Goal: Information Seeking & Learning: Compare options

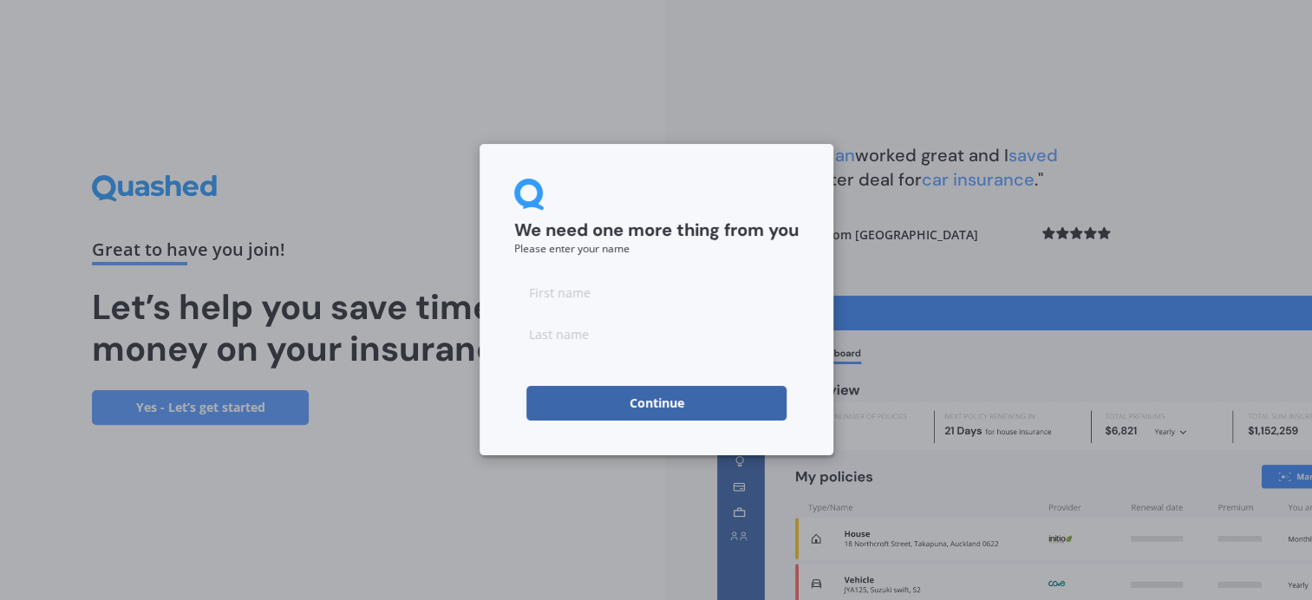
click at [549, 281] on input at bounding box center [656, 292] width 285 height 35
type input "[PERSON_NAME]"
click at [570, 335] on input at bounding box center [656, 334] width 285 height 35
type input "[PERSON_NAME]"
click at [655, 405] on button "Continue" at bounding box center [657, 403] width 260 height 35
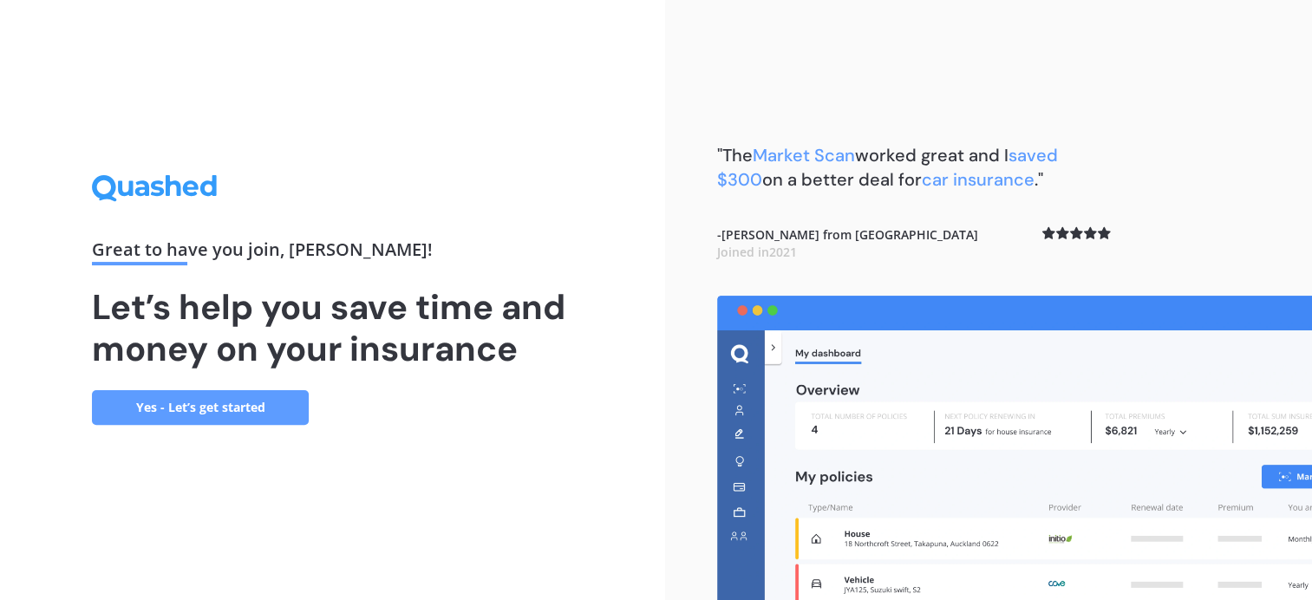
click at [259, 405] on link "Yes - Let’s get started" at bounding box center [200, 407] width 217 height 35
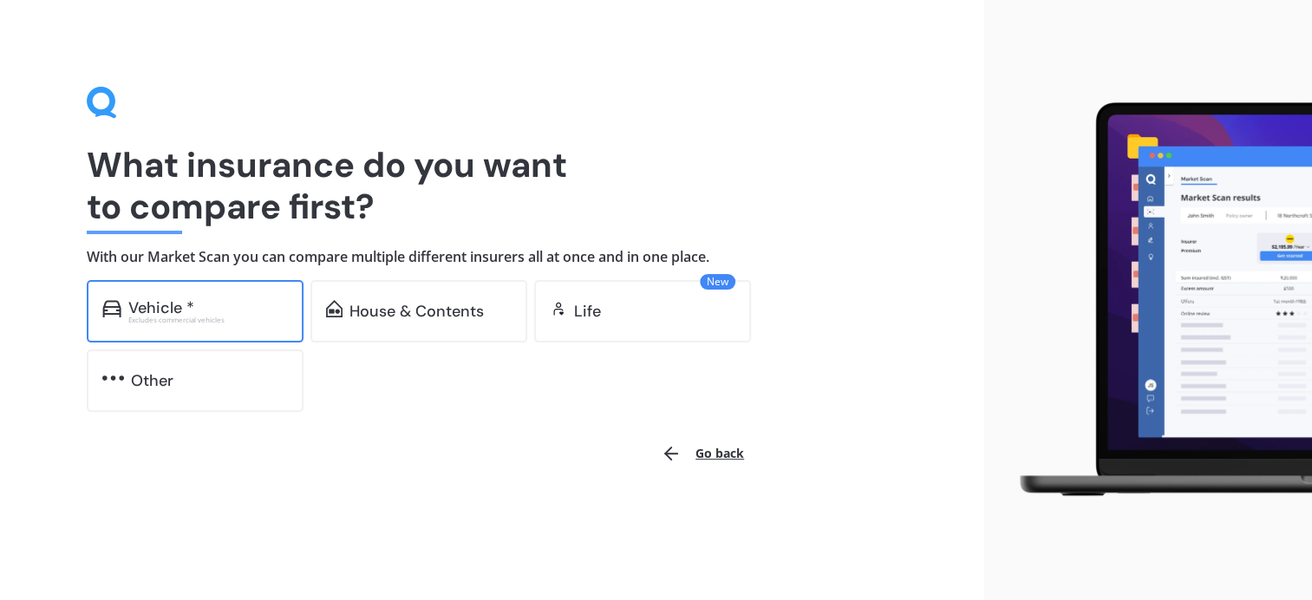
click at [154, 307] on div "Vehicle *" at bounding box center [161, 307] width 66 height 17
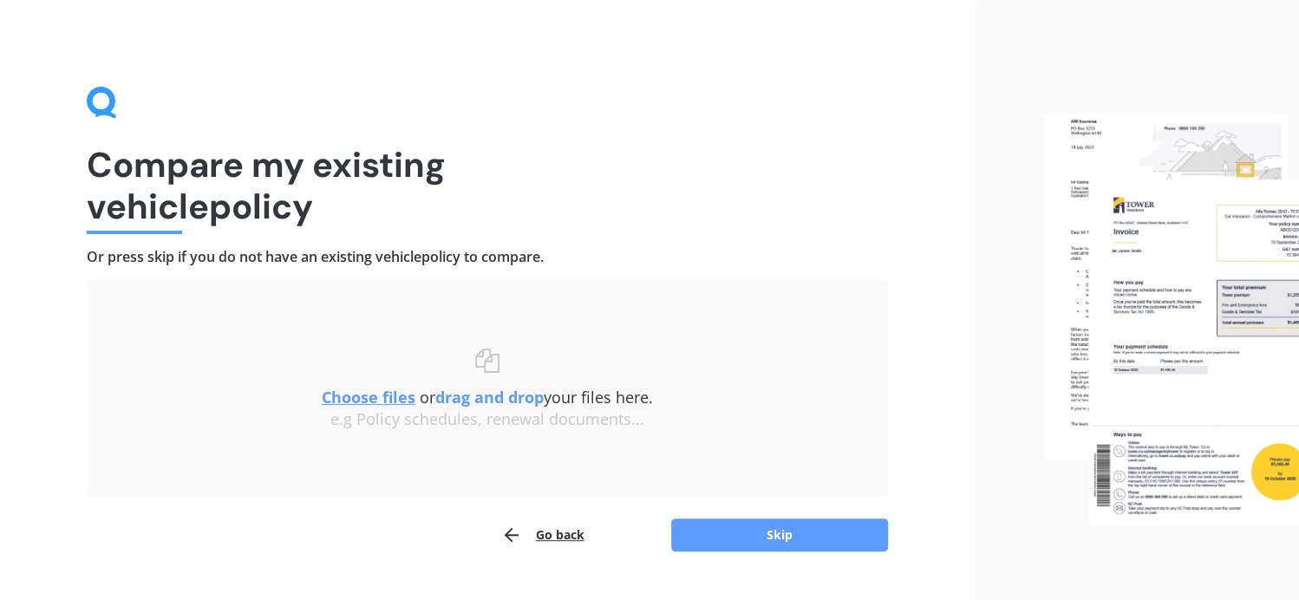
click at [339, 396] on u "Choose files" at bounding box center [369, 397] width 94 height 21
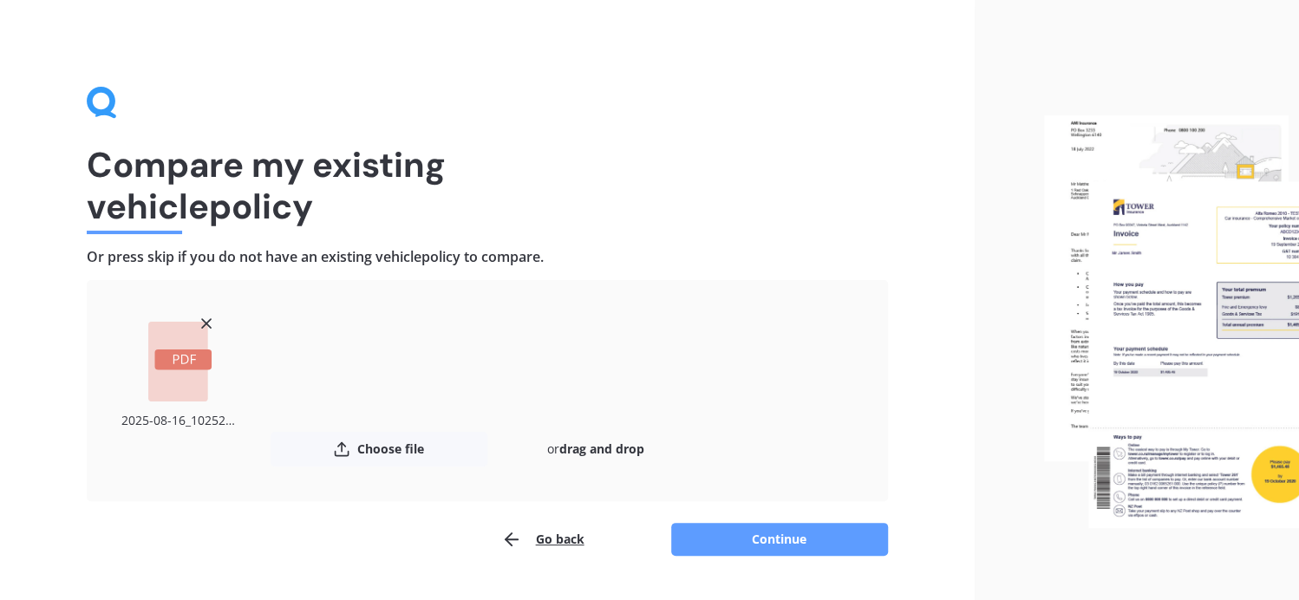
click at [206, 335] on rect at bounding box center [178, 362] width 60 height 80
click at [177, 368] on rect at bounding box center [182, 360] width 57 height 21
click at [723, 540] on button "Continue" at bounding box center [779, 539] width 217 height 33
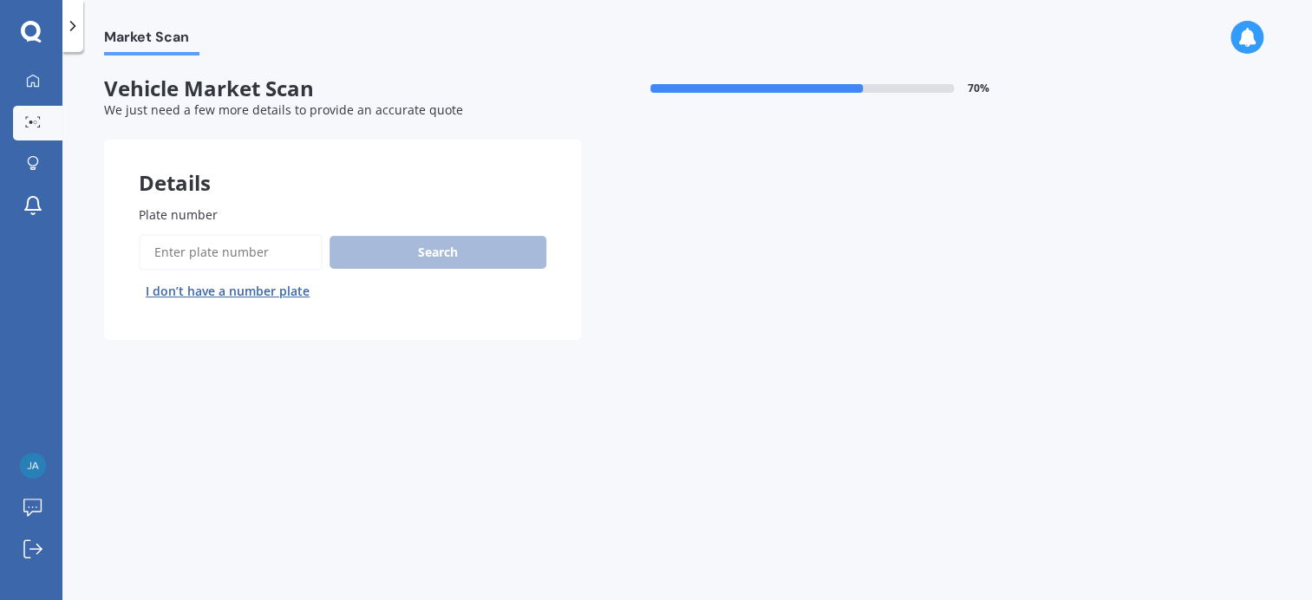
click at [404, 251] on div "Search I don’t have a number plate" at bounding box center [343, 269] width 408 height 71
click at [399, 252] on div "Search I don’t have a number plate" at bounding box center [343, 269] width 408 height 71
drag, startPoint x: 257, startPoint y: 219, endPoint x: 317, endPoint y: 261, distance: 72.9
click at [280, 238] on div "Plate number Search I don’t have a number plate" at bounding box center [343, 256] width 408 height 100
click at [317, 261] on input "Plate number" at bounding box center [231, 252] width 184 height 36
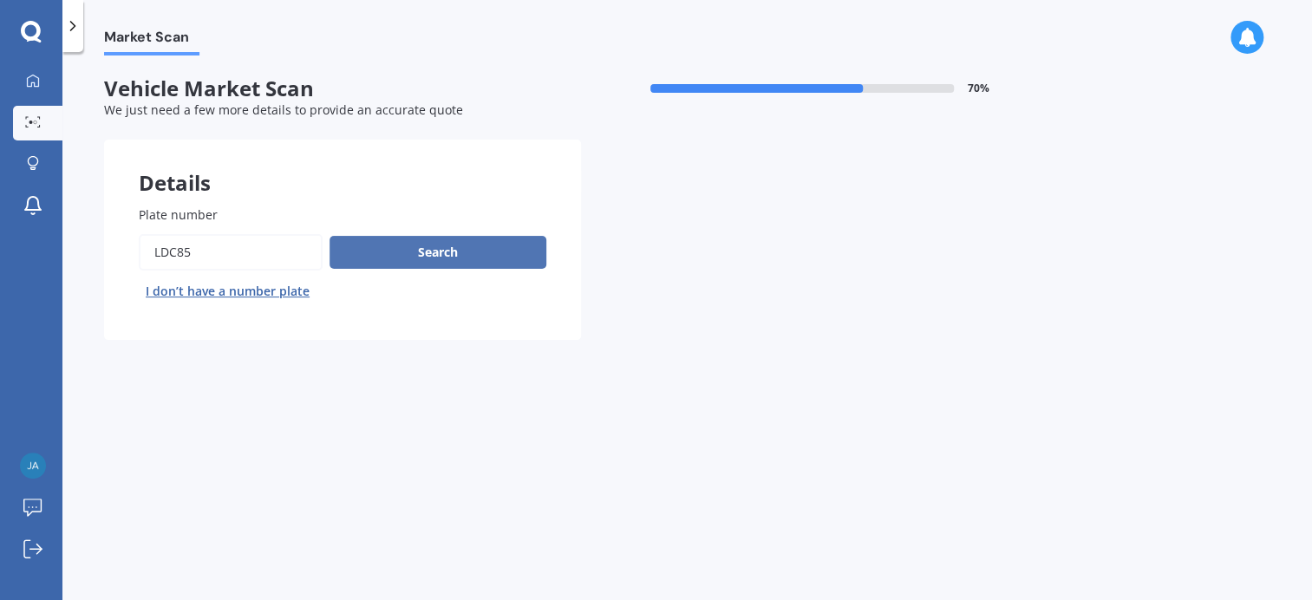
type input "LDC85"
click at [401, 244] on button "Search" at bounding box center [438, 252] width 217 height 33
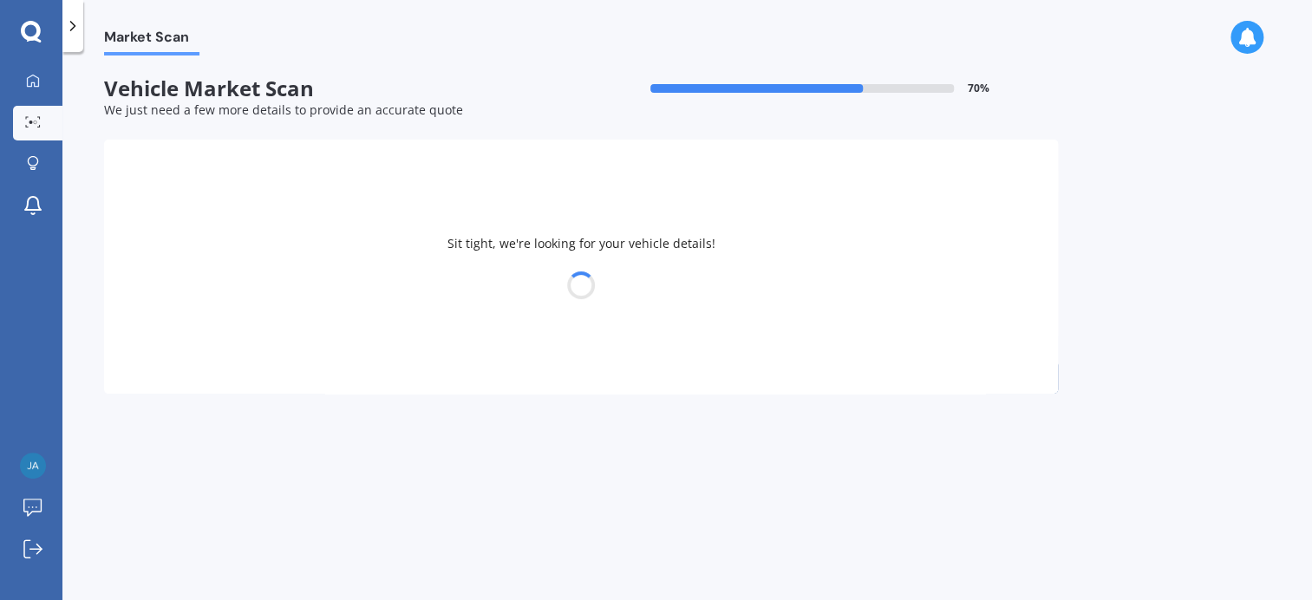
select select "FORD"
select select "MUSTANG"
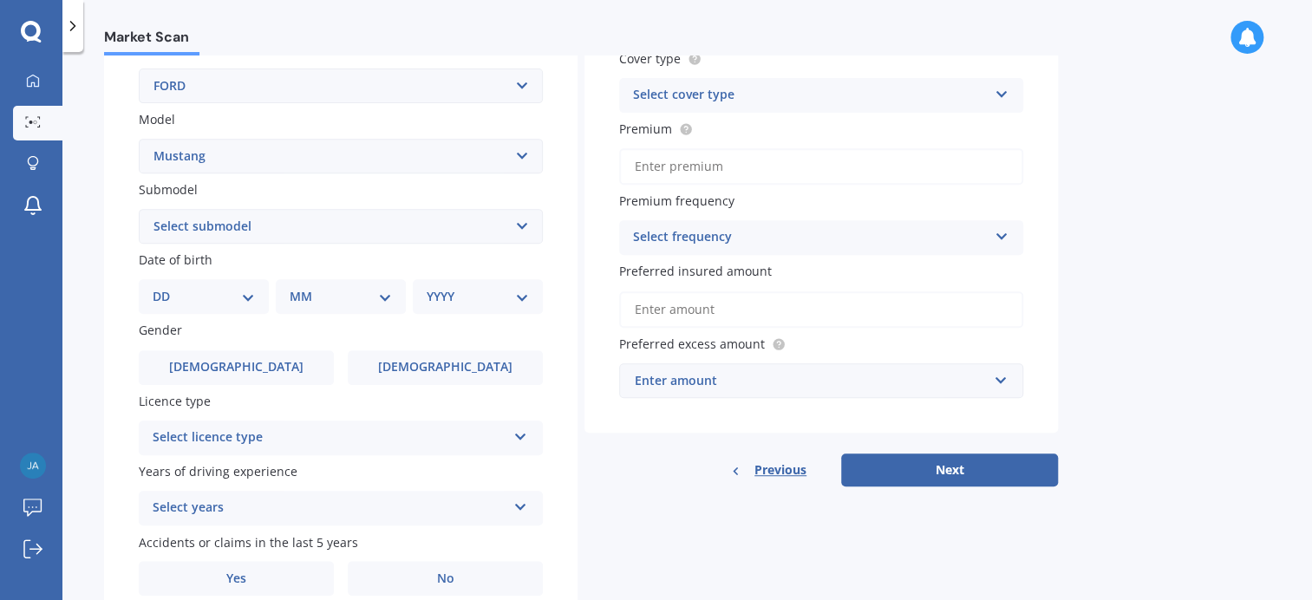
scroll to position [347, 0]
click at [523, 220] on select "Select submodel (All Other) EcoBoost Convertible EcoBoost Fastback [PERSON_NAME…" at bounding box center [341, 224] width 404 height 35
select select "ECOBOOST FASTBACK"
click at [139, 207] on select "Select submodel (All Other) EcoBoost Convertible EcoBoost Fastback [PERSON_NAME…" at bounding box center [341, 224] width 404 height 35
click at [167, 296] on select "DD 01 02 03 04 05 06 07 08 09 10 11 12 13 14 15 16 17 18 19 20 21 22 23 24 25 2…" at bounding box center [204, 294] width 102 height 19
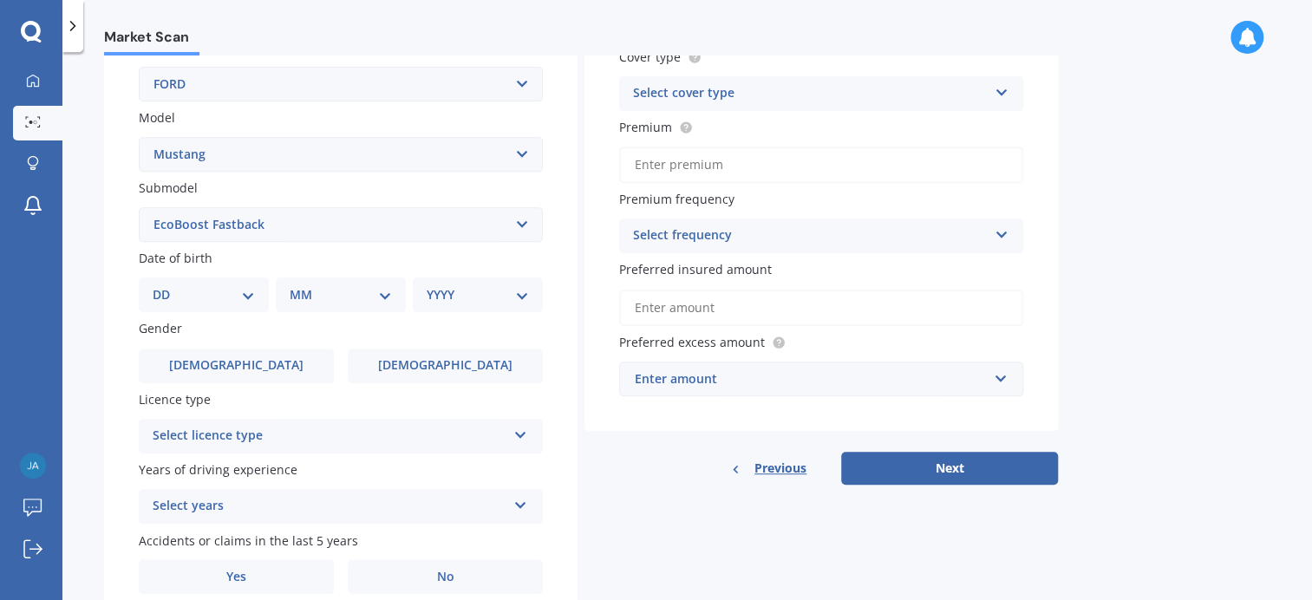
select select "17"
click at [166, 285] on select "DD 01 02 03 04 05 06 07 08 09 10 11 12 13 14 15 16 17 18 19 20 21 22 23 24 25 2…" at bounding box center [204, 294] width 102 height 19
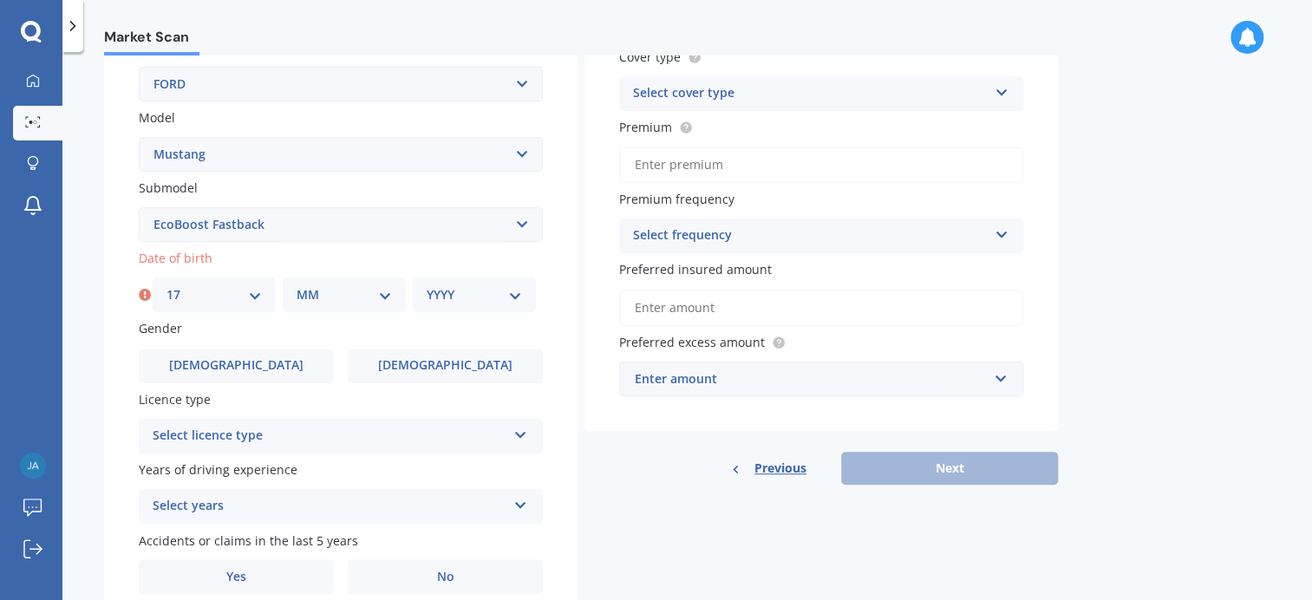
click at [322, 296] on select "MM 01 02 03 04 05 06 07 08 09 10 11 12" at bounding box center [344, 294] width 95 height 19
select select "03"
click at [297, 285] on select "MM 01 02 03 04 05 06 07 08 09 10 11 12" at bounding box center [344, 294] width 95 height 19
click at [501, 304] on div "YYYY 2025 2024 2023 2022 2021 2020 2019 2018 2017 2016 2015 2014 2013 2012 2011…" at bounding box center [474, 295] width 123 height 35
click at [502, 290] on select "YYYY 2025 2024 2023 2022 2021 2020 2019 2018 2017 2016 2015 2014 2013 2012 2011…" at bounding box center [474, 294] width 95 height 19
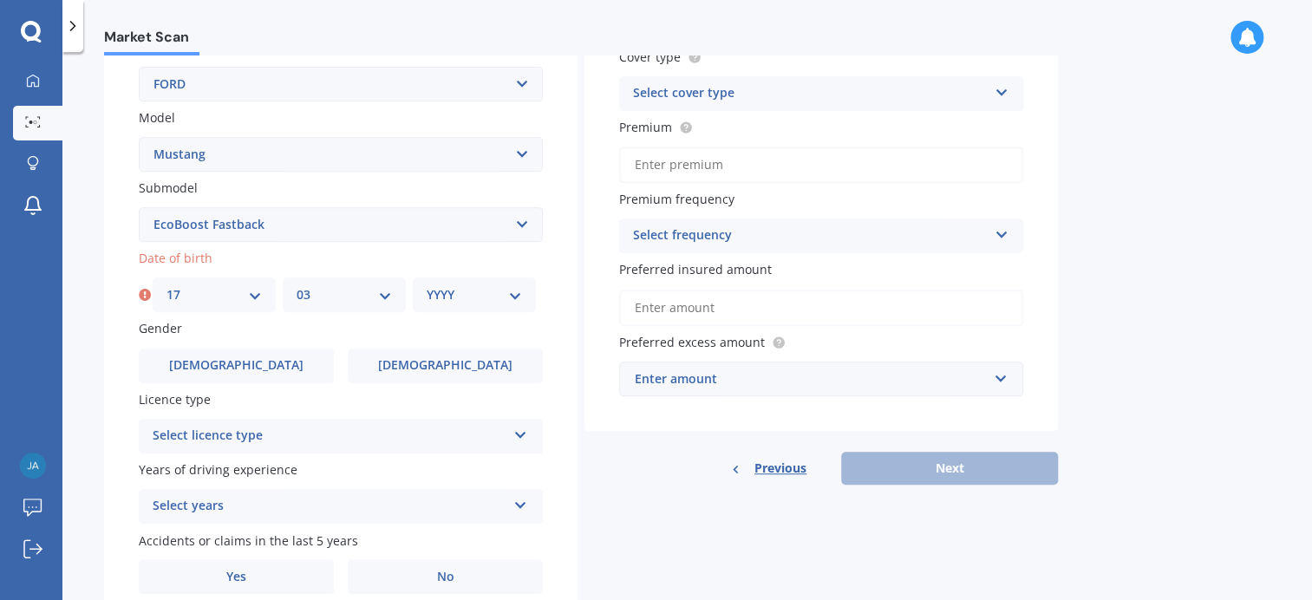
select select "1967"
click at [427, 285] on select "YYYY 2025 2024 2023 2022 2021 2020 2019 2018 2017 2016 2015 2014 2013 2012 2011…" at bounding box center [474, 294] width 95 height 19
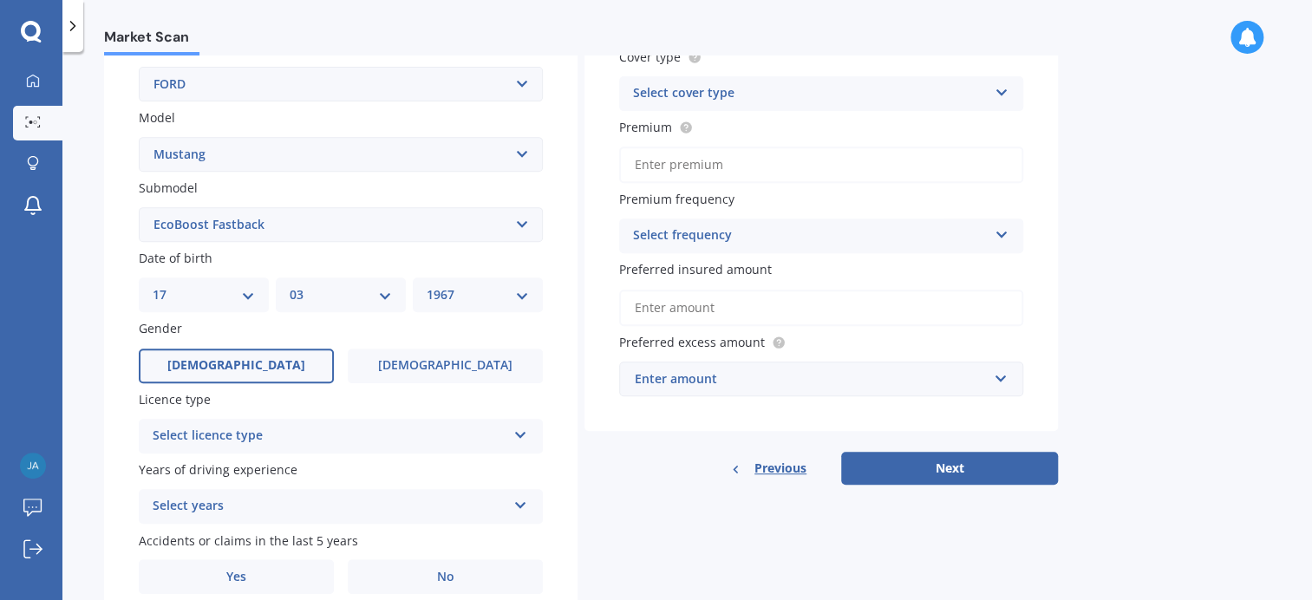
click at [247, 370] on span "[DEMOGRAPHIC_DATA]" at bounding box center [236, 365] width 138 height 15
click at [0, 0] on input "[DEMOGRAPHIC_DATA]" at bounding box center [0, 0] width 0 height 0
click at [224, 435] on div "Select licence type" at bounding box center [330, 436] width 354 height 21
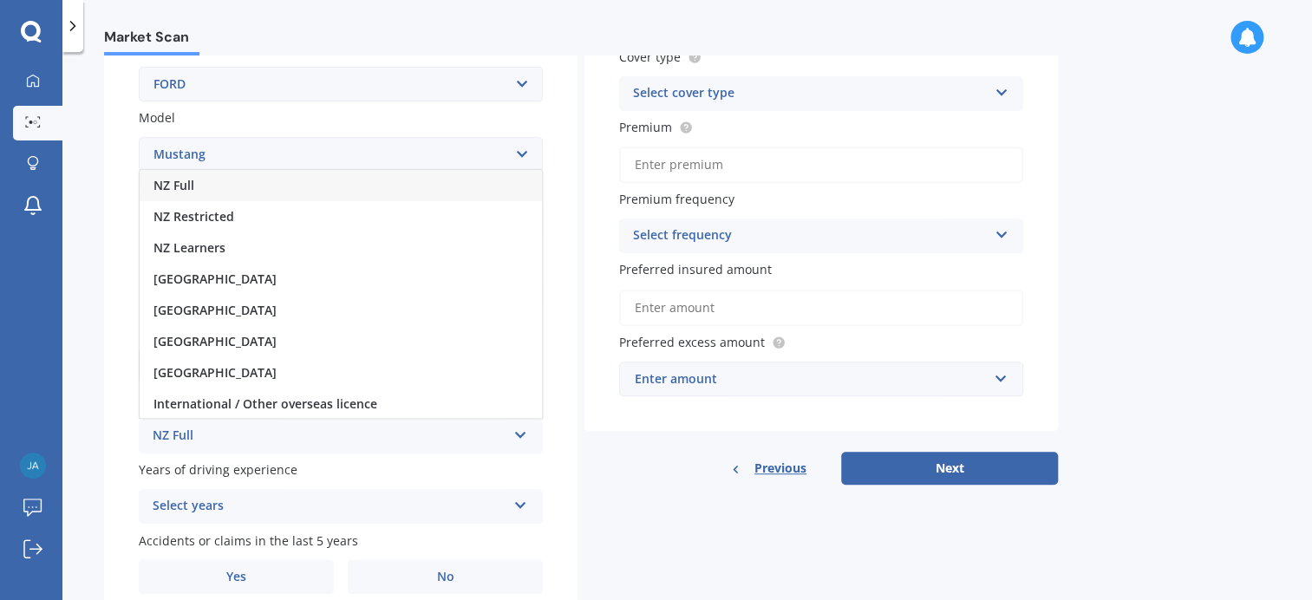
click at [193, 183] on span "NZ Full" at bounding box center [174, 185] width 41 height 16
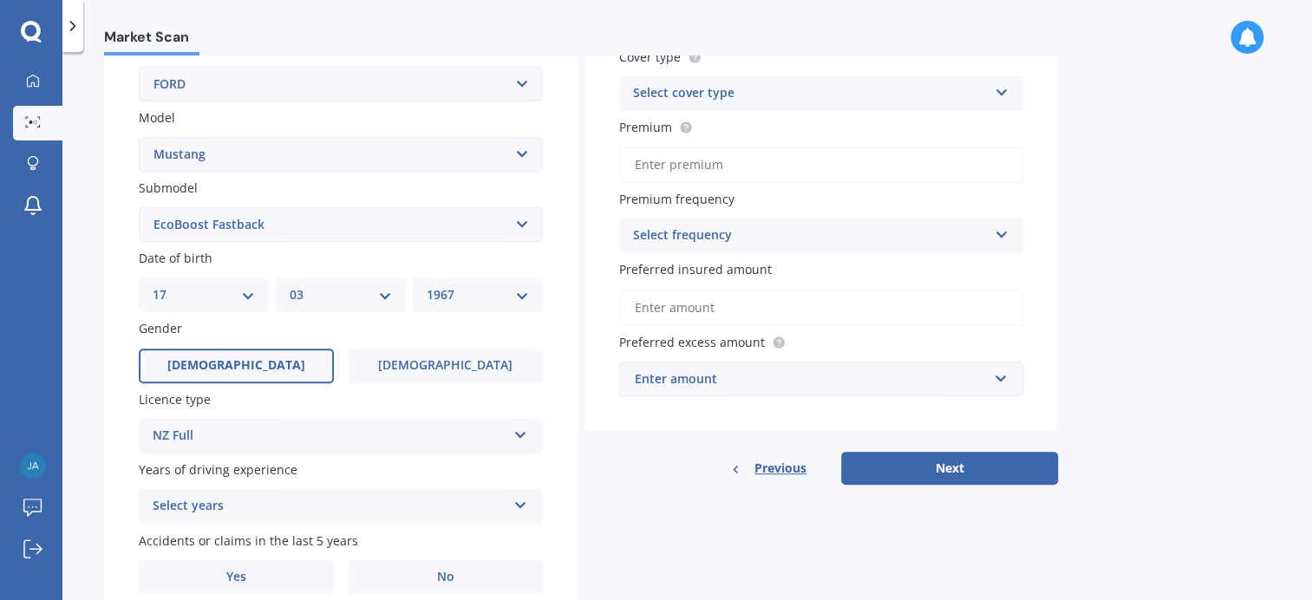
click at [524, 499] on icon at bounding box center [521, 502] width 15 height 12
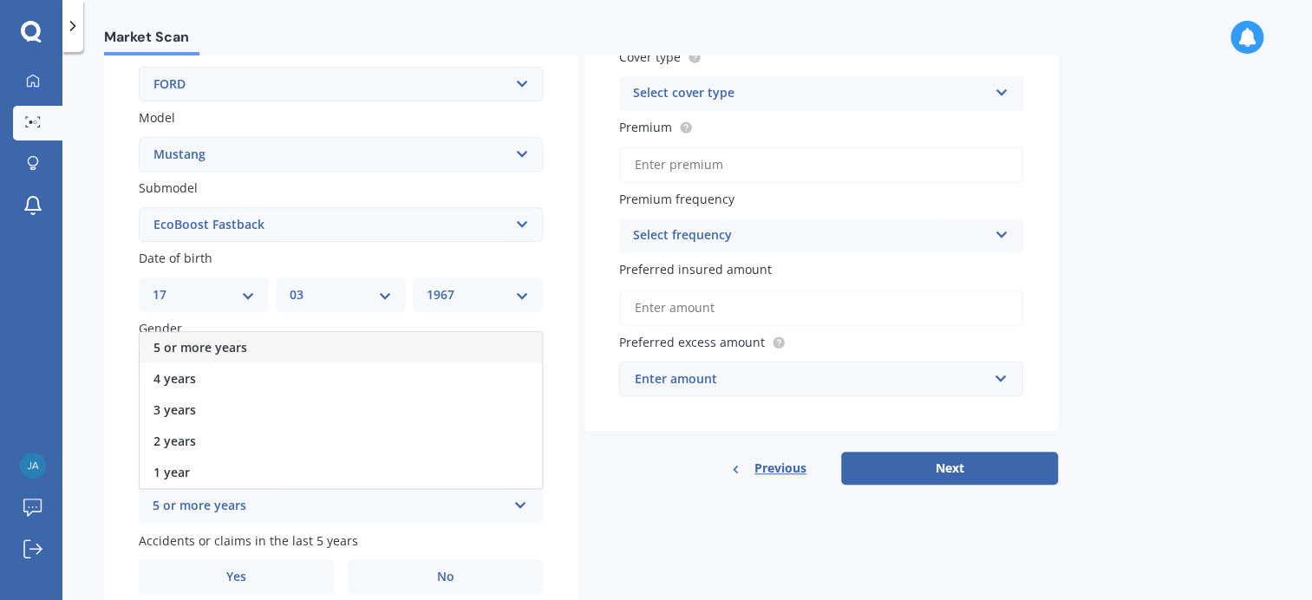
click at [172, 339] on span "5 or more years" at bounding box center [201, 347] width 94 height 16
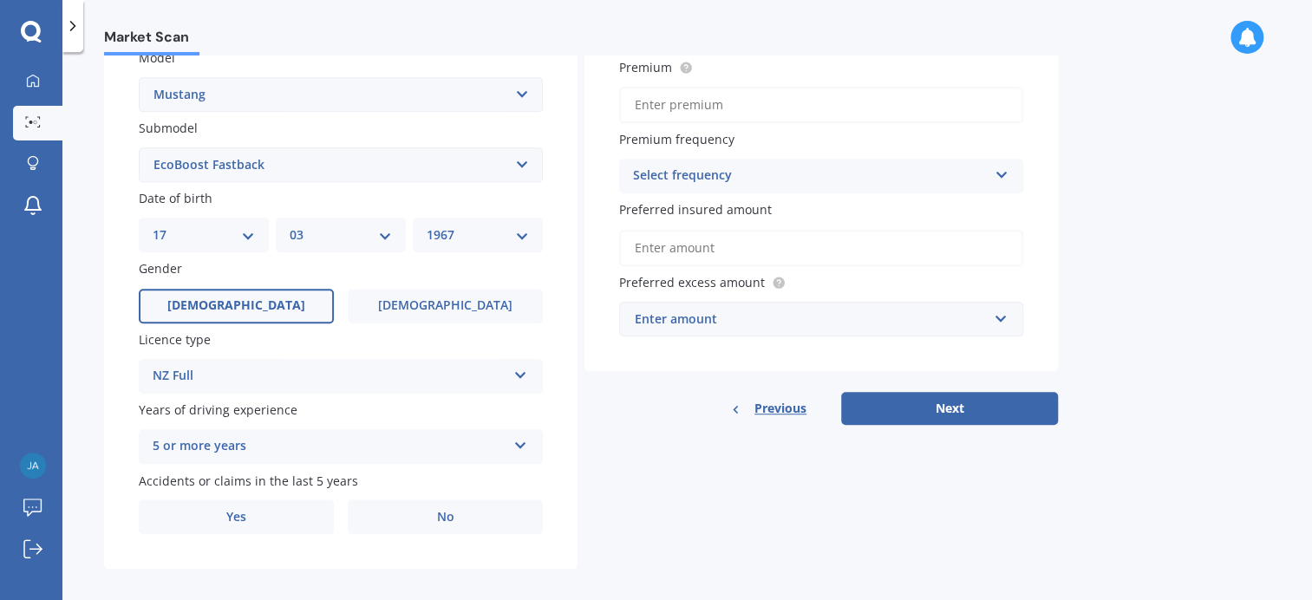
scroll to position [418, 0]
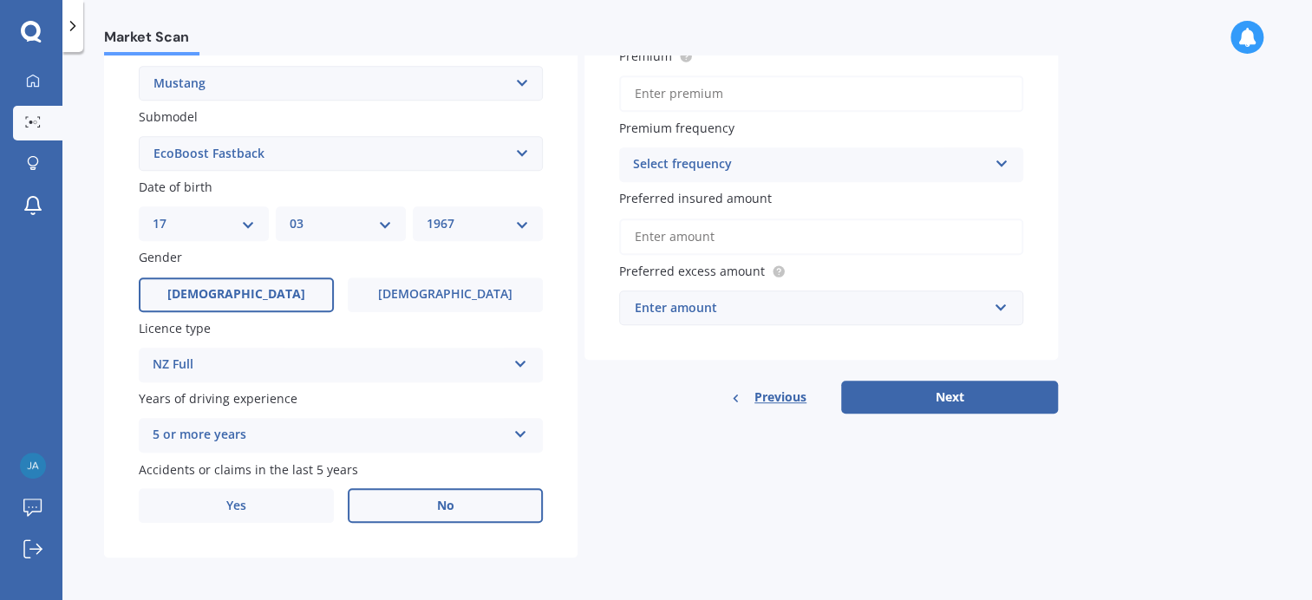
click at [469, 510] on label "No" at bounding box center [445, 505] width 195 height 35
click at [0, 0] on input "No" at bounding box center [0, 0] width 0 height 0
click at [462, 514] on label "No" at bounding box center [445, 505] width 195 height 35
click at [0, 0] on input "No" at bounding box center [0, 0] width 0 height 0
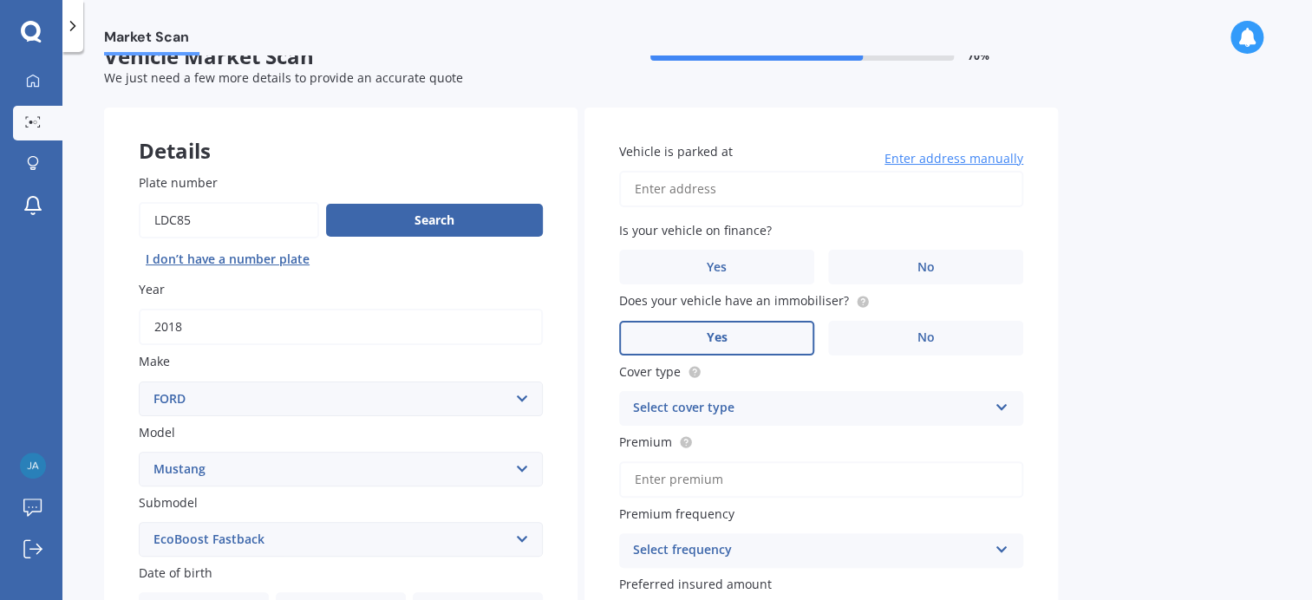
scroll to position [0, 0]
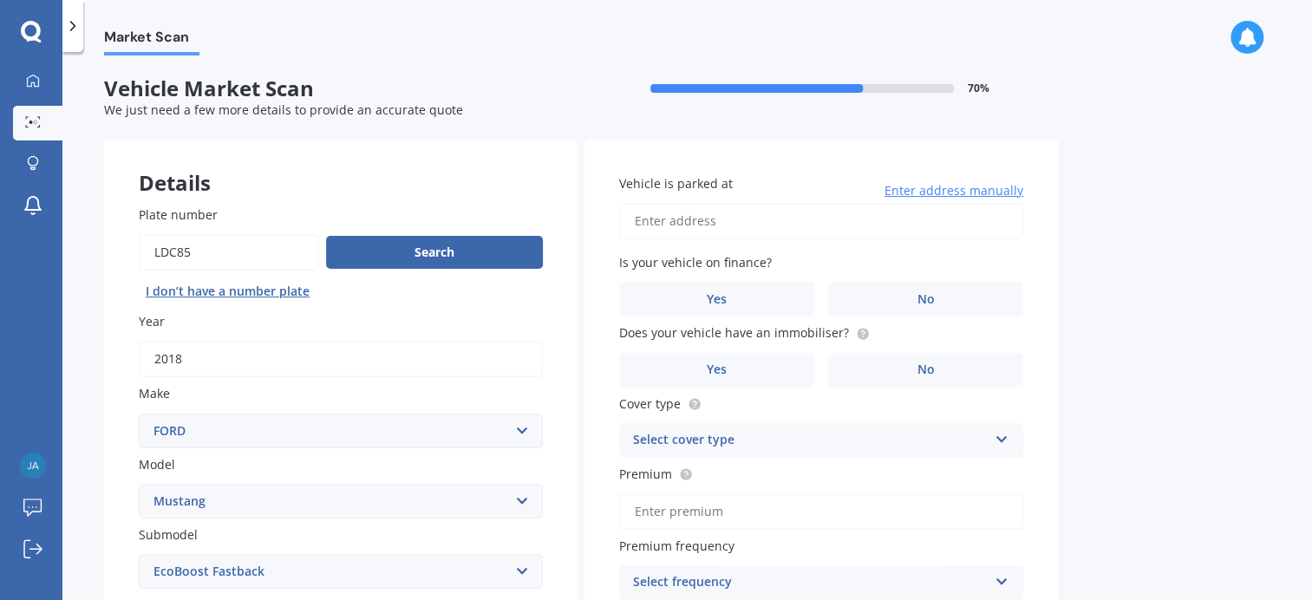
click at [909, 184] on span "Enter address manually" at bounding box center [954, 190] width 139 height 17
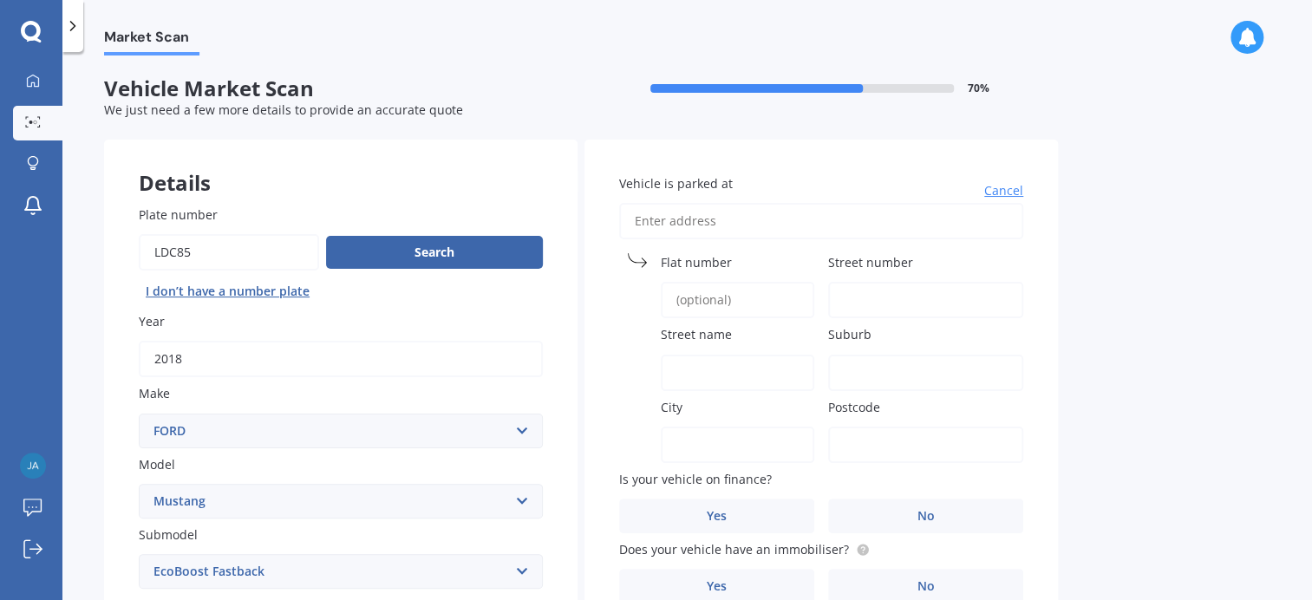
click at [742, 229] on input "Vehicle is parked at" at bounding box center [821, 221] width 404 height 36
type input "[STREET_ADDRESS]"
type input "178"
type input "Wai-[GEOGRAPHIC_DATA]"
type input "Highfield"
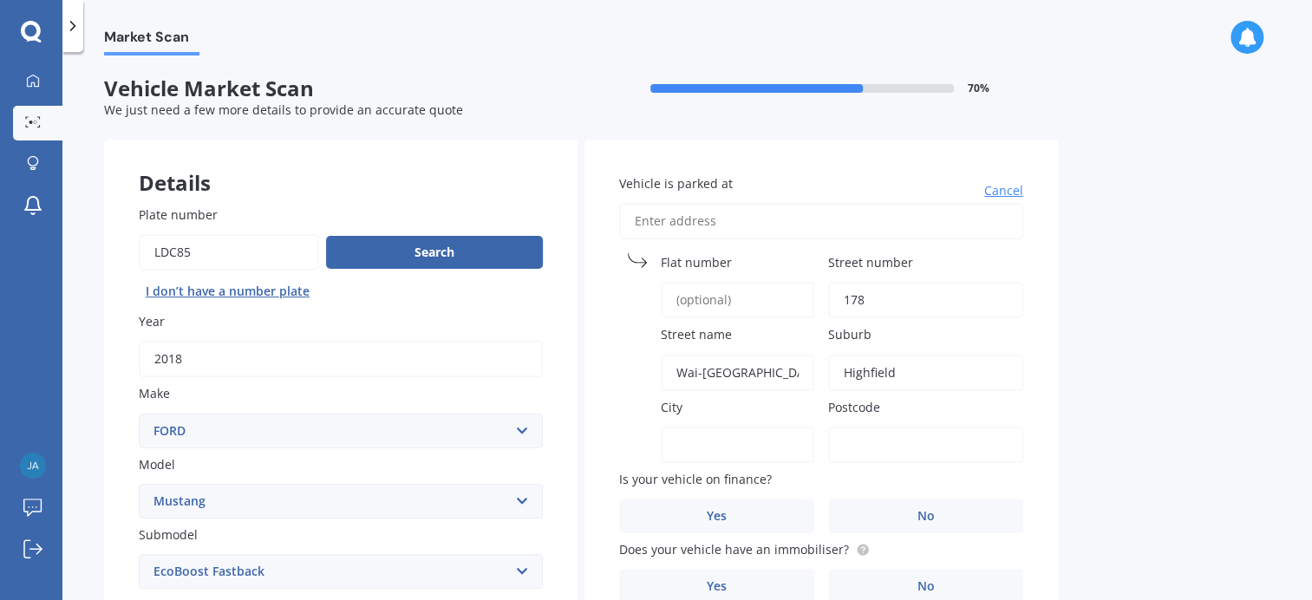
type input "Highfield"
type input "7910"
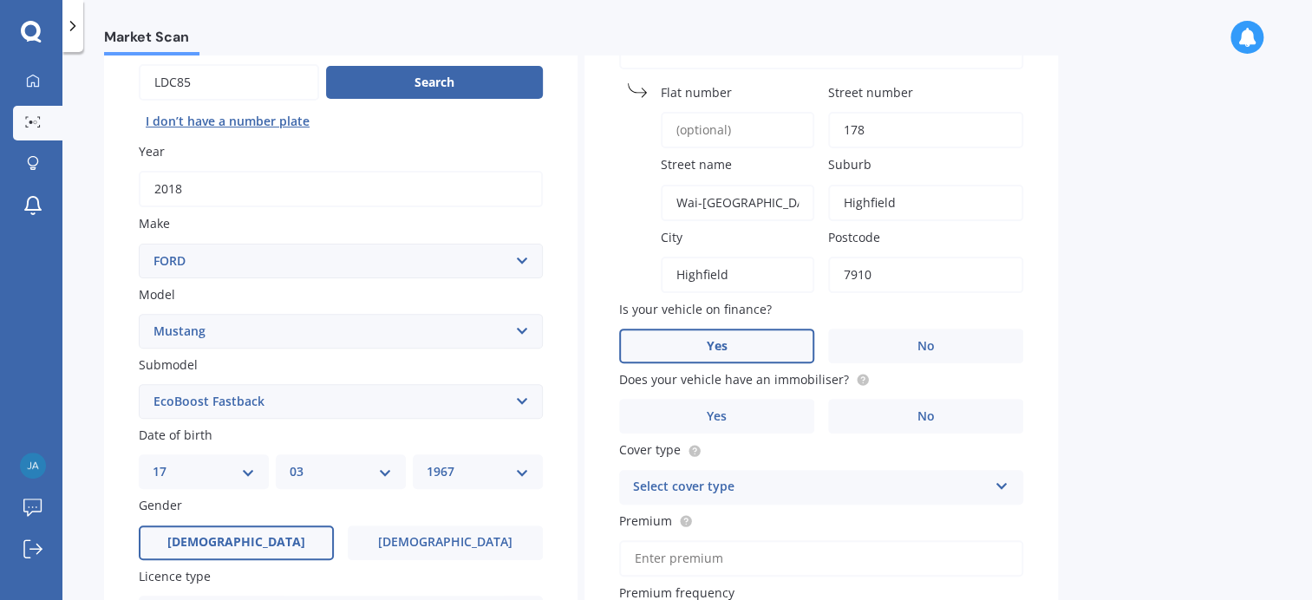
scroll to position [172, 0]
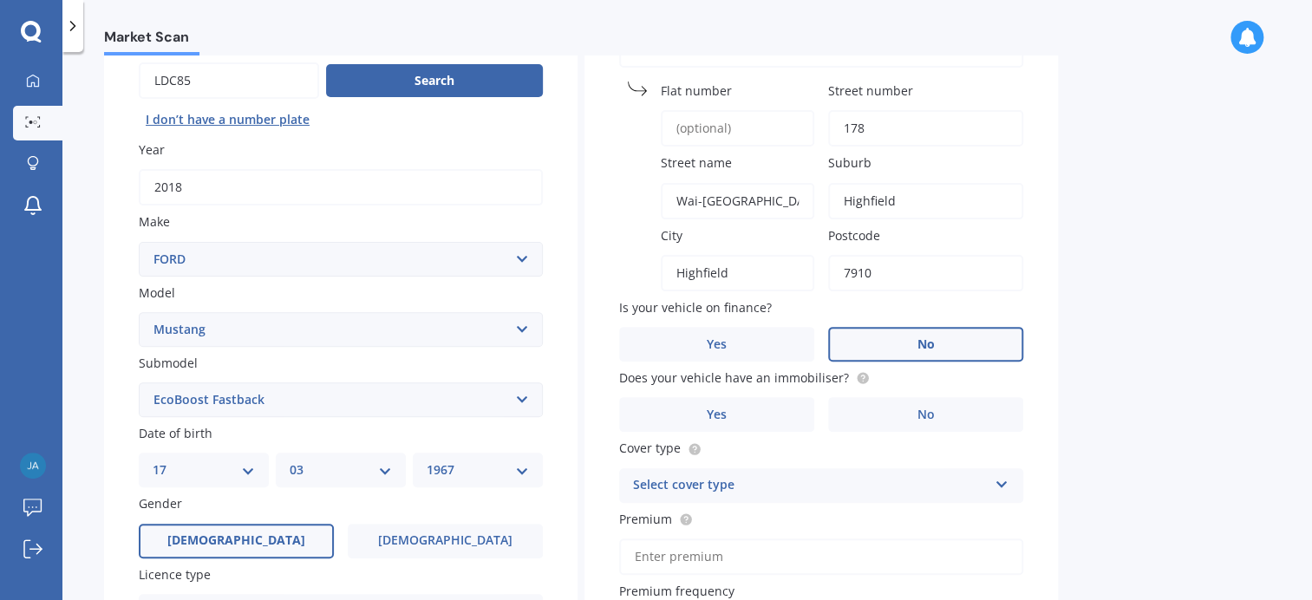
click at [934, 337] on span "No" at bounding box center [926, 344] width 17 height 15
click at [0, 0] on input "No" at bounding box center [0, 0] width 0 height 0
click at [694, 415] on label "Yes" at bounding box center [716, 414] width 195 height 35
click at [0, 0] on input "Yes" at bounding box center [0, 0] width 0 height 0
click at [1001, 480] on icon at bounding box center [1001, 481] width 15 height 12
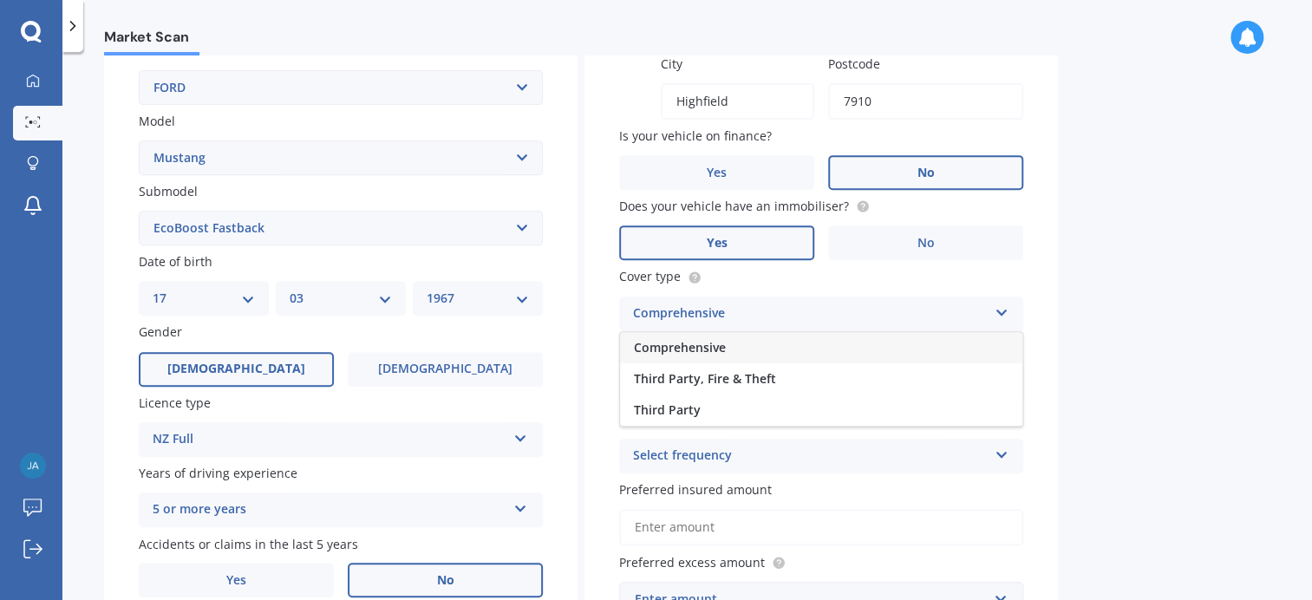
scroll to position [344, 0]
click at [811, 348] on div "Comprehensive" at bounding box center [821, 347] width 403 height 31
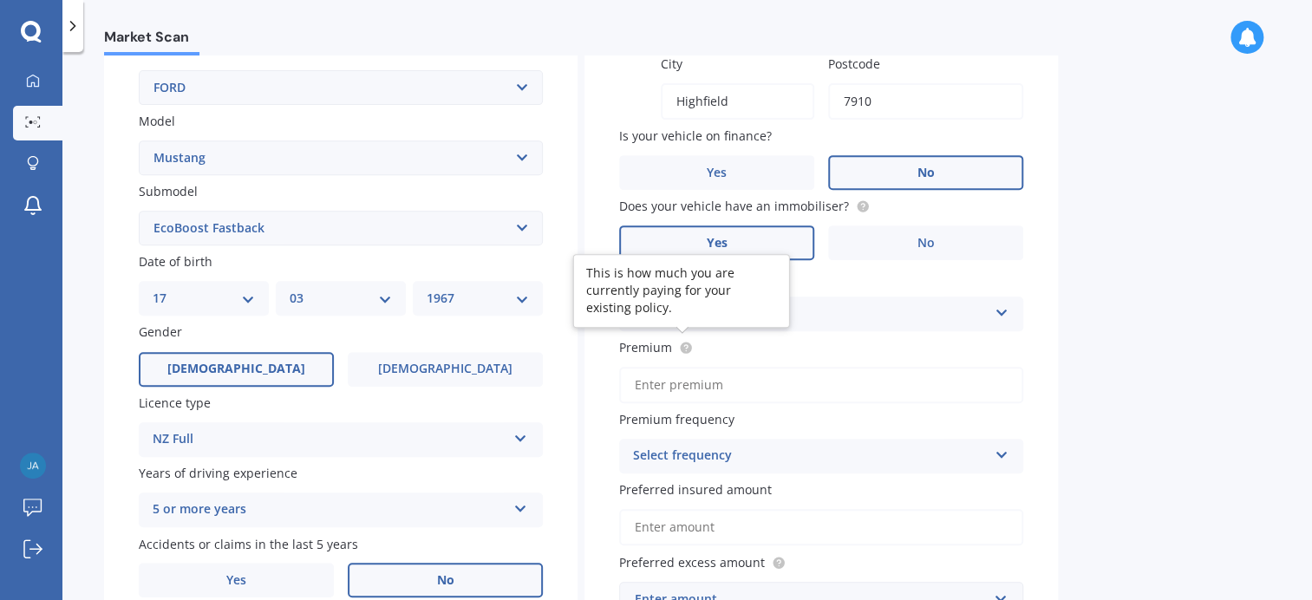
click at [684, 344] on circle at bounding box center [685, 347] width 11 height 11
click at [698, 383] on input "Premium" at bounding box center [821, 385] width 404 height 36
type input "$922.13"
click at [779, 447] on div "Select frequency" at bounding box center [810, 456] width 354 height 21
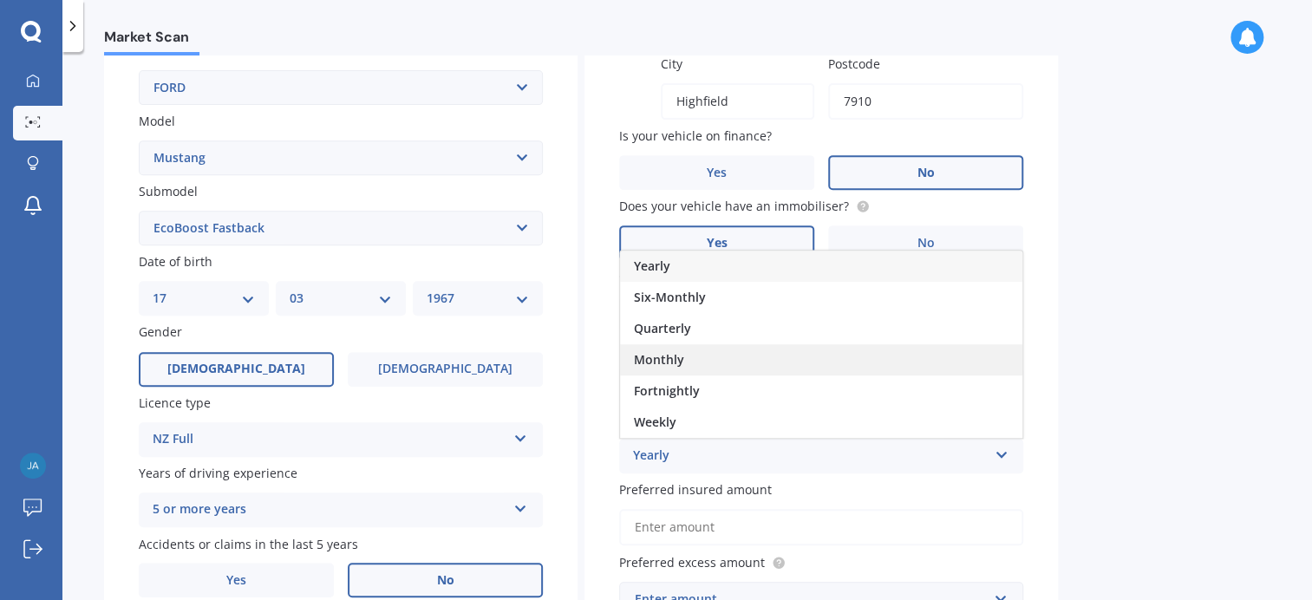
click at [710, 348] on div "Monthly" at bounding box center [821, 359] width 403 height 31
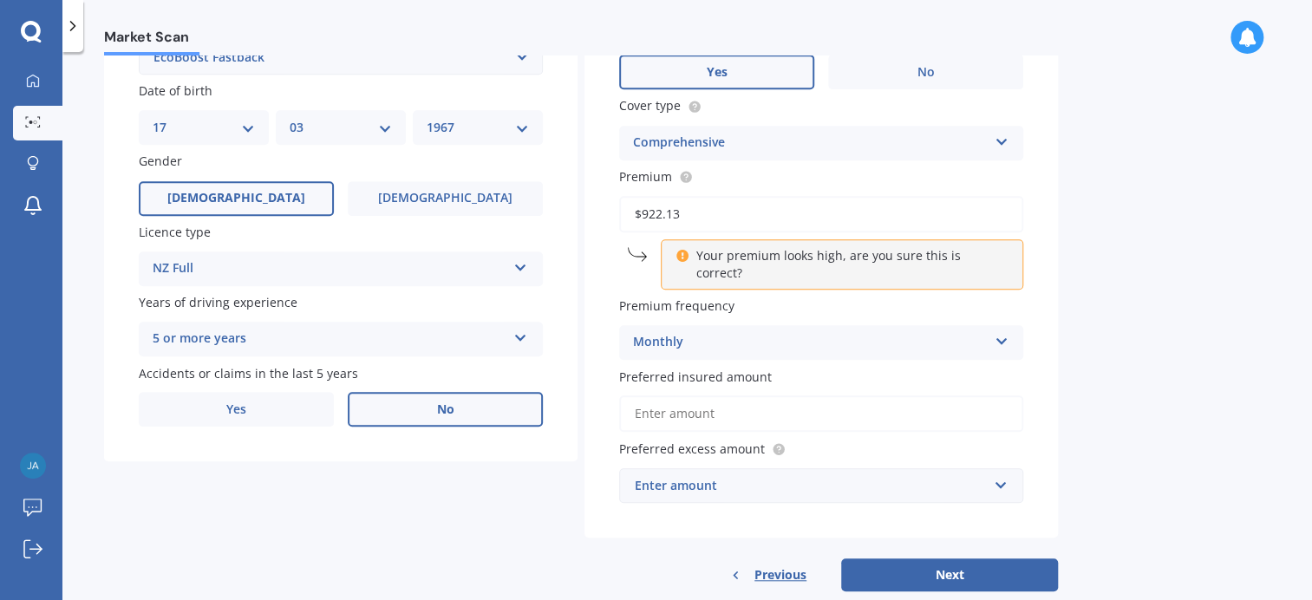
scroll to position [516, 0]
click at [681, 396] on input "Preferred insured amount" at bounding box center [821, 412] width 404 height 36
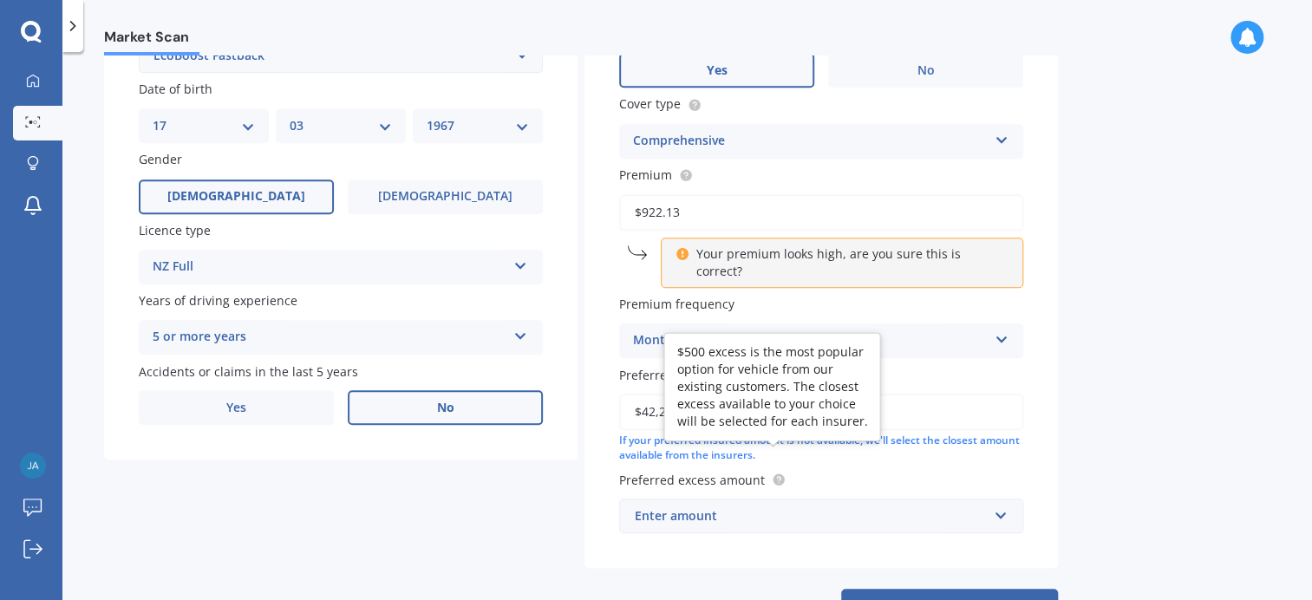
type input "$42,250"
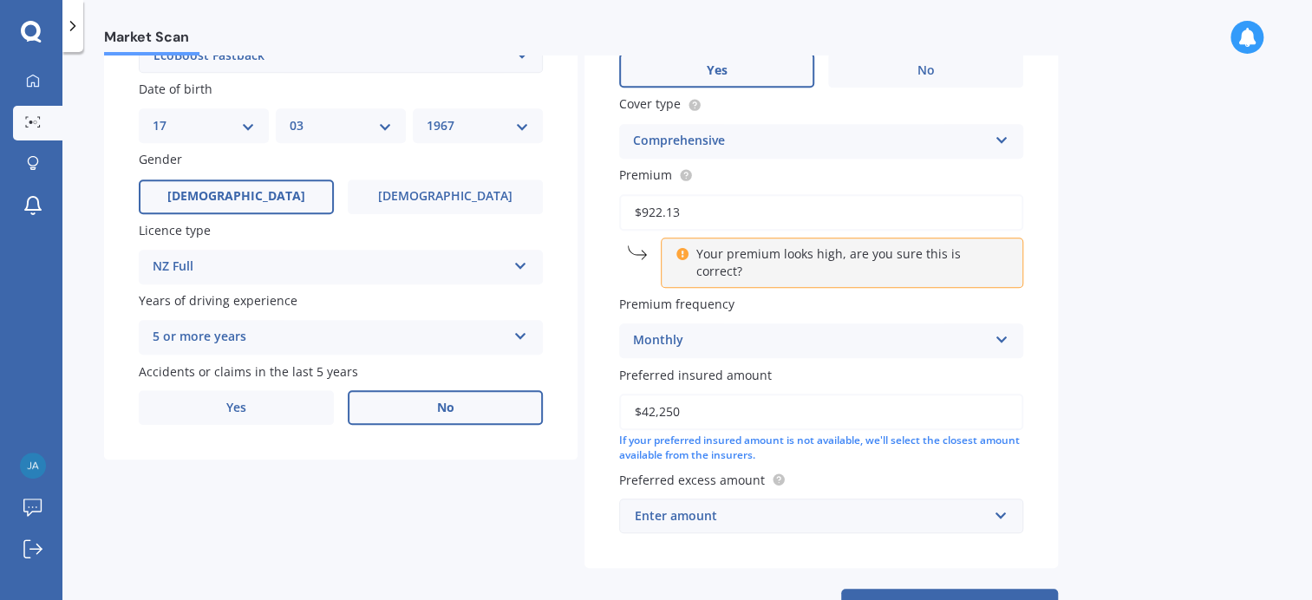
click at [704, 507] on div "Enter amount" at bounding box center [811, 516] width 352 height 19
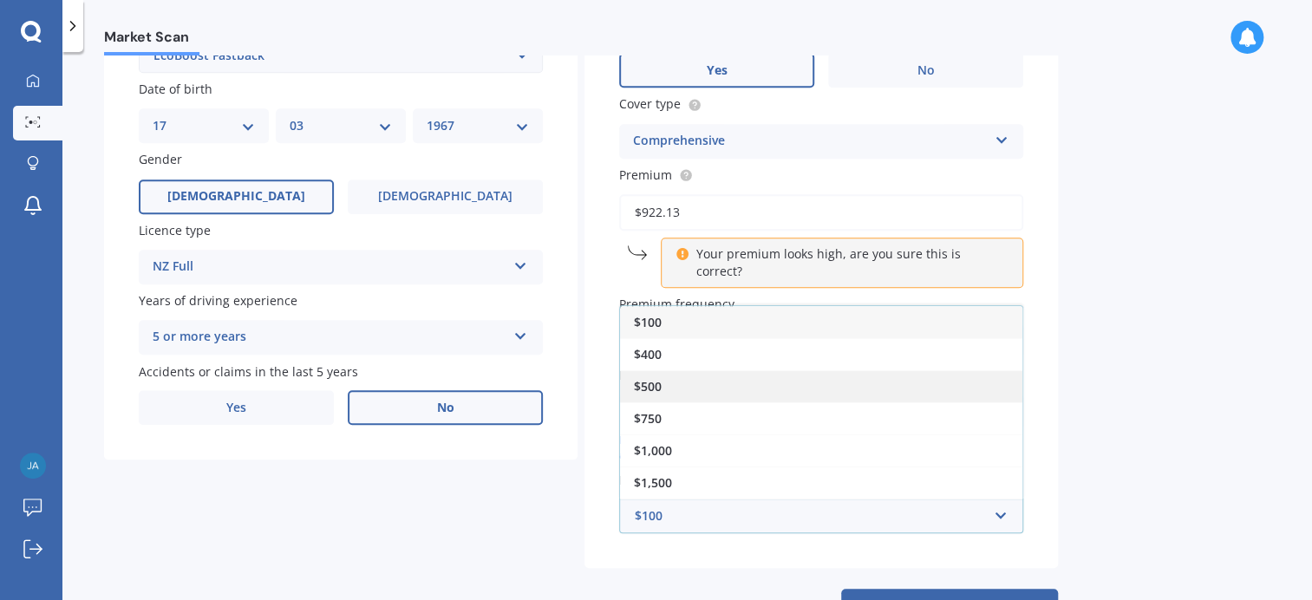
click at [663, 370] on div "$500" at bounding box center [821, 386] width 403 height 32
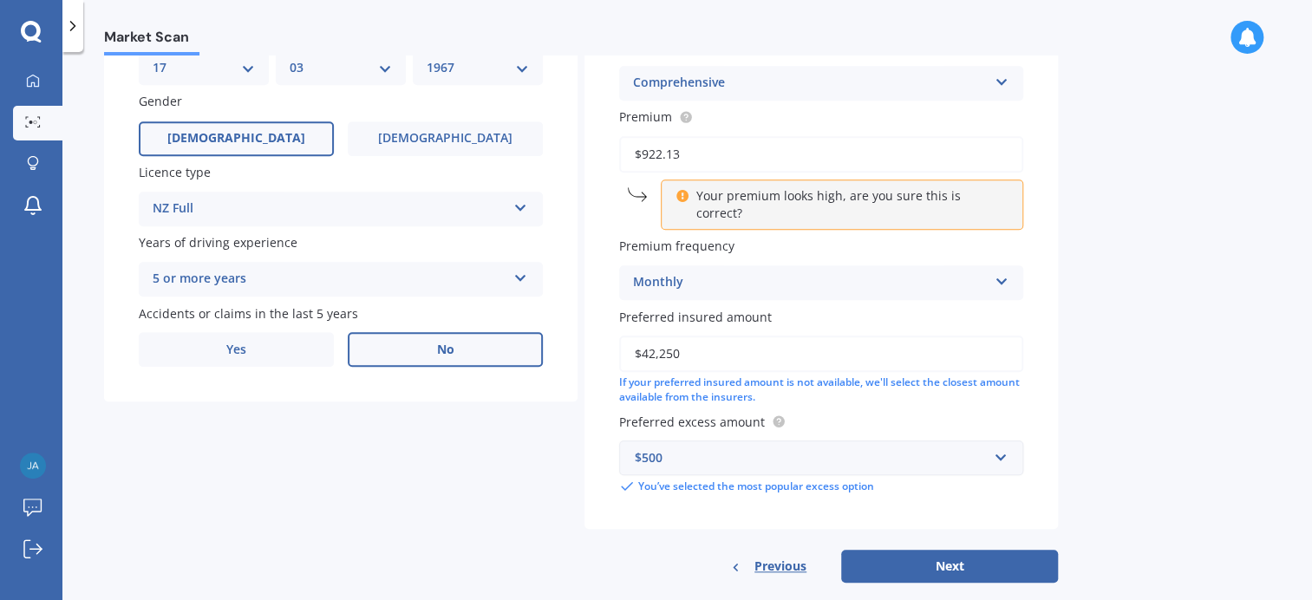
scroll to position [579, 0]
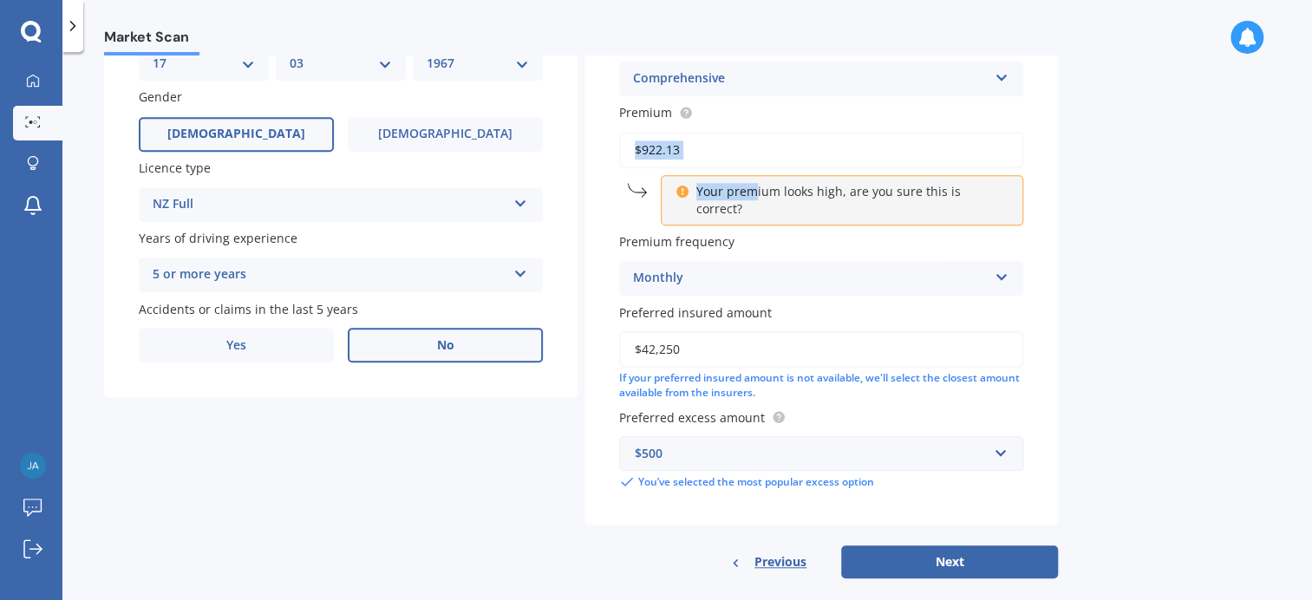
drag, startPoint x: 754, startPoint y: 191, endPoint x: 736, endPoint y: 142, distance: 51.6
click at [738, 144] on div "$922.13 Your premium looks high, are you sure this is correct?" at bounding box center [821, 179] width 404 height 94
click at [956, 547] on button "Next" at bounding box center [949, 562] width 217 height 33
select select "17"
select select "03"
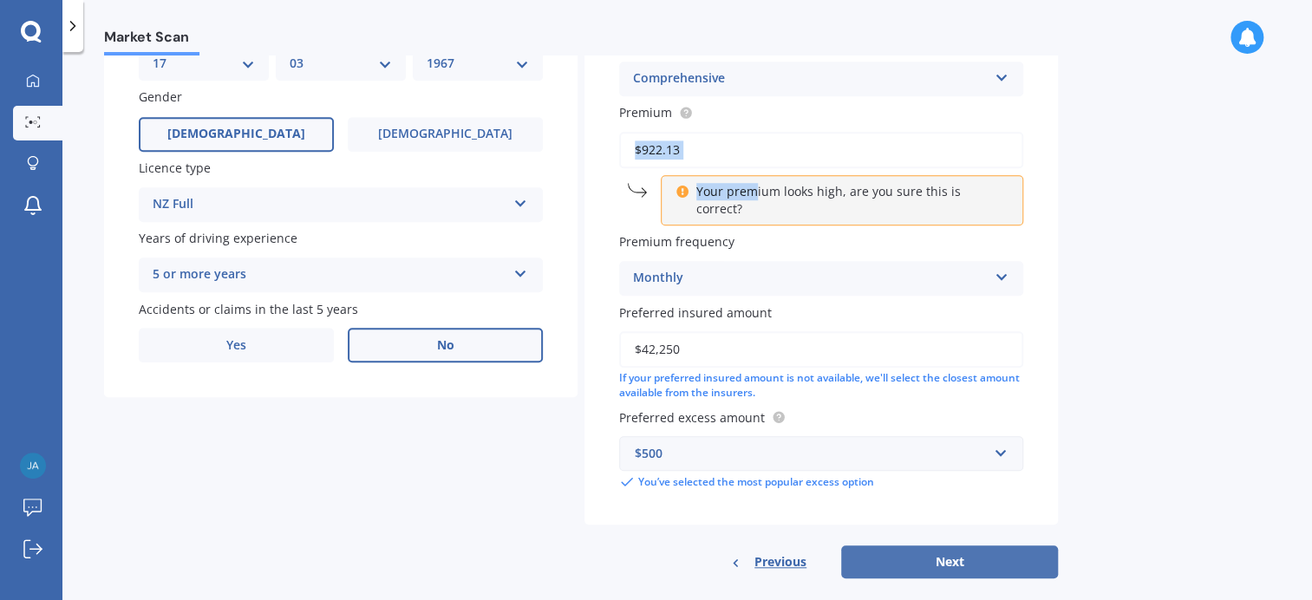
select select "1967"
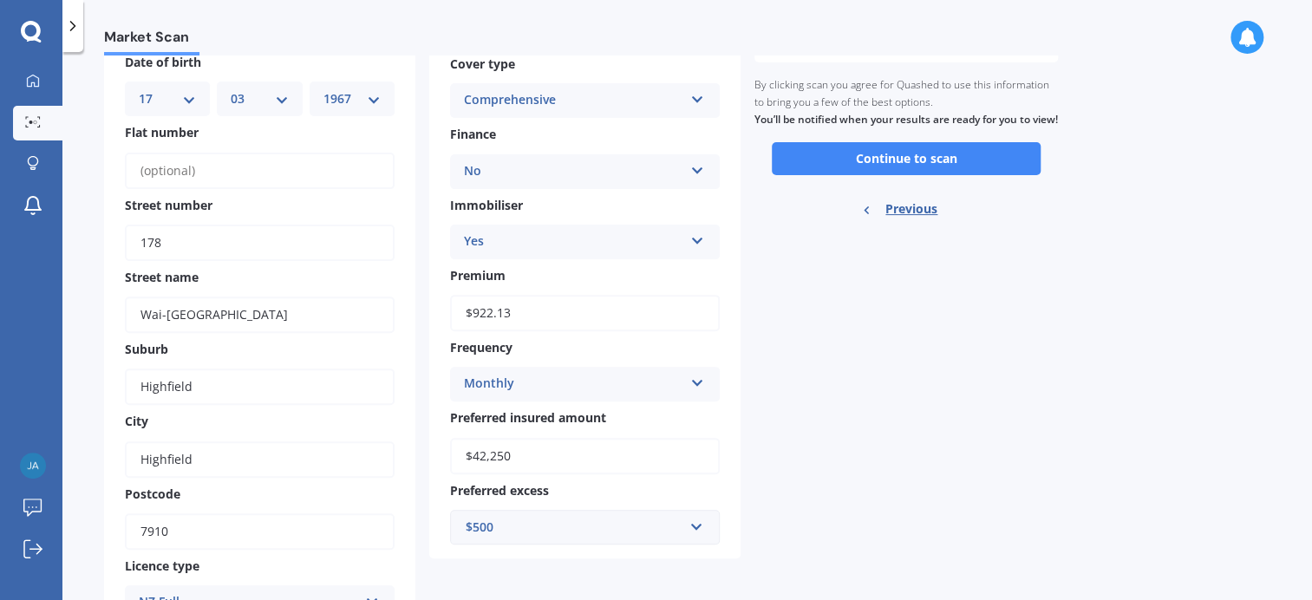
scroll to position [173, 0]
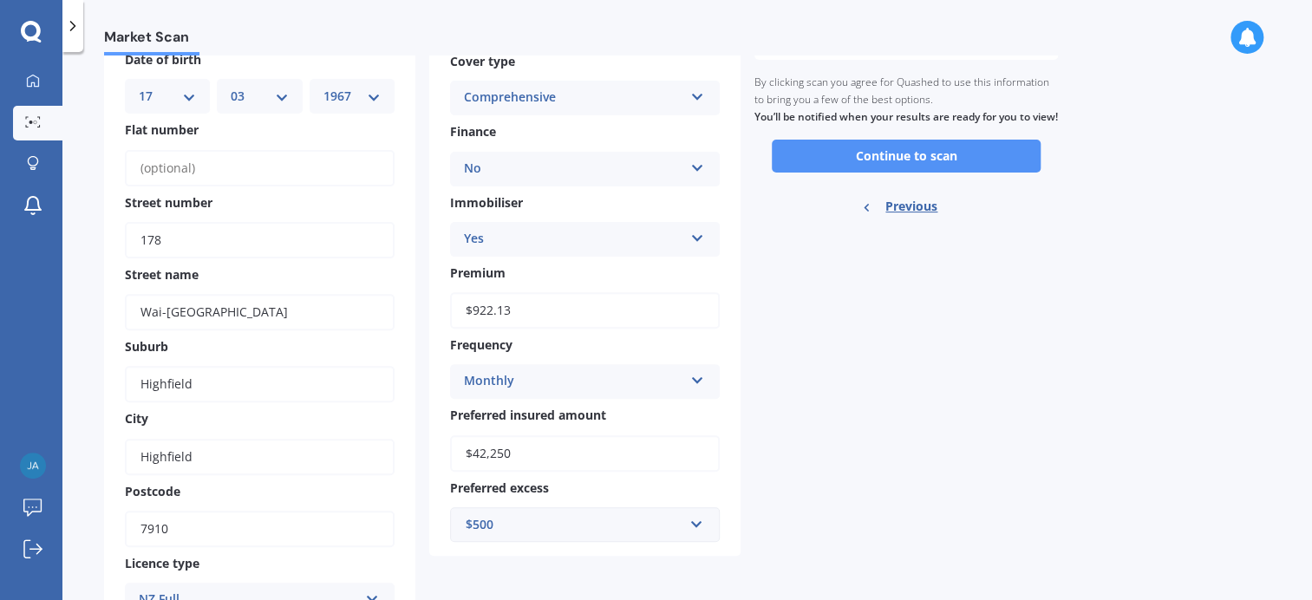
click at [920, 173] on button "Continue to scan" at bounding box center [906, 156] width 269 height 33
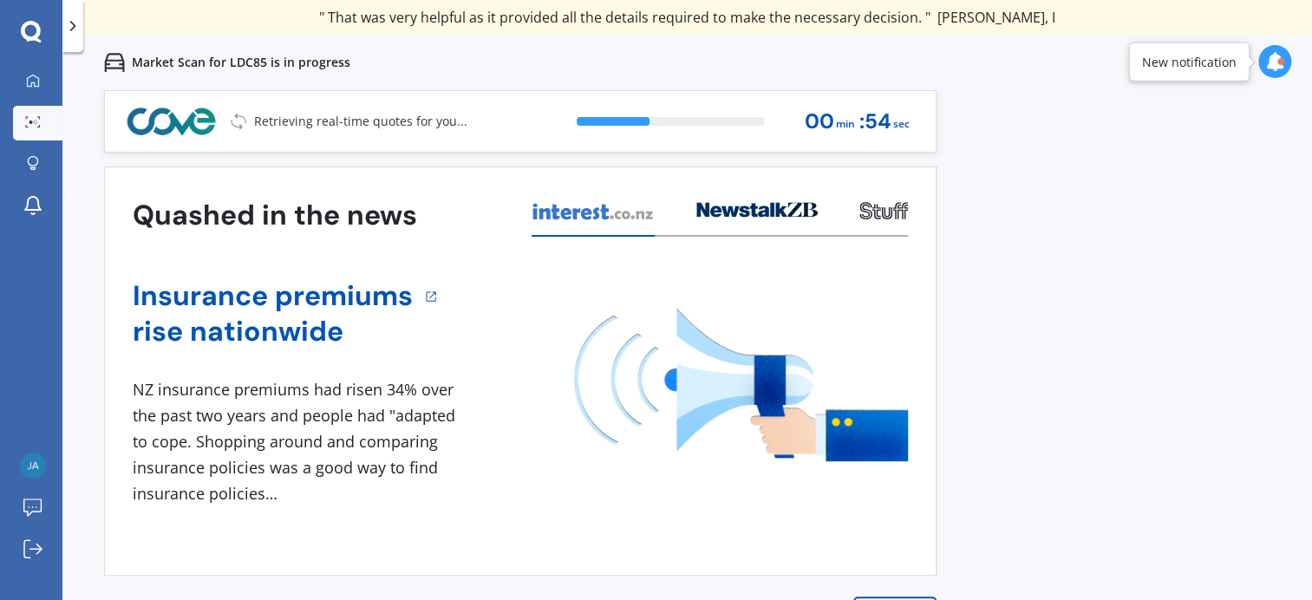
click at [1264, 69] on div at bounding box center [1275, 61] width 33 height 33
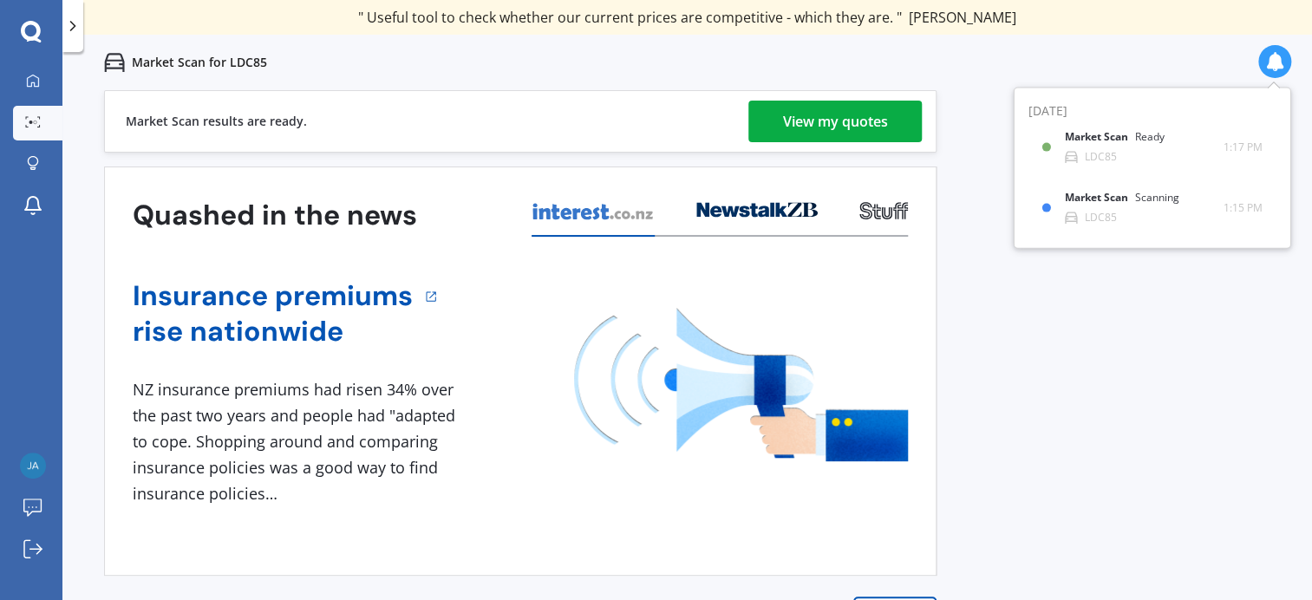
click at [855, 116] on div "View my quotes" at bounding box center [835, 122] width 105 height 42
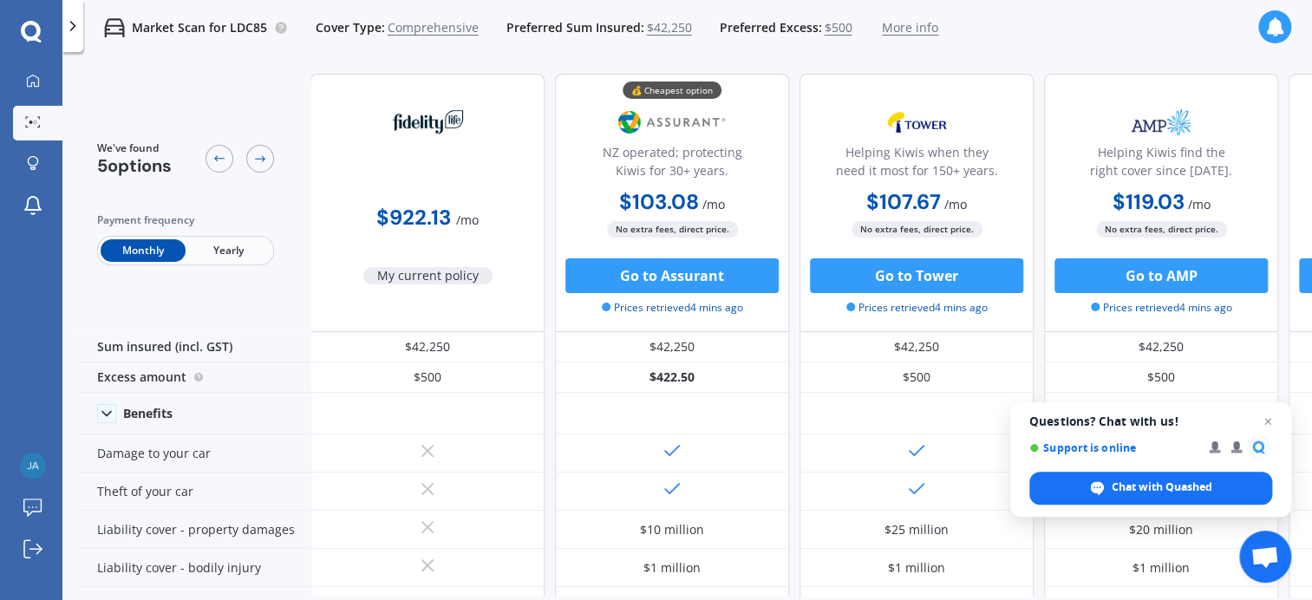
click at [213, 256] on span "Yearly" at bounding box center [228, 250] width 85 height 23
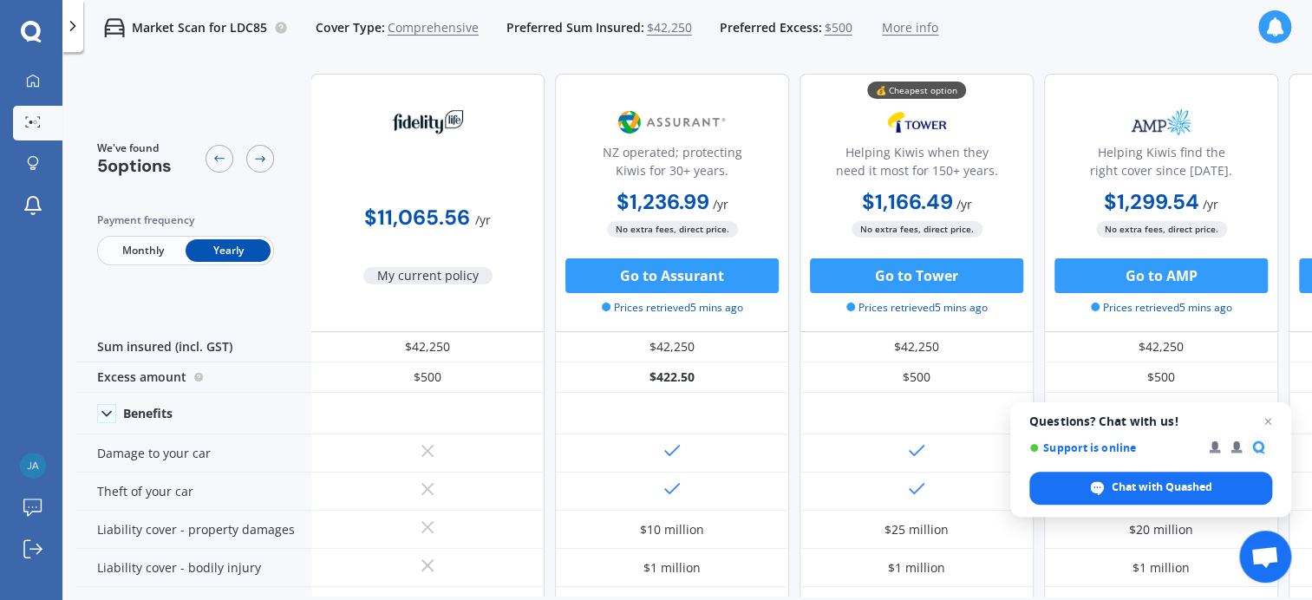
click at [887, 23] on span "More info" at bounding box center [910, 27] width 56 height 17
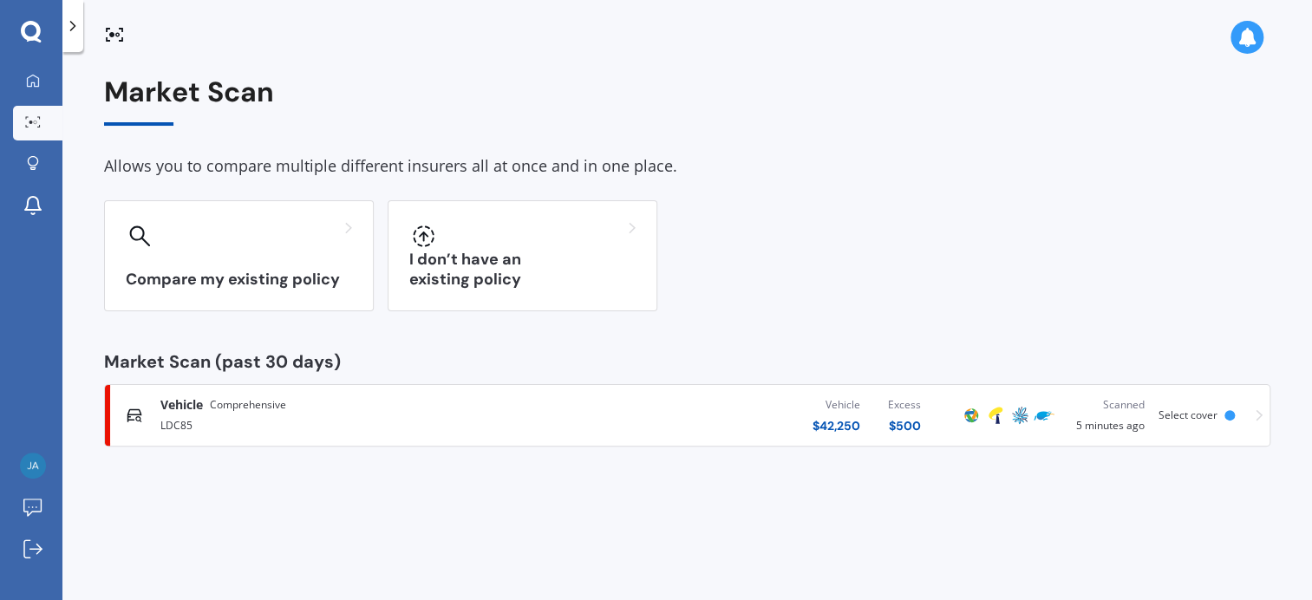
click at [1201, 417] on span "Select cover" at bounding box center [1188, 415] width 59 height 15
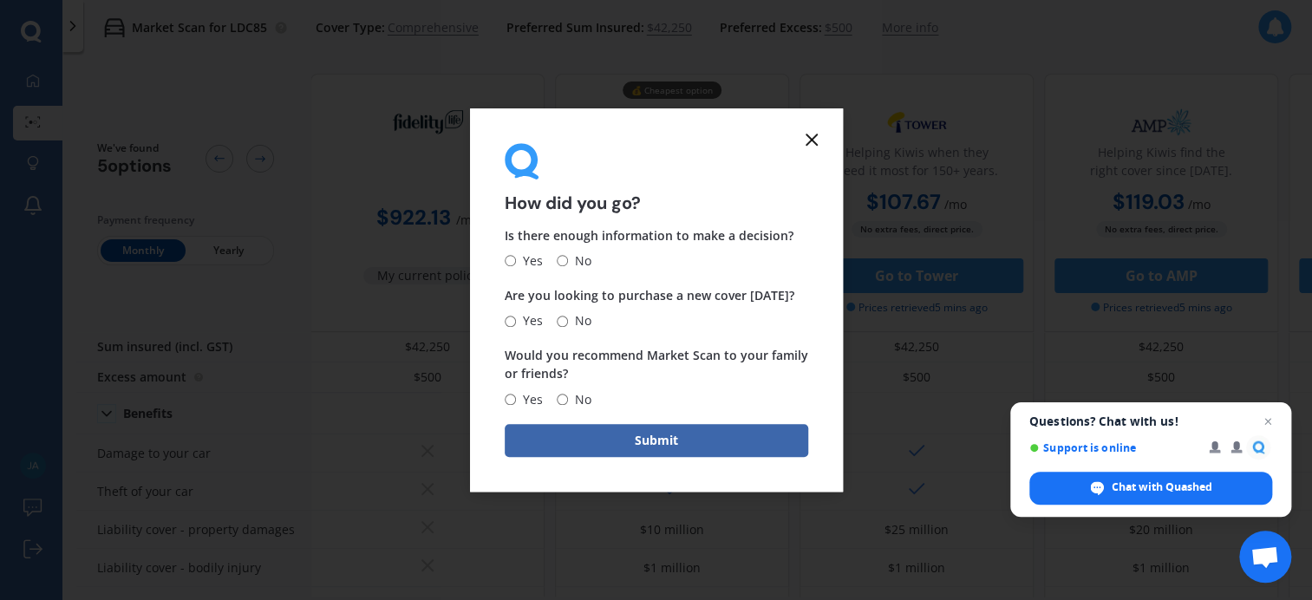
click at [859, 103] on div "How did you go? Is there enough information to make a decision? Yes No Are you …" at bounding box center [656, 300] width 1312 height 600
click at [842, 107] on div "How did you go? Is there enough information to make a decision? Yes No Are you …" at bounding box center [656, 300] width 1312 height 600
click at [805, 145] on icon at bounding box center [812, 139] width 21 height 21
click at [805, 134] on icon at bounding box center [812, 139] width 21 height 21
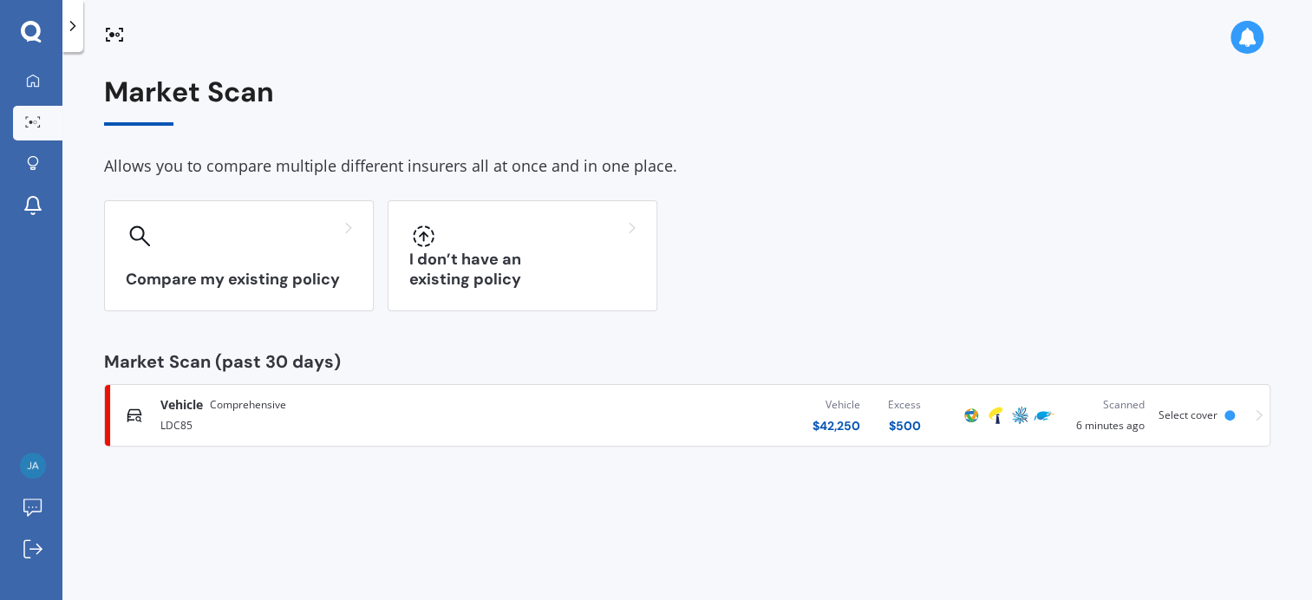
click at [160, 392] on div "Vehicle Comprehensive LDC85 Vehicle $ 42,250 Excess $ 500 Scanned 6 minutes ago…" at bounding box center [687, 415] width 1151 height 52
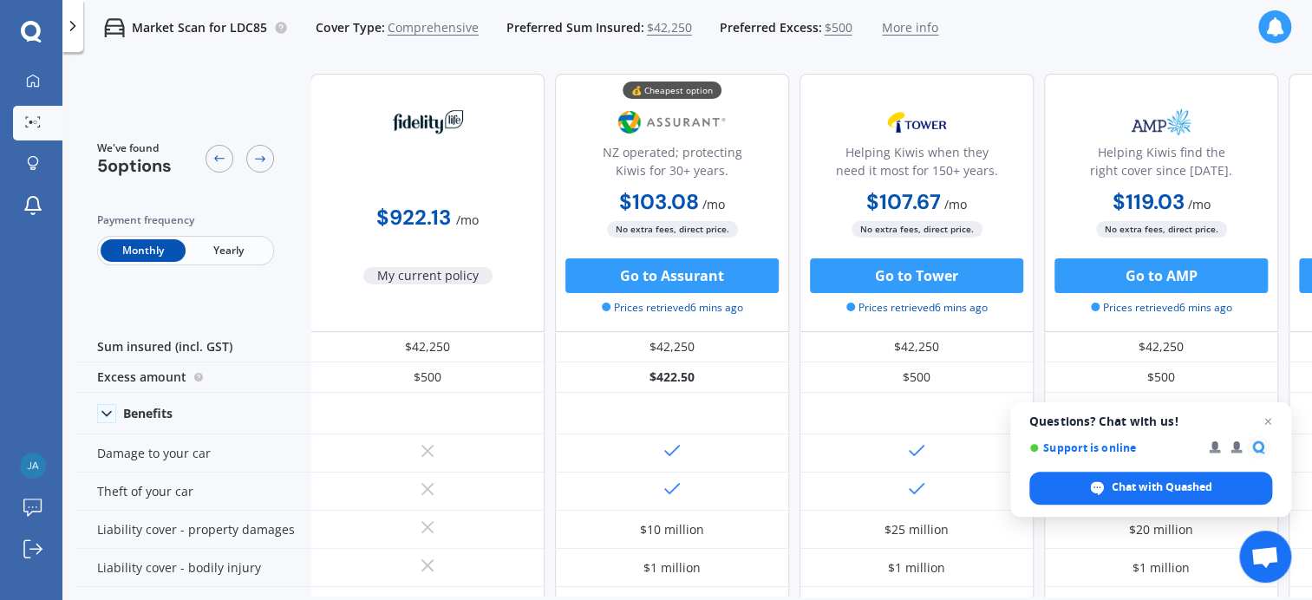
drag, startPoint x: 363, startPoint y: 219, endPoint x: 375, endPoint y: 214, distance: 12.4
click at [371, 216] on div "$922.13 / mo" at bounding box center [428, 211] width 234 height 49
drag, startPoint x: 382, startPoint y: 213, endPoint x: 396, endPoint y: 206, distance: 15.1
click at [393, 209] on b "$922.13" at bounding box center [413, 217] width 75 height 27
drag, startPoint x: 396, startPoint y: 206, endPoint x: 404, endPoint y: 201, distance: 10.1
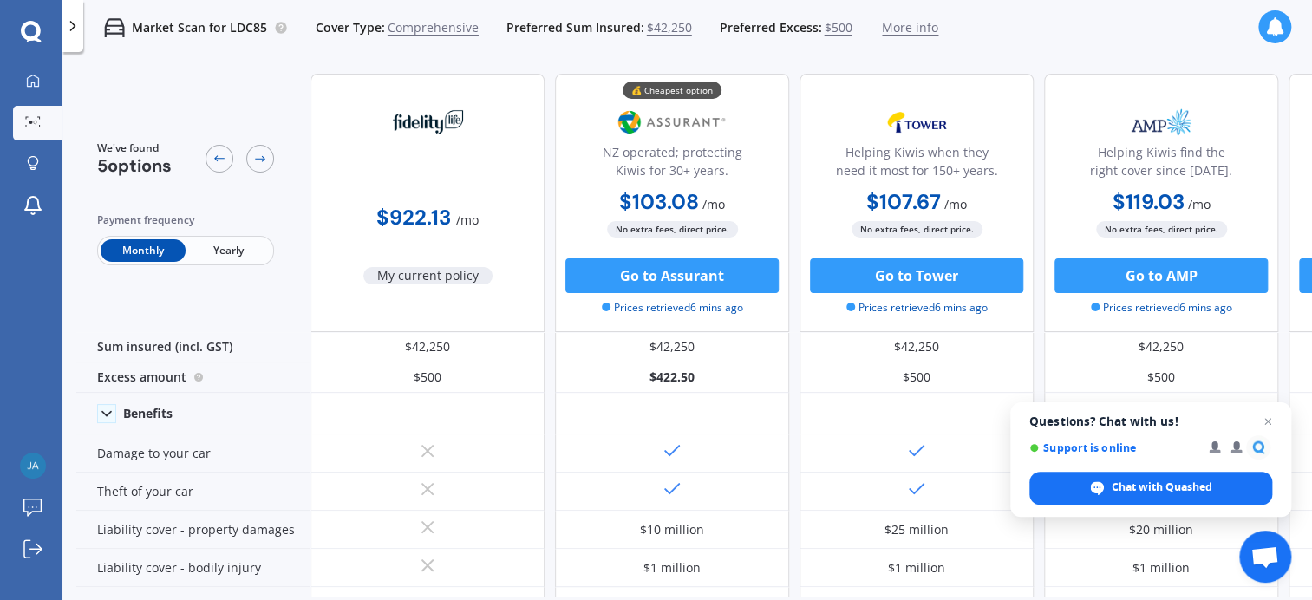
click at [397, 206] on b "$922.13" at bounding box center [413, 217] width 75 height 27
drag, startPoint x: 404, startPoint y: 201, endPoint x: 435, endPoint y: 160, distance: 52.0
click at [415, 187] on div "$922.13 / mo" at bounding box center [428, 211] width 234 height 49
click at [440, 152] on div at bounding box center [427, 144] width 115 height 86
click at [434, 177] on div at bounding box center [427, 144] width 115 height 86
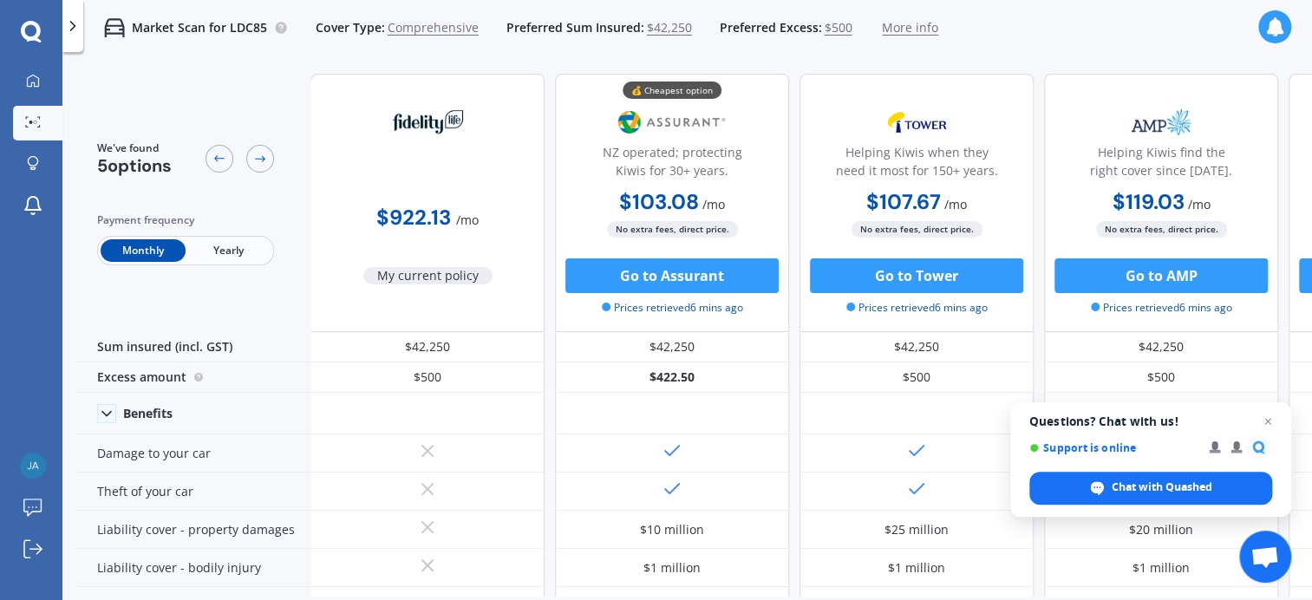
click at [236, 159] on div at bounding box center [240, 159] width 69 height 36
click at [219, 158] on icon at bounding box center [219, 158] width 10 height 6
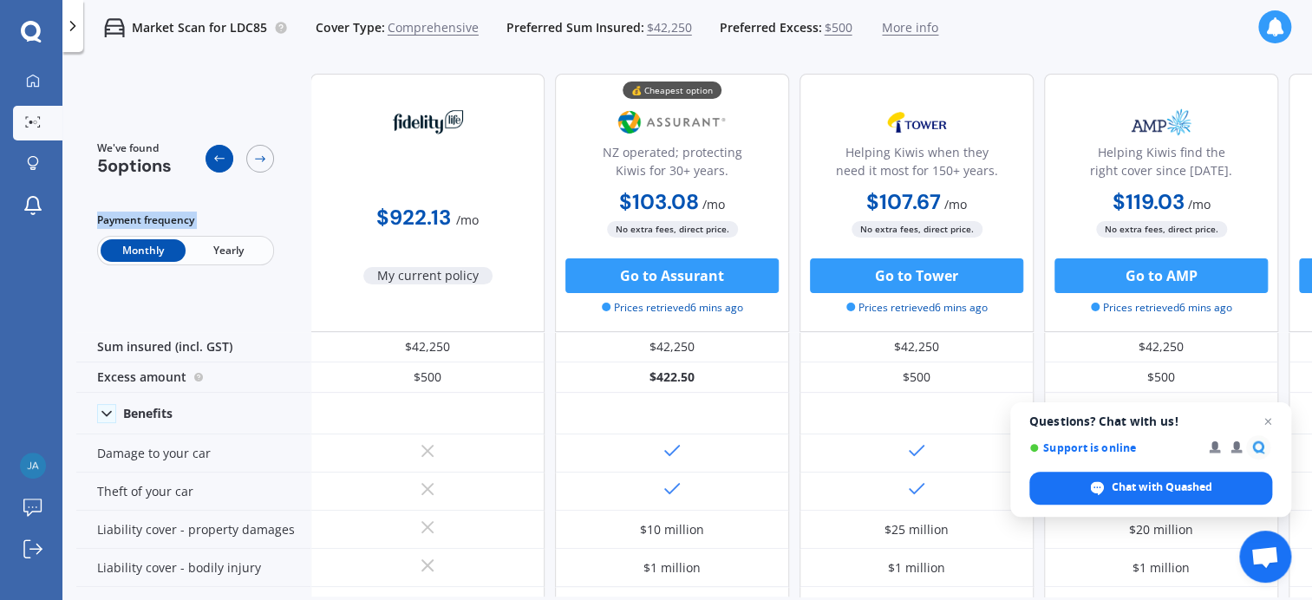
click at [219, 158] on icon at bounding box center [219, 158] width 10 height 6
click at [221, 160] on icon at bounding box center [220, 159] width 14 height 14
click at [221, 161] on icon at bounding box center [220, 159] width 14 height 14
click at [219, 167] on div at bounding box center [220, 159] width 28 height 28
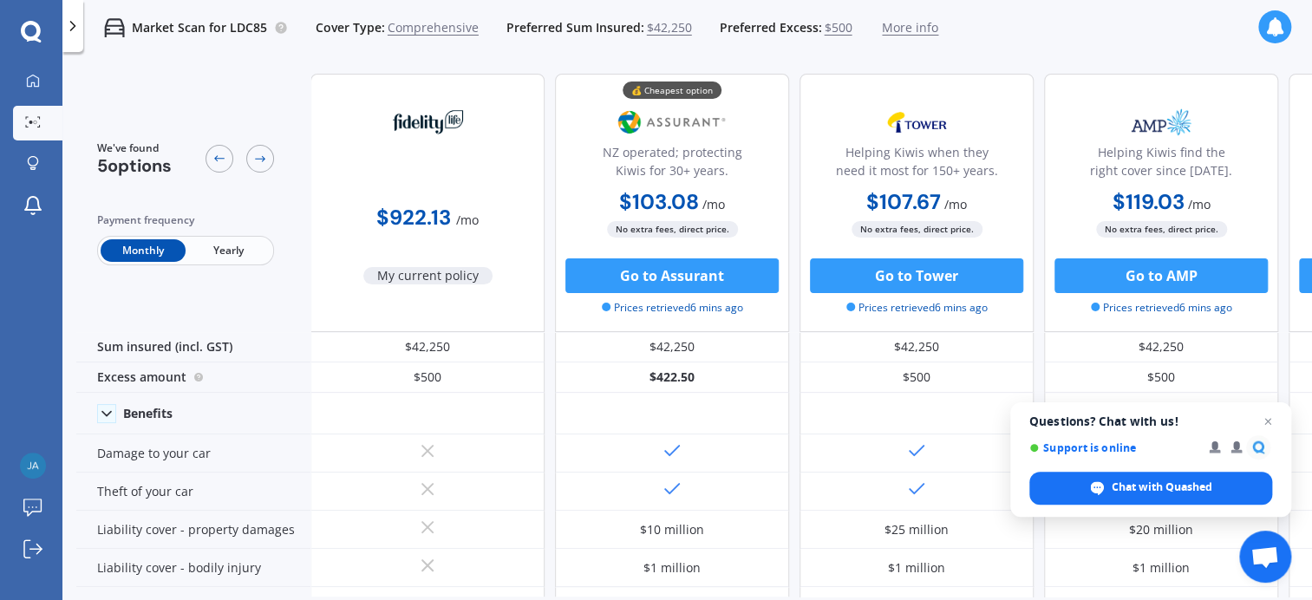
click at [418, 34] on span "Comprehensive" at bounding box center [433, 27] width 91 height 17
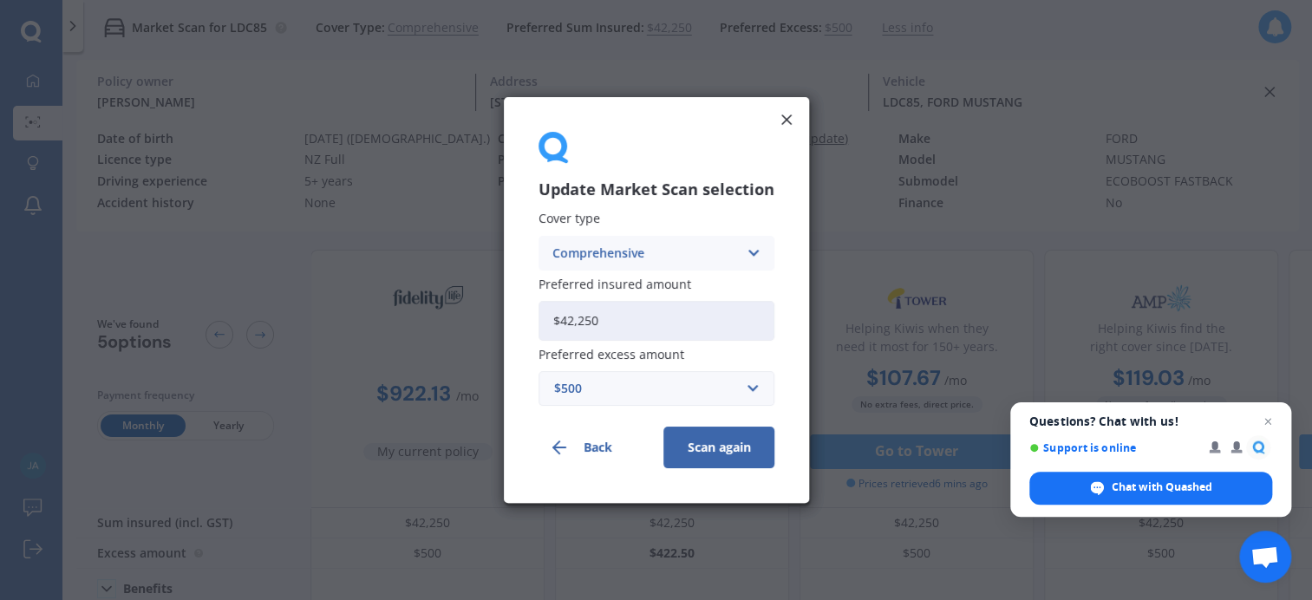
click at [595, 442] on button "Back" at bounding box center [594, 448] width 111 height 42
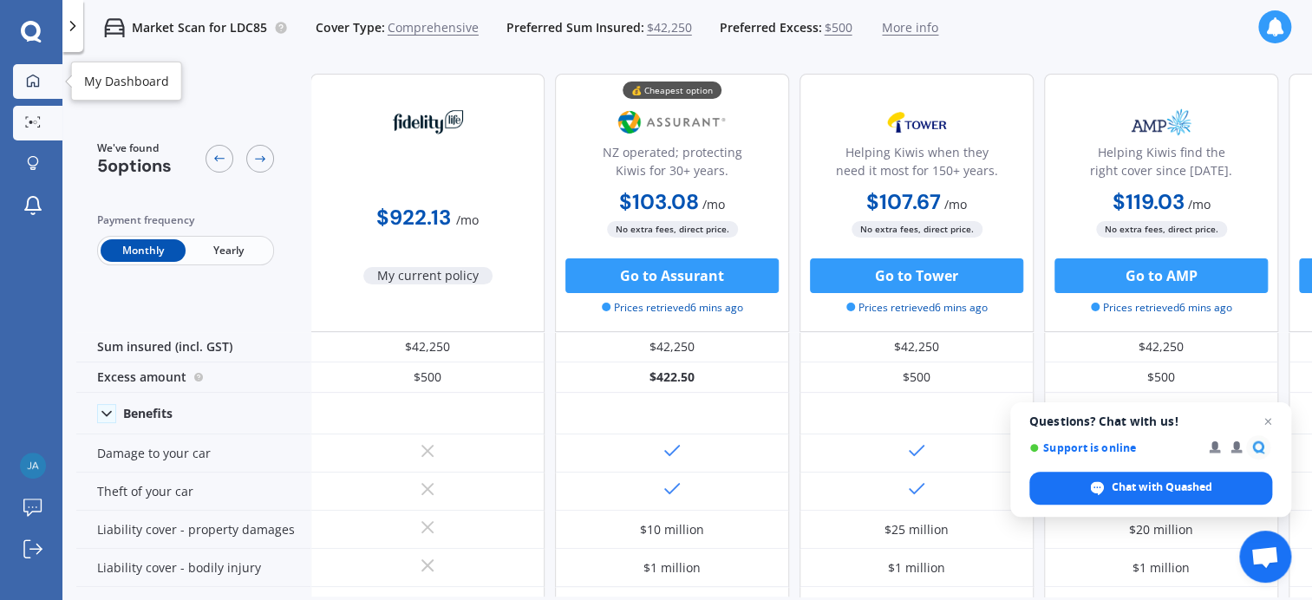
click at [48, 76] on link "My Dashboard" at bounding box center [37, 81] width 49 height 35
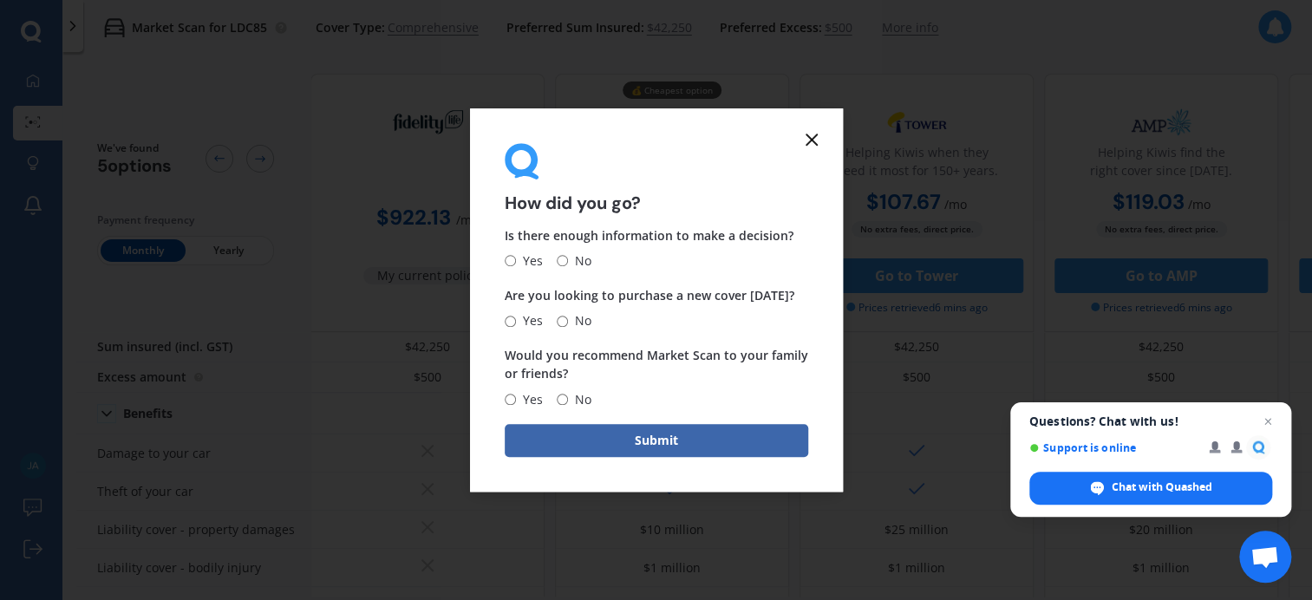
click at [566, 264] on label "No" at bounding box center [574, 261] width 35 height 21
click at [562, 258] on input "No" at bounding box center [562, 261] width 11 height 11
radio input "true"
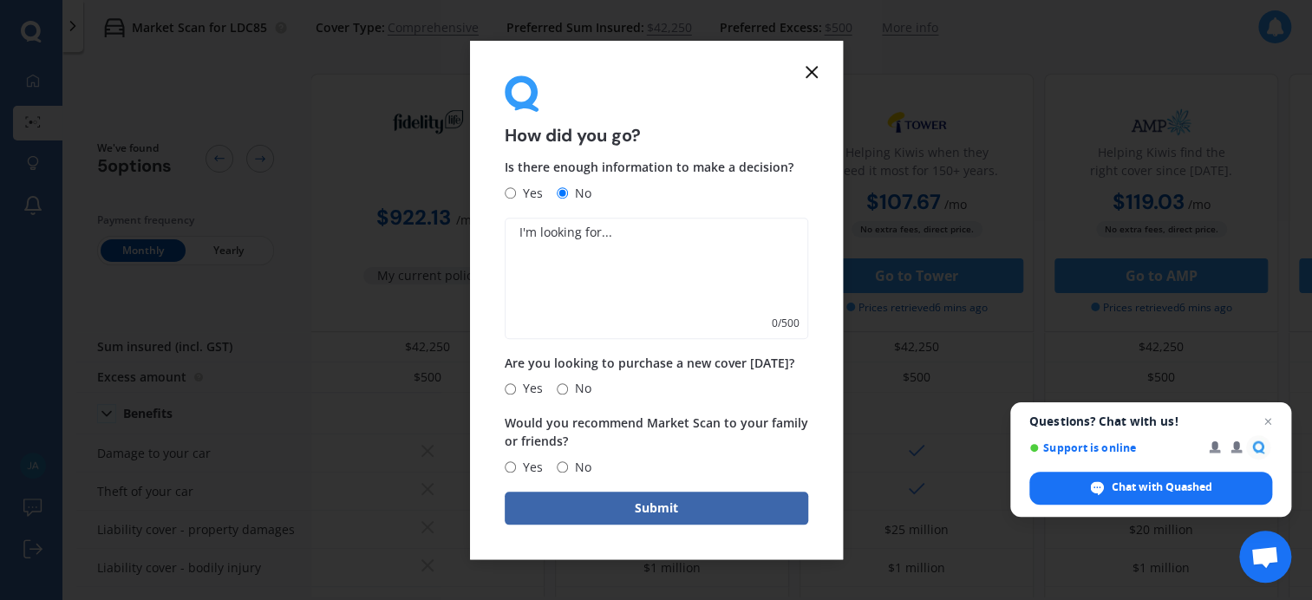
click at [578, 268] on textarea at bounding box center [657, 278] width 304 height 121
type textarea "I put in the incorrect monthly for current cost"
click at [557, 389] on input "No" at bounding box center [562, 388] width 11 height 11
radio input "true"
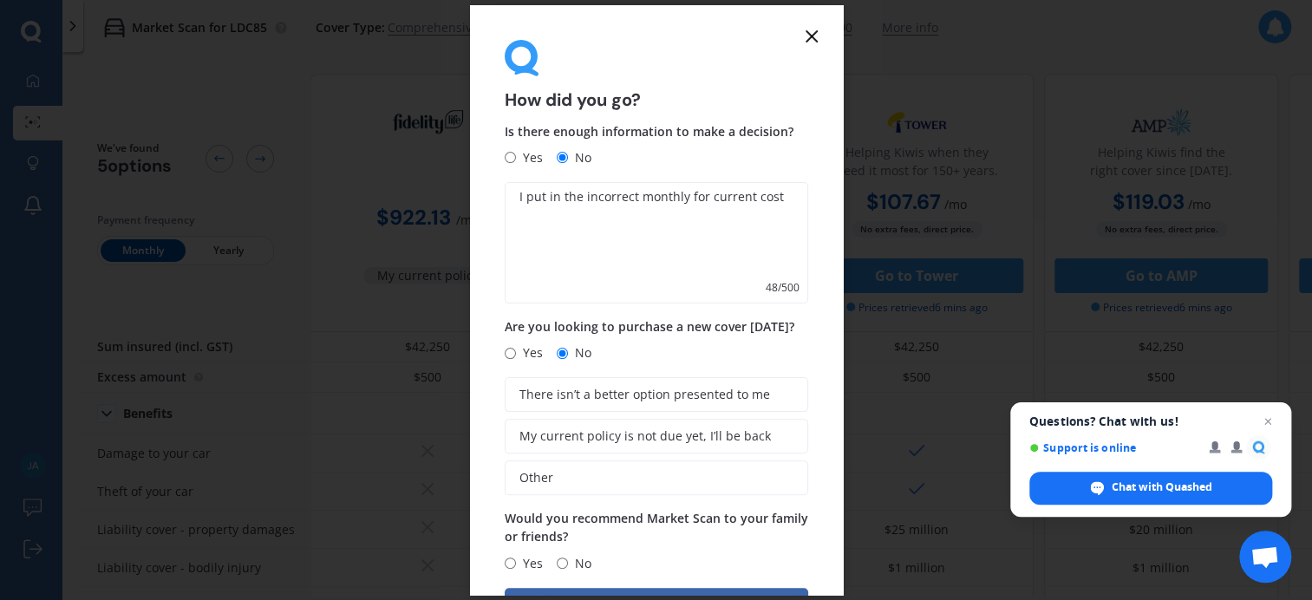
click at [560, 560] on input "No" at bounding box center [562, 563] width 11 height 11
radio input "true"
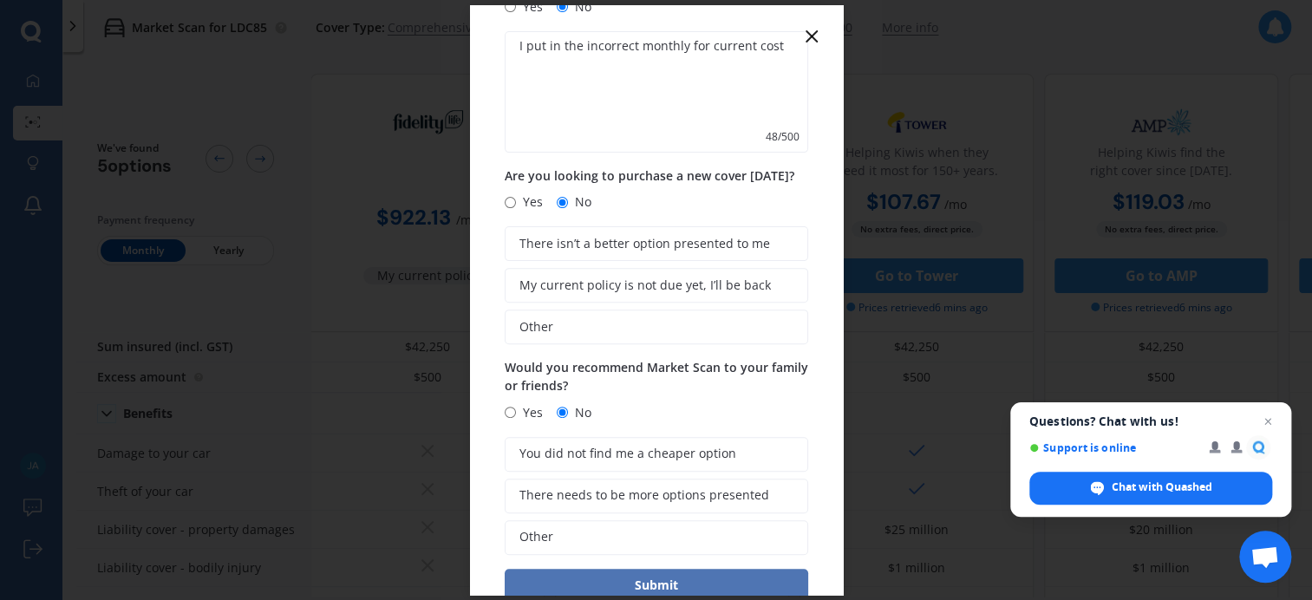
scroll to position [192, 0]
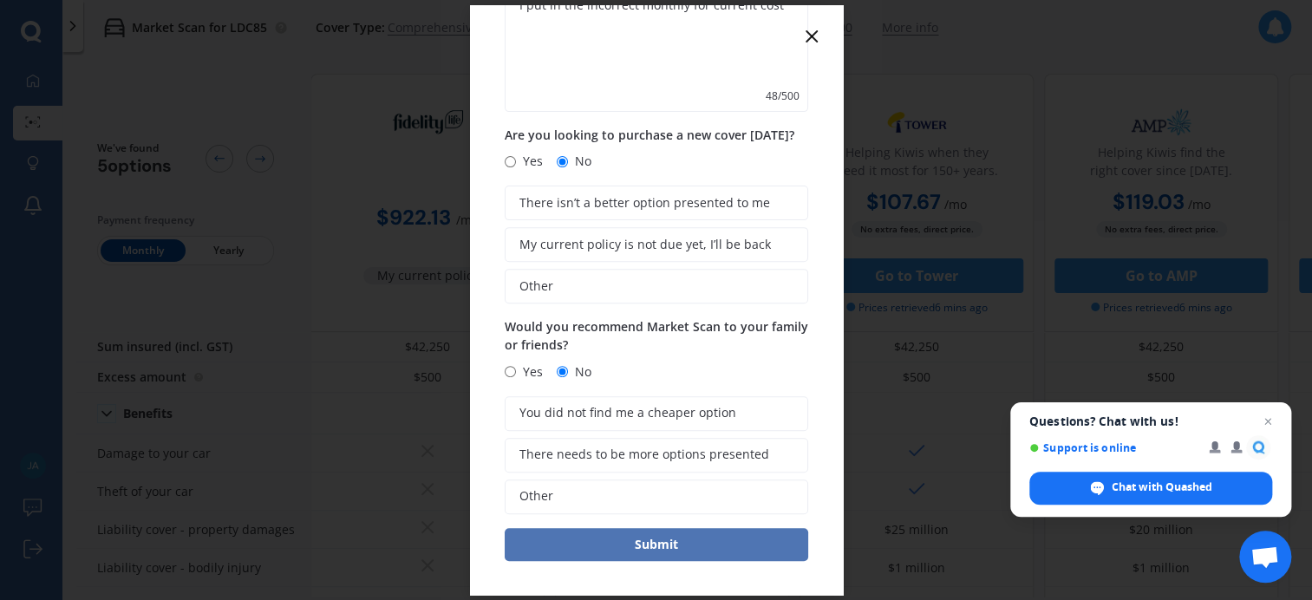
click at [664, 531] on button "Submit" at bounding box center [657, 544] width 304 height 33
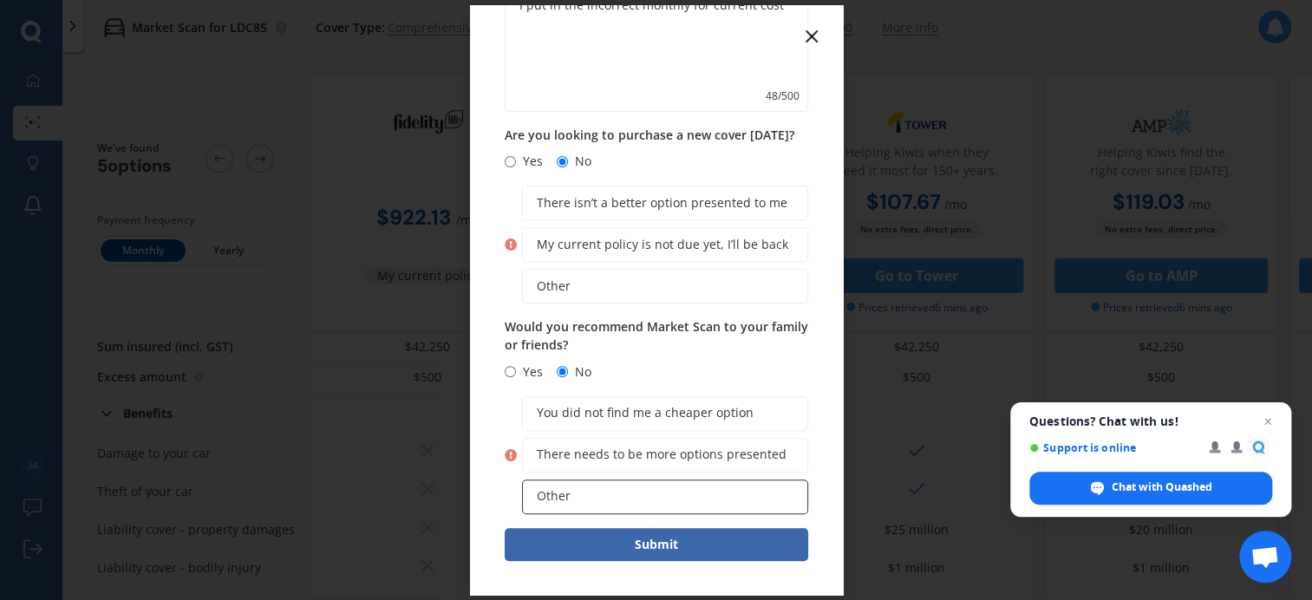
drag, startPoint x: 632, startPoint y: 547, endPoint x: 585, endPoint y: 507, distance: 62.1
click at [629, 547] on button "Submit" at bounding box center [657, 544] width 304 height 33
click at [573, 492] on label "Other" at bounding box center [665, 497] width 286 height 35
click at [0, 0] on input "Other" at bounding box center [0, 0] width 0 height 0
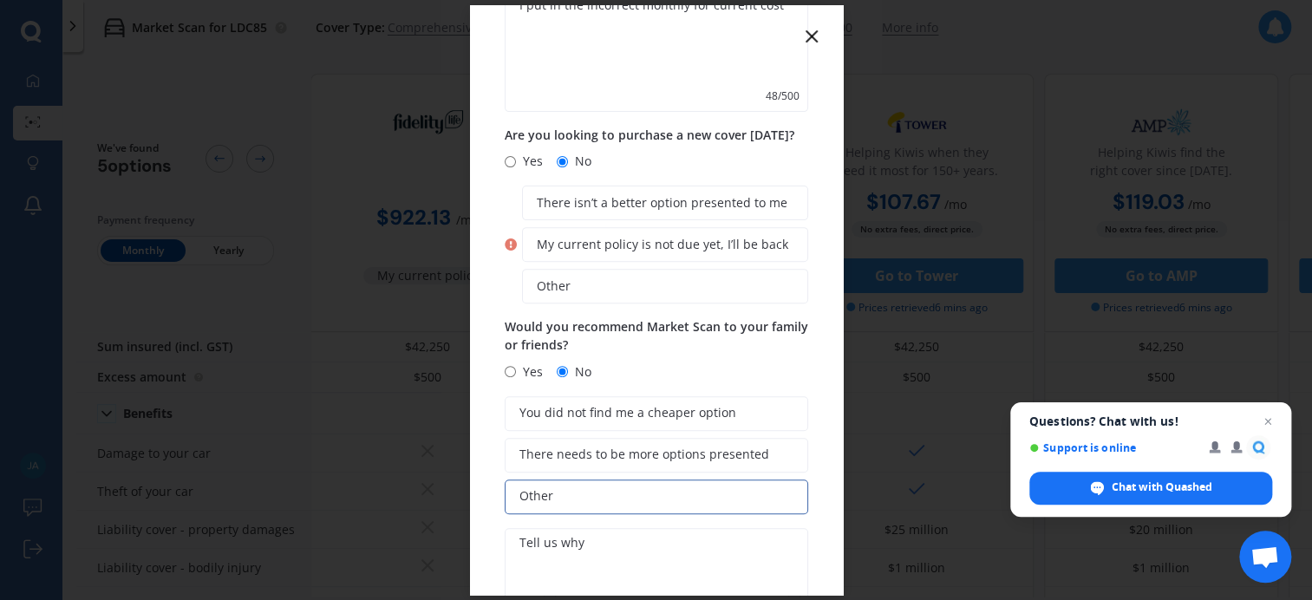
click at [610, 485] on div "Is there enough information to make a decision? Yes No I put in the incorrect m…" at bounding box center [657, 290] width 304 height 719
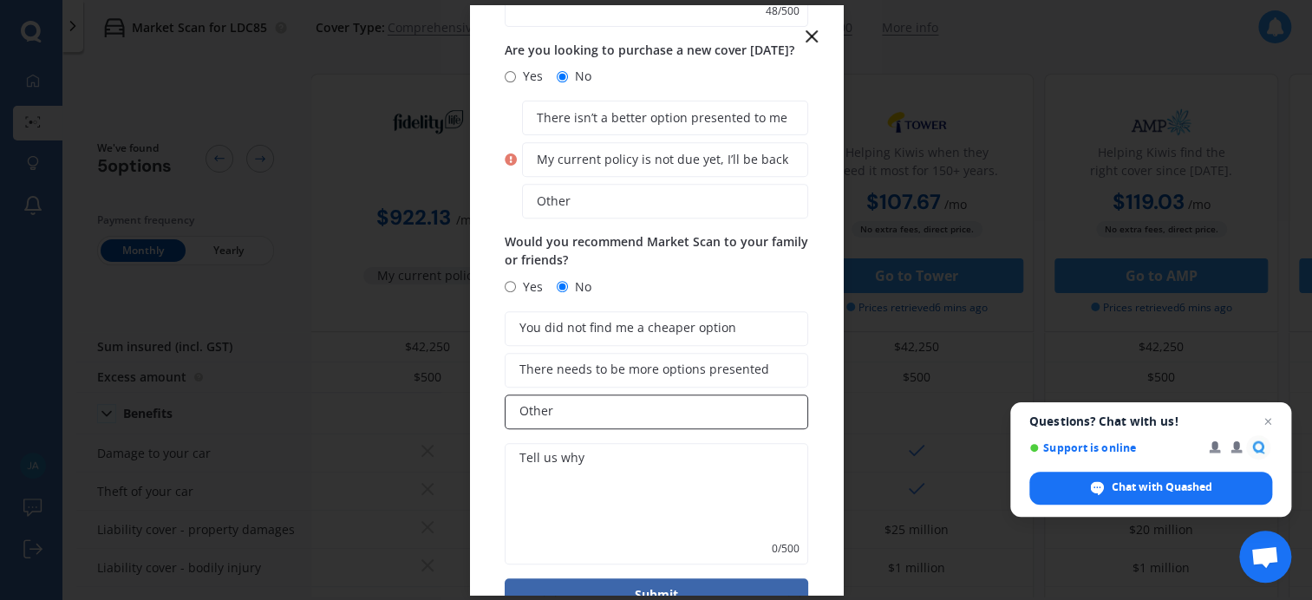
scroll to position [327, 0]
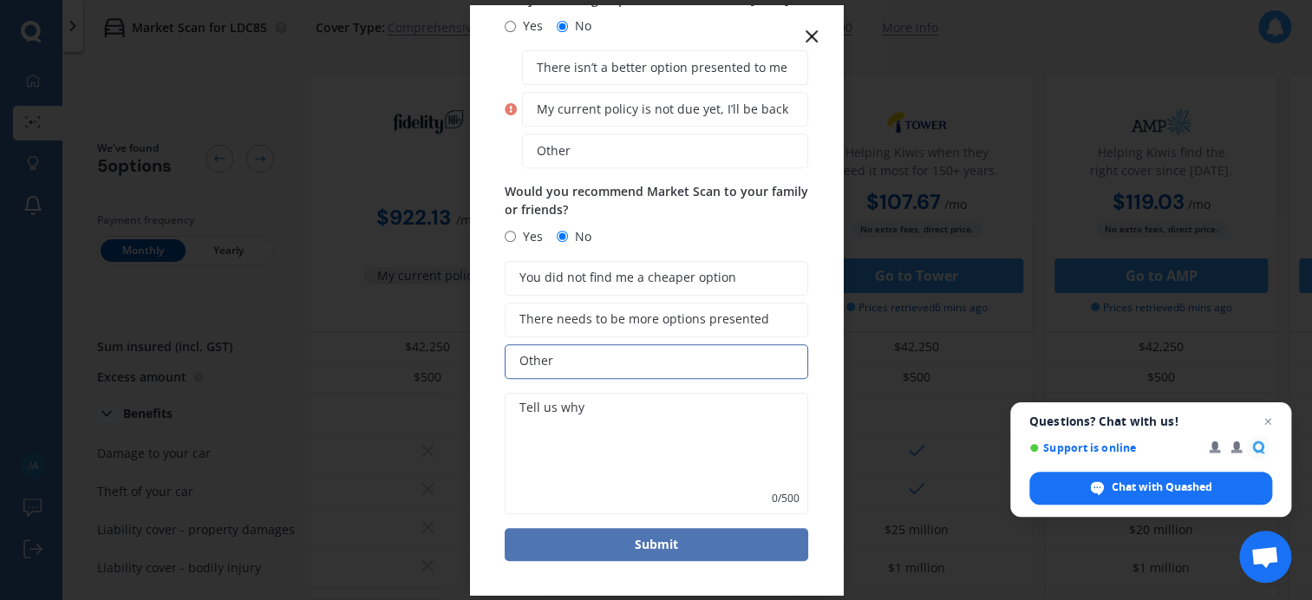
click at [651, 546] on button "Submit" at bounding box center [657, 544] width 304 height 33
click at [652, 530] on button "Submit" at bounding box center [657, 544] width 304 height 33
click at [650, 474] on textarea at bounding box center [653, 453] width 297 height 121
type textarea "N"
type textarea "idk"
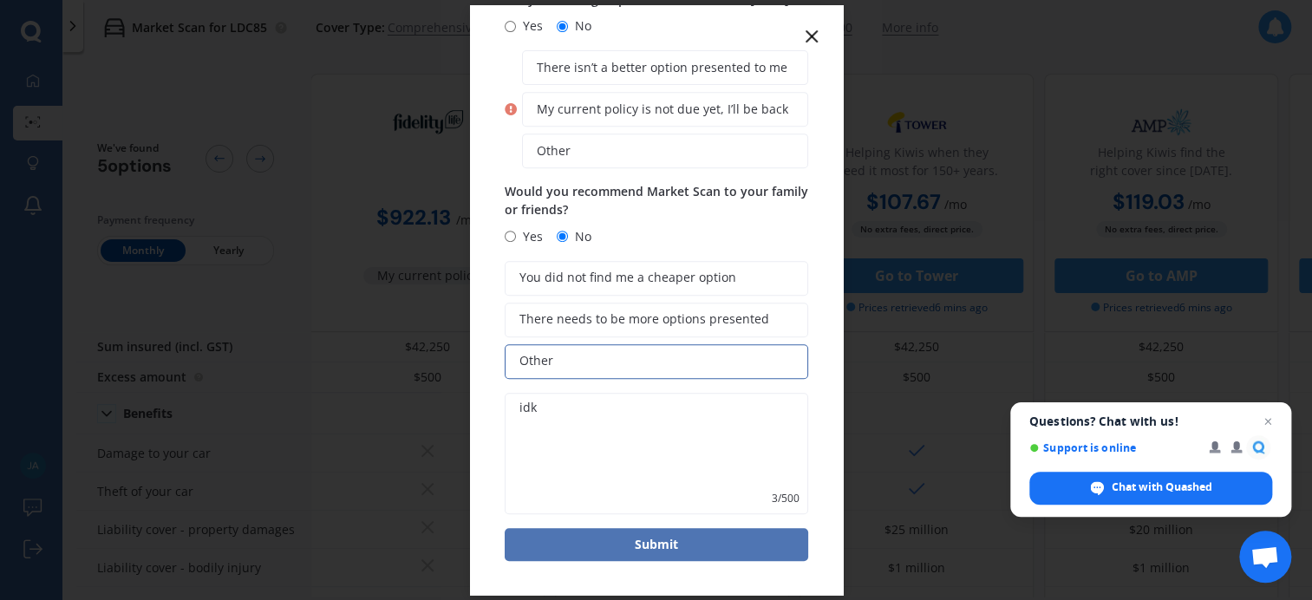
click at [607, 533] on button "Submit" at bounding box center [657, 544] width 304 height 33
click at [669, 544] on button "Submit" at bounding box center [657, 544] width 304 height 33
drag, startPoint x: 662, startPoint y: 549, endPoint x: 649, endPoint y: 542, distance: 14.7
click at [651, 542] on button "Submit" at bounding box center [657, 544] width 304 height 33
click at [650, 542] on button "Submit" at bounding box center [657, 544] width 304 height 33
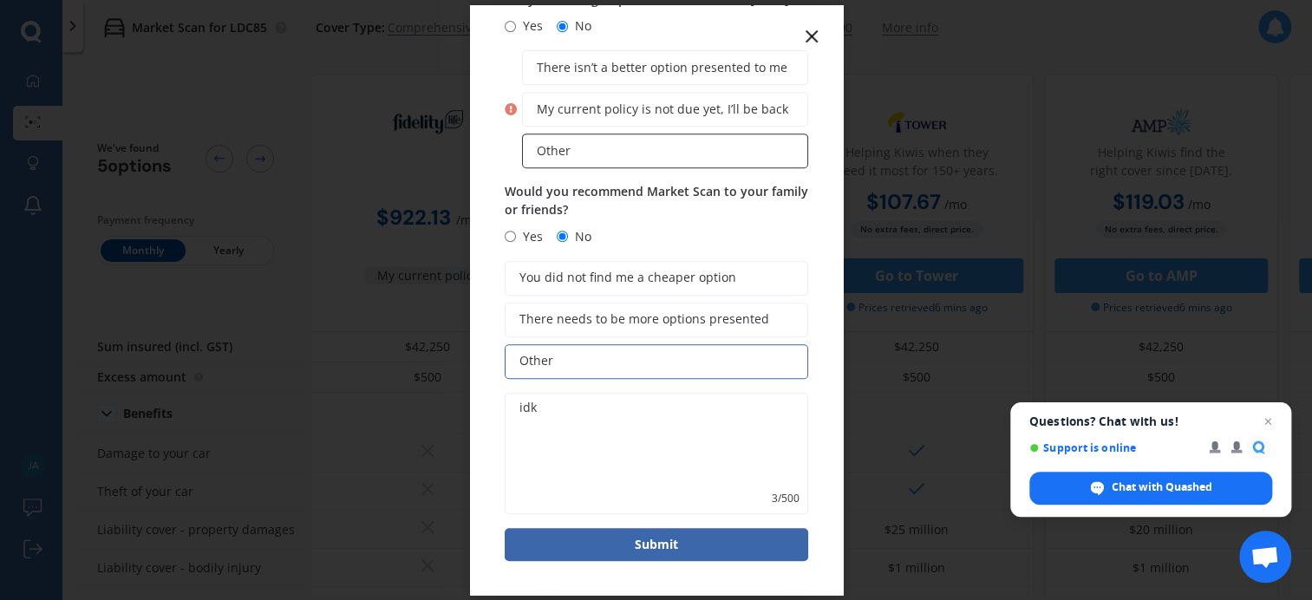
click at [583, 141] on label "Other" at bounding box center [665, 151] width 286 height 35
click at [0, 0] on input "Other" at bounding box center [0, 0] width 0 height 0
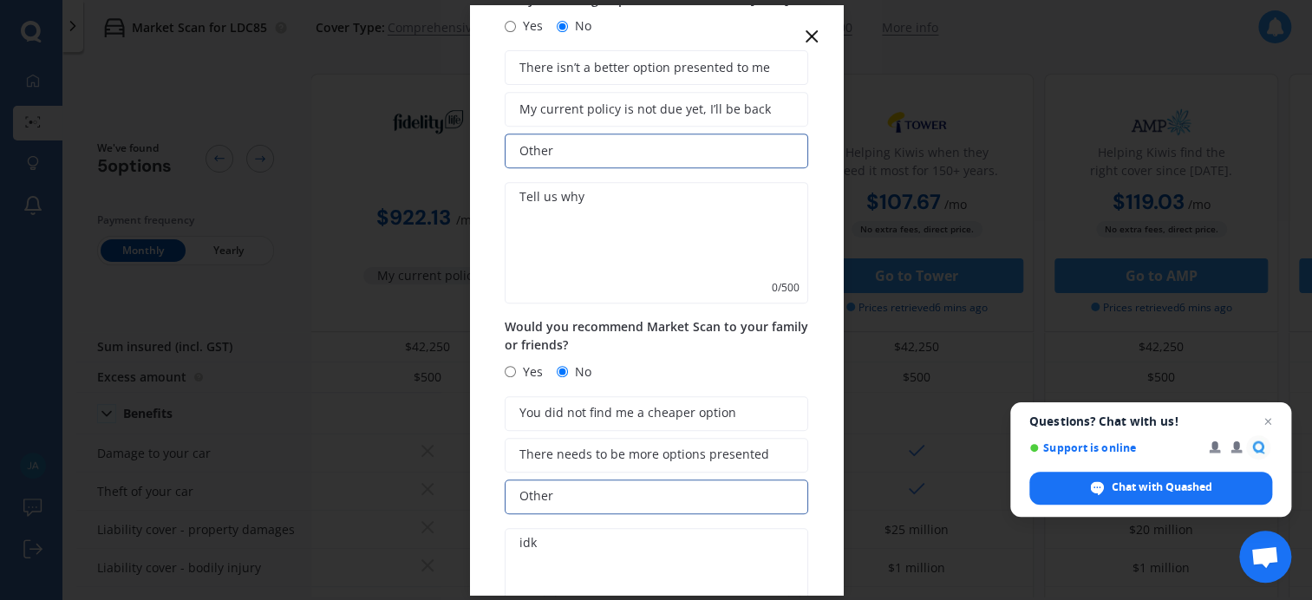
click at [568, 202] on textarea at bounding box center [657, 242] width 304 height 121
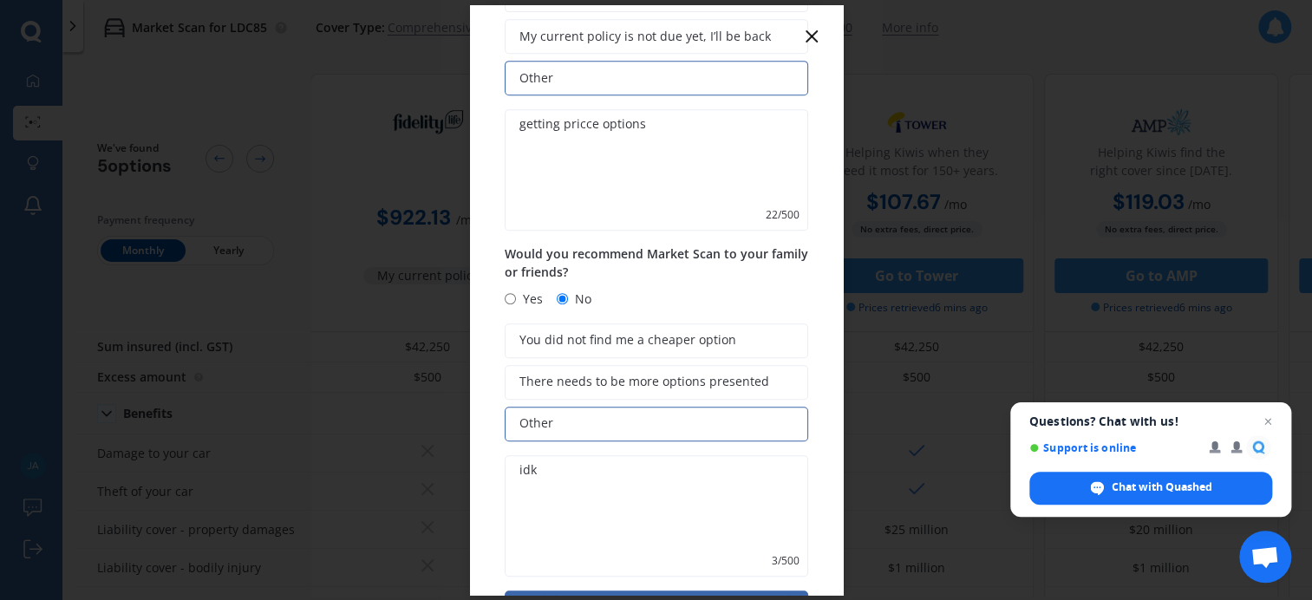
scroll to position [462, 0]
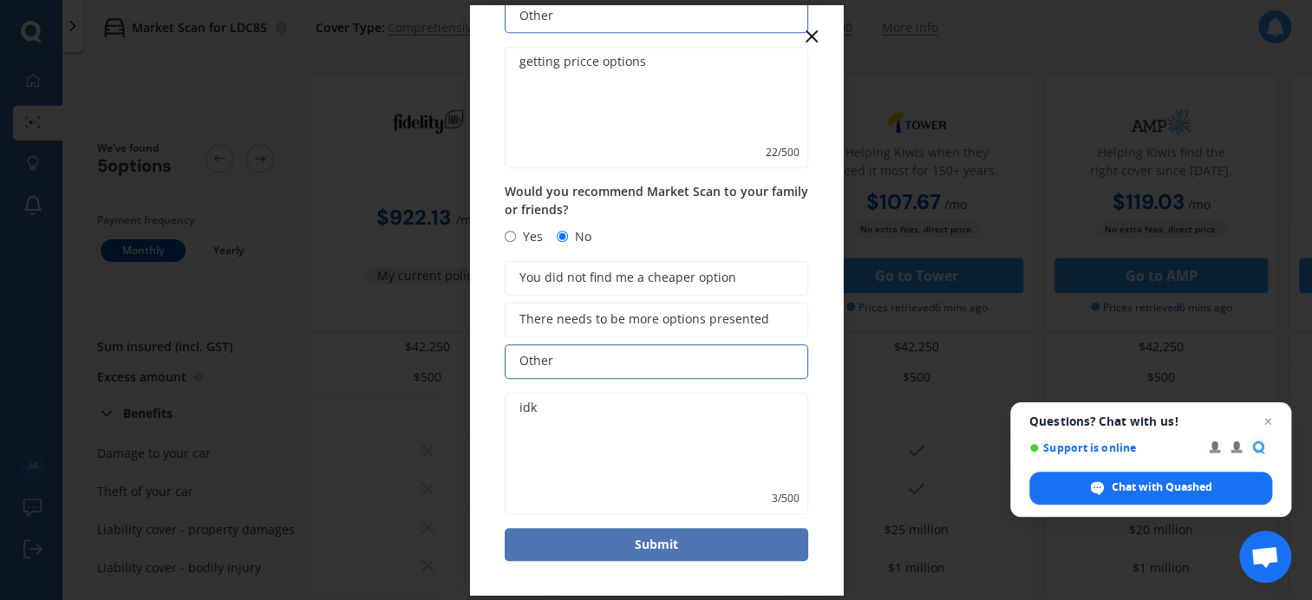
type textarea "getting pricce options"
click at [658, 552] on button "Submit" at bounding box center [657, 544] width 304 height 33
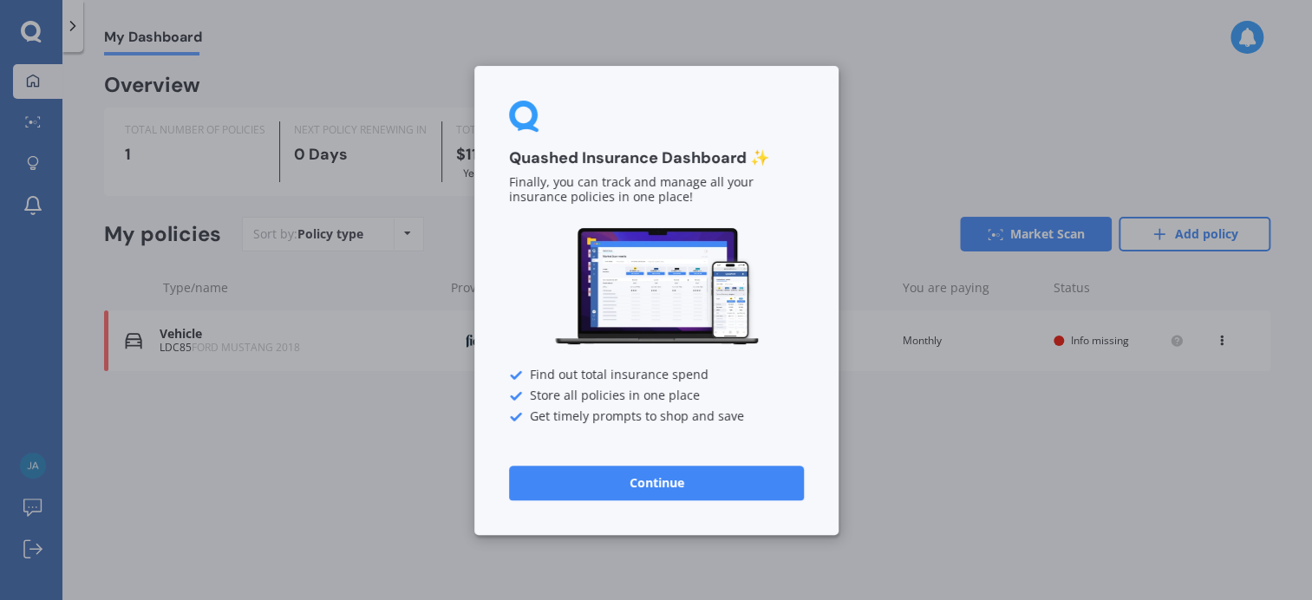
click at [616, 468] on button "Continue" at bounding box center [656, 482] width 295 height 35
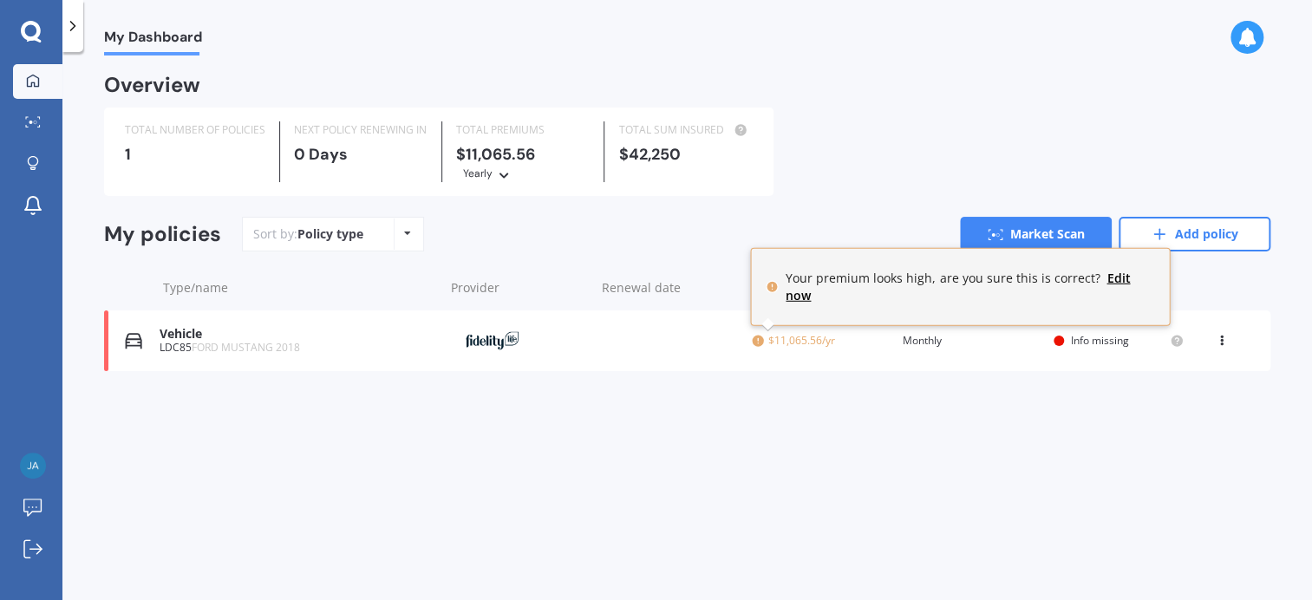
click at [757, 338] on icon at bounding box center [758, 341] width 14 height 14
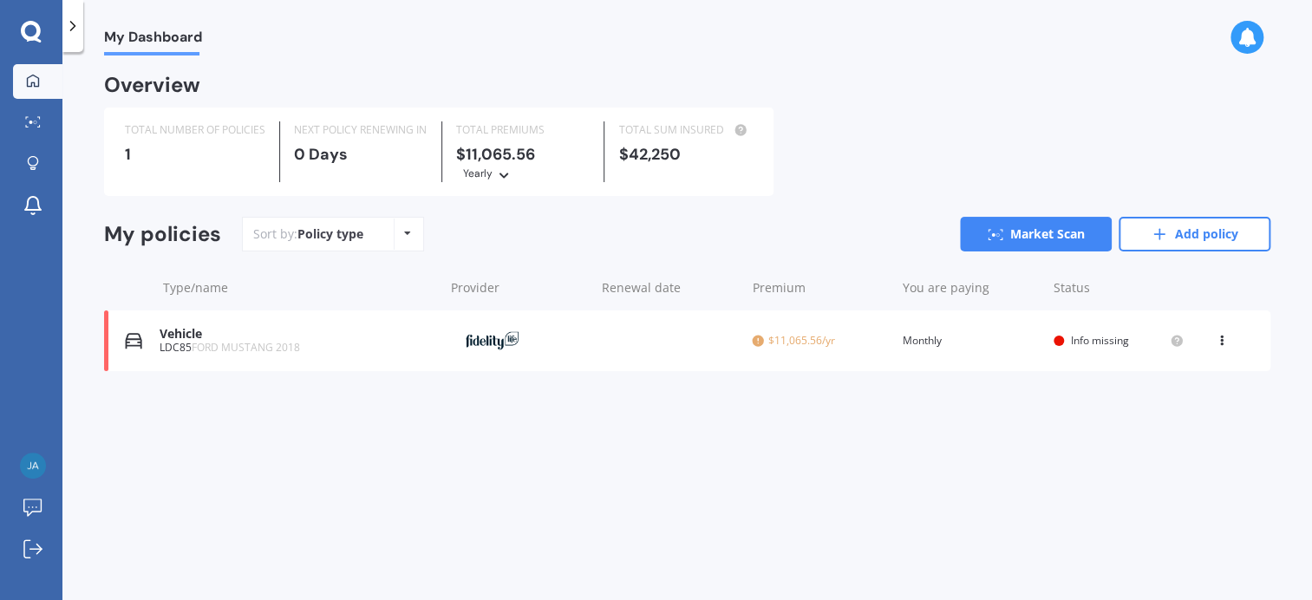
drag, startPoint x: 802, startPoint y: 347, endPoint x: 638, endPoint y: 469, distance: 203.9
click at [638, 468] on div "My Dashboard Overview TOTAL NUMBER OF POLICIES 1 NEXT POLICY RENEWING [DATE] TO…" at bounding box center [687, 330] width 1250 height 548
click at [1227, 338] on icon at bounding box center [1222, 337] width 12 height 10
click at [1209, 403] on div "Delete" at bounding box center [1184, 408] width 172 height 35
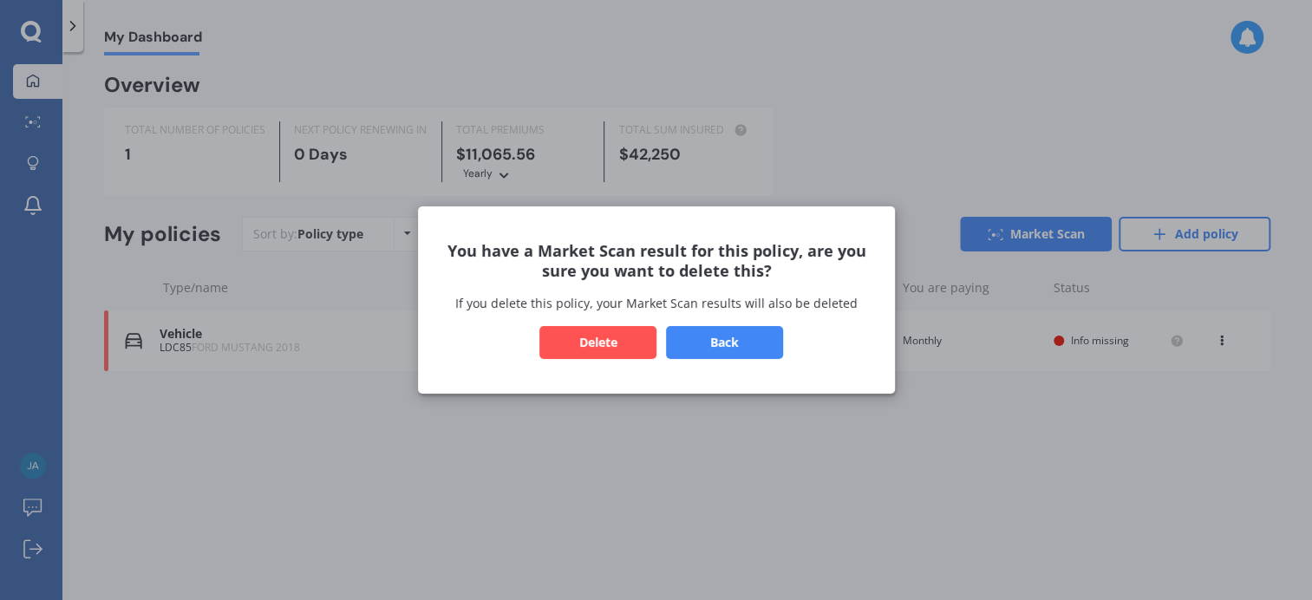
click at [617, 333] on button "Delete" at bounding box center [598, 342] width 117 height 33
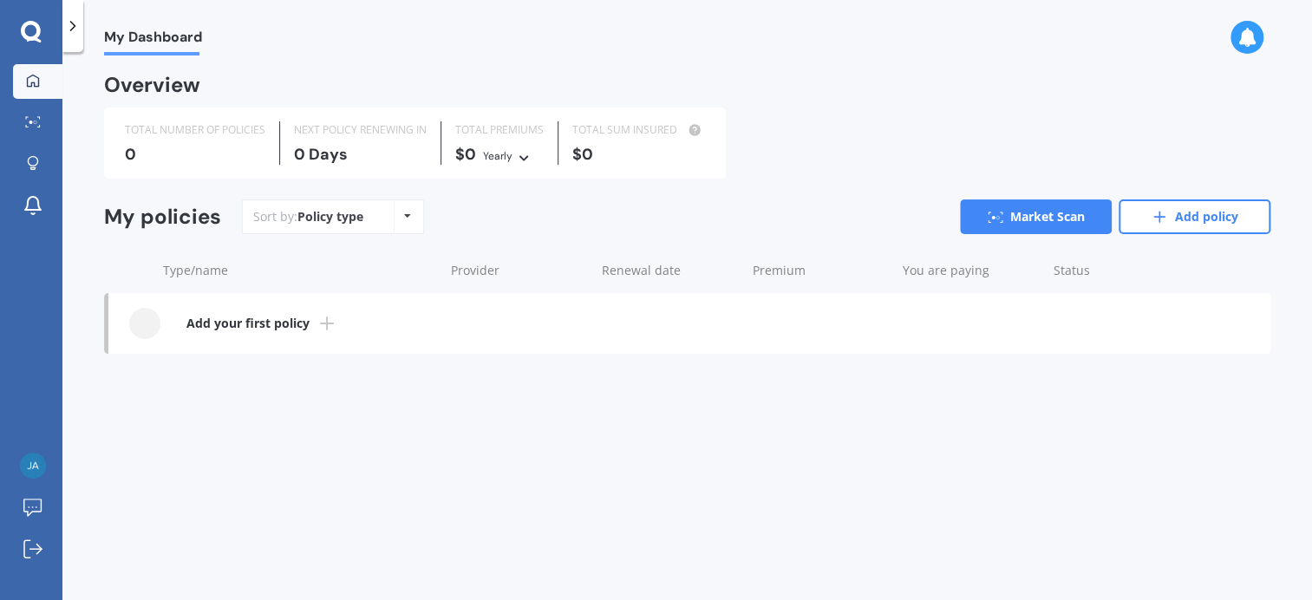
click at [31, 36] on icon at bounding box center [31, 32] width 21 height 23
click at [44, 43] on div "My Dashboard Market Scan Explore insurance Notifications [PERSON_NAME] Submit f…" at bounding box center [31, 300] width 62 height 600
click at [1070, 206] on link "Market Scan" at bounding box center [1036, 217] width 152 height 35
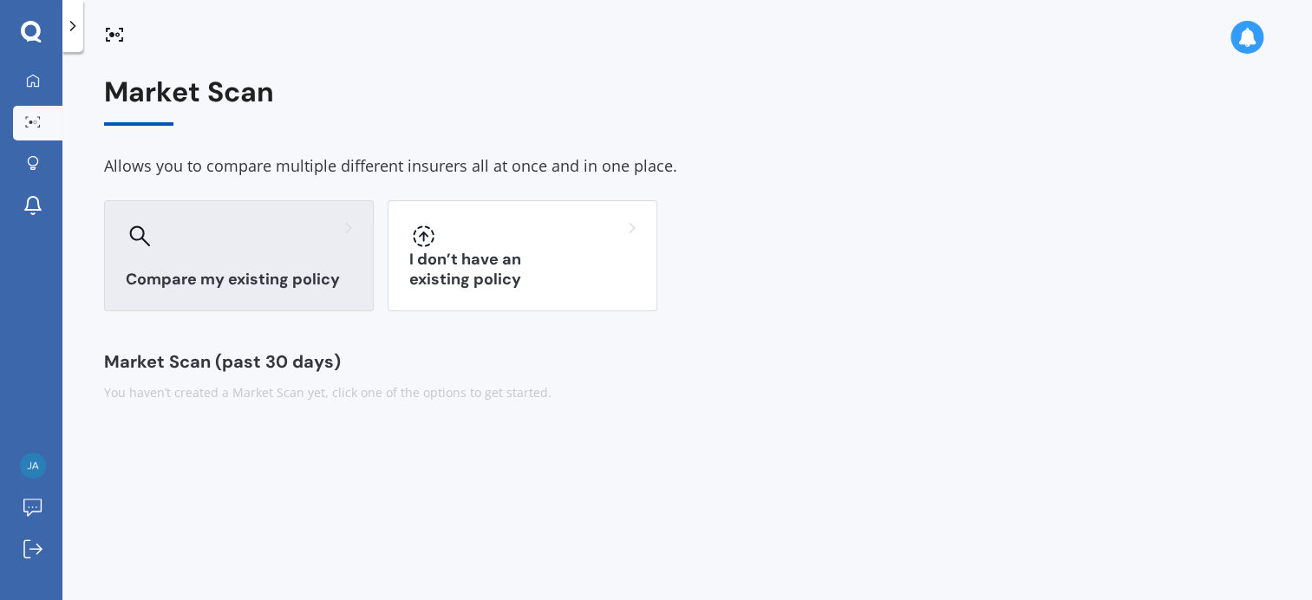
click at [207, 263] on div "Compare my existing policy" at bounding box center [239, 255] width 270 height 111
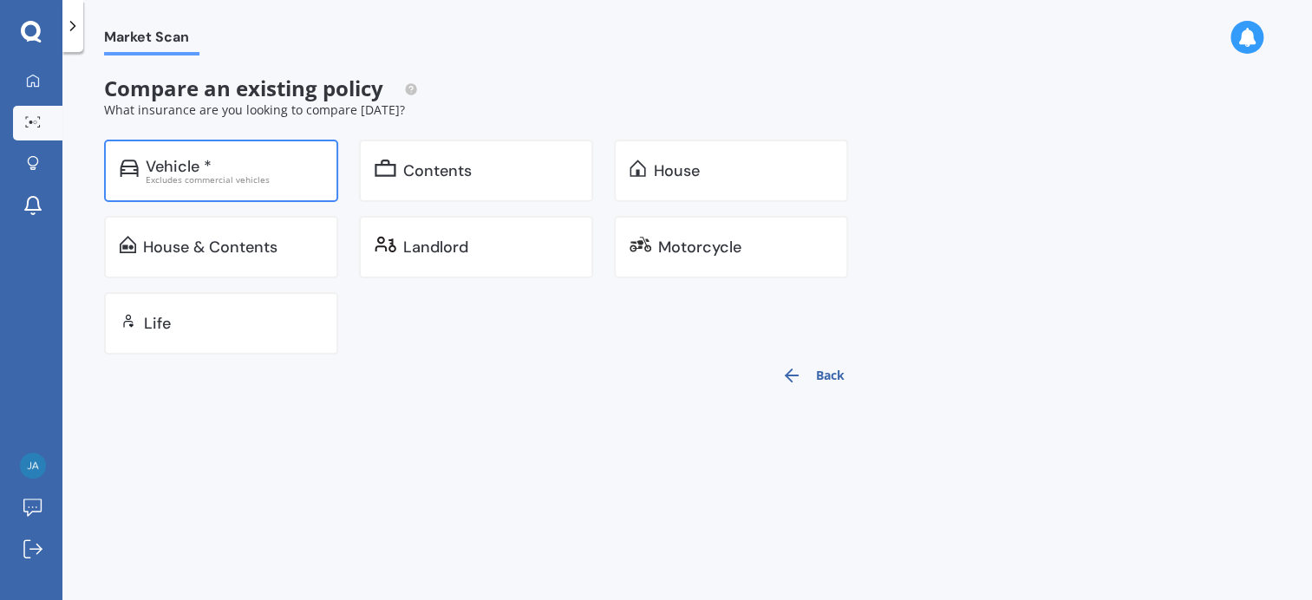
click at [206, 154] on div "Vehicle * Excludes commercial vehicles" at bounding box center [221, 171] width 234 height 62
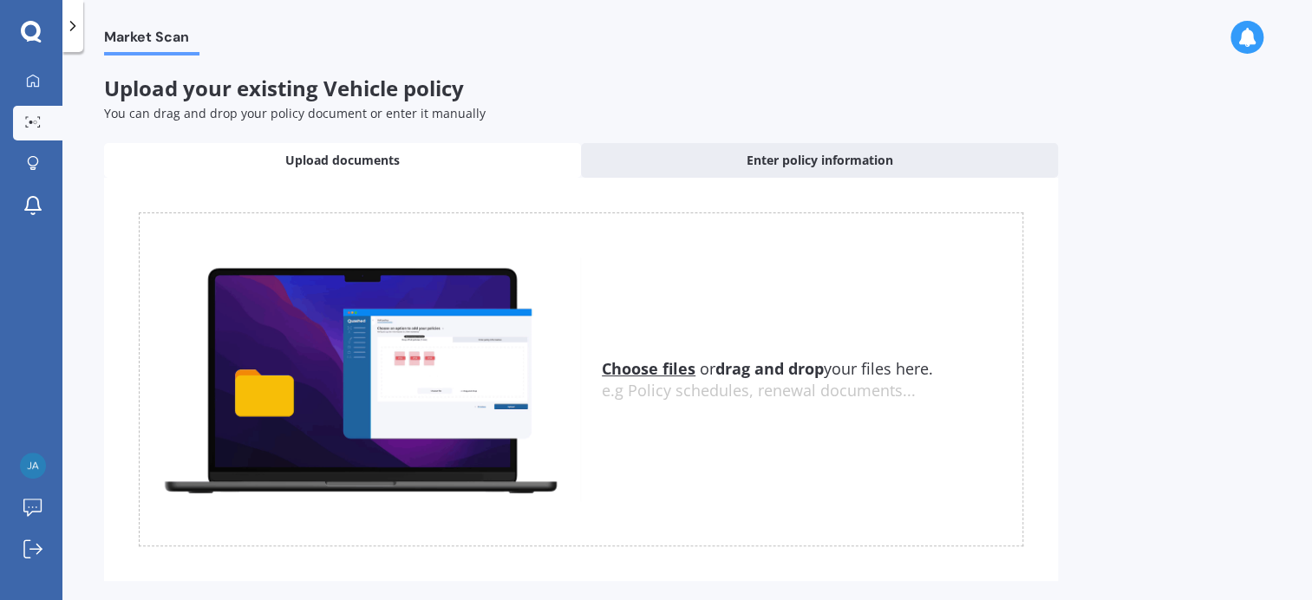
click at [664, 383] on div "e.g Policy schedules, renewal documents..." at bounding box center [812, 391] width 421 height 19
click at [665, 366] on u "Choose files" at bounding box center [649, 368] width 94 height 21
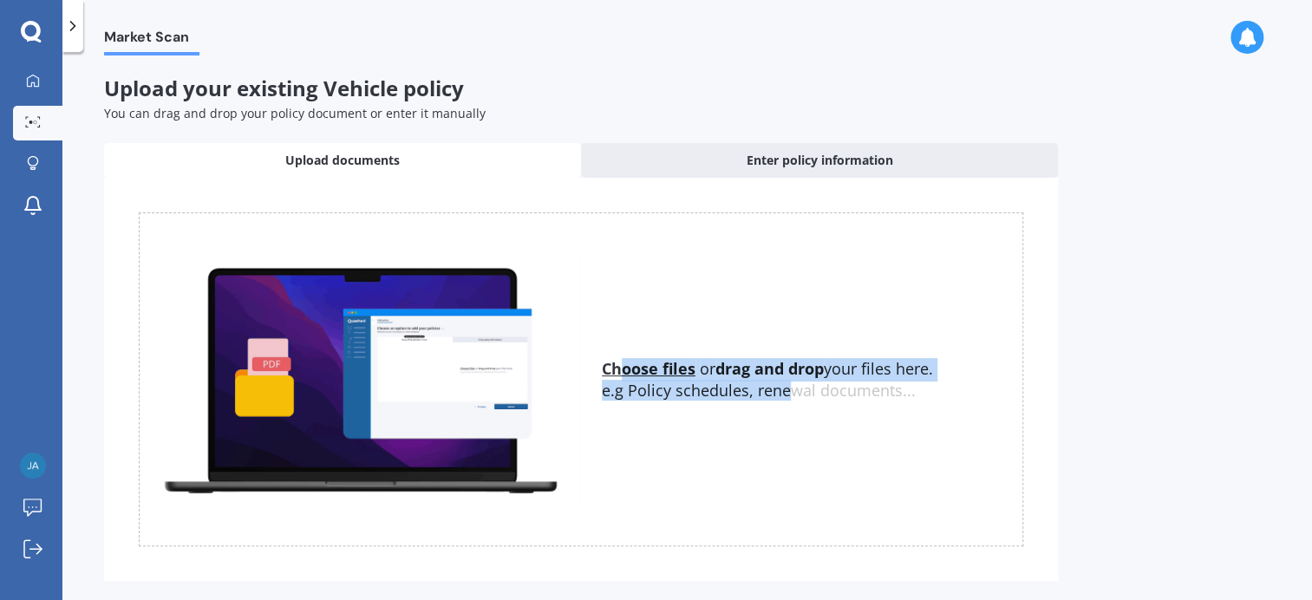
drag, startPoint x: 619, startPoint y: 364, endPoint x: 788, endPoint y: 390, distance: 171.1
click at [788, 390] on div "Choose files or drag and drop your files here. Choose files or photos e.g Polic…" at bounding box center [812, 379] width 421 height 43
click at [704, 358] on span "Choose files or drag and drop your files here." at bounding box center [767, 368] width 331 height 21
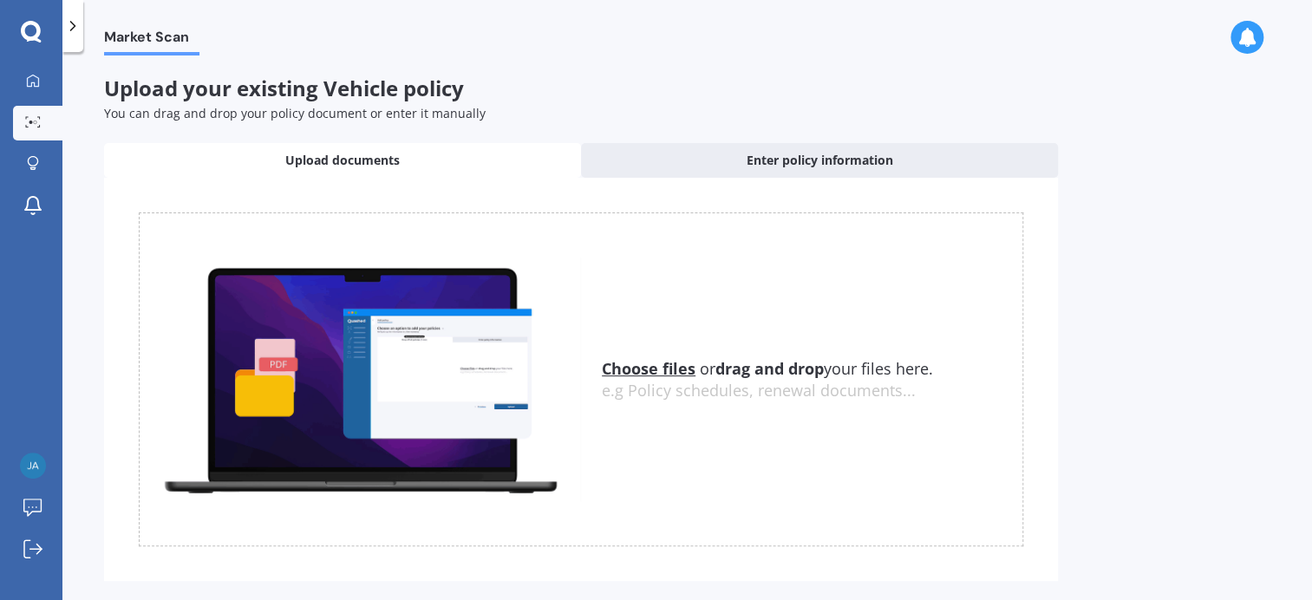
click at [656, 363] on u "Choose files" at bounding box center [649, 368] width 94 height 21
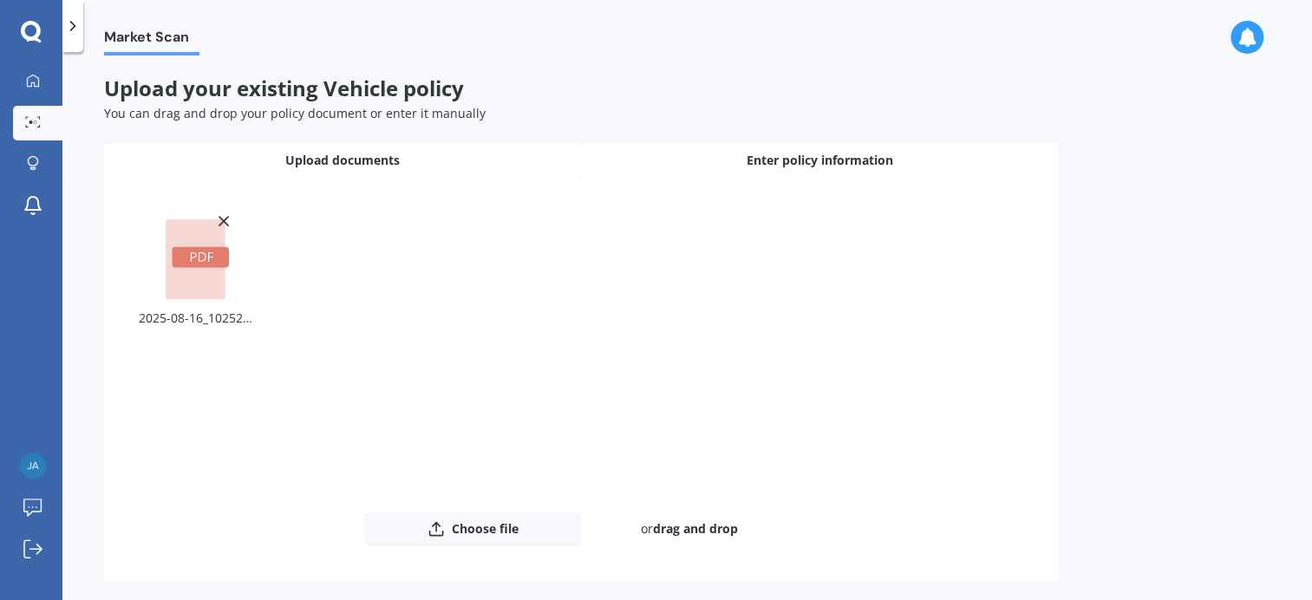
click at [743, 164] on div "Enter policy information" at bounding box center [819, 160] width 477 height 35
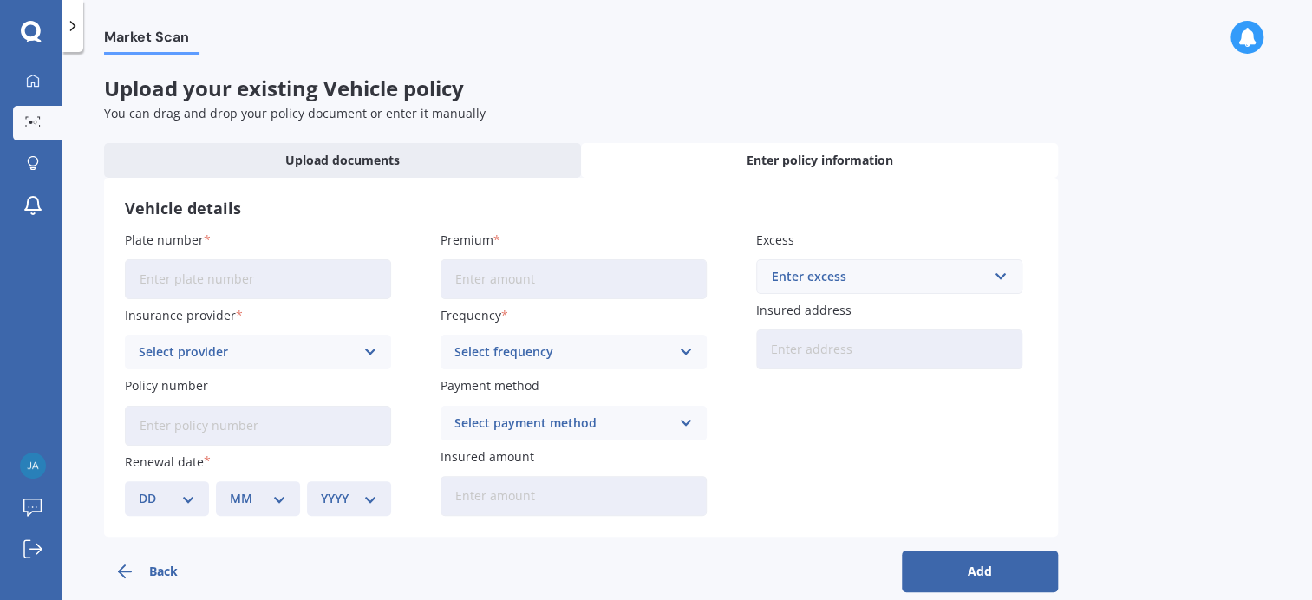
click at [163, 286] on input "Plate number" at bounding box center [258, 279] width 266 height 40
type input "LDC85"
click at [214, 422] on input "Policy number" at bounding box center [258, 426] width 266 height 40
drag, startPoint x: 256, startPoint y: 241, endPoint x: 261, endPoint y: 252, distance: 11.6
click at [261, 252] on div "Vehicle details Plate number LDC85 Insurance provider Select provider AA AMI AM…" at bounding box center [581, 357] width 954 height 359
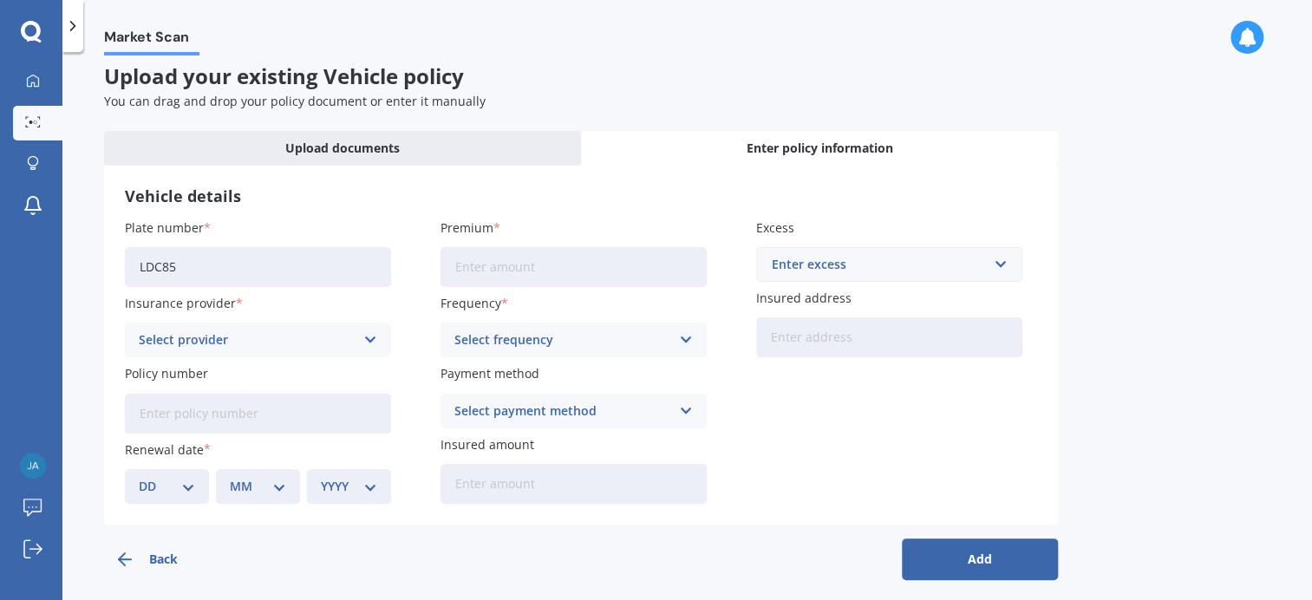
scroll to position [22, 0]
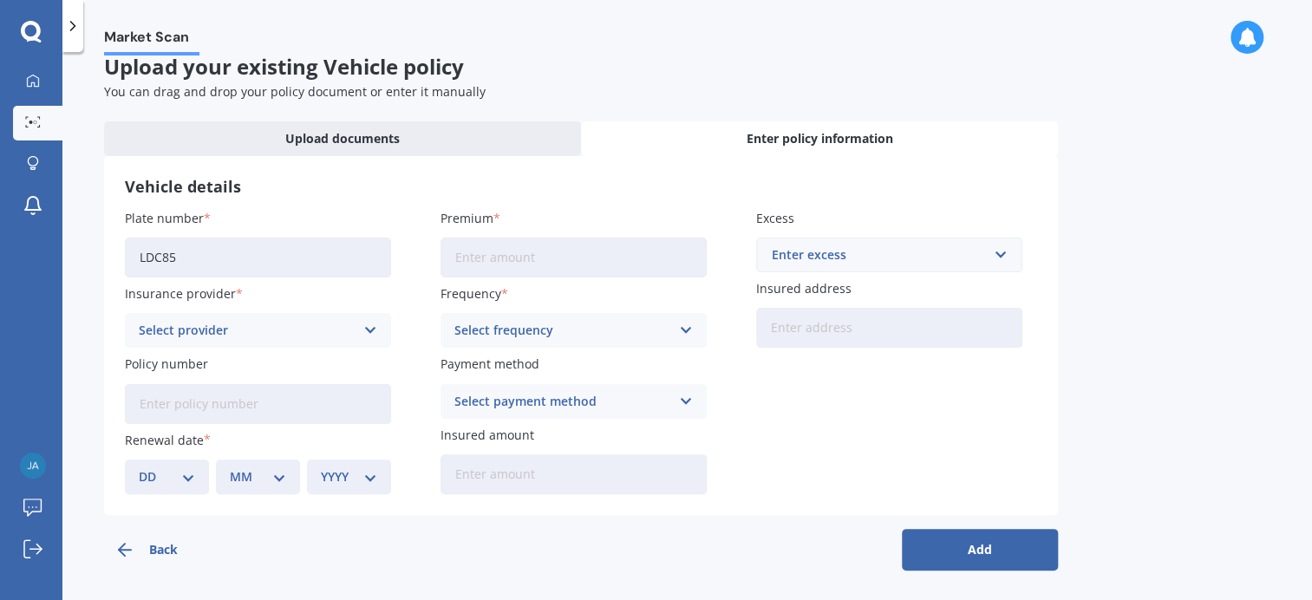
click at [201, 325] on div "Select provider" at bounding box center [247, 330] width 216 height 19
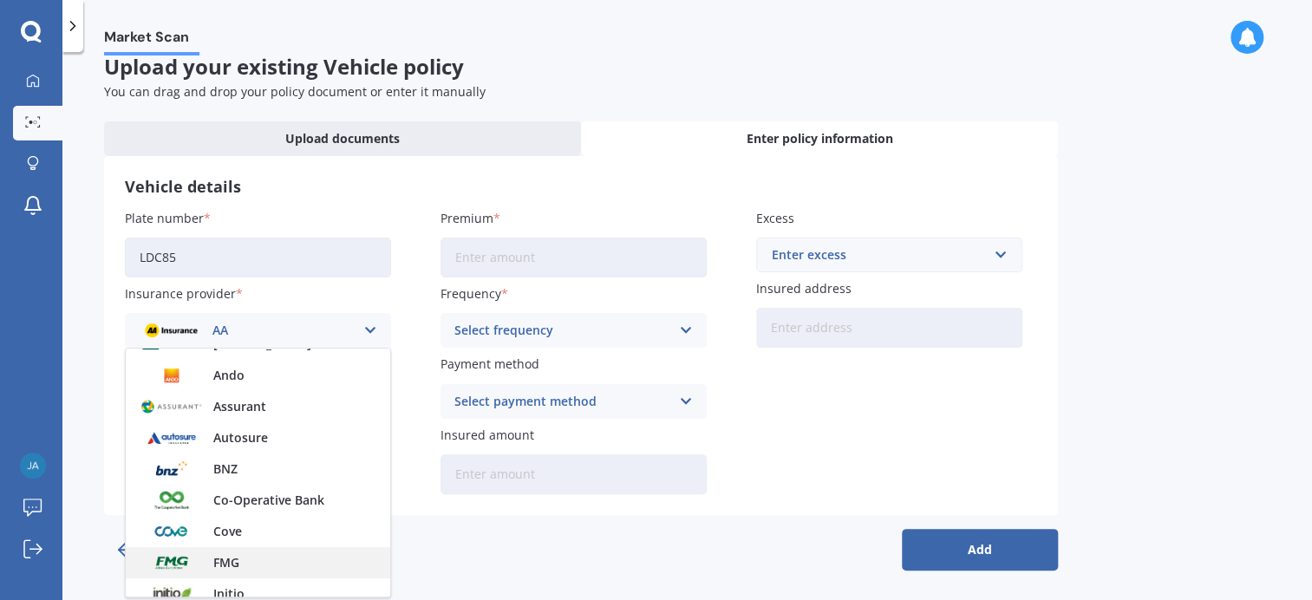
scroll to position [176, 0]
click at [219, 570] on div "FMG" at bounding box center [258, 562] width 265 height 31
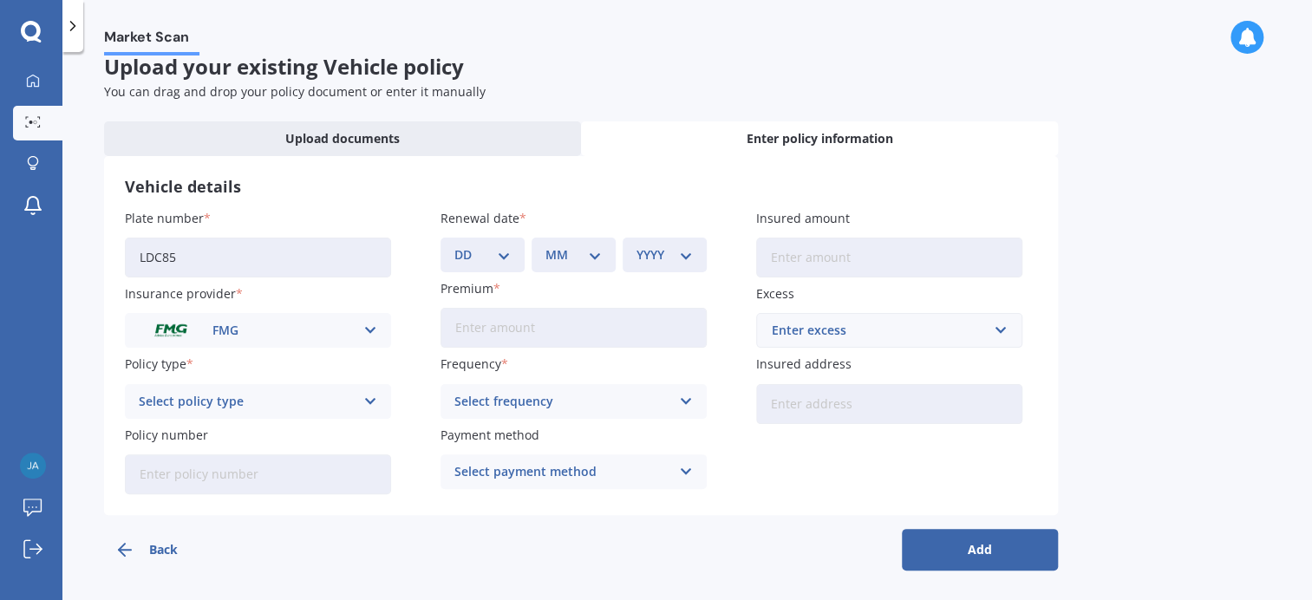
click at [225, 403] on div "Select policy type" at bounding box center [247, 401] width 216 height 19
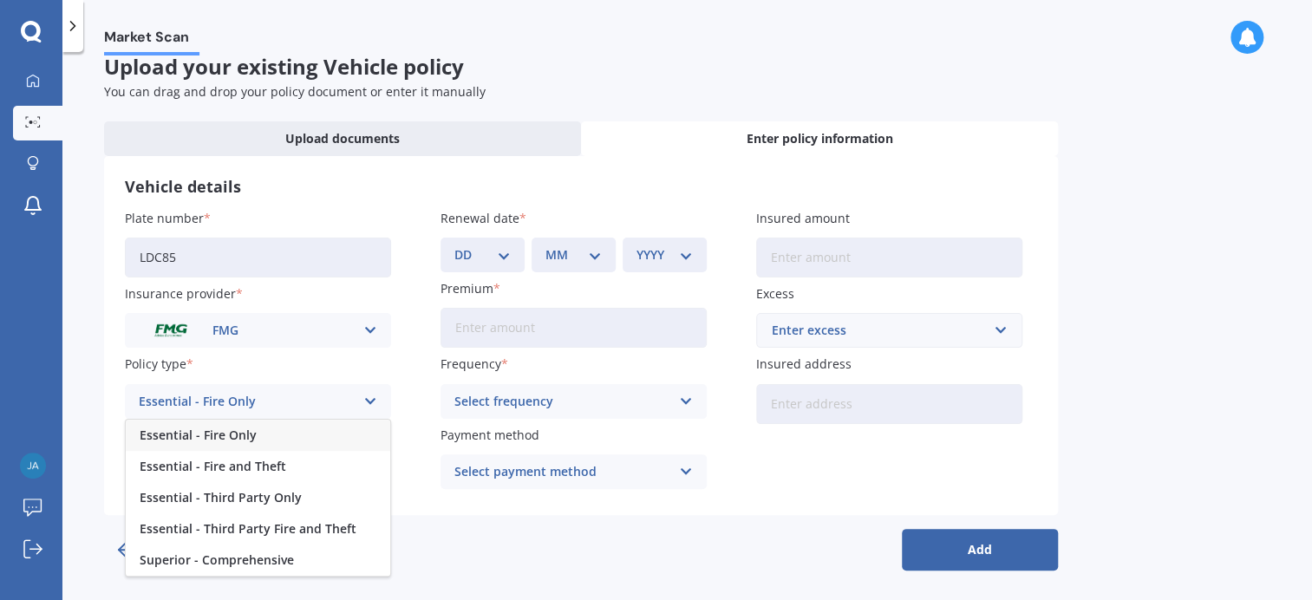
click at [397, 302] on div "Plate number LDC85 Insurance provider FMG AA AMI AMP ANZ ASB Aioi Nissay Dowa A…" at bounding box center [581, 351] width 913 height 285
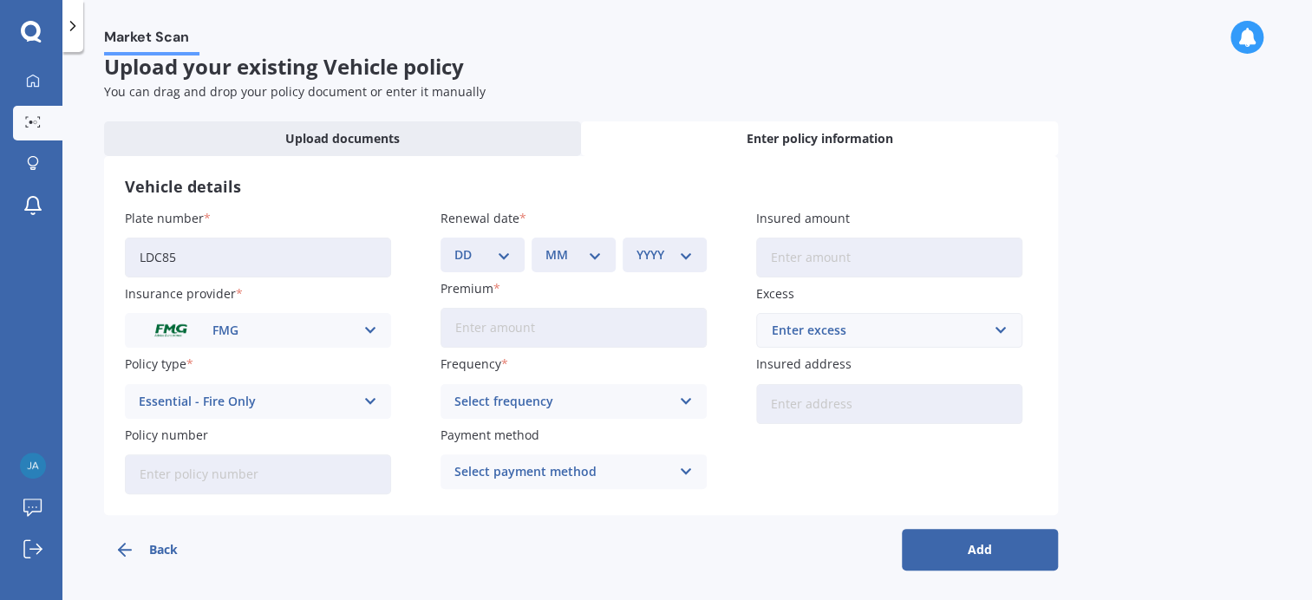
click at [244, 394] on div "Essential - Fire Only" at bounding box center [247, 401] width 216 height 19
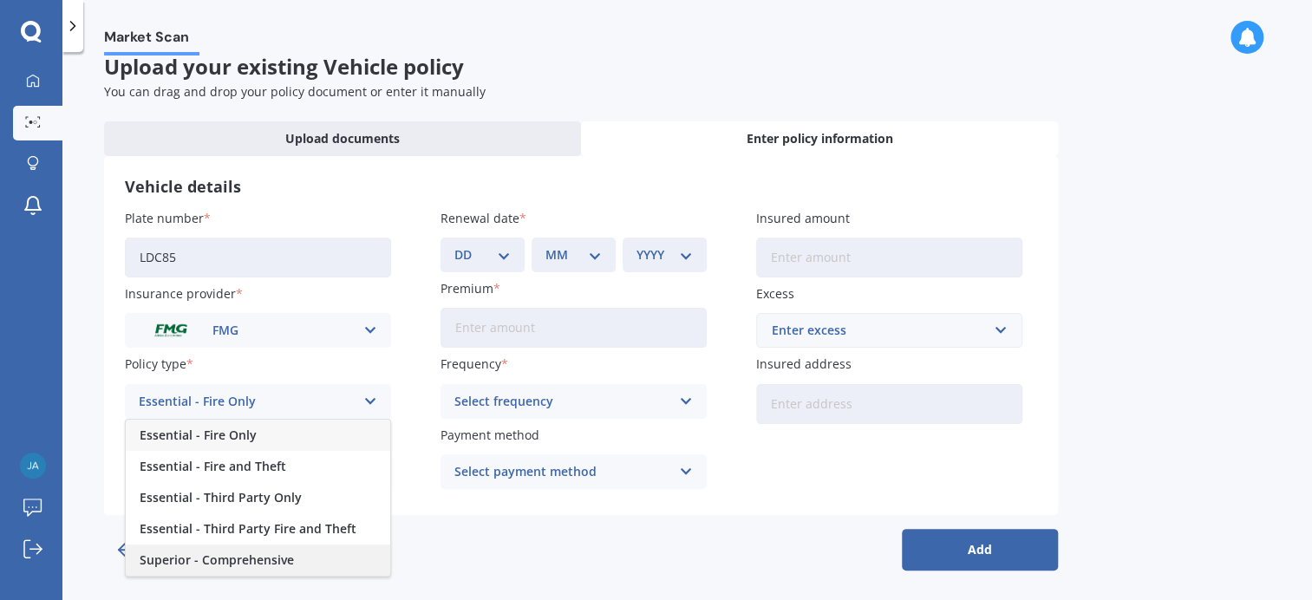
click at [259, 554] on span "Superior - Comprehensive" at bounding box center [217, 560] width 154 height 12
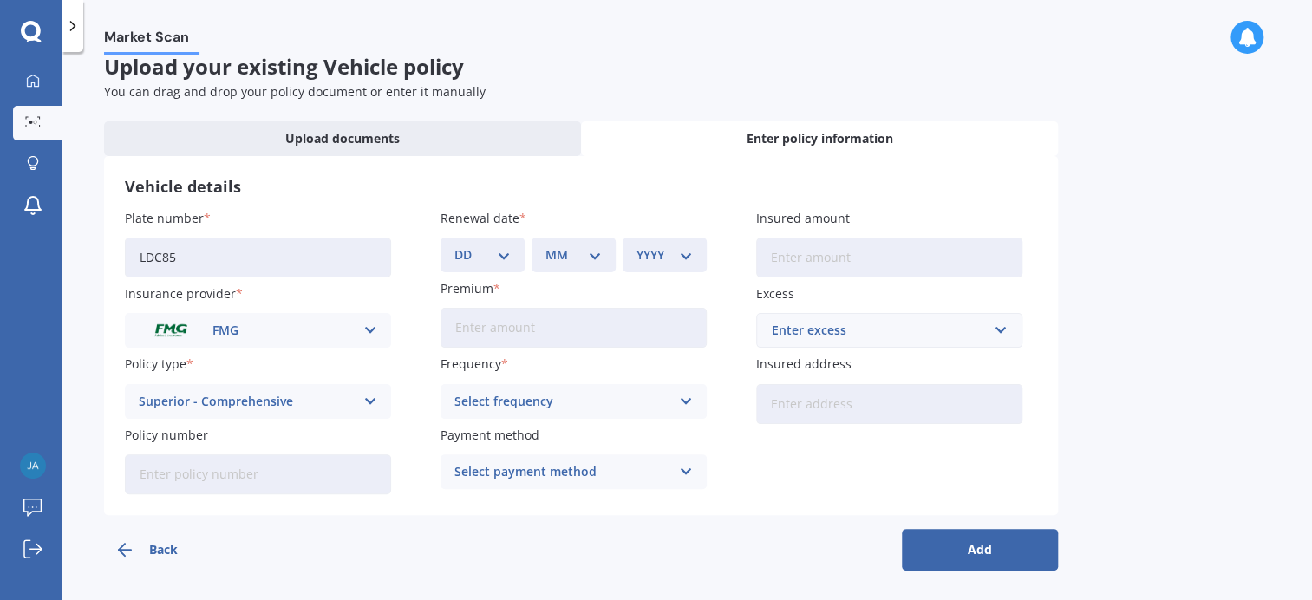
click at [225, 474] on input "Policy number" at bounding box center [258, 475] width 266 height 40
click at [206, 480] on input "Policy number" at bounding box center [258, 475] width 266 height 40
type input "1025271"
click at [503, 246] on select "DD 01 02 03 04 05 06 07 08 09 10 11 12 13 14 15 16 17 18 19 20 21 22 23 24 25 2…" at bounding box center [483, 254] width 56 height 19
select select "10"
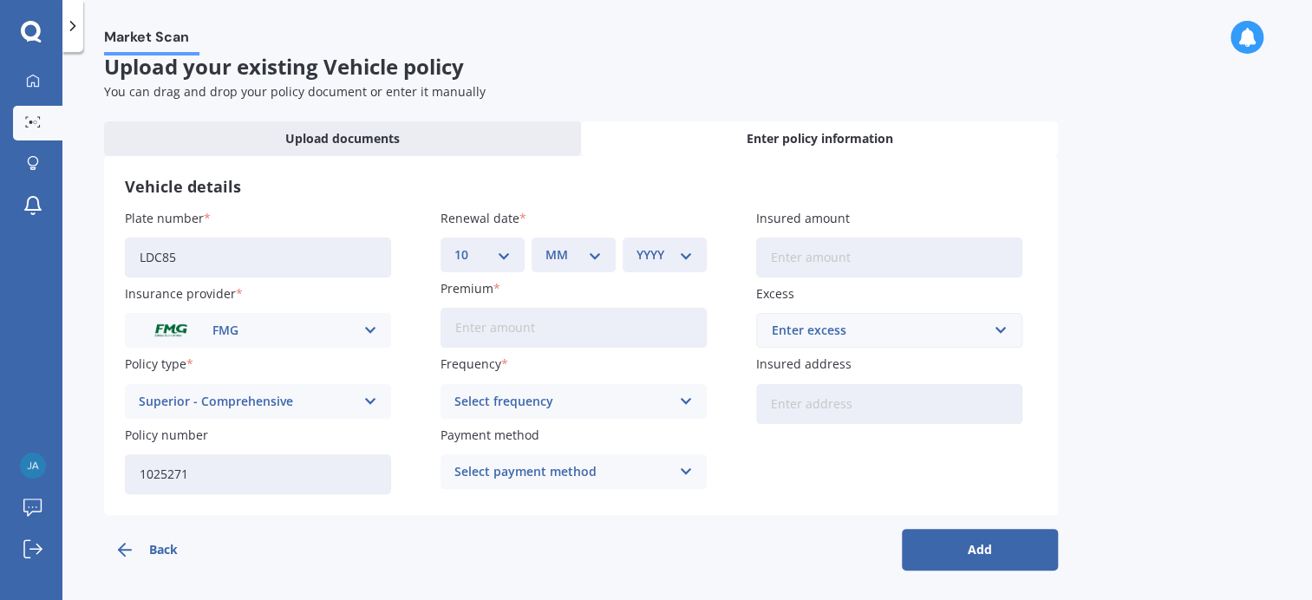
click at [455, 245] on select "DD 01 02 03 04 05 06 07 08 09 10 11 12 13 14 15 16 17 18 19 20 21 22 23 24 25 2…" at bounding box center [483, 254] width 56 height 19
click at [573, 260] on select "MM 01 02 03 04 05 06 07 08 09 10 11 12" at bounding box center [574, 254] width 56 height 19
select select "09"
click at [546, 245] on select "MM 01 02 03 04 05 06 07 08 09 10 11 12" at bounding box center [574, 254] width 56 height 19
click at [672, 248] on select "YYYY 2027 2026 2025 2024 2023 2022 2021 2020 2019 2018 2017 2016 2015 2014 2013…" at bounding box center [665, 254] width 56 height 19
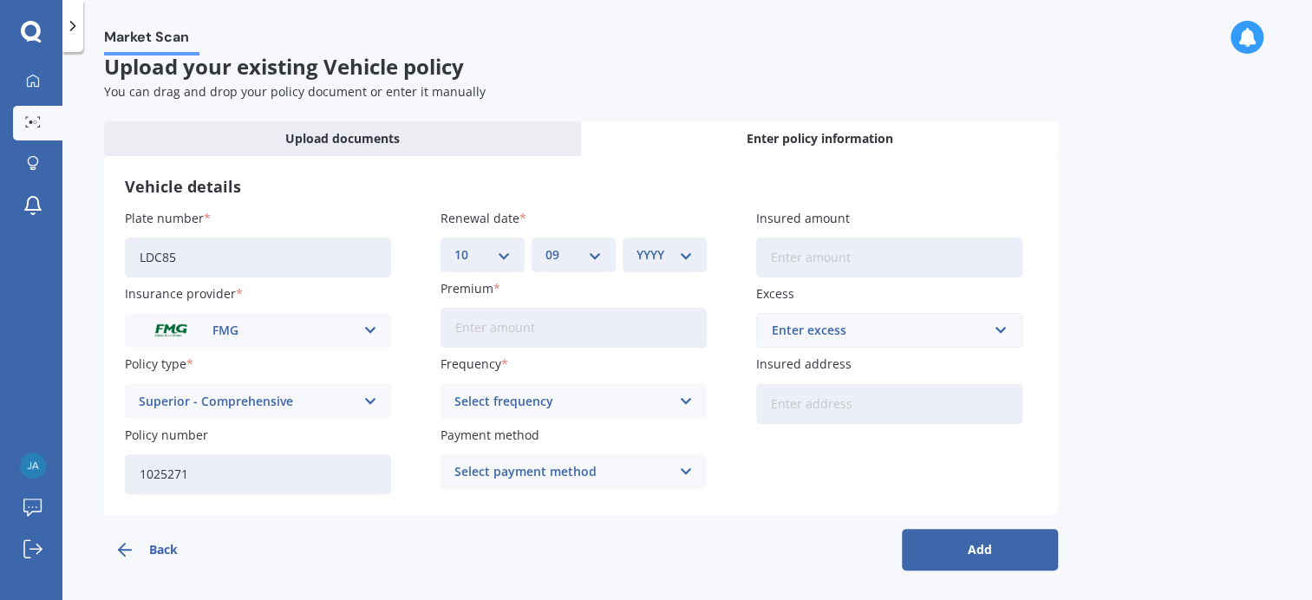
select select "2025"
click at [637, 245] on select "YYYY 2027 2026 2025 2024 2023 2022 2021 2020 2019 2018 2017 2016 2015 2014 2013…" at bounding box center [665, 254] width 56 height 19
click at [682, 403] on icon at bounding box center [686, 401] width 15 height 19
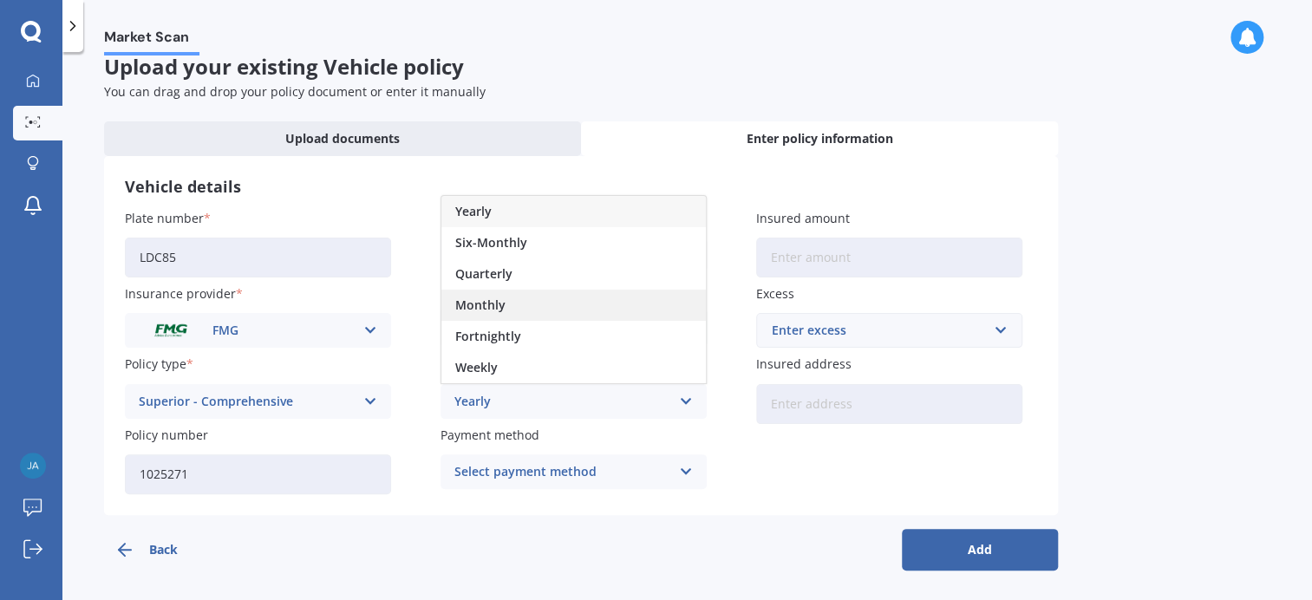
click at [530, 303] on div "Monthly" at bounding box center [574, 305] width 265 height 31
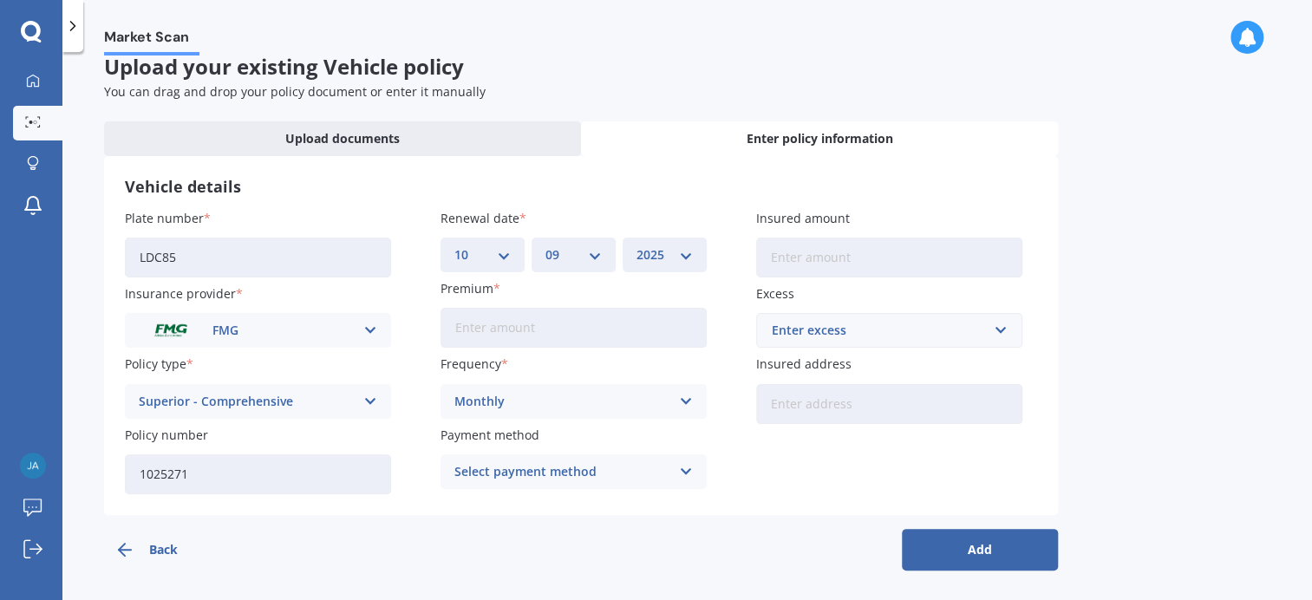
click at [520, 331] on input "Premium" at bounding box center [574, 328] width 266 height 40
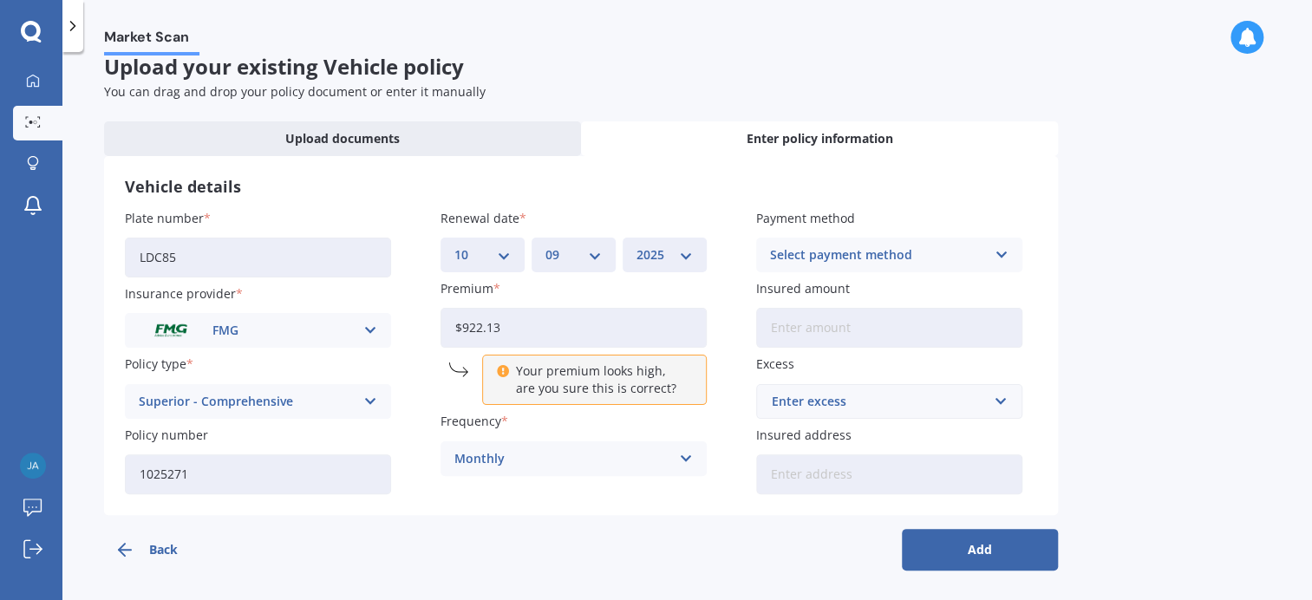
drag, startPoint x: 523, startPoint y: 322, endPoint x: 448, endPoint y: 315, distance: 74.9
click at [448, 315] on input "$922.13" at bounding box center [574, 328] width 266 height 40
click at [510, 331] on input "$922.13" at bounding box center [574, 328] width 266 height 40
type input "$9.00"
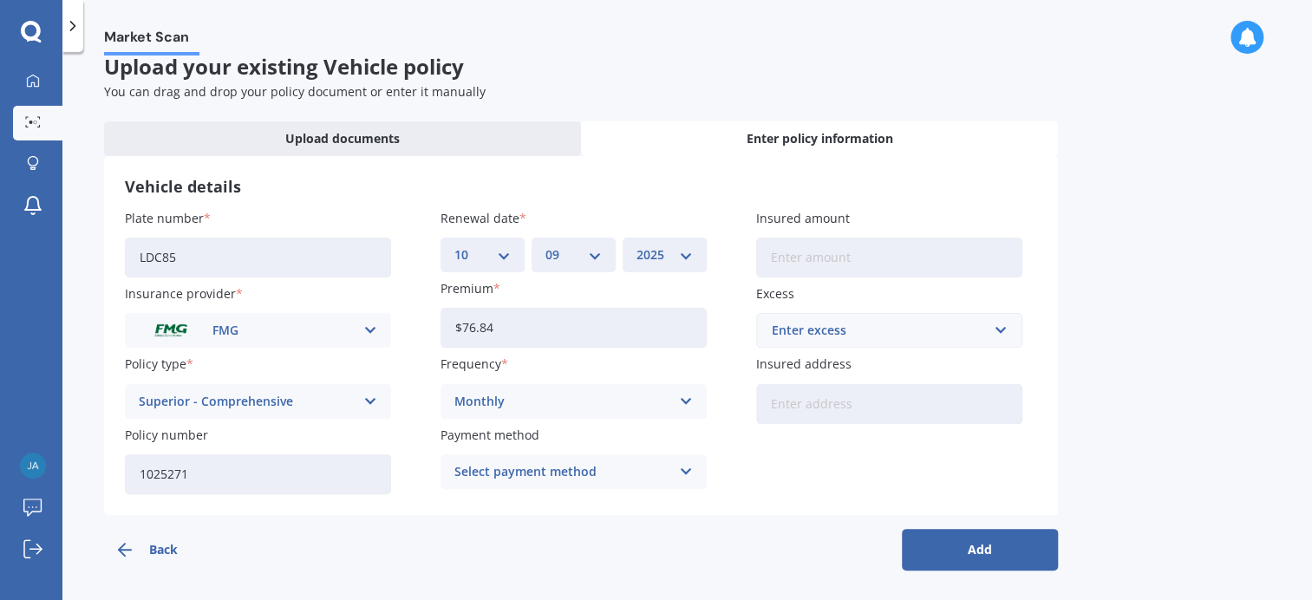
type input "$76.84"
click at [562, 362] on label "Frequency" at bounding box center [570, 364] width 259 height 18
click at [631, 443] on div "Payment method Select payment method Direct debit - bank account Direct debit -…" at bounding box center [574, 457] width 266 height 63
click at [545, 426] on label "Payment method" at bounding box center [570, 435] width 259 height 18
click at [535, 428] on span "Payment method" at bounding box center [490, 435] width 99 height 16
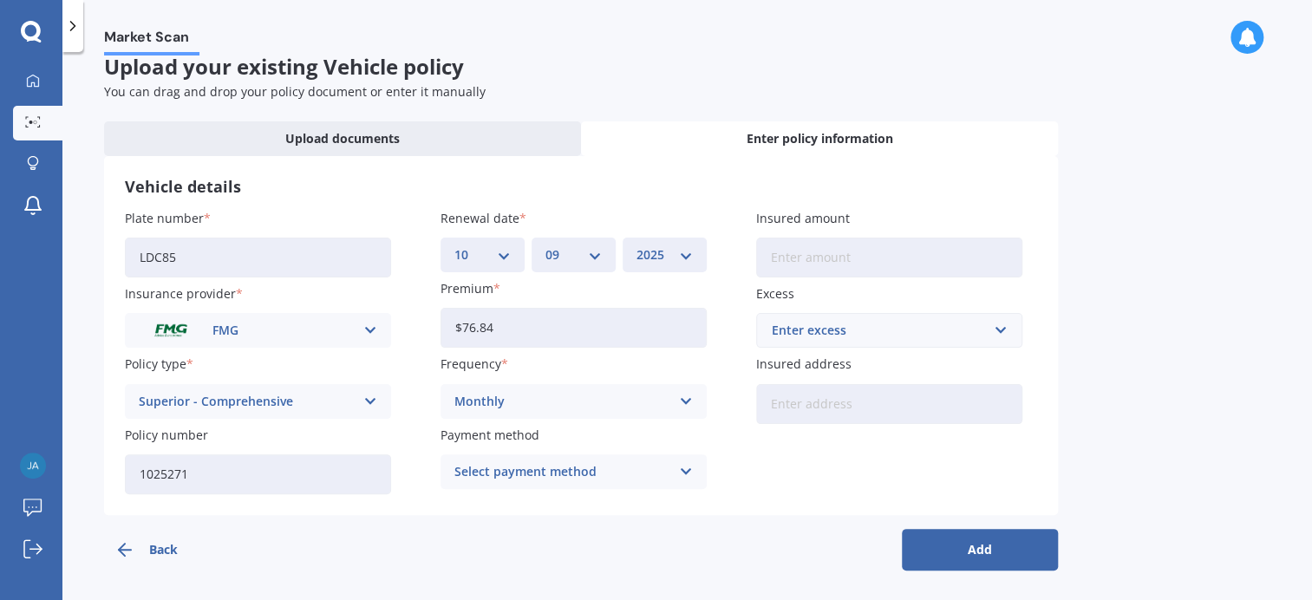
click at [572, 470] on div "Select payment method" at bounding box center [563, 471] width 216 height 19
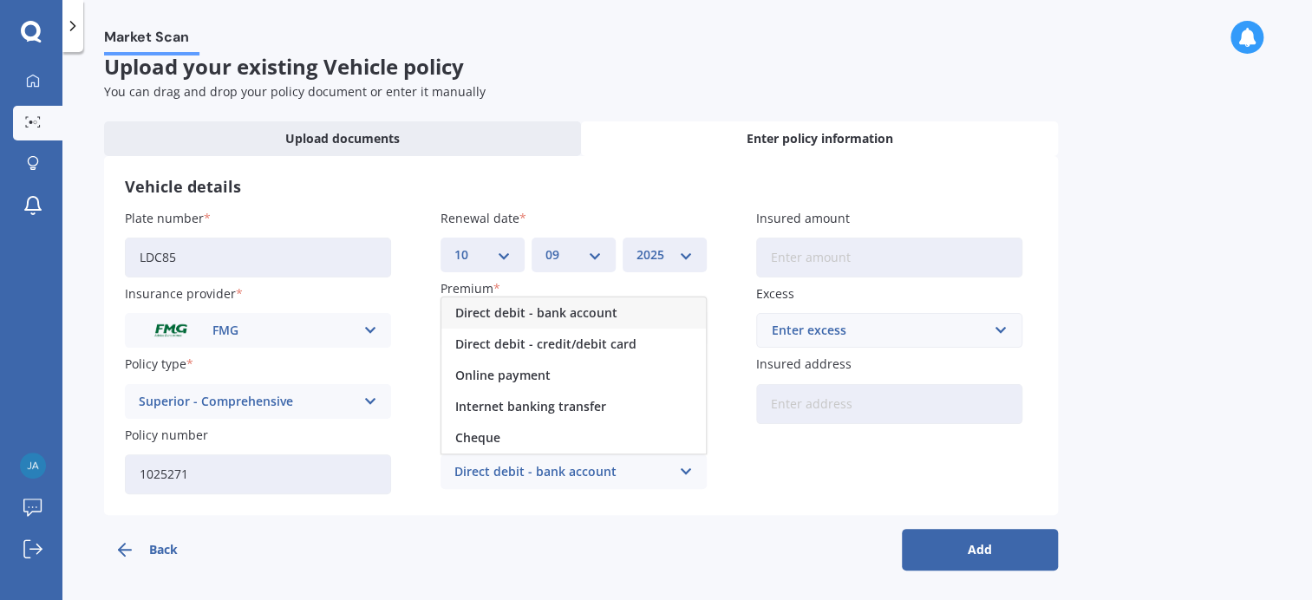
click at [509, 307] on span "Direct debit - bank account" at bounding box center [536, 313] width 162 height 12
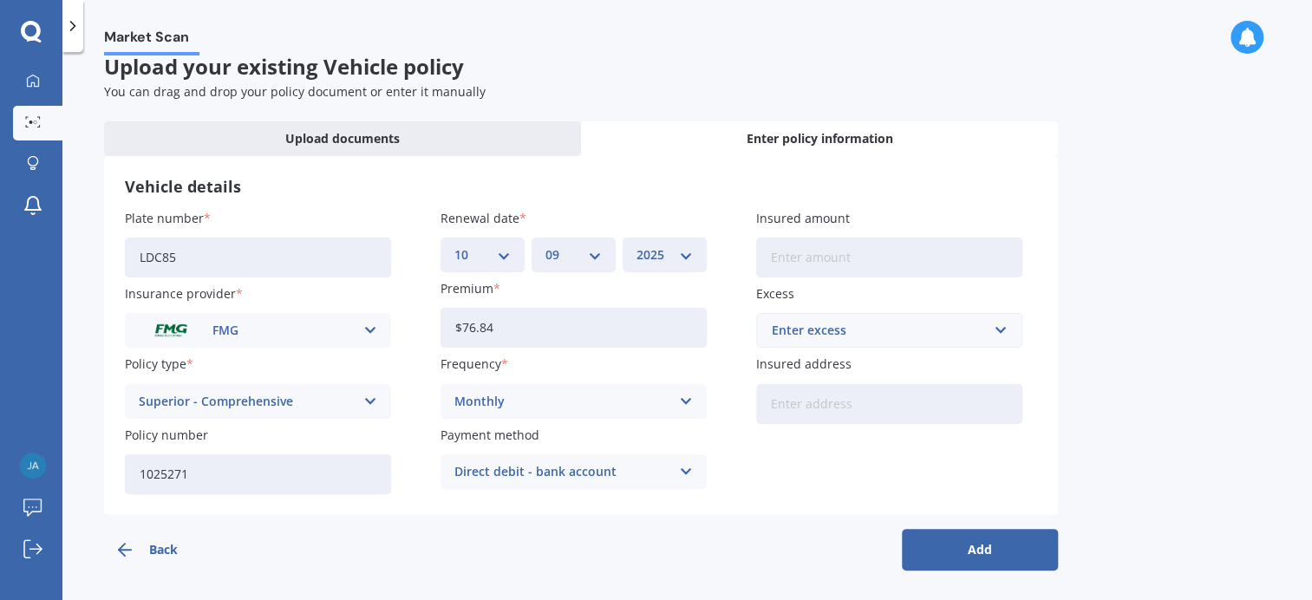
click at [798, 256] on input "Insured amount" at bounding box center [889, 258] width 266 height 40
type input "$42,250"
click at [999, 332] on input "text" at bounding box center [883, 330] width 251 height 33
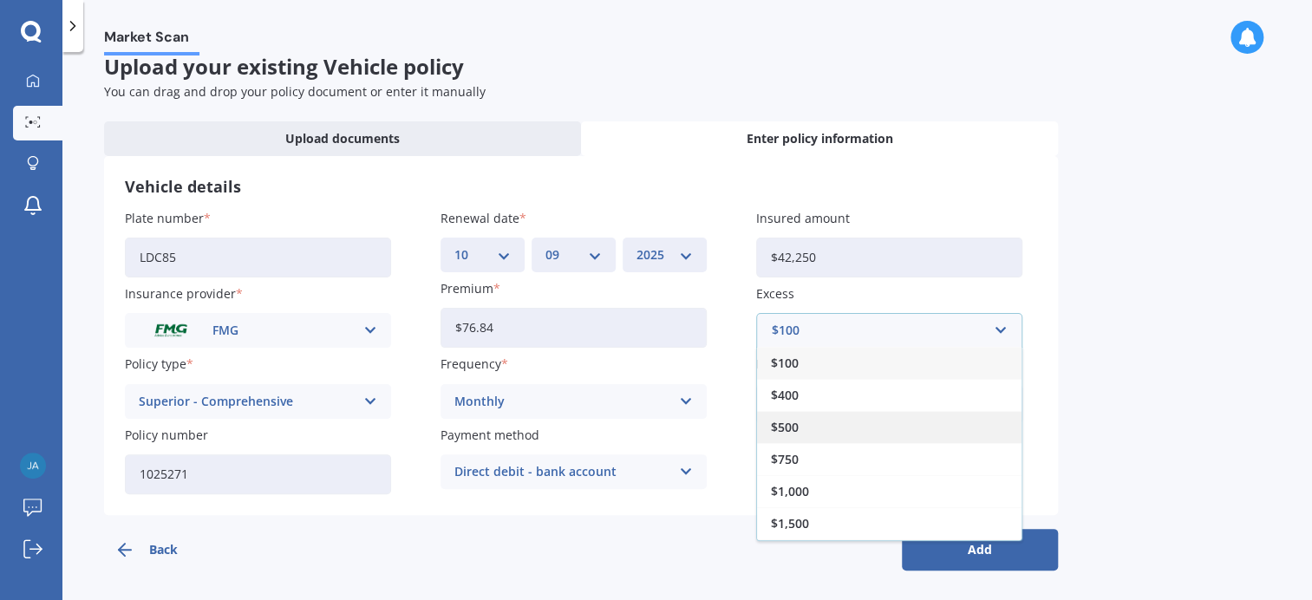
click at [797, 423] on div "$500" at bounding box center [889, 427] width 265 height 32
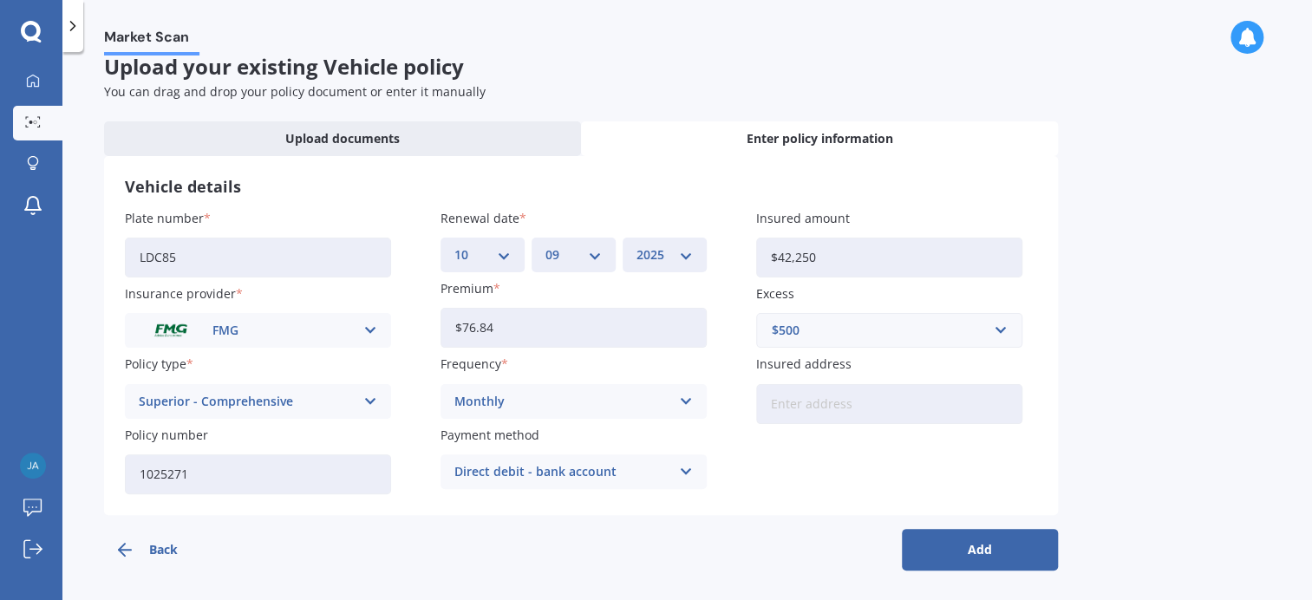
click at [790, 405] on input "Insured address" at bounding box center [889, 404] width 266 height 40
click at [862, 395] on input "[STREET_ADDRESS]" at bounding box center [889, 404] width 266 height 40
type input "[STREET_ADDRESS]"
drag, startPoint x: 972, startPoint y: 547, endPoint x: 975, endPoint y: 536, distance: 10.7
click at [976, 537] on button "Add" at bounding box center [980, 550] width 156 height 42
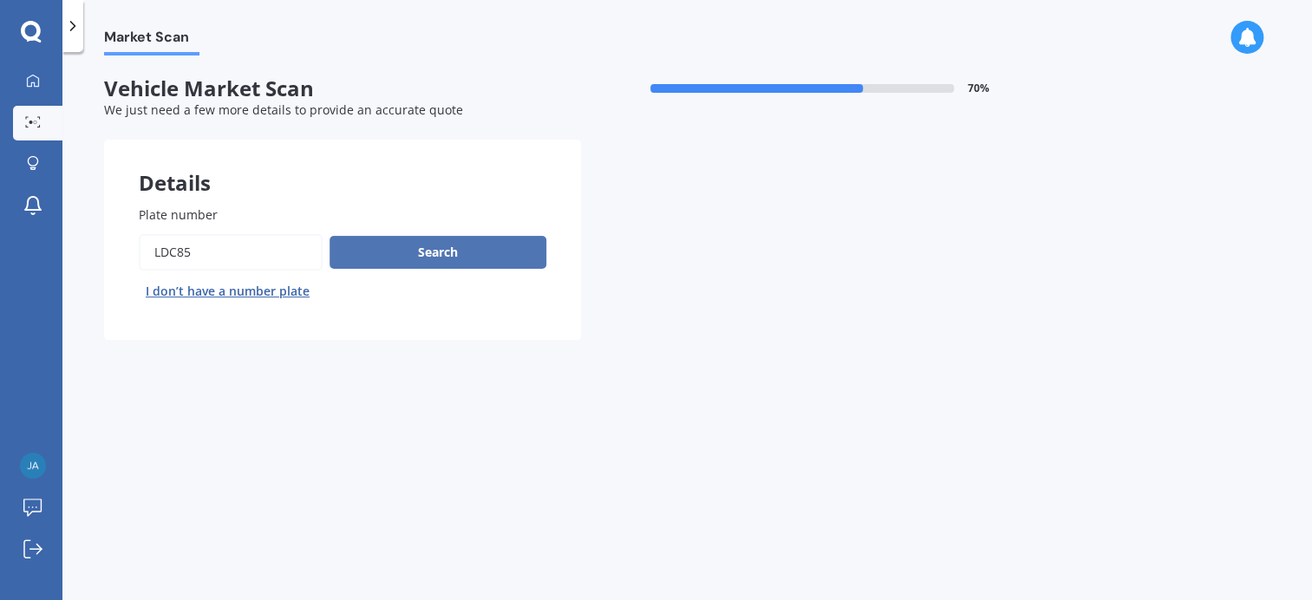
click at [410, 247] on button "Search" at bounding box center [438, 252] width 217 height 33
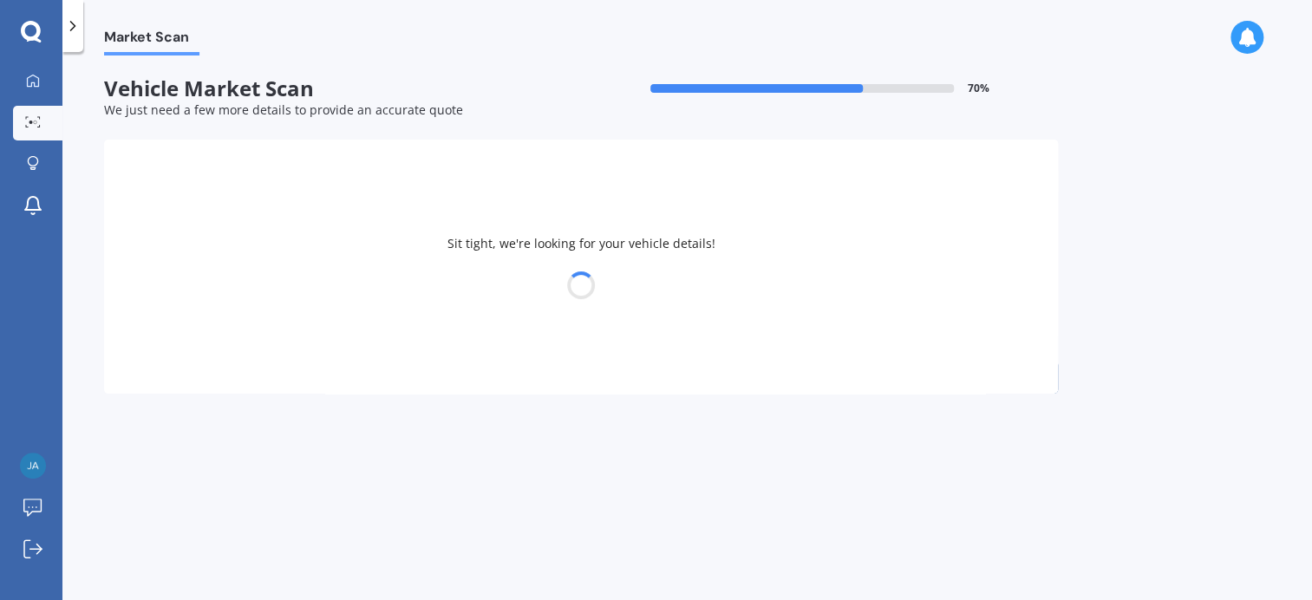
select select "FORD"
select select "MUSTANG"
select select "17"
select select "03"
select select "1967"
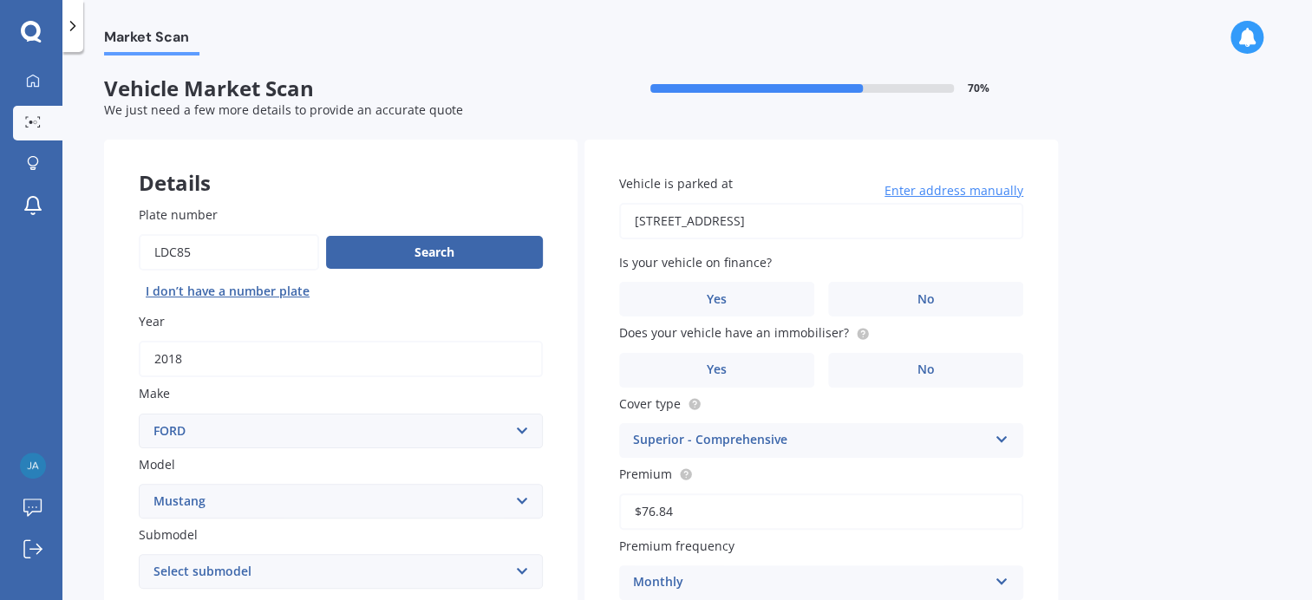
click at [514, 561] on select "Select submodel (All Other) EcoBoost Convertible EcoBoost Fastback [PERSON_NAME…" at bounding box center [341, 571] width 404 height 35
select select "ECOBOOST FASTBACK"
click at [139, 554] on select "Select submodel (All Other) EcoBoost Convertible EcoBoost Fastback [PERSON_NAME…" at bounding box center [341, 571] width 404 height 35
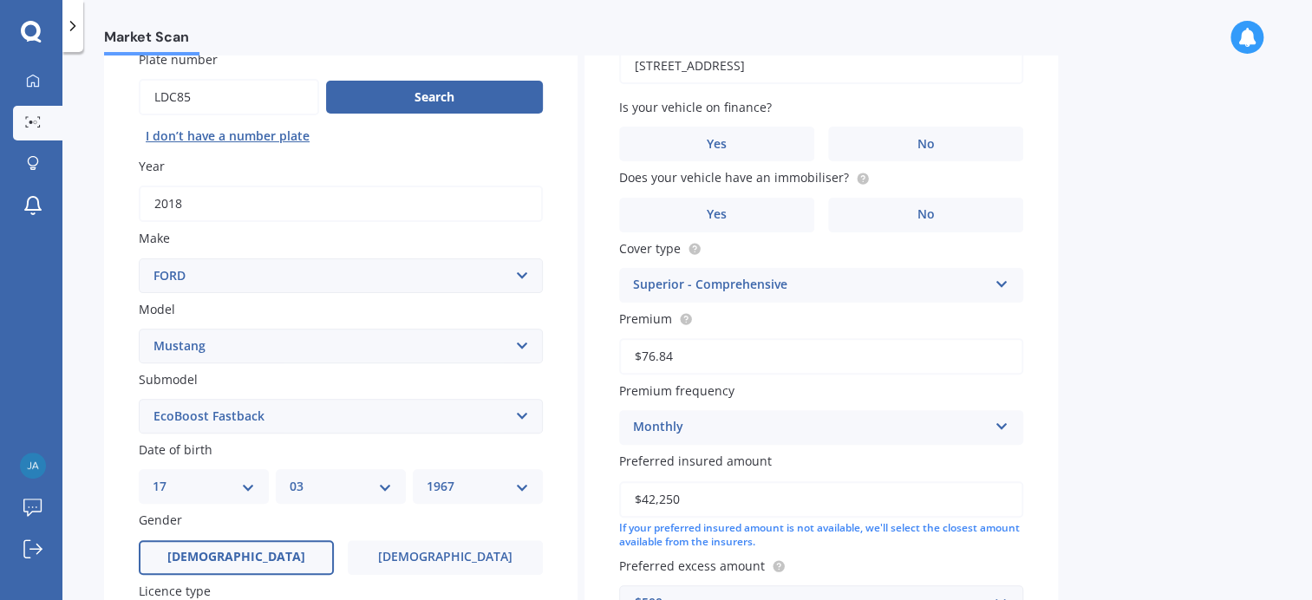
scroll to position [154, 0]
click at [1008, 286] on div "Superior - Comprehensive Essential - Fire Only Essential - Fire and Theft Essen…" at bounding box center [821, 287] width 404 height 35
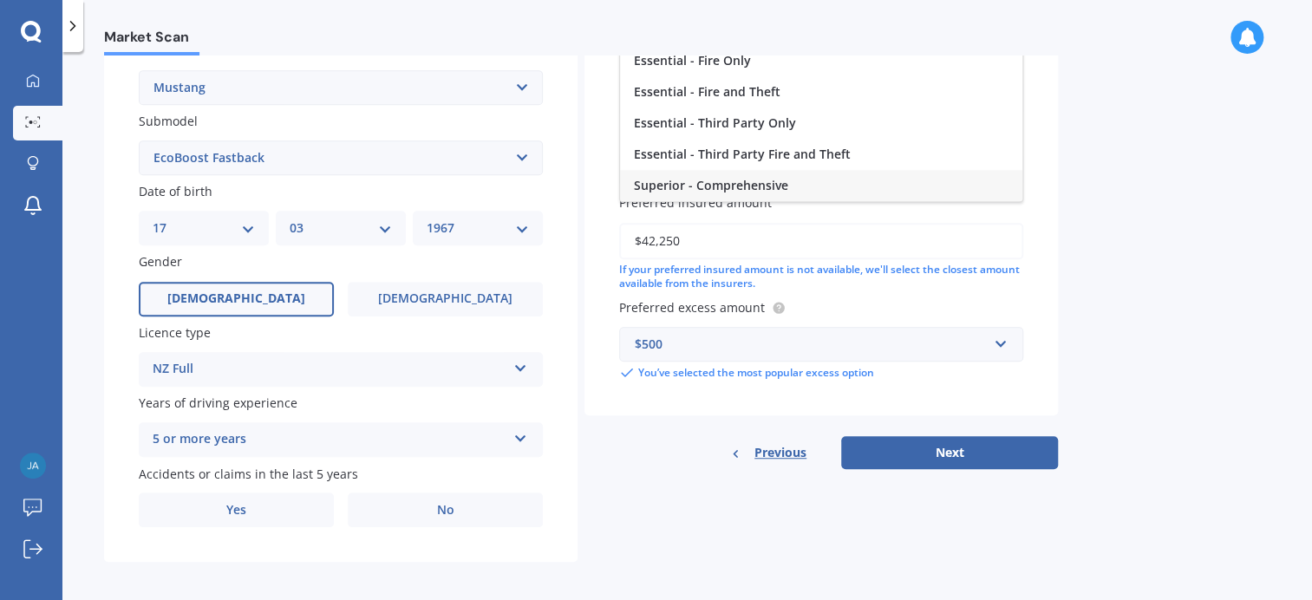
scroll to position [418, 0]
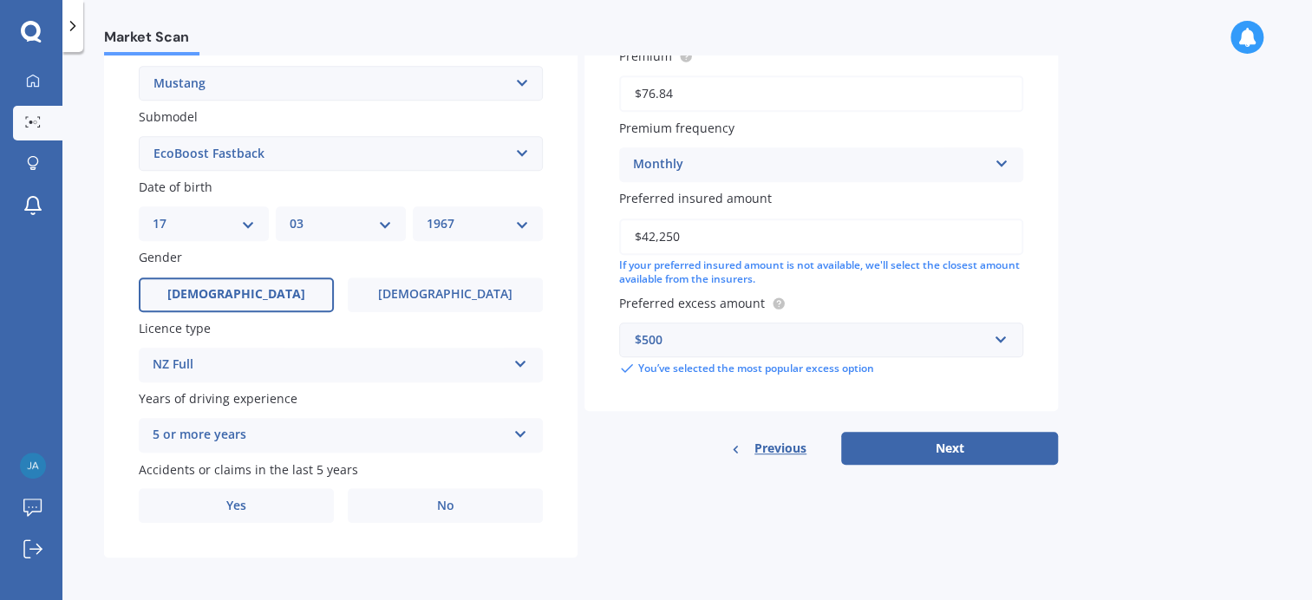
drag, startPoint x: 965, startPoint y: 448, endPoint x: 976, endPoint y: 448, distance: 10.4
click at [976, 448] on button "Next" at bounding box center [949, 448] width 217 height 33
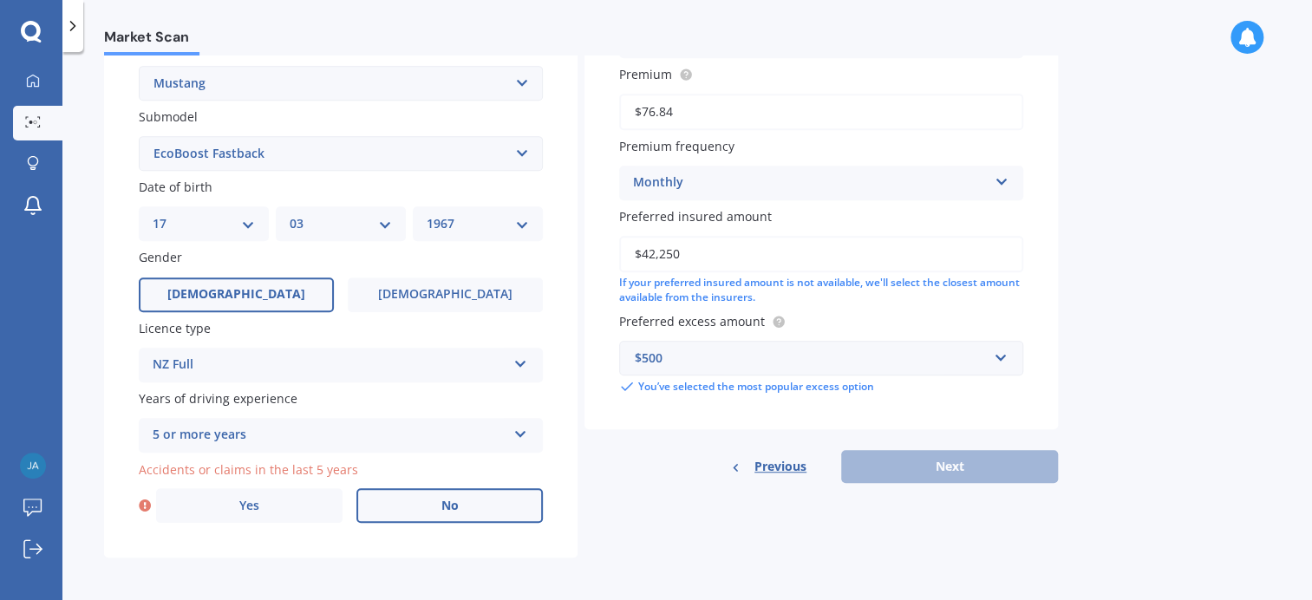
click at [423, 512] on label "No" at bounding box center [450, 505] width 187 height 35
click at [0, 0] on input "No" at bounding box center [0, 0] width 0 height 0
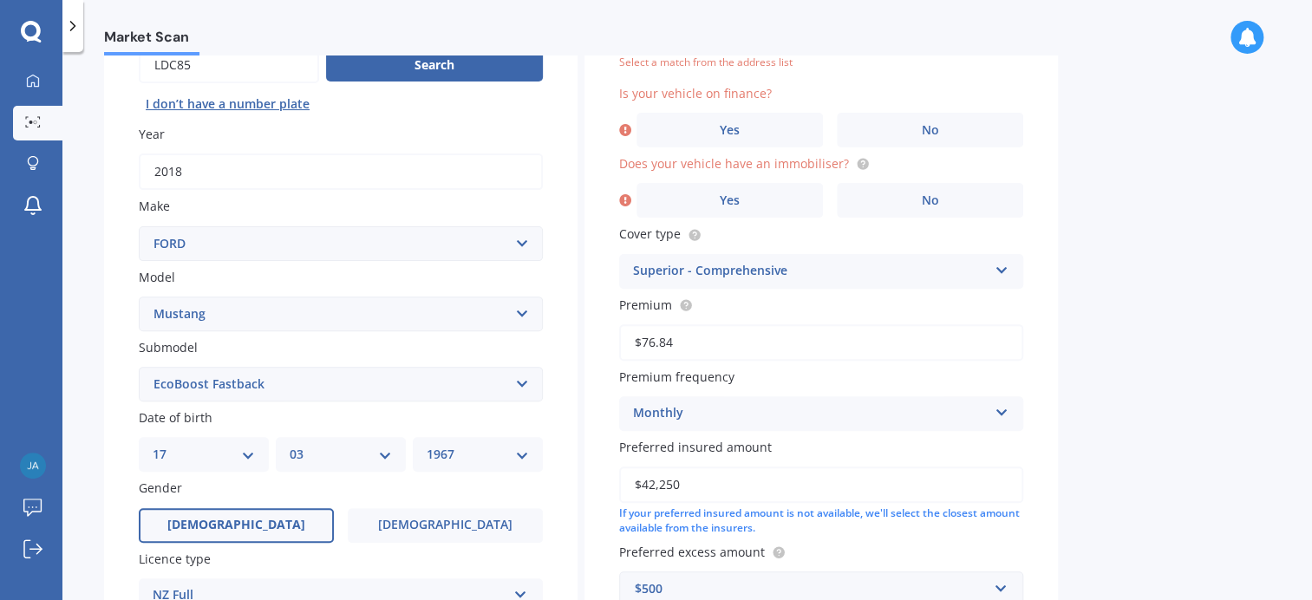
scroll to position [119, 0]
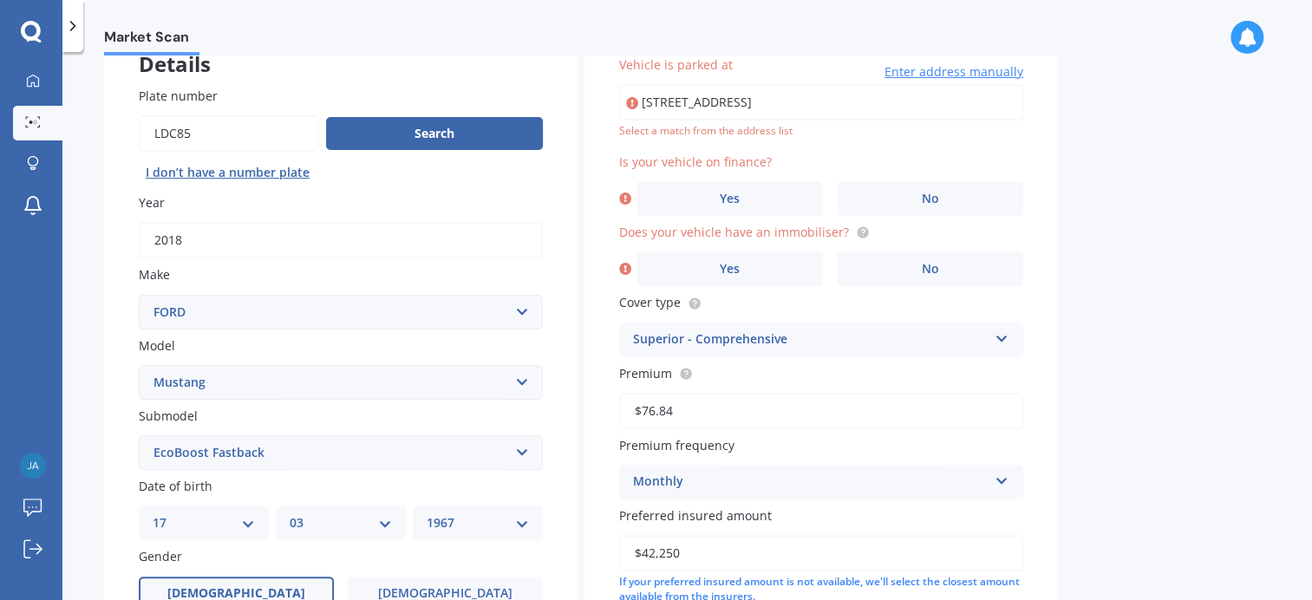
type input "[STREET_ADDRESS]"
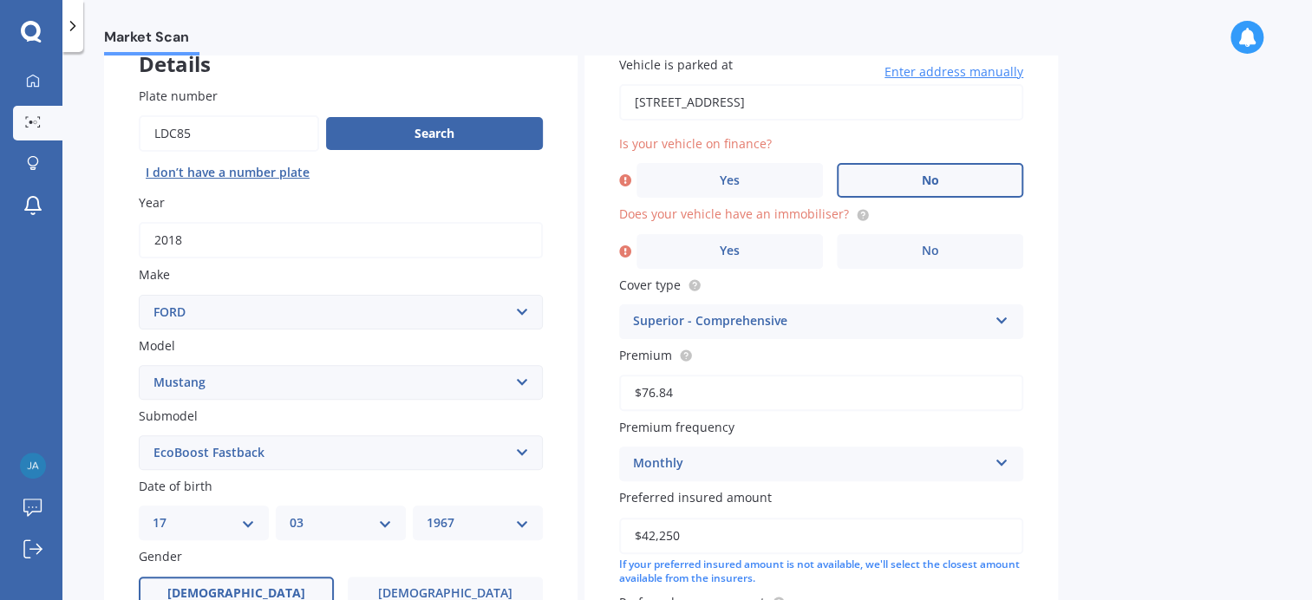
click at [925, 179] on span "No" at bounding box center [930, 180] width 17 height 15
click at [0, 0] on input "No" at bounding box center [0, 0] width 0 height 0
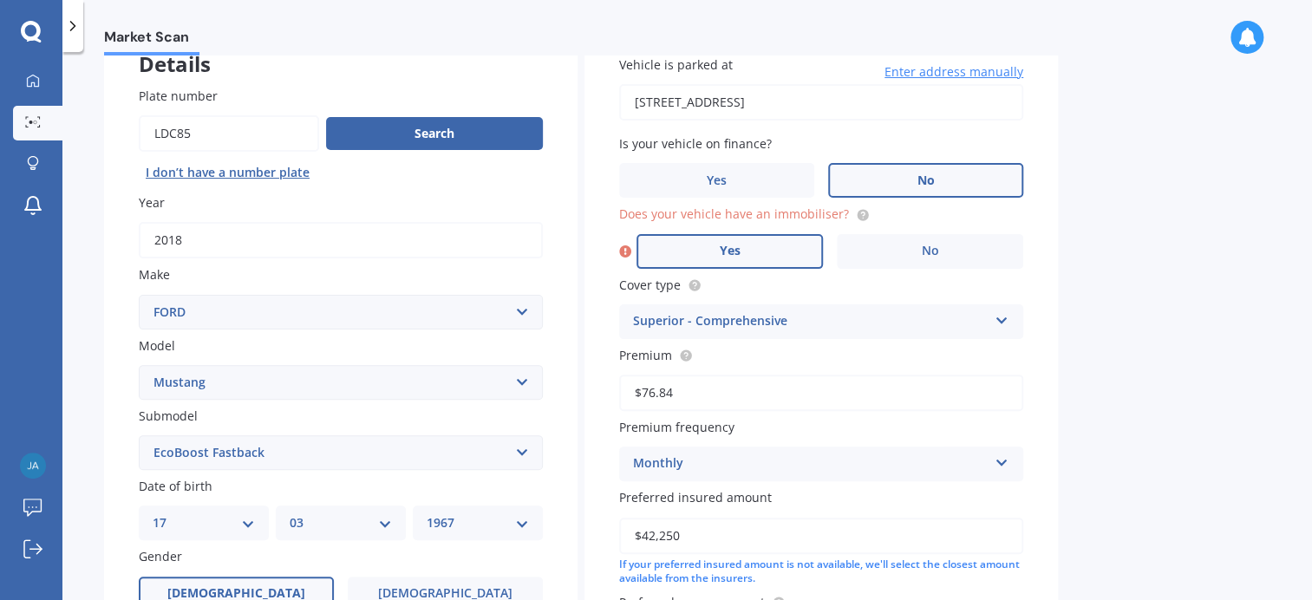
click at [757, 252] on label "Yes" at bounding box center [730, 251] width 187 height 35
click at [0, 0] on input "Yes" at bounding box center [0, 0] width 0 height 0
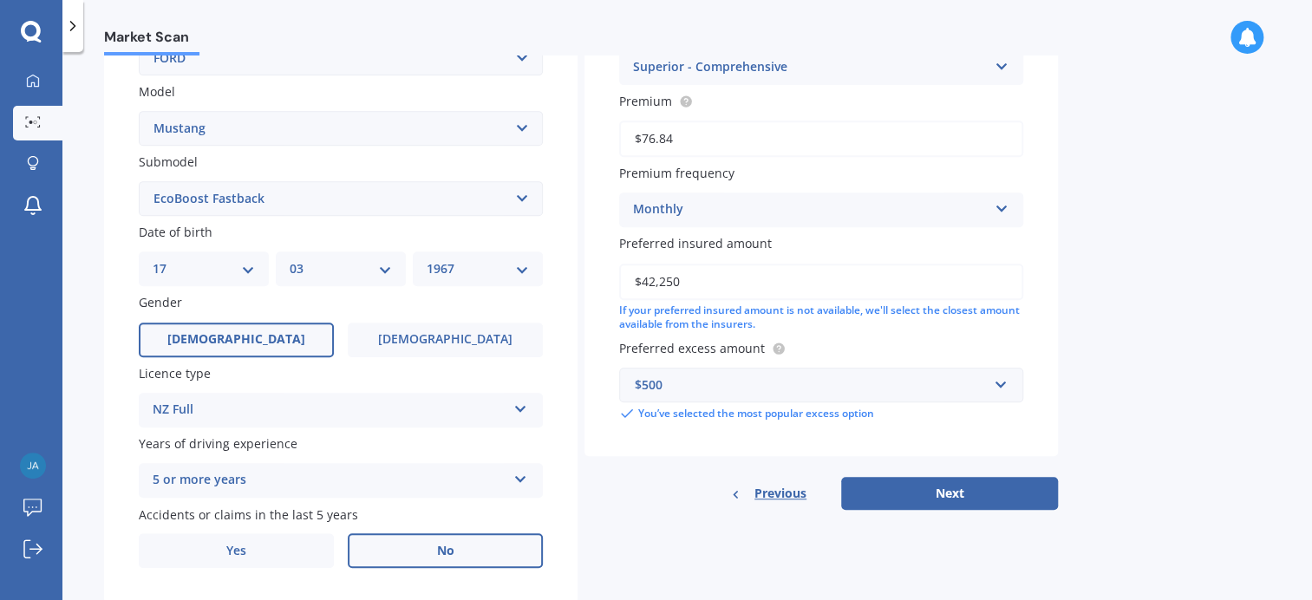
scroll to position [418, 0]
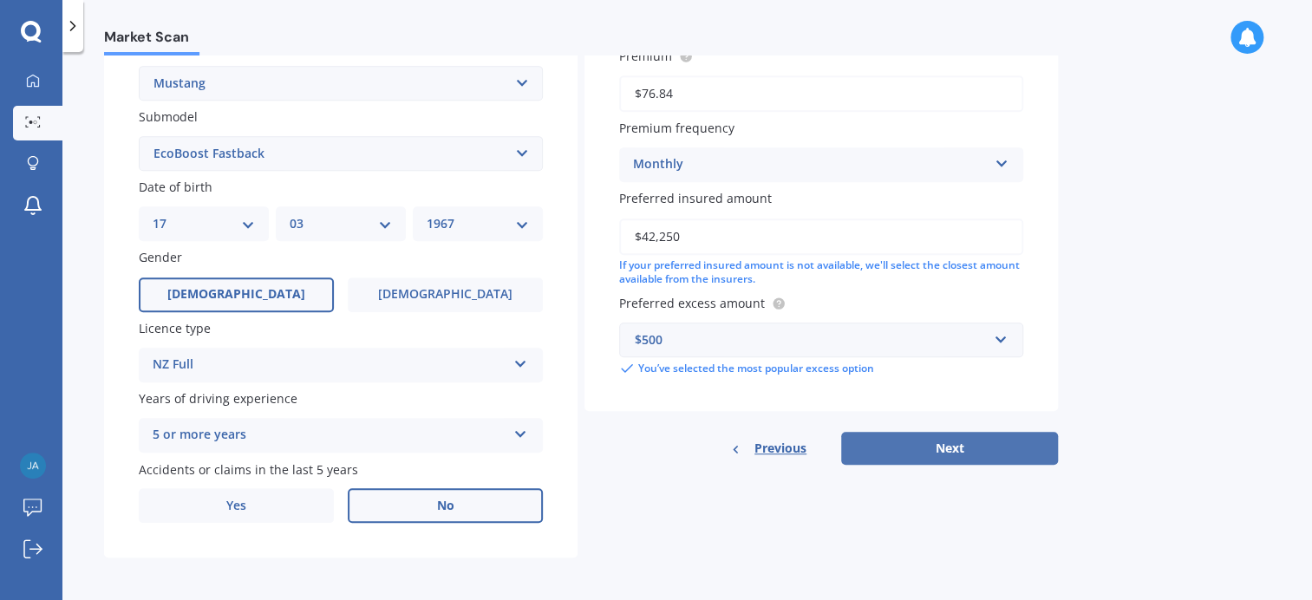
click at [975, 452] on button "Next" at bounding box center [949, 448] width 217 height 33
select select "17"
select select "03"
select select "1967"
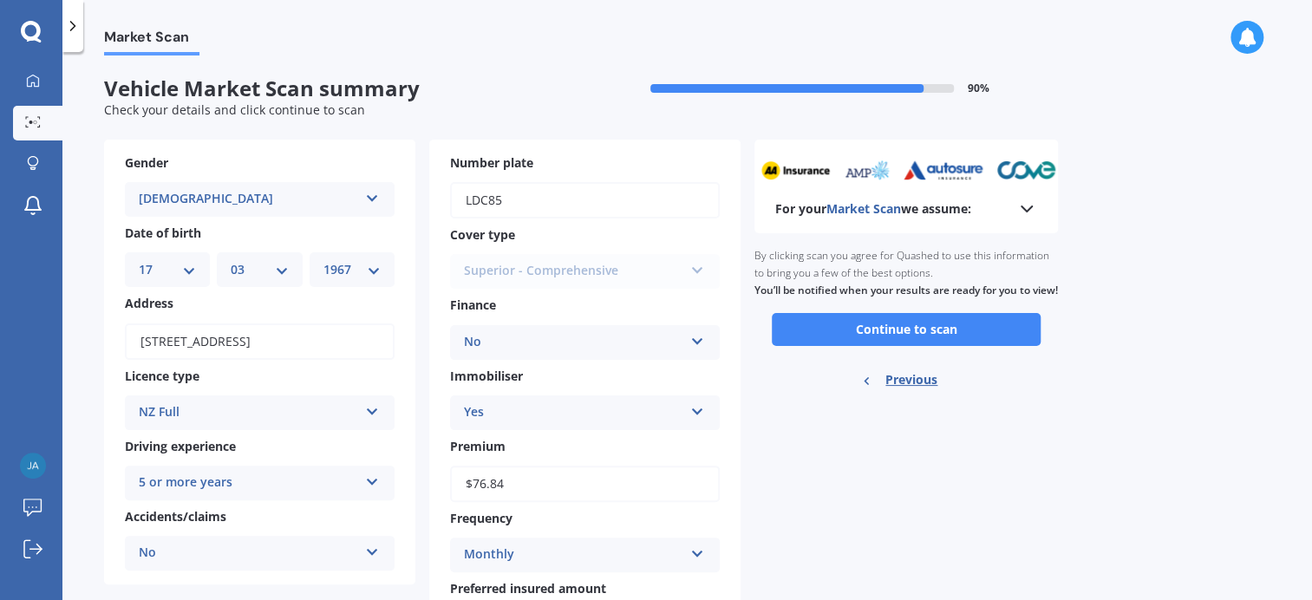
scroll to position [0, 0]
click at [898, 345] on button "Continue to scan" at bounding box center [906, 329] width 269 height 33
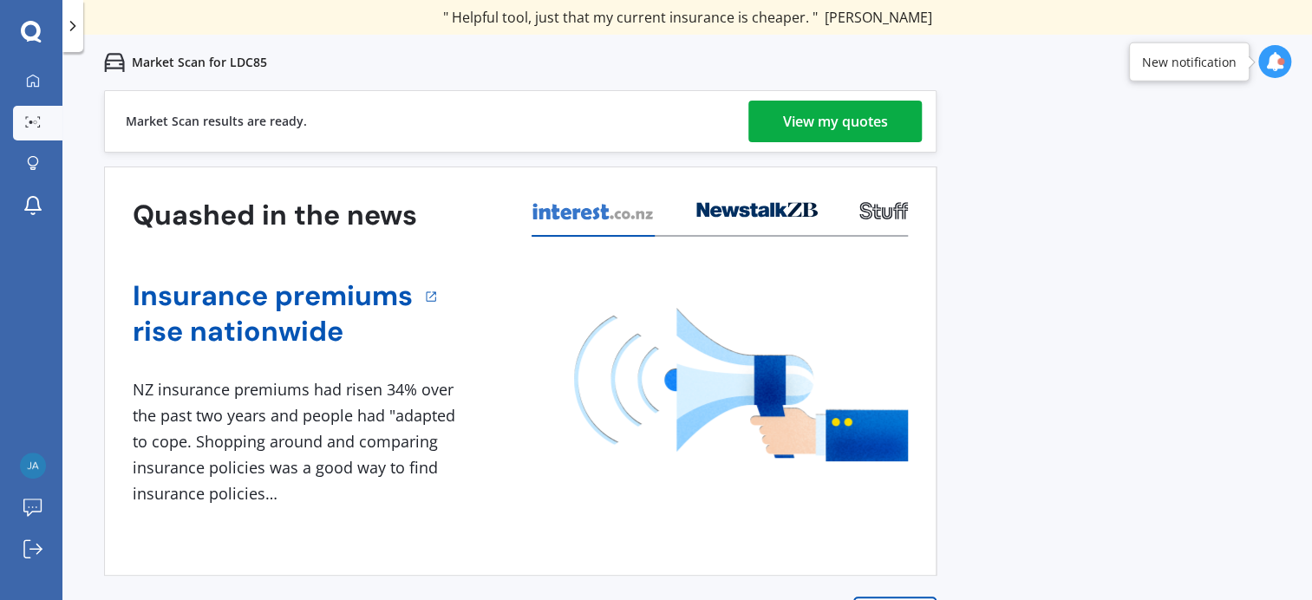
click at [841, 117] on div "View my quotes" at bounding box center [835, 122] width 105 height 42
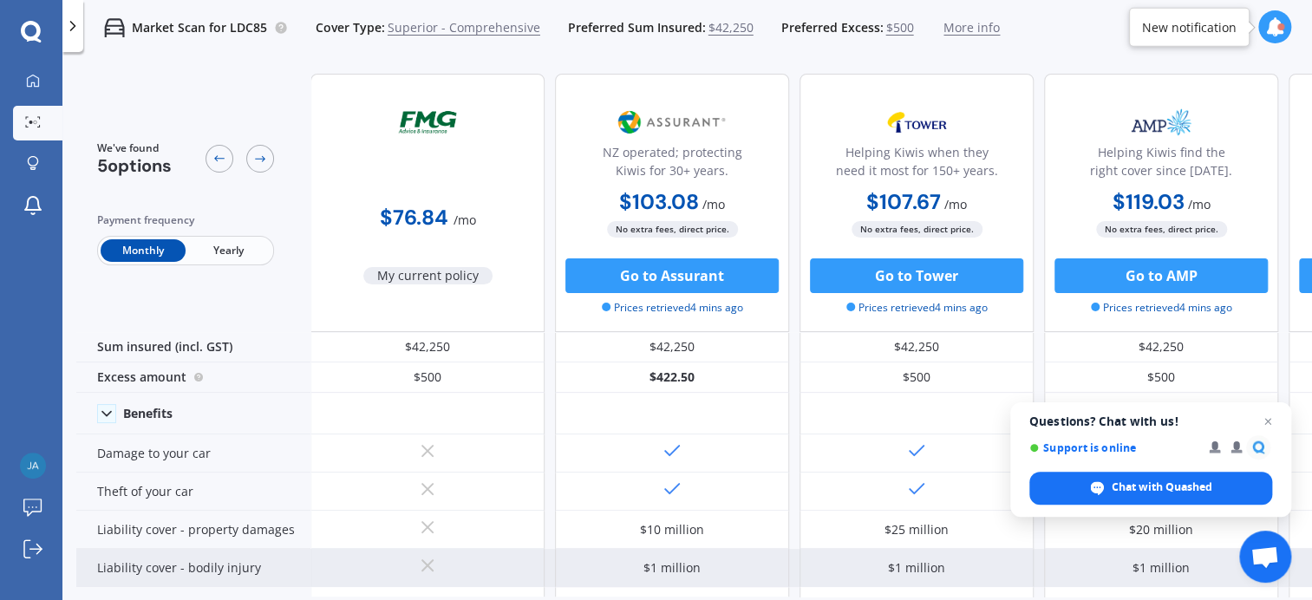
drag, startPoint x: 682, startPoint y: 586, endPoint x: 900, endPoint y: 577, distance: 218.8
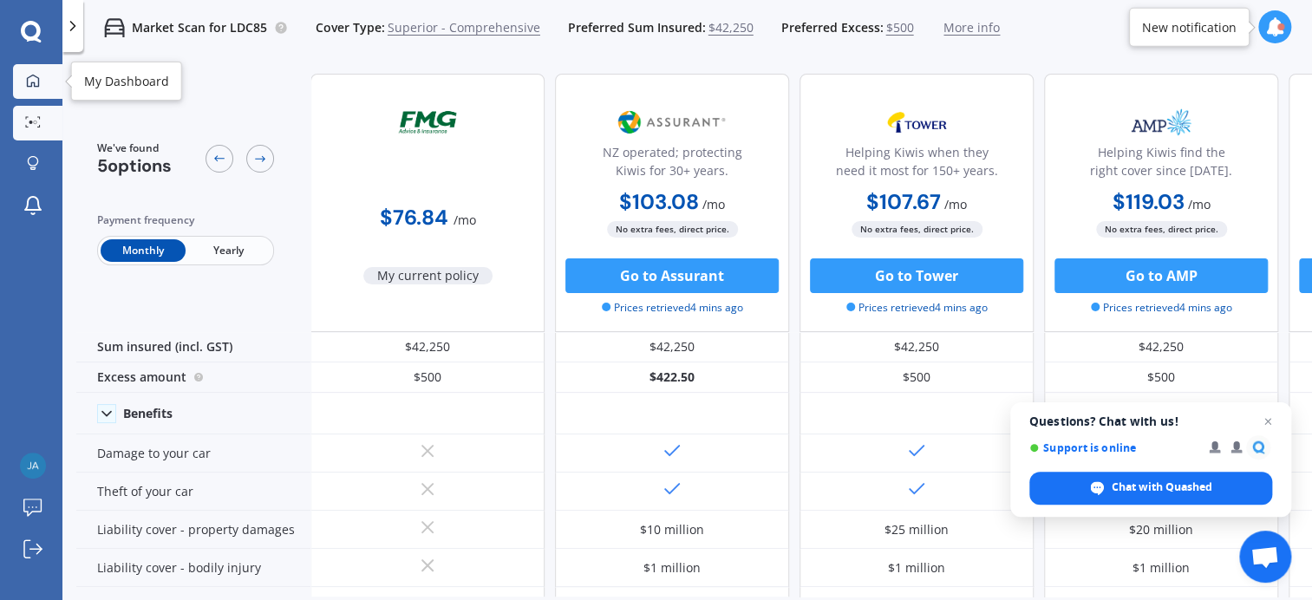
click at [19, 84] on link "My Dashboard" at bounding box center [37, 81] width 49 height 35
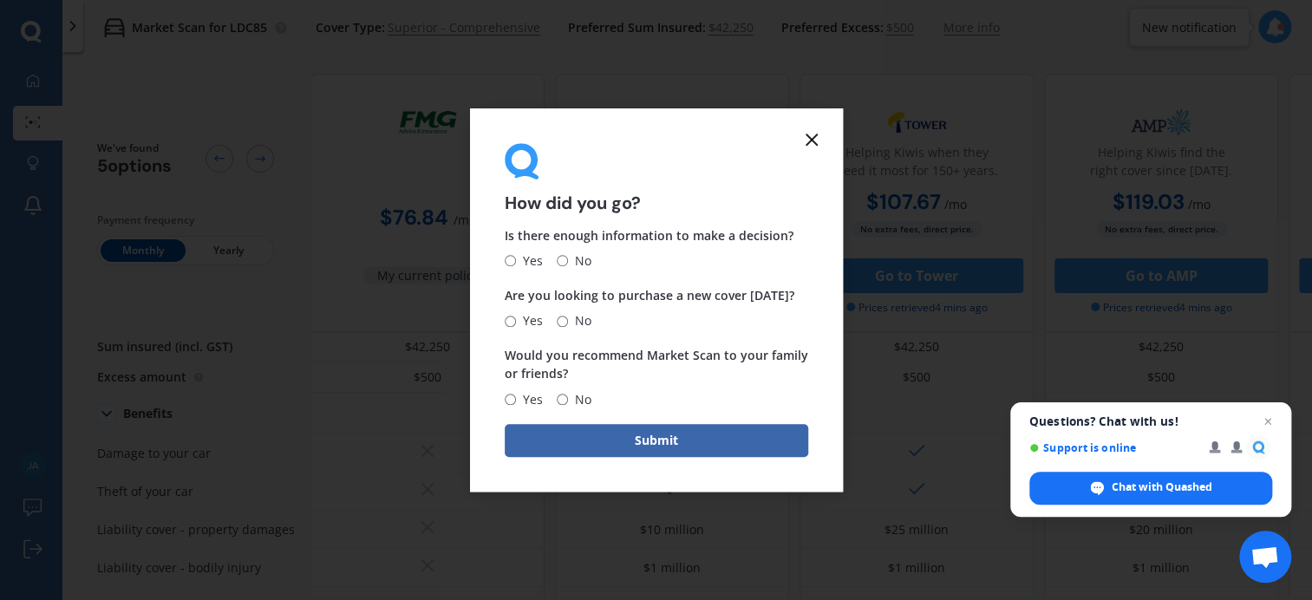
click at [812, 136] on icon at bounding box center [812, 139] width 21 height 21
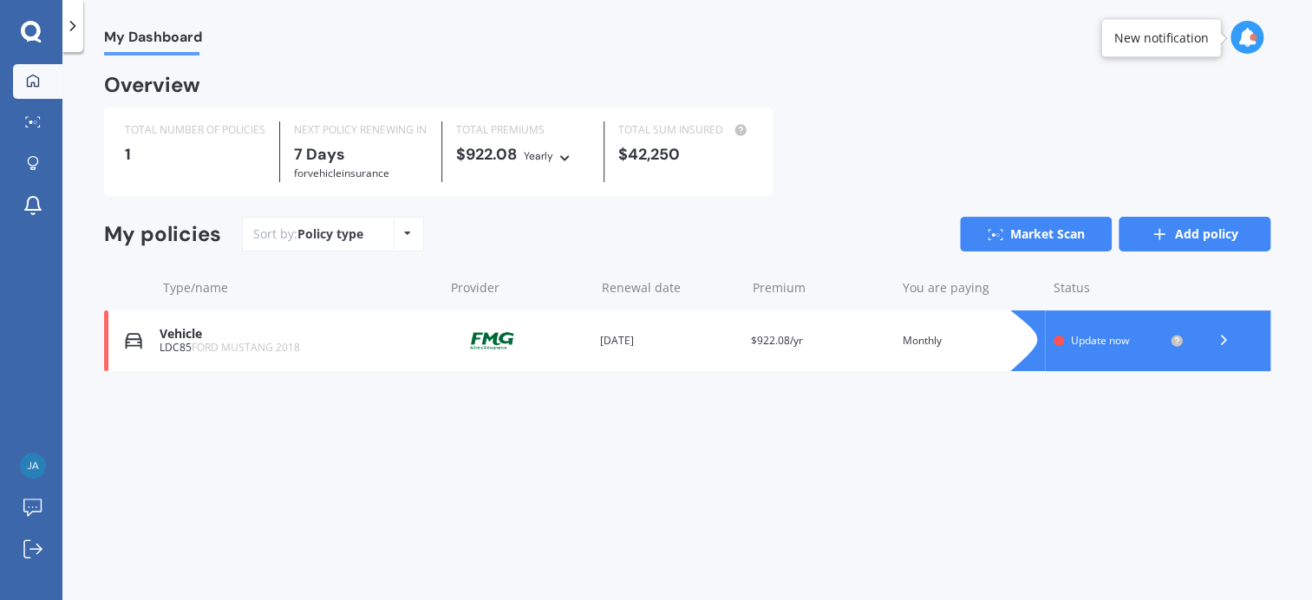
click at [1181, 234] on link "Add policy" at bounding box center [1195, 234] width 152 height 35
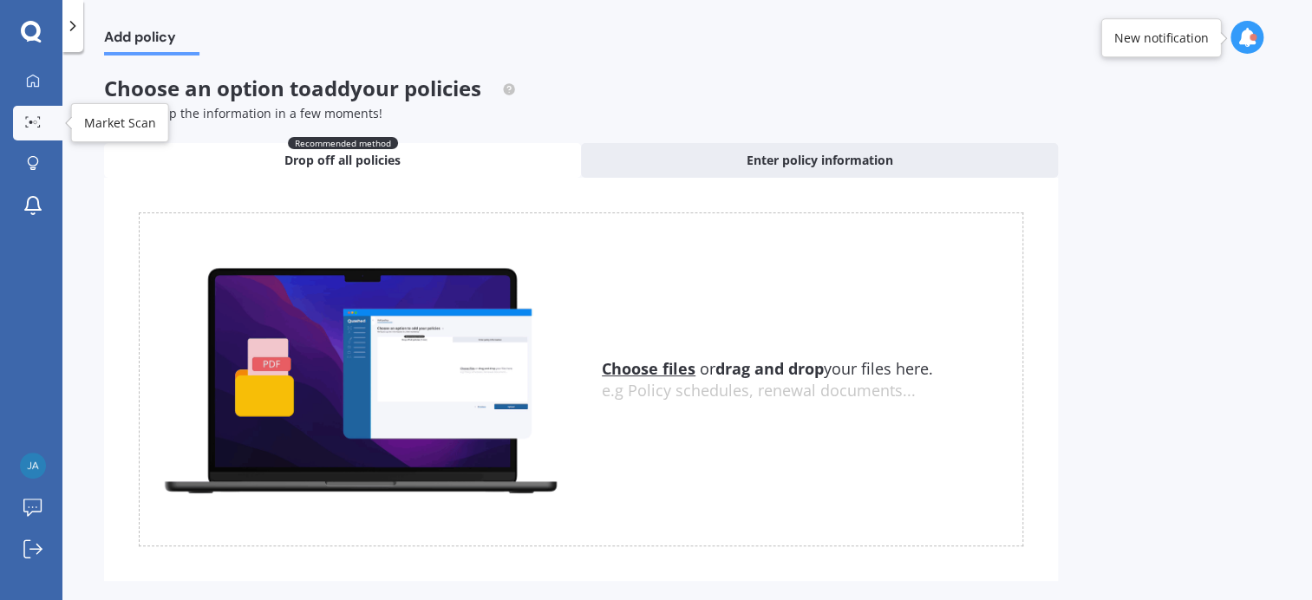
click at [30, 125] on icon at bounding box center [33, 121] width 16 height 11
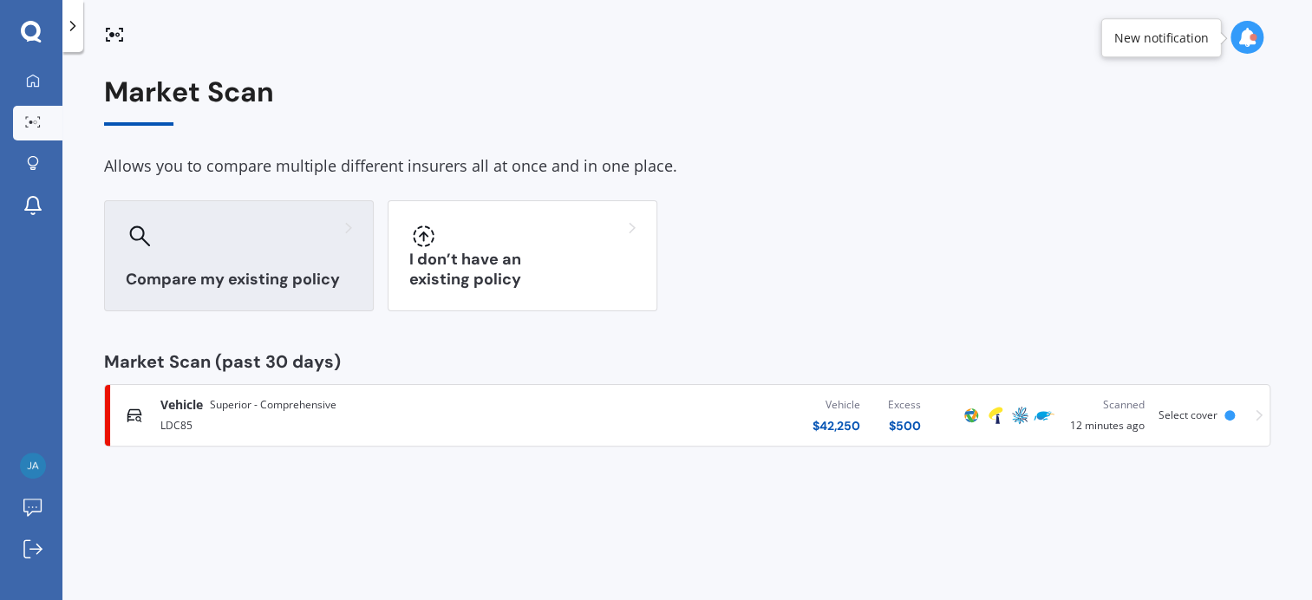
click at [261, 275] on h3 "Compare my existing policy" at bounding box center [239, 280] width 226 height 20
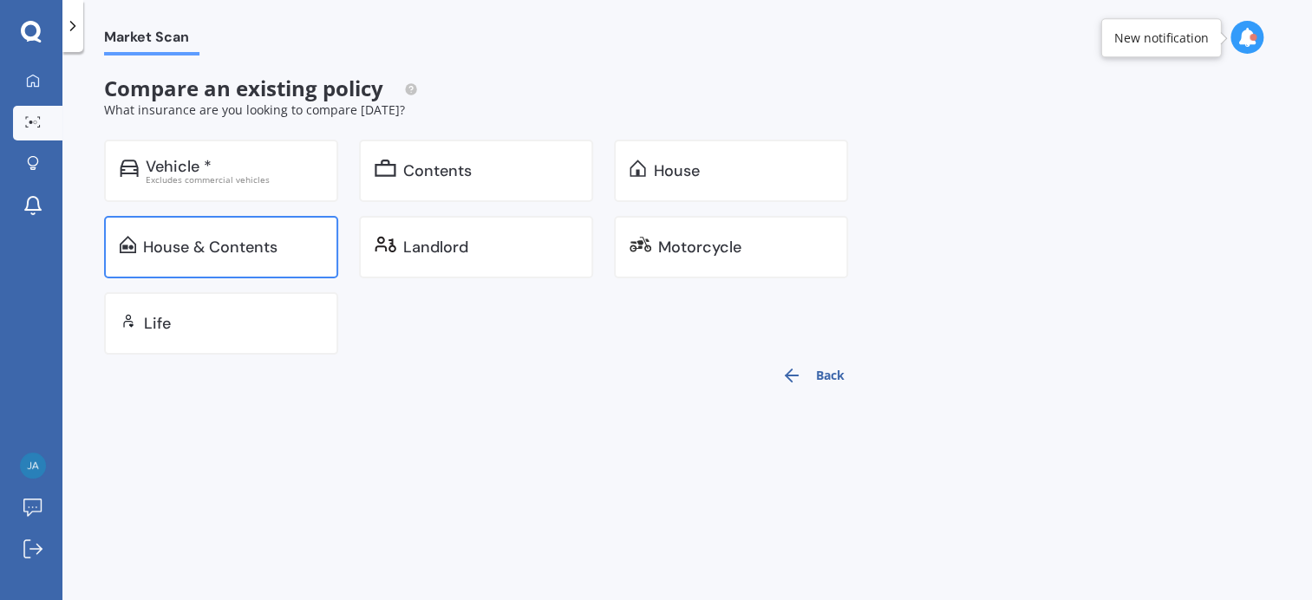
click at [239, 250] on div "House & Contents" at bounding box center [210, 247] width 134 height 17
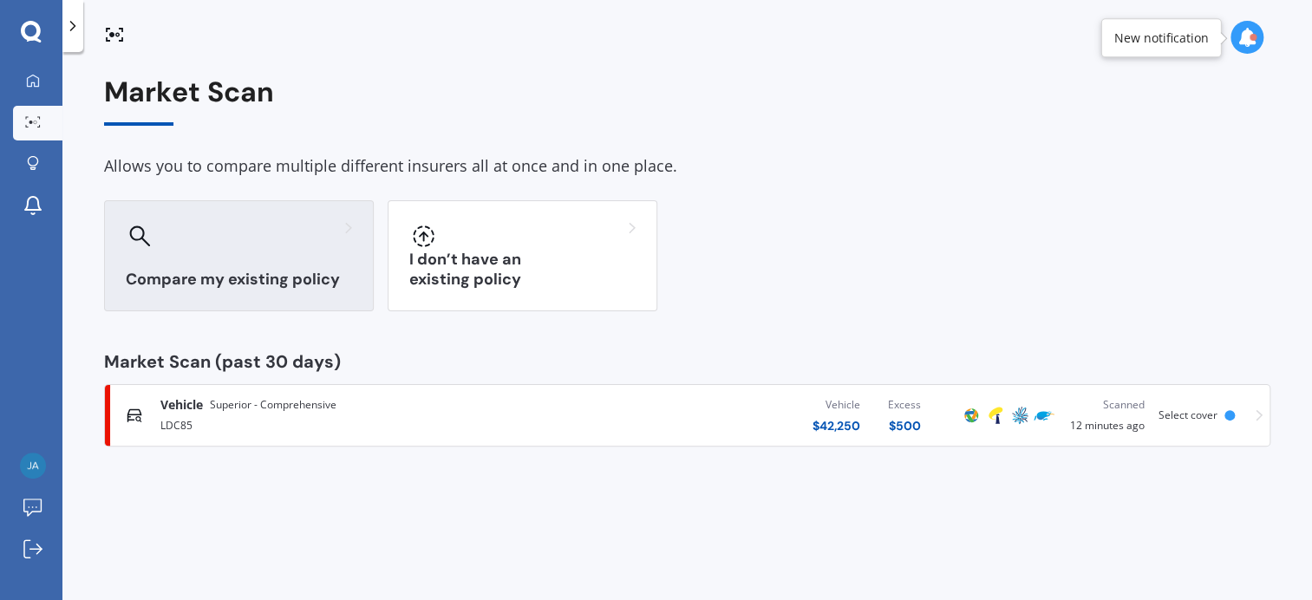
click at [180, 244] on div at bounding box center [239, 236] width 226 height 28
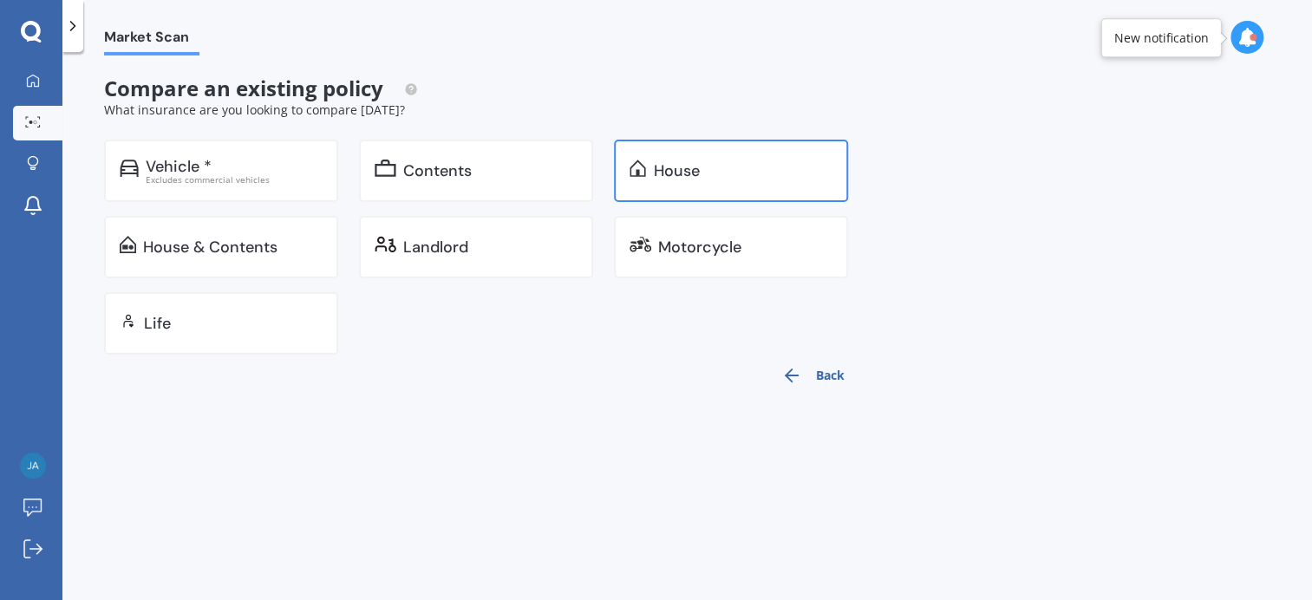
click at [658, 183] on div "House" at bounding box center [731, 171] width 234 height 62
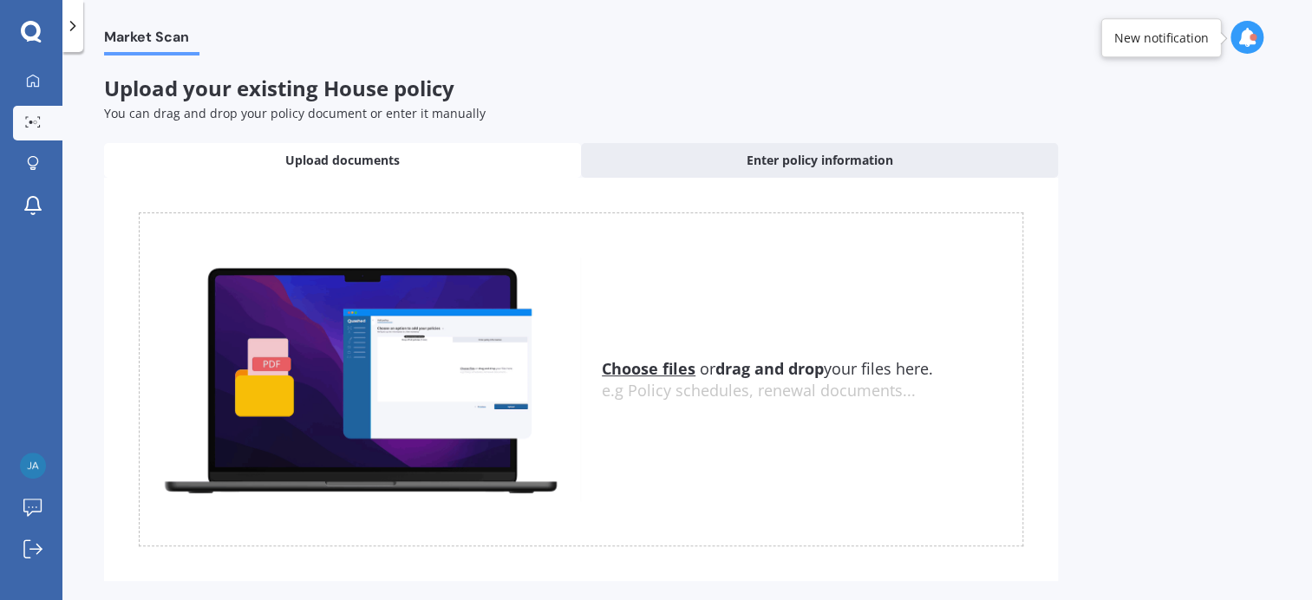
drag, startPoint x: 822, startPoint y: 371, endPoint x: 781, endPoint y: 370, distance: 41.6
click at [823, 370] on b "drag and drop" at bounding box center [770, 368] width 108 height 21
click at [618, 373] on u "Choose files" at bounding box center [649, 368] width 94 height 21
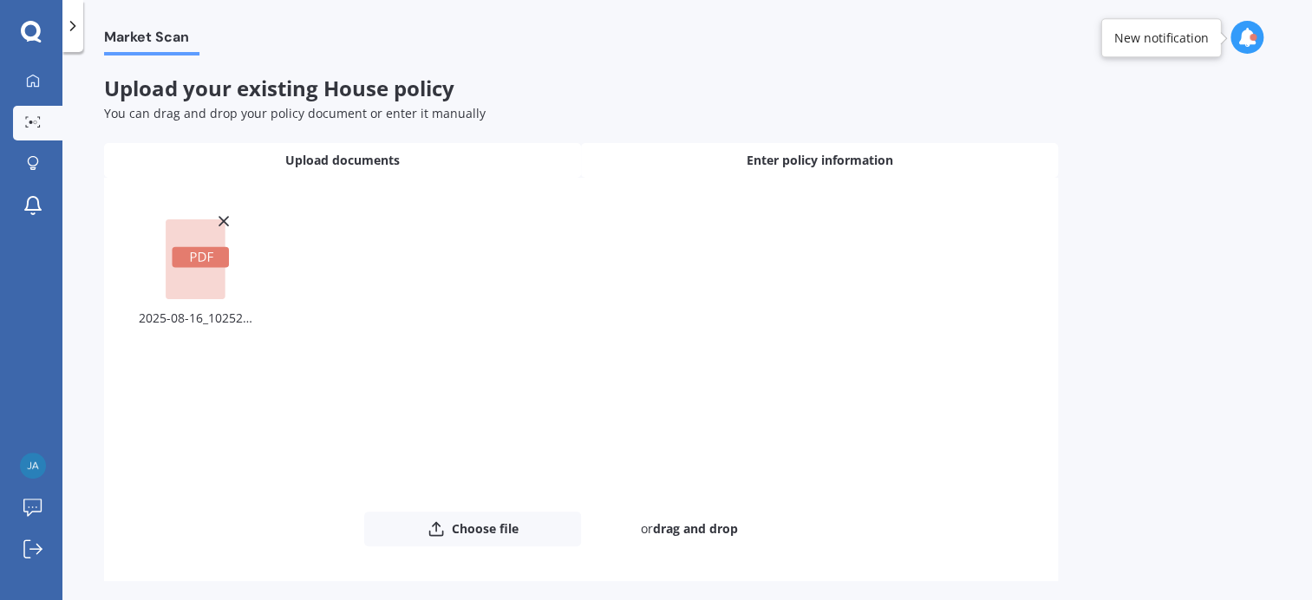
click at [774, 161] on span "Enter policy information" at bounding box center [820, 160] width 147 height 17
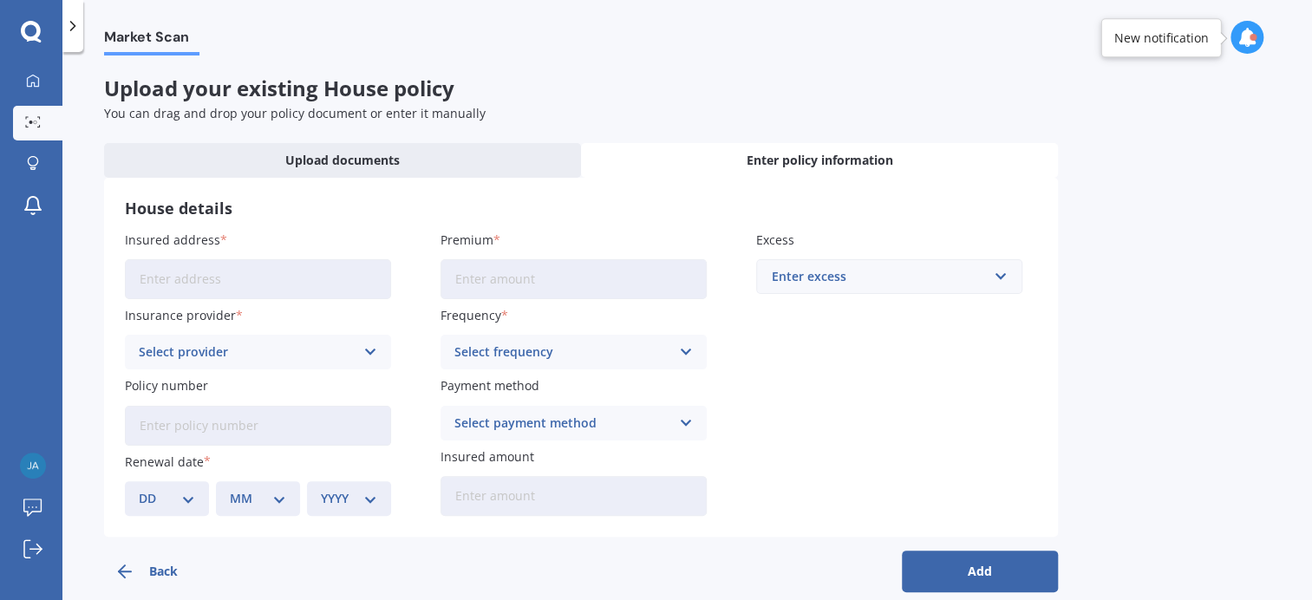
click at [147, 271] on input "Insured address" at bounding box center [258, 279] width 266 height 40
click at [230, 278] on input "[STREET_ADDRESS]" at bounding box center [258, 279] width 266 height 40
type input "[STREET_ADDRESS]"
click at [211, 346] on div "Select provider" at bounding box center [247, 352] width 216 height 19
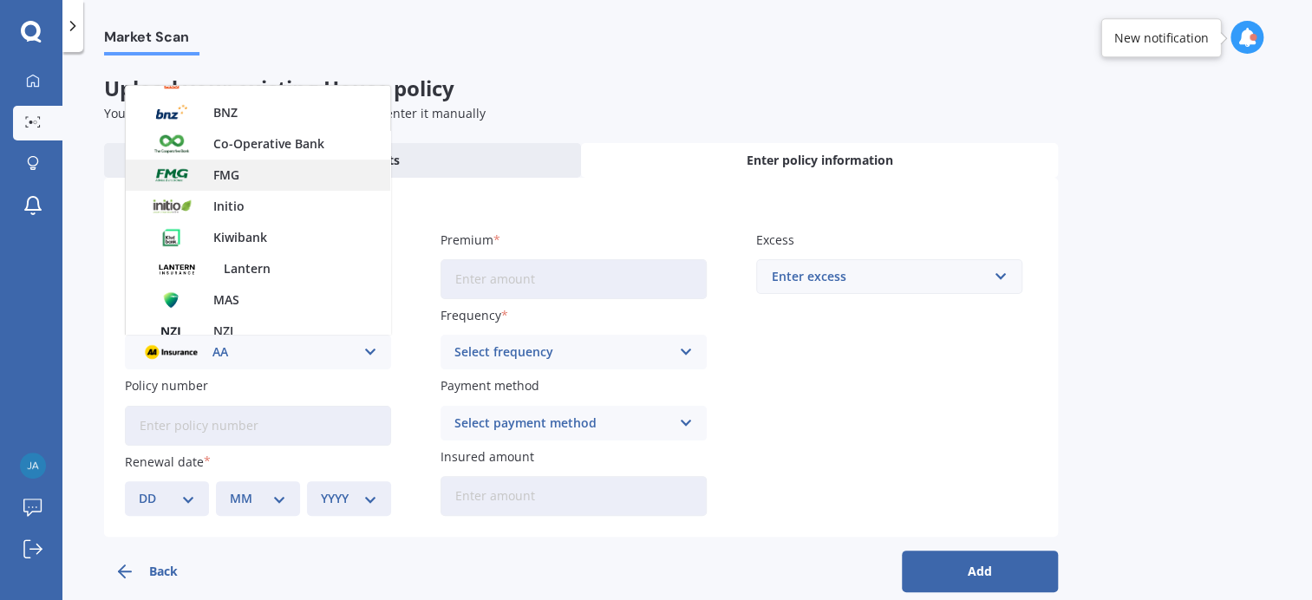
scroll to position [174, 0]
click at [238, 184] on div "FMG" at bounding box center [258, 176] width 265 height 31
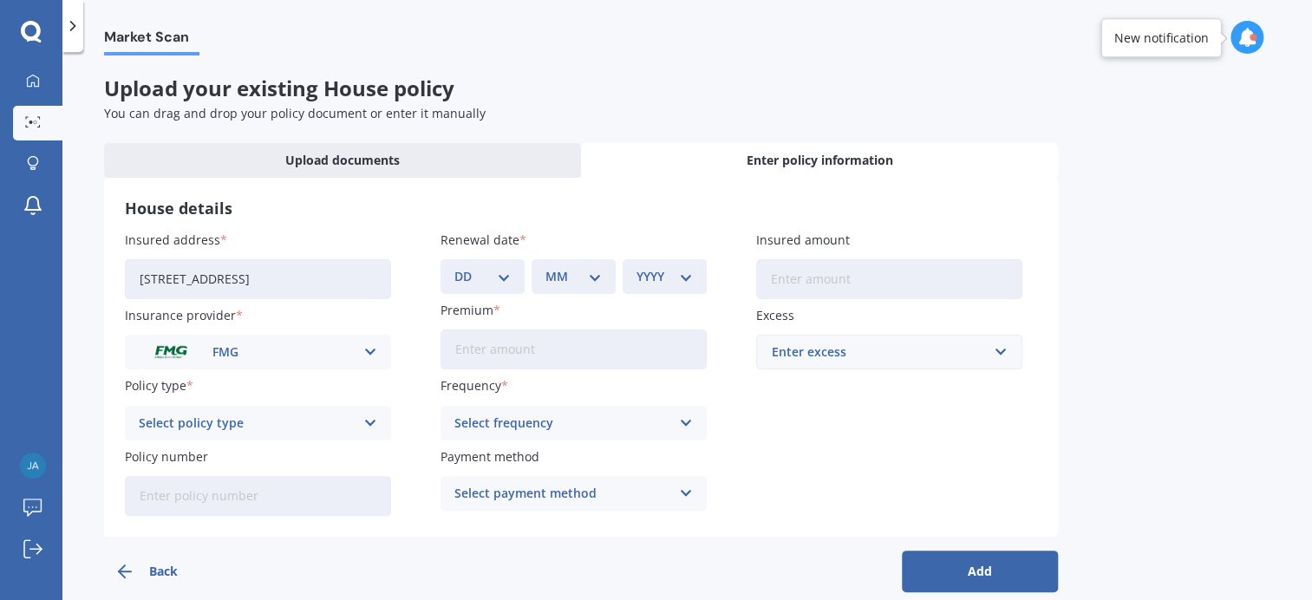
click at [241, 422] on div "Select policy type" at bounding box center [247, 423] width 216 height 19
click at [210, 453] on div "Home" at bounding box center [258, 457] width 265 height 31
click at [196, 494] on input "Policy number" at bounding box center [258, 496] width 266 height 40
type input "1025271"
click at [515, 274] on div "DD 01 02 03 04 05 06 07 08 09 10 11 12 13 14 15 16 17 18 19 20 21 22 23 24 25 2…" at bounding box center [483, 276] width 84 height 35
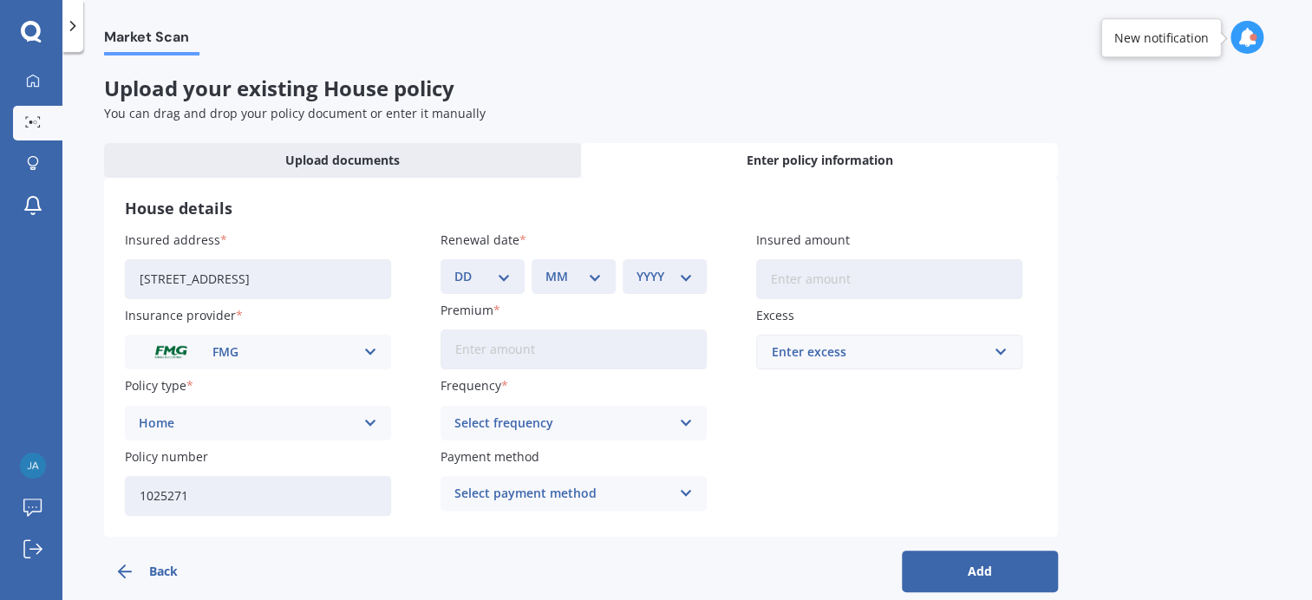
click at [513, 276] on div "DD 01 02 03 04 05 06 07 08 09 10 11 12 13 14 15 16 17 18 19 20 21 22 23 24 25 2…" at bounding box center [483, 276] width 84 height 35
click at [504, 281] on select "DD 01 02 03 04 05 06 07 08 09 10 11 12 13 14 15 16 17 18 19 20 21 22 23 24 25 2…" at bounding box center [483, 276] width 56 height 19
select select "10"
click at [455, 267] on select "DD 01 02 03 04 05 06 07 08 09 10 11 12 13 14 15 16 17 18 19 20 21 22 23 24 25 2…" at bounding box center [483, 276] width 56 height 19
click at [565, 283] on select "MM 01 02 03 04 05 06 07 08 09 10 11 12" at bounding box center [574, 276] width 56 height 19
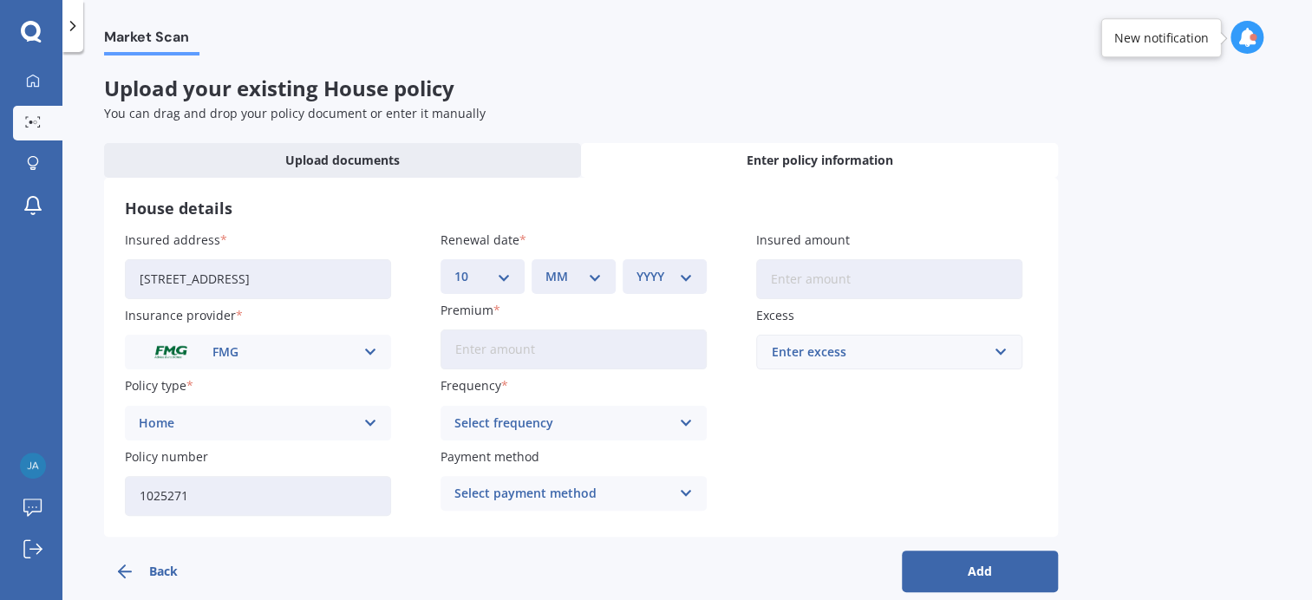
select select "09"
click at [546, 267] on select "MM 01 02 03 04 05 06 07 08 09 10 11 12" at bounding box center [574, 276] width 56 height 19
click at [677, 278] on select "YYYY 2027 2026 2025 2024 2023 2022 2021 2020 2019 2018 2017 2016 2015 2014 2013…" at bounding box center [665, 276] width 56 height 19
select select "2025"
click at [637, 267] on select "YYYY 2027 2026 2025 2024 2023 2022 2021 2020 2019 2018 2017 2016 2015 2014 2013…" at bounding box center [665, 276] width 56 height 19
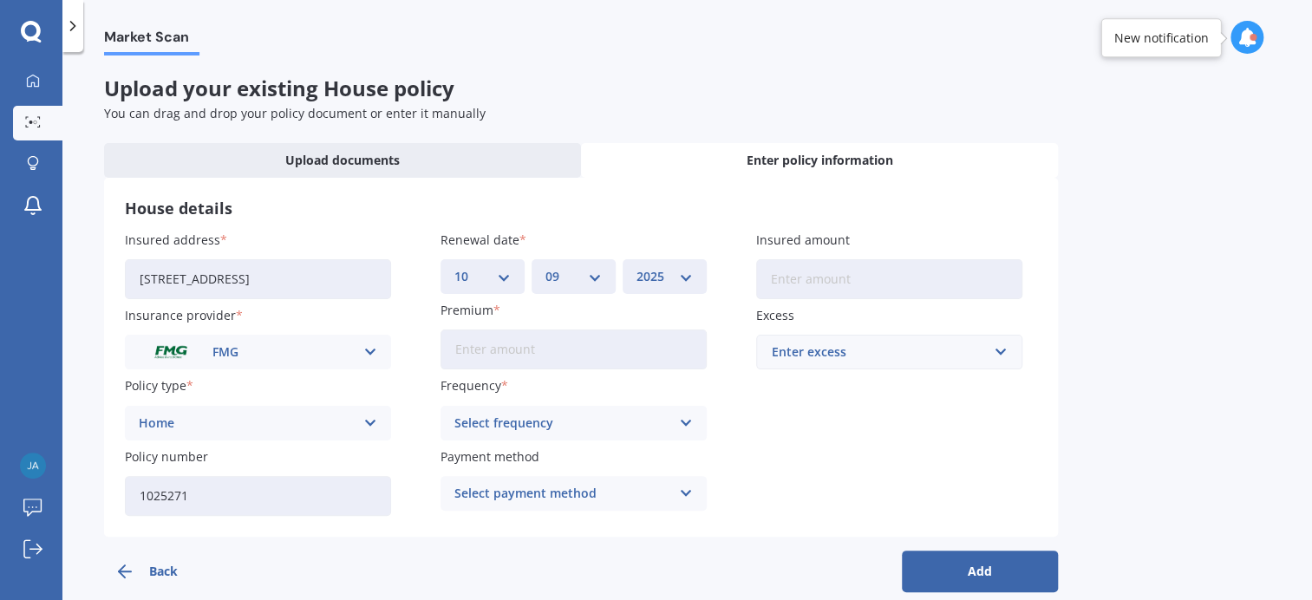
click at [527, 354] on input "Premium" at bounding box center [574, 350] width 266 height 40
click at [485, 352] on input "Premium" at bounding box center [574, 350] width 266 height 40
click at [491, 351] on input "Premium" at bounding box center [574, 350] width 266 height 40
type input "$168.15"
click at [533, 414] on div "Select frequency" at bounding box center [563, 423] width 216 height 19
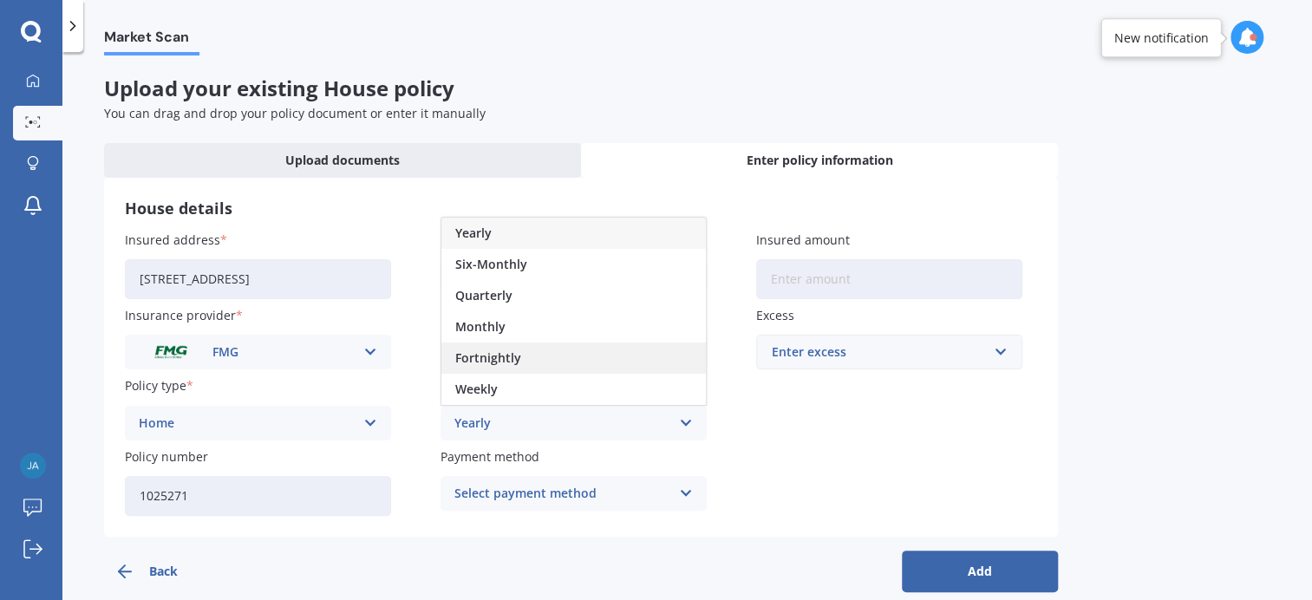
click at [530, 357] on div "Fortnightly" at bounding box center [574, 358] width 265 height 31
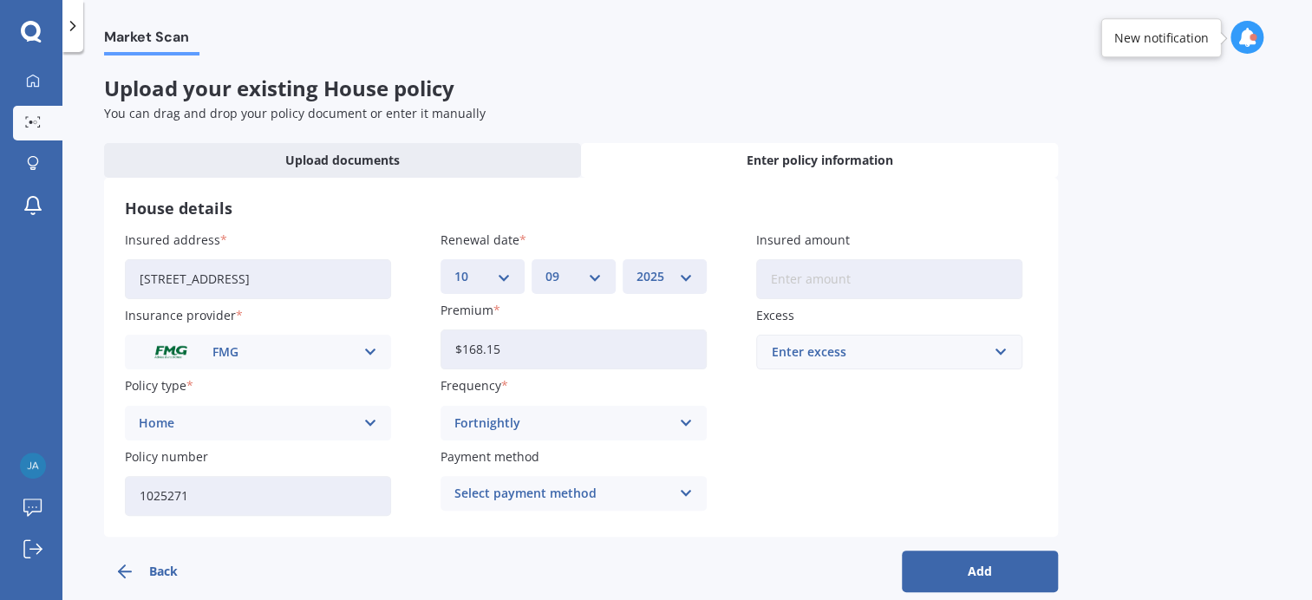
click at [543, 455] on label "Payment method" at bounding box center [570, 457] width 259 height 18
click at [687, 424] on icon at bounding box center [686, 423] width 15 height 19
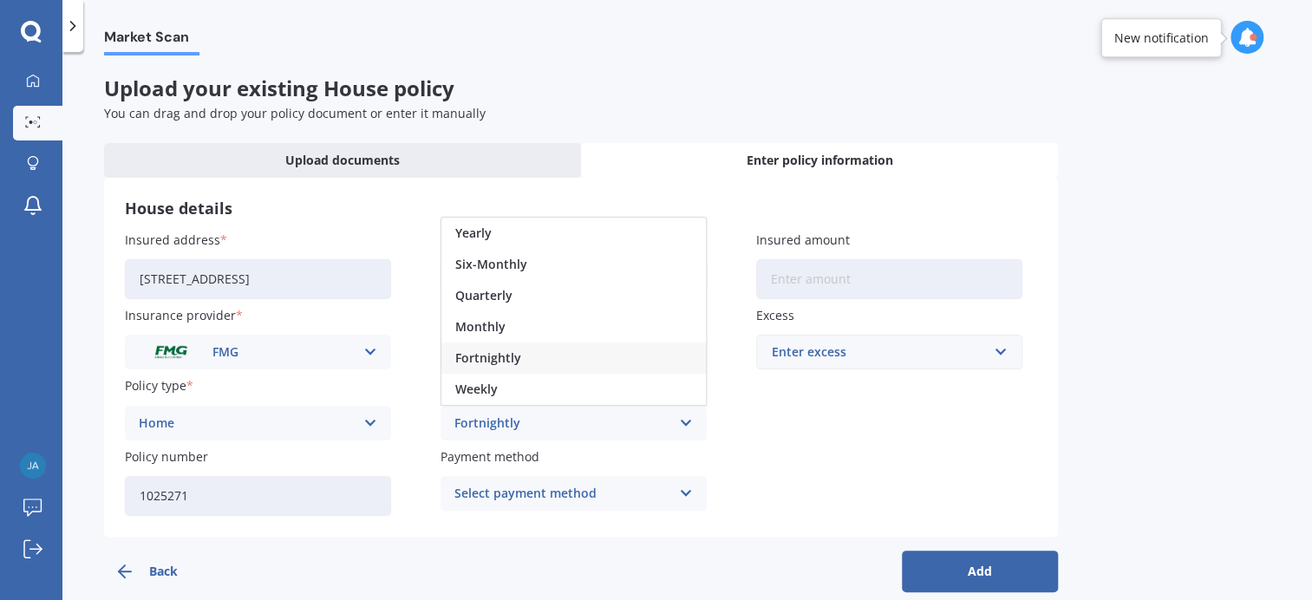
click at [664, 444] on div "Insured address [STREET_ADDRESS] Insurance provider FMG AA AMI AMP ANZ ASB Ando…" at bounding box center [581, 373] width 913 height 285
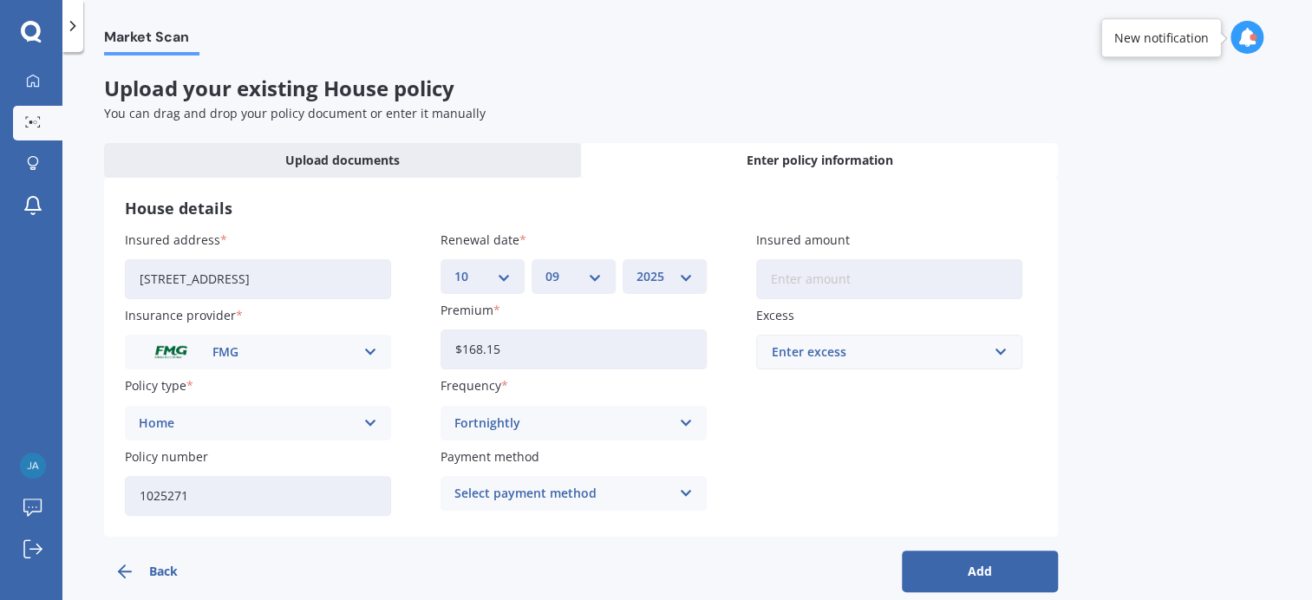
click at [671, 456] on label "Payment method" at bounding box center [570, 457] width 259 height 18
click at [694, 492] on div "Select payment method Direct debit - bank account Direct debit - credit/debit c…" at bounding box center [574, 493] width 266 height 35
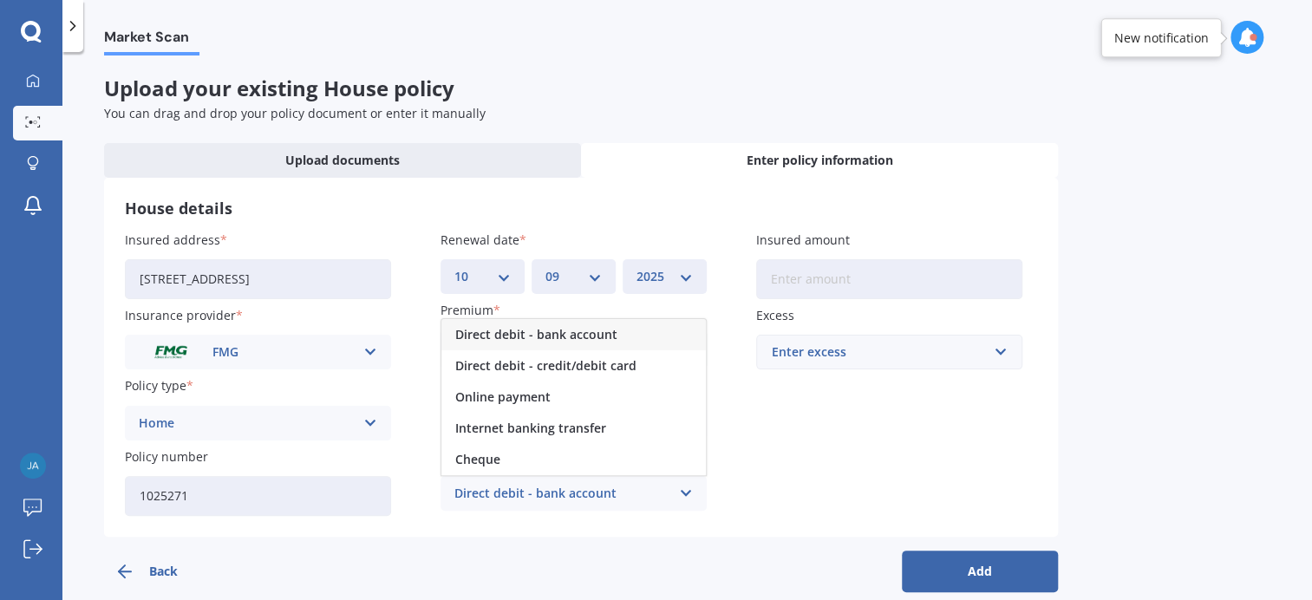
click at [677, 489] on div "Direct debit - bank account Direct debit - bank account Direct debit - credit/d…" at bounding box center [574, 493] width 266 height 35
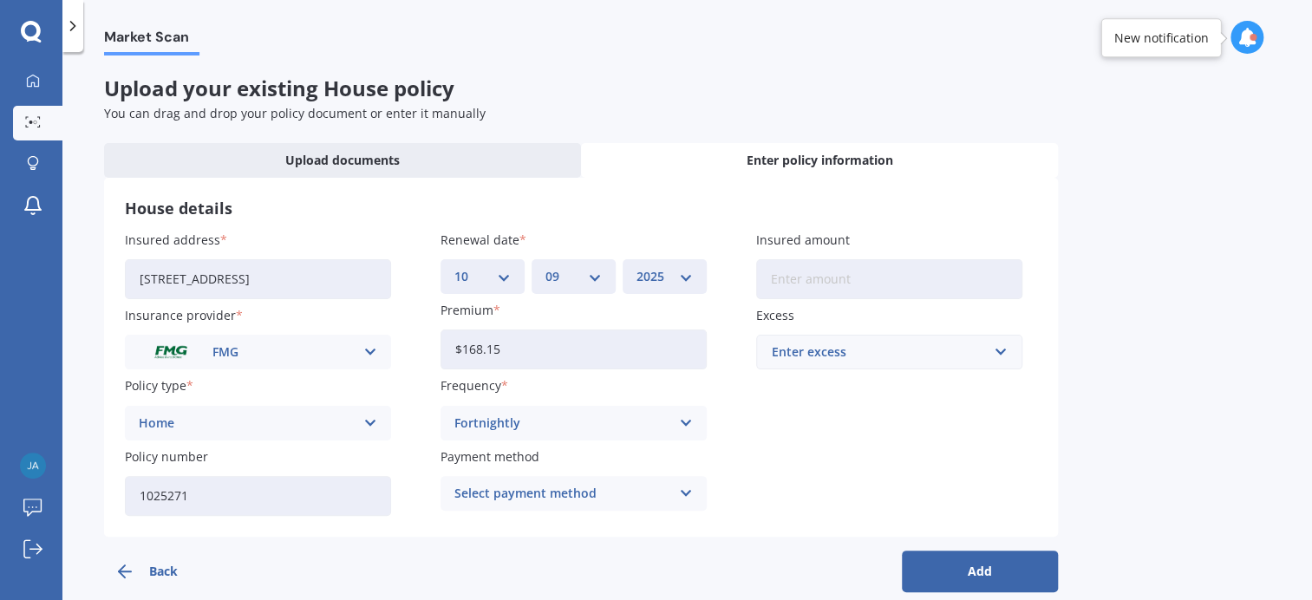
click at [626, 494] on div "Select payment method" at bounding box center [563, 493] width 216 height 19
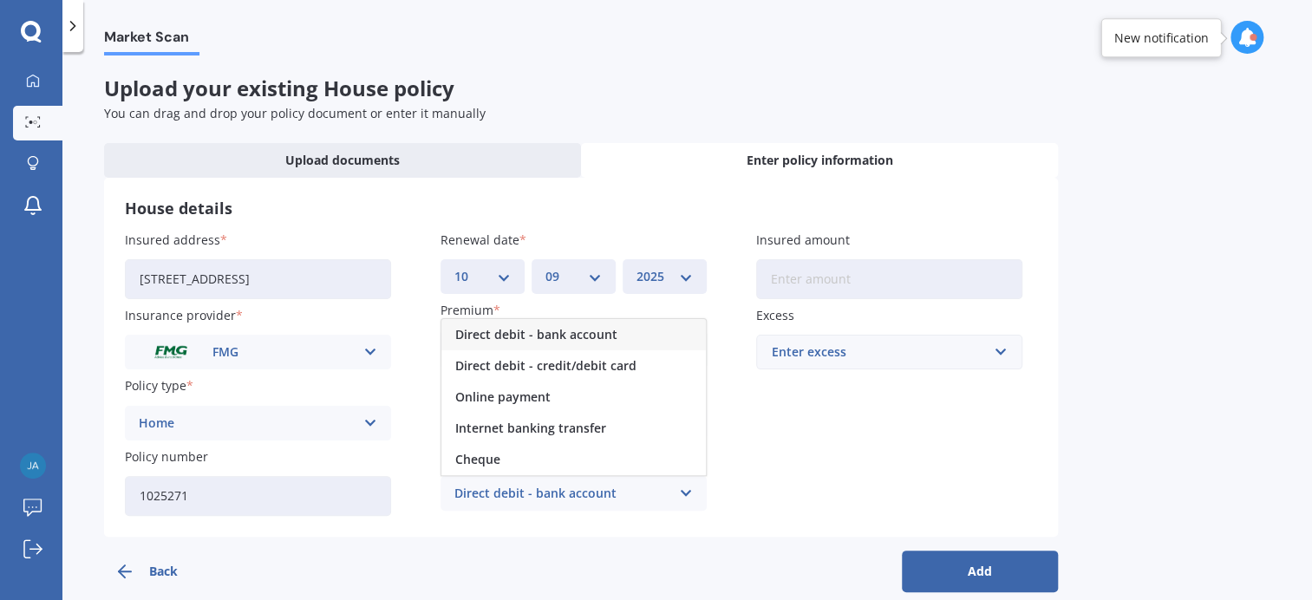
click at [513, 339] on span "Direct debit - bank account" at bounding box center [536, 335] width 162 height 12
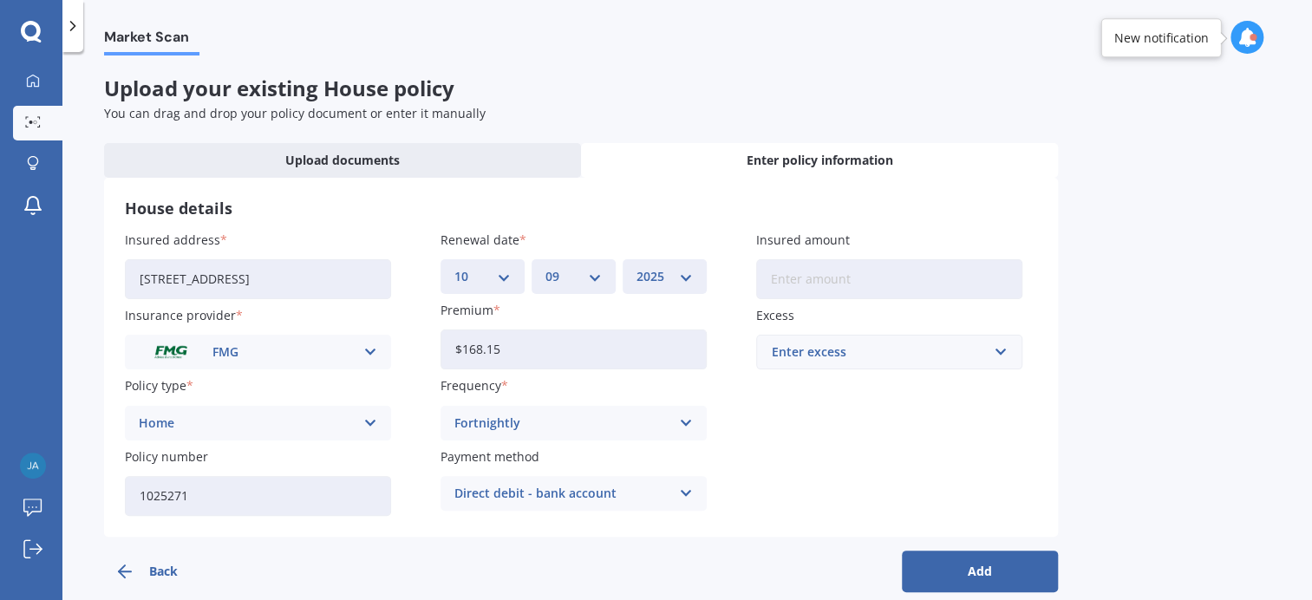
click at [785, 283] on input "Insured amount" at bounding box center [889, 279] width 266 height 40
click at [841, 273] on input "$666" at bounding box center [889, 279] width 266 height 40
type input "$666,306"
click at [874, 355] on div "Enter excess" at bounding box center [879, 352] width 214 height 19
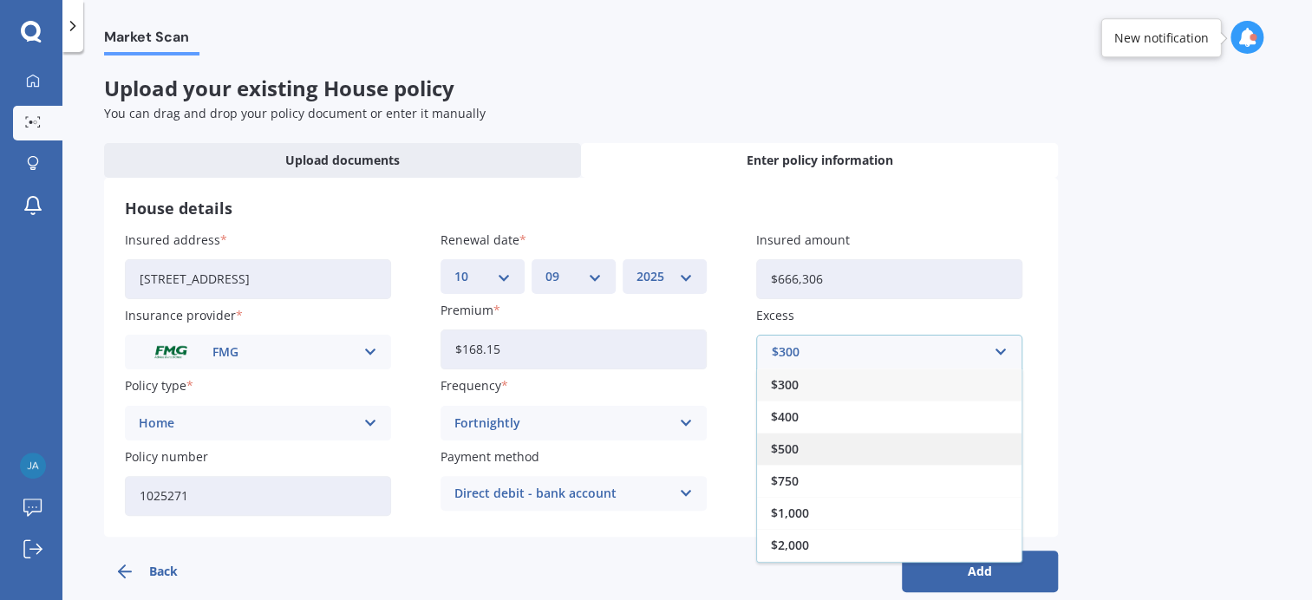
click at [804, 454] on div "$500" at bounding box center [889, 449] width 265 height 32
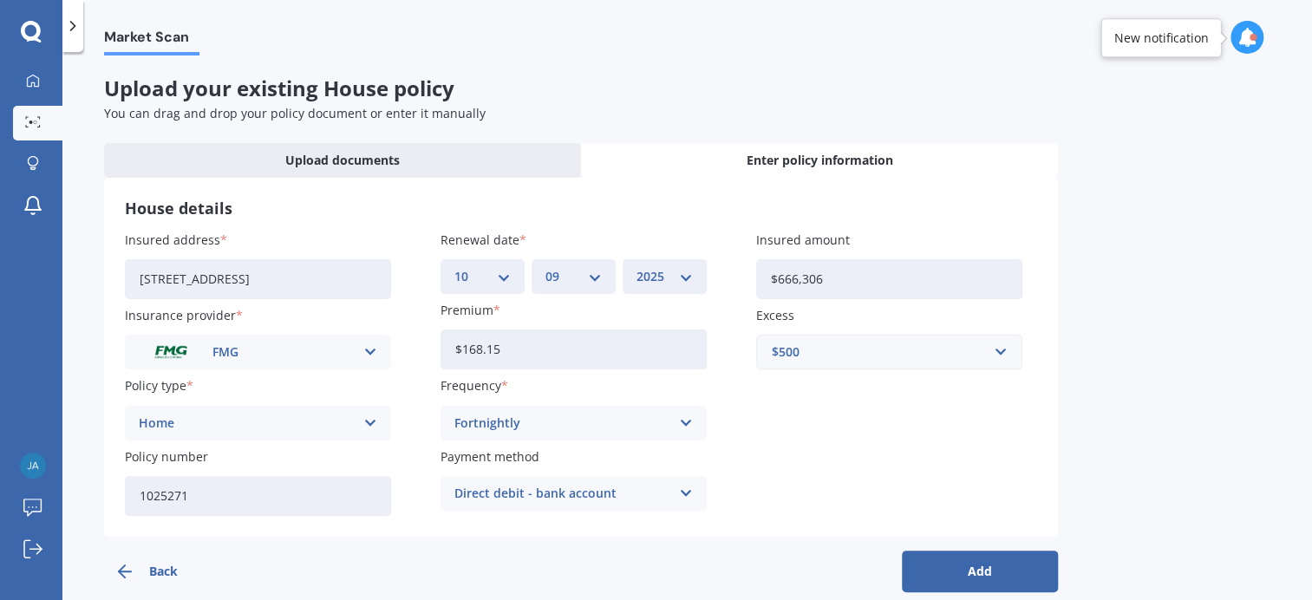
click at [1012, 564] on button "Add" at bounding box center [980, 572] width 156 height 42
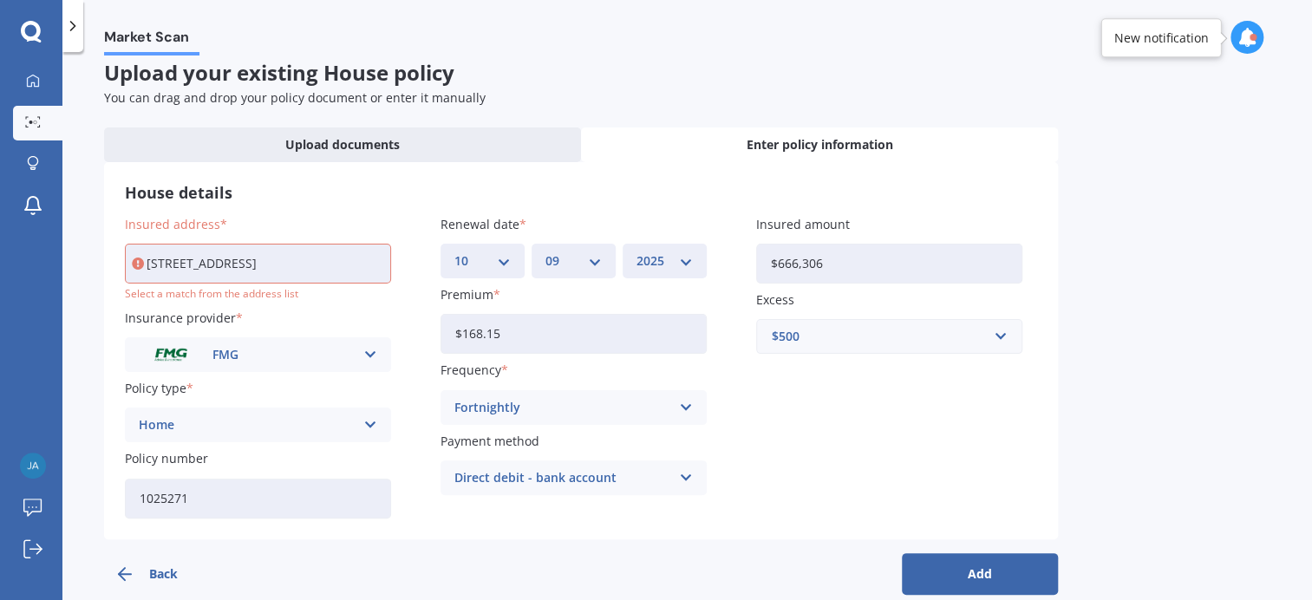
scroll to position [40, 0]
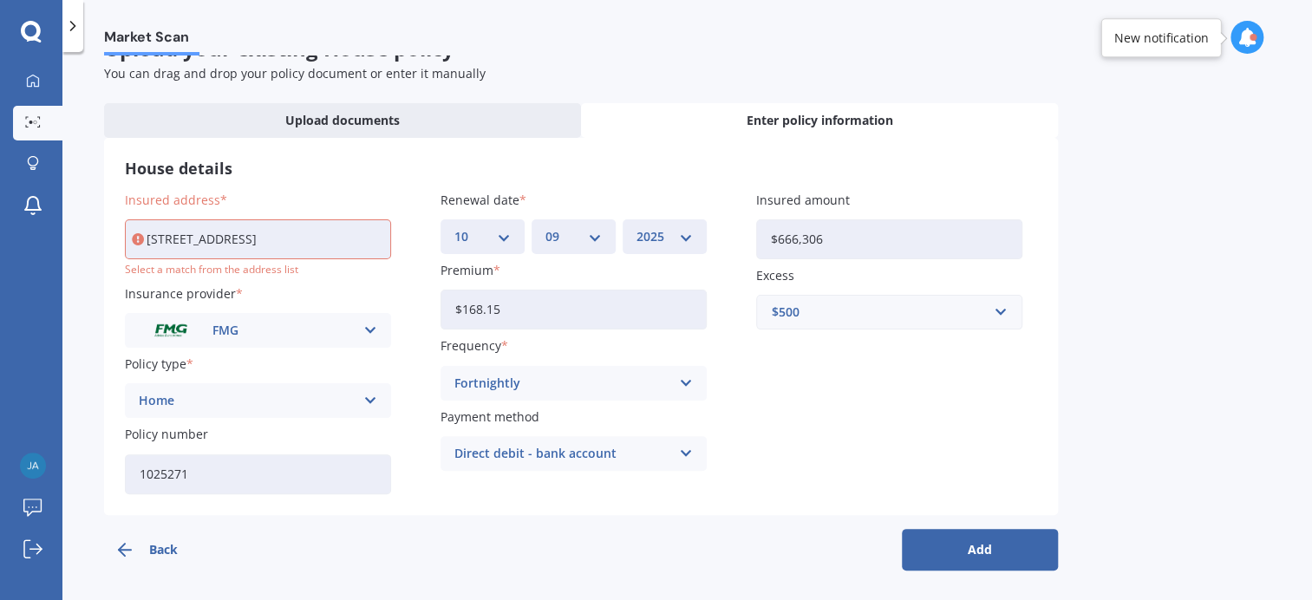
click at [965, 555] on button "Add" at bounding box center [980, 550] width 156 height 42
drag, startPoint x: 238, startPoint y: 238, endPoint x: 252, endPoint y: 247, distance: 17.6
click at [238, 238] on input "[STREET_ADDRESS]" at bounding box center [258, 239] width 266 height 40
type input "[STREET_ADDRESS]"
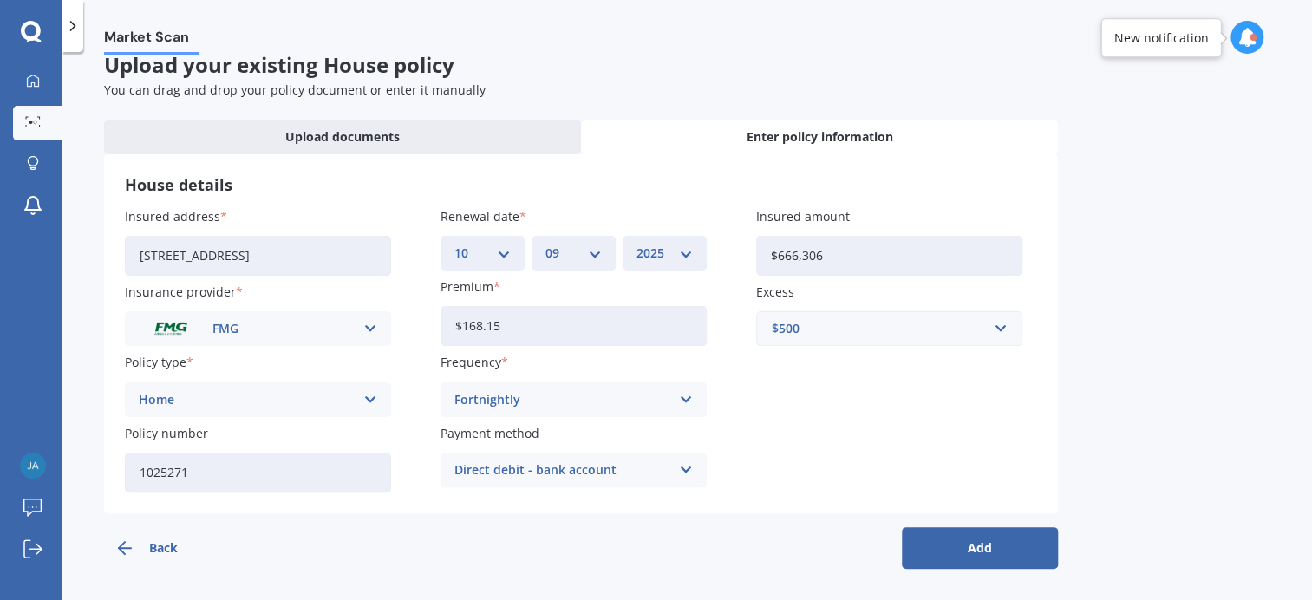
scroll to position [22, 0]
click at [979, 547] on button "Add" at bounding box center [980, 550] width 156 height 42
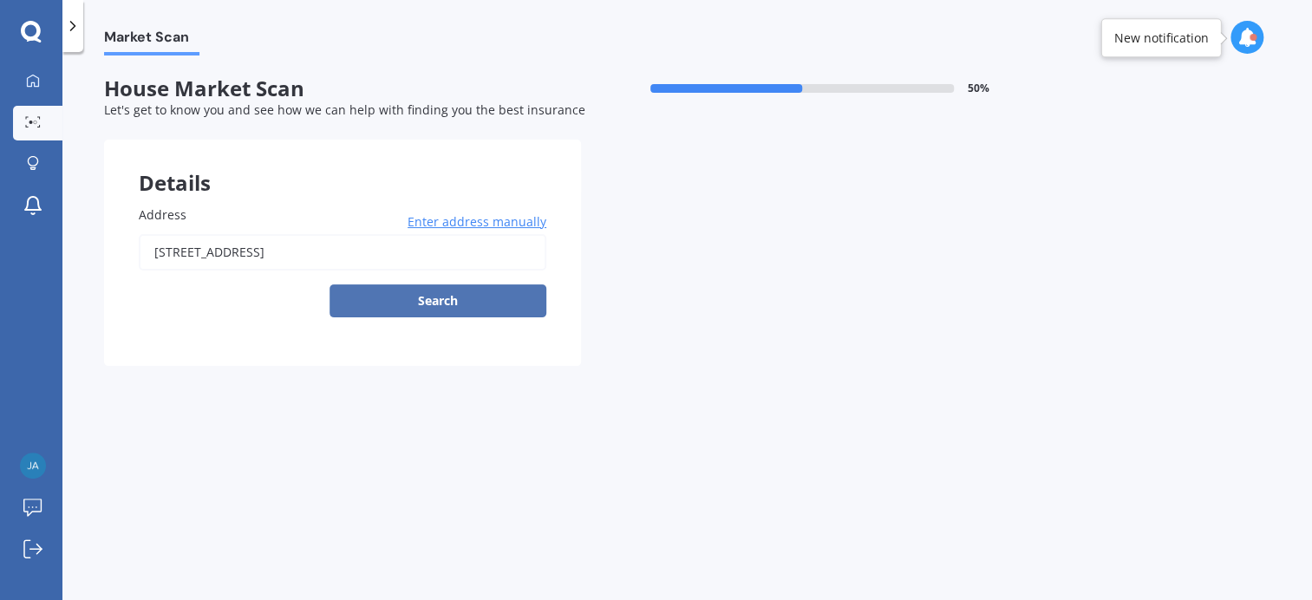
click at [434, 292] on button "Search" at bounding box center [438, 301] width 217 height 33
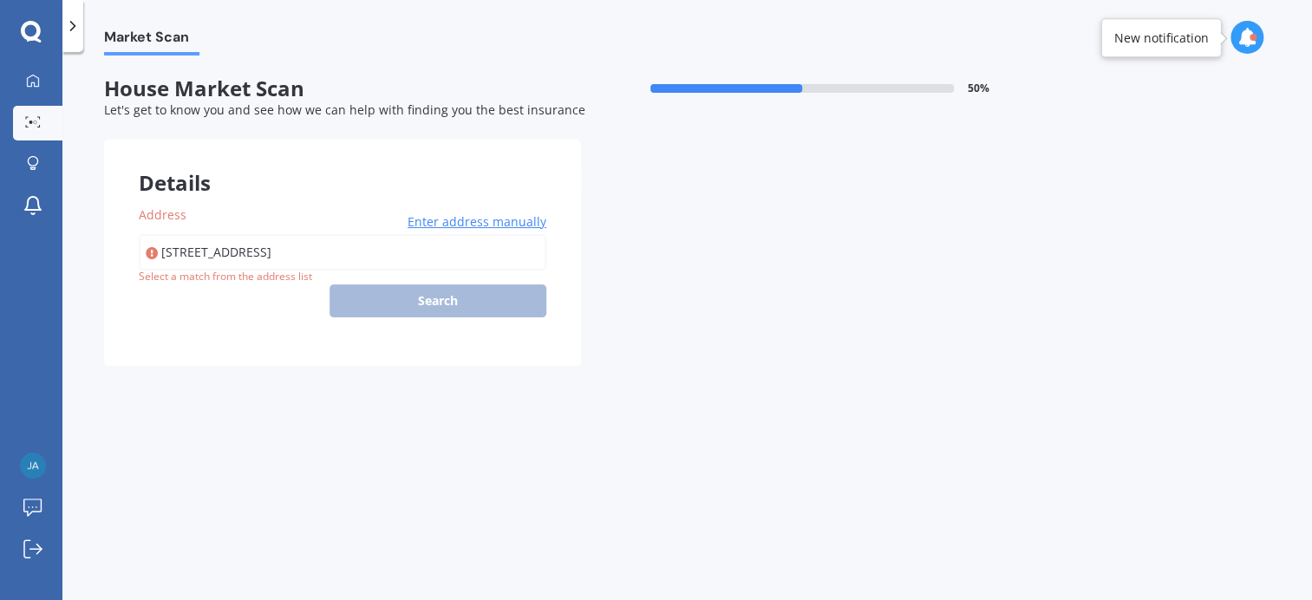
type input "[STREET_ADDRESS]"
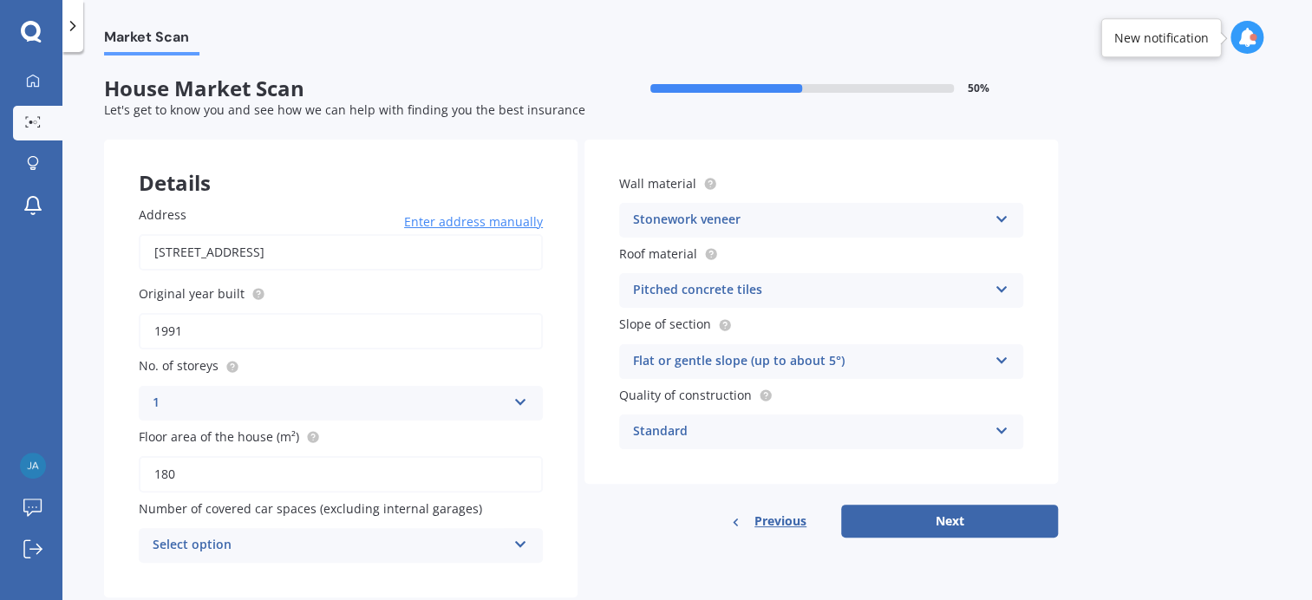
click at [996, 217] on icon at bounding box center [1001, 216] width 15 height 12
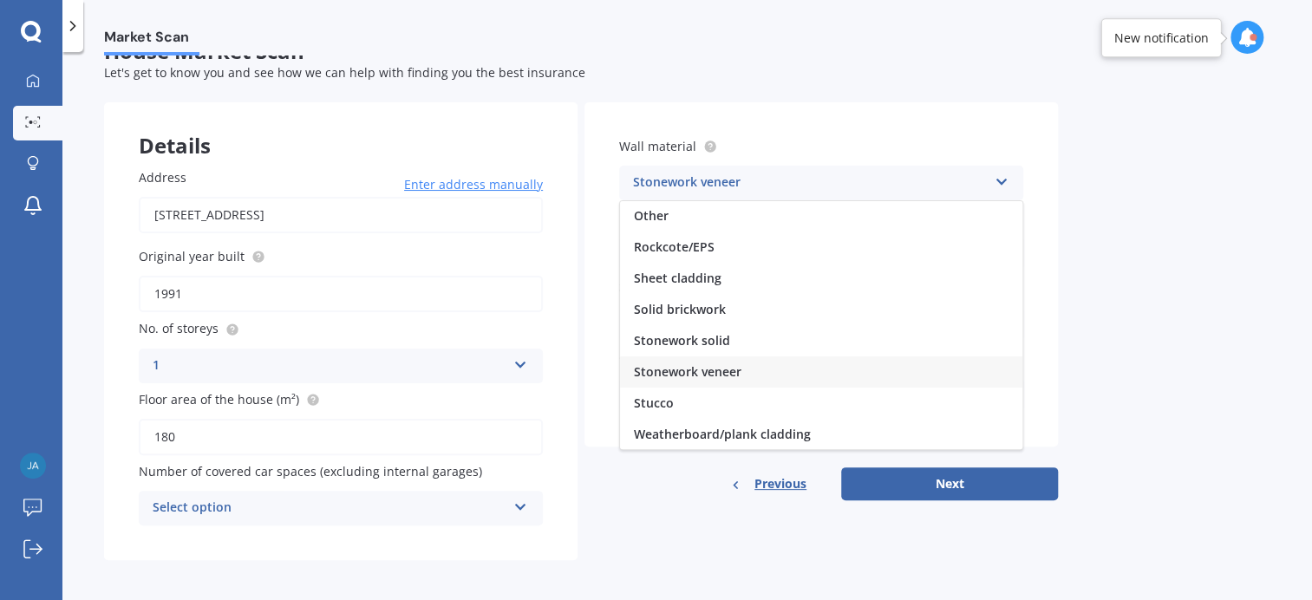
scroll to position [39, 0]
click at [697, 341] on span "Stonework solid" at bounding box center [682, 339] width 96 height 16
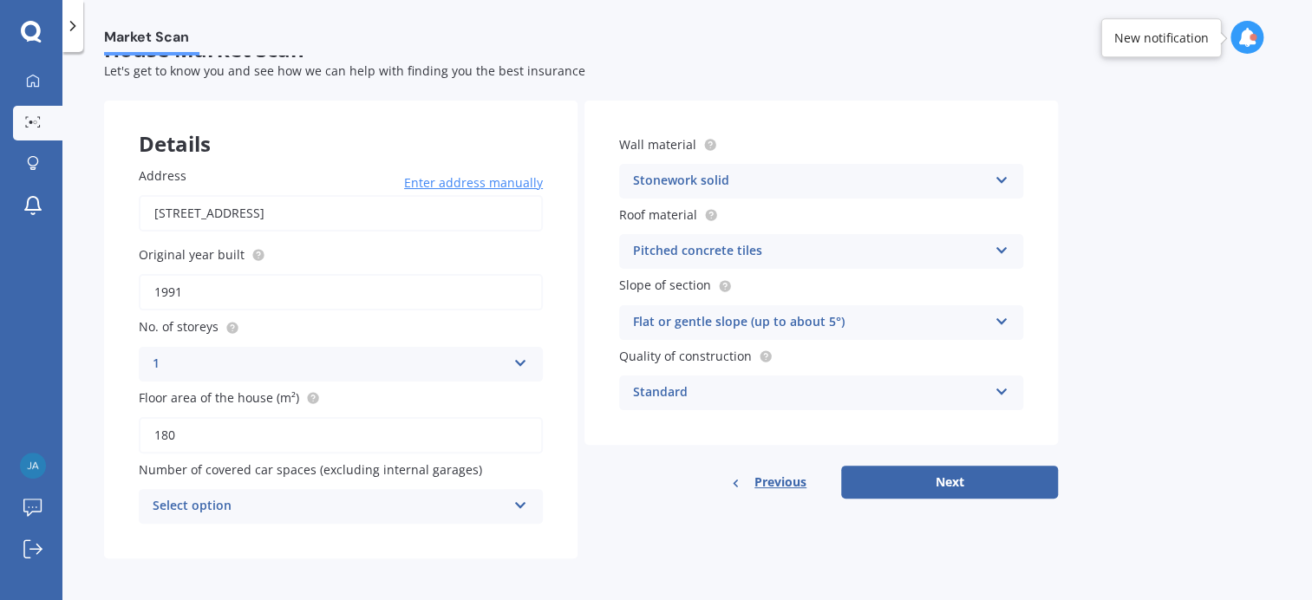
click at [1001, 243] on icon at bounding box center [1001, 247] width 15 height 12
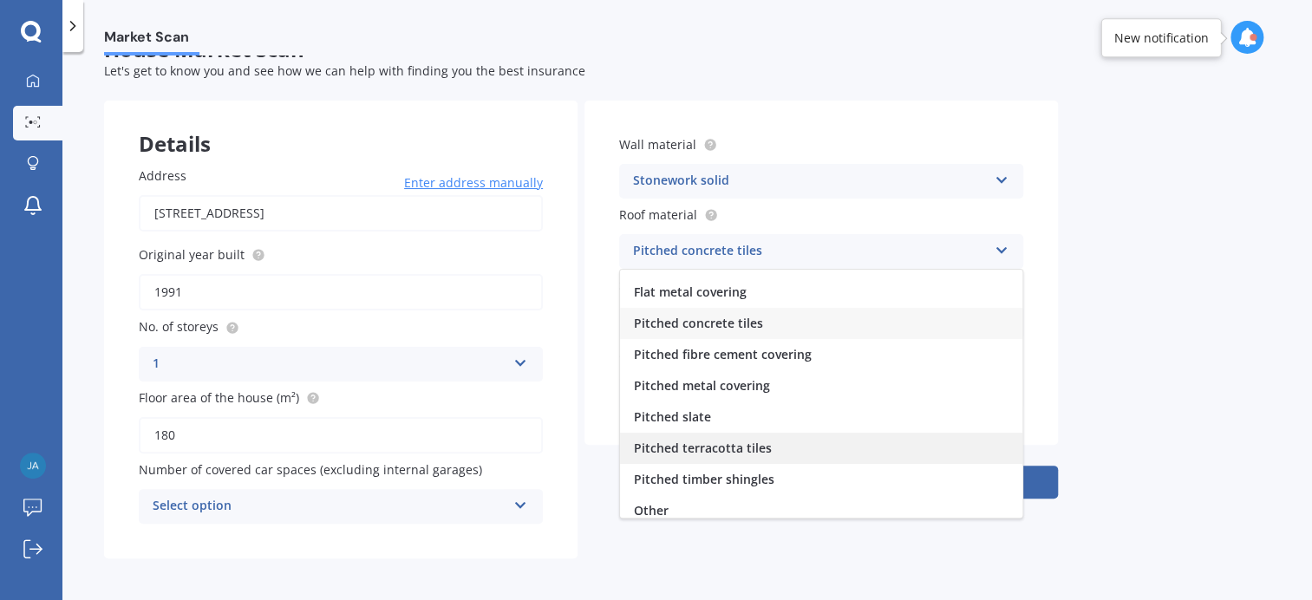
scroll to position [63, 0]
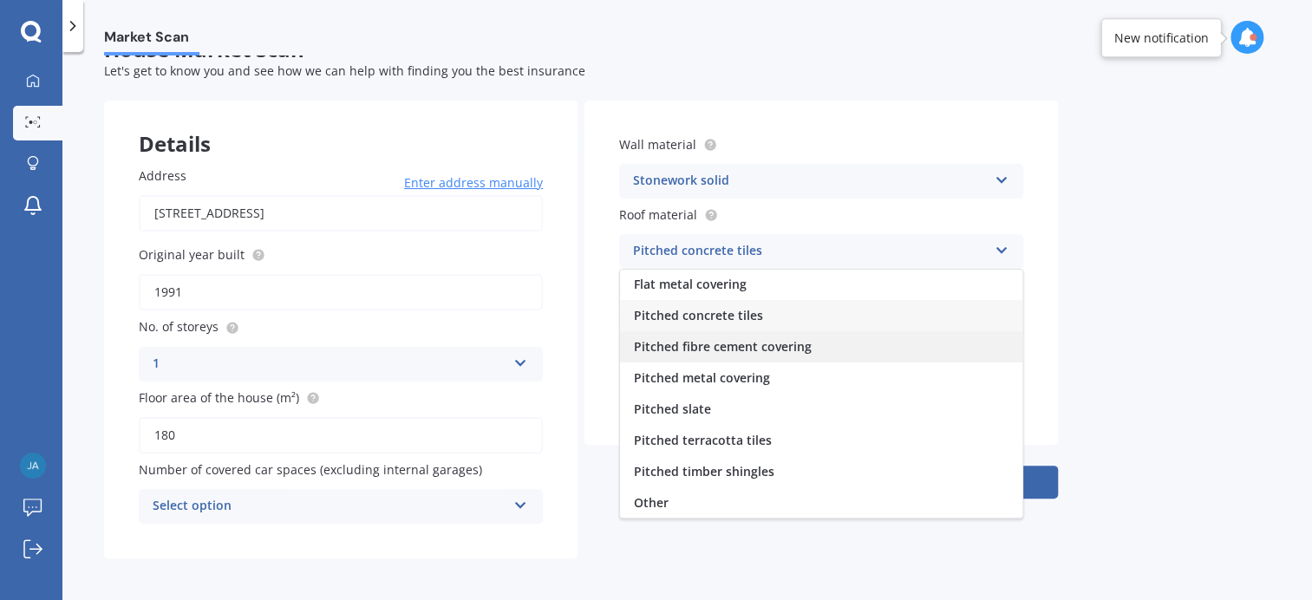
click at [755, 346] on span "Pitched fibre cement covering" at bounding box center [723, 346] width 178 height 16
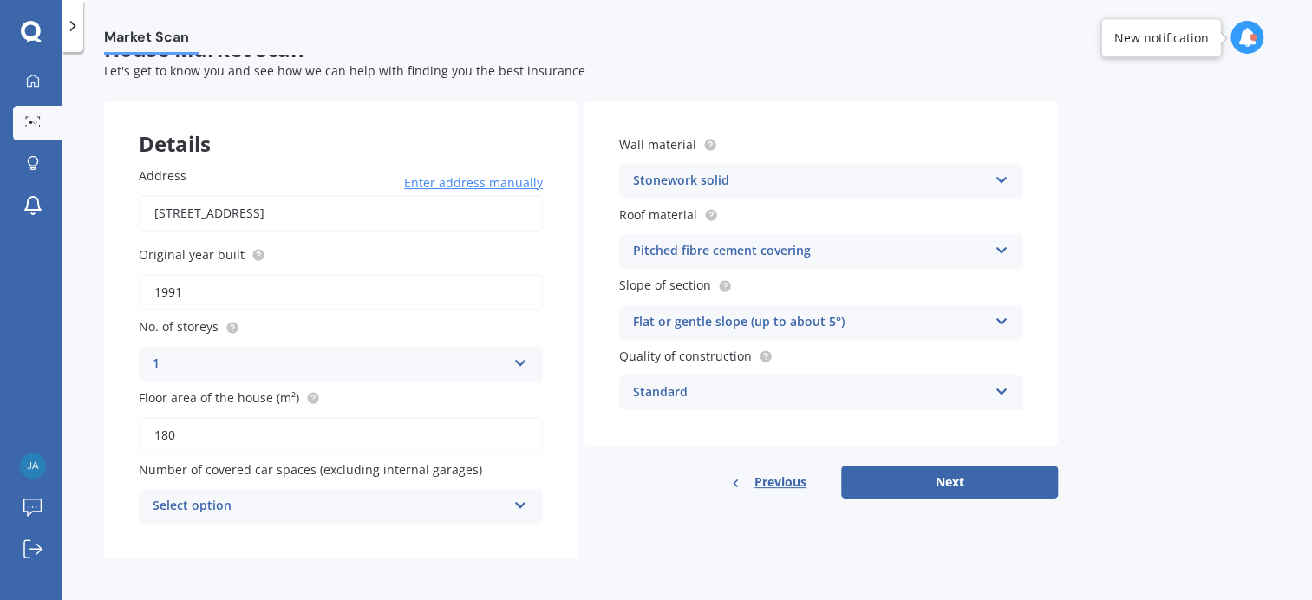
click at [1008, 316] on icon at bounding box center [1001, 318] width 15 height 12
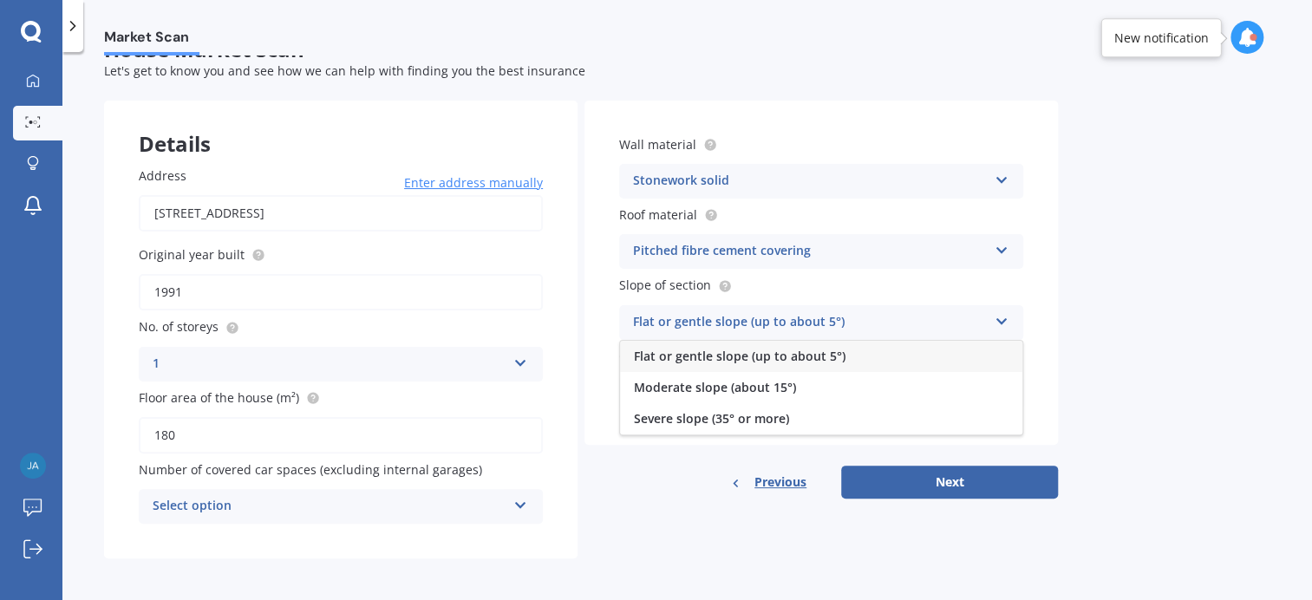
click at [819, 350] on span "Flat or gentle slope (up to about 5°)" at bounding box center [740, 356] width 212 height 16
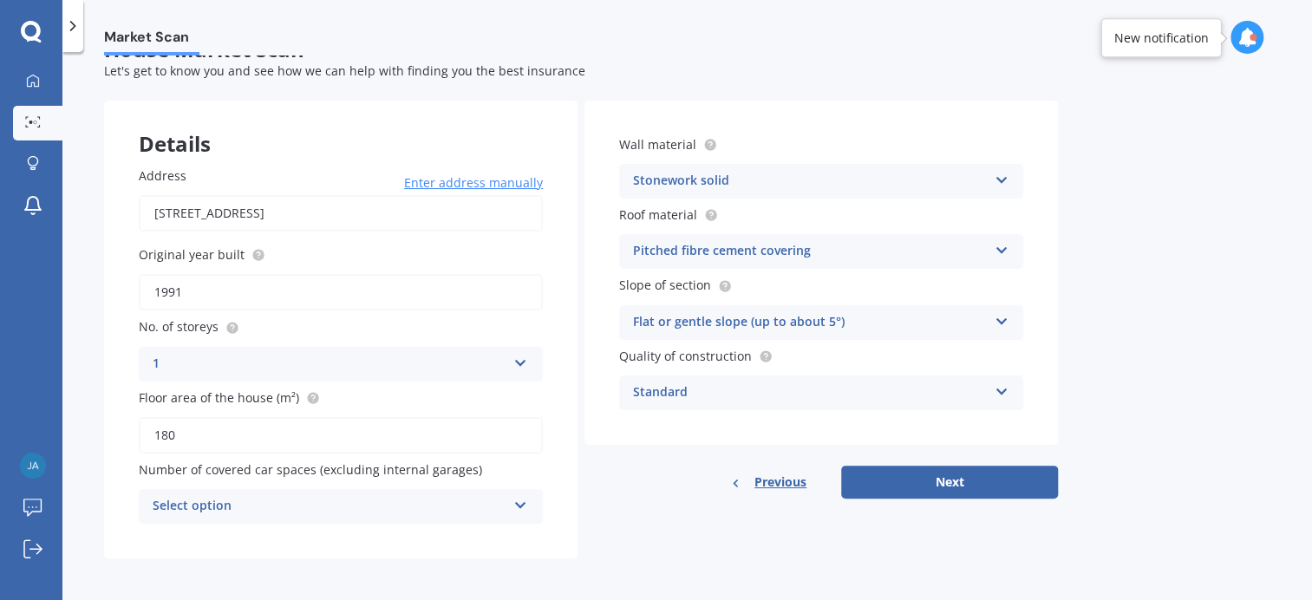
click at [1002, 382] on div "Standard Standard High Prestige" at bounding box center [821, 393] width 404 height 35
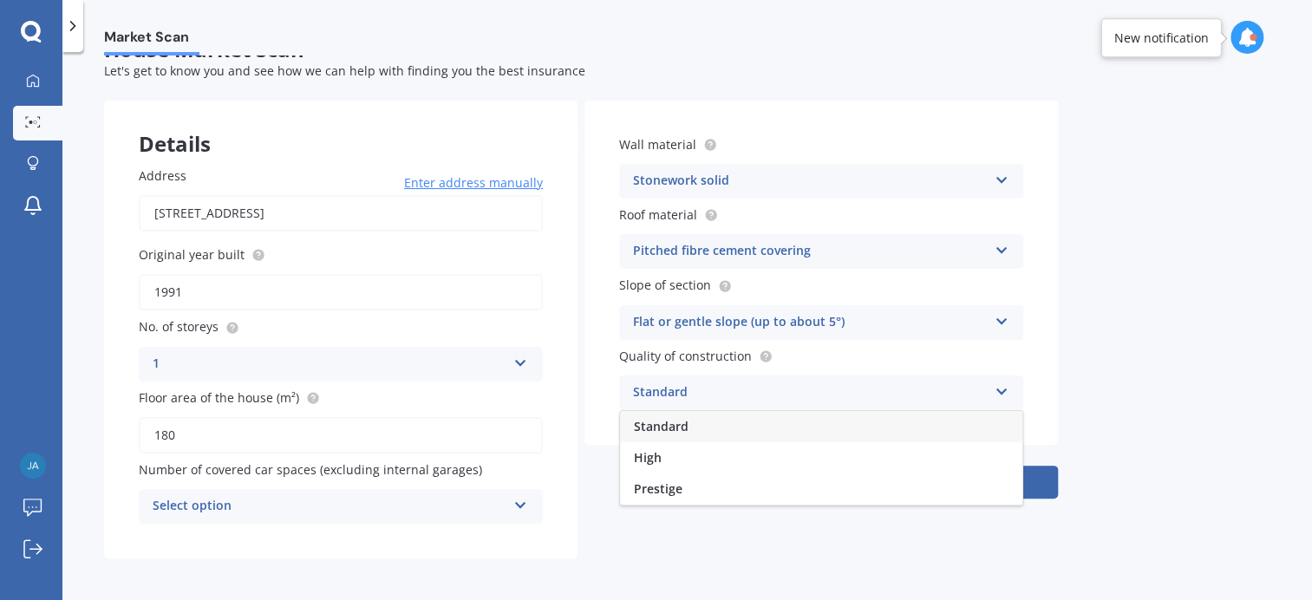
click at [1002, 380] on div "Standard Standard High Prestige" at bounding box center [821, 393] width 404 height 35
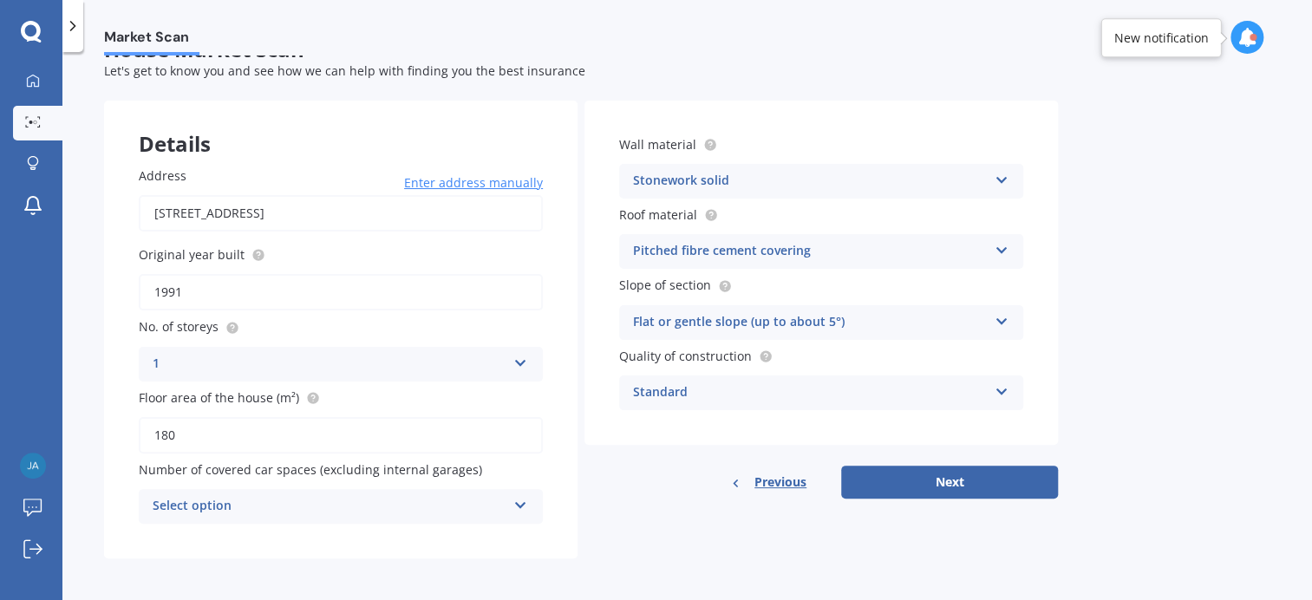
click at [225, 503] on div "Select option" at bounding box center [330, 506] width 354 height 21
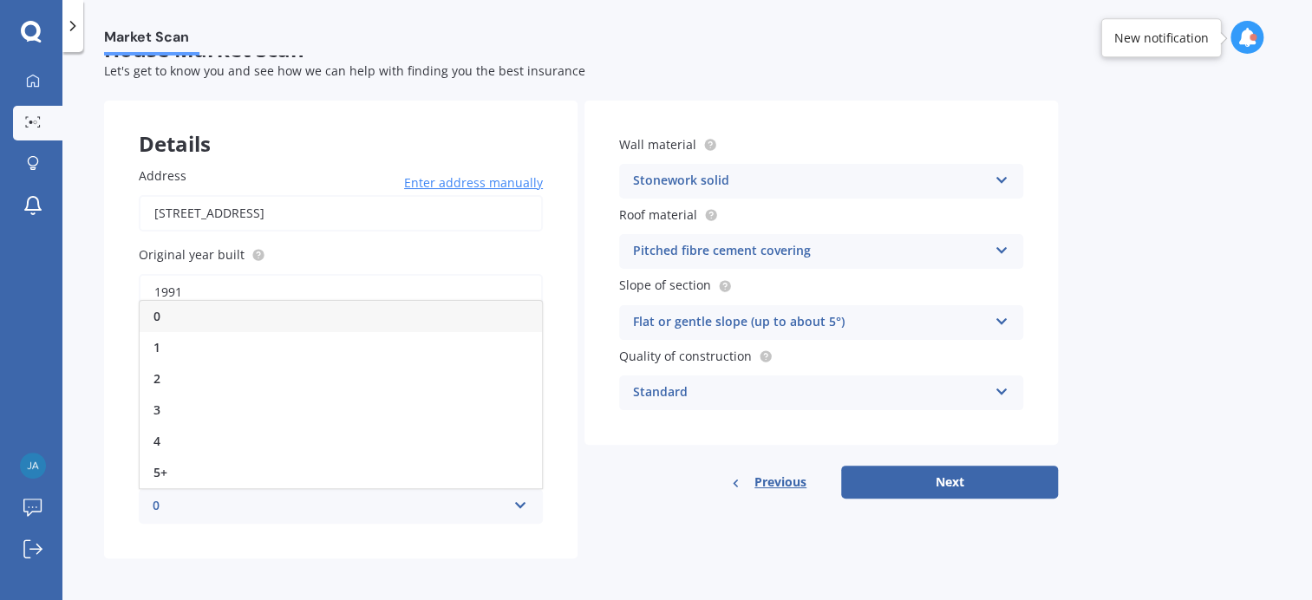
click at [110, 296] on div "Address [STREET_ADDRESS] Enter address manually Search Original year built 1991…" at bounding box center [341, 345] width 474 height 427
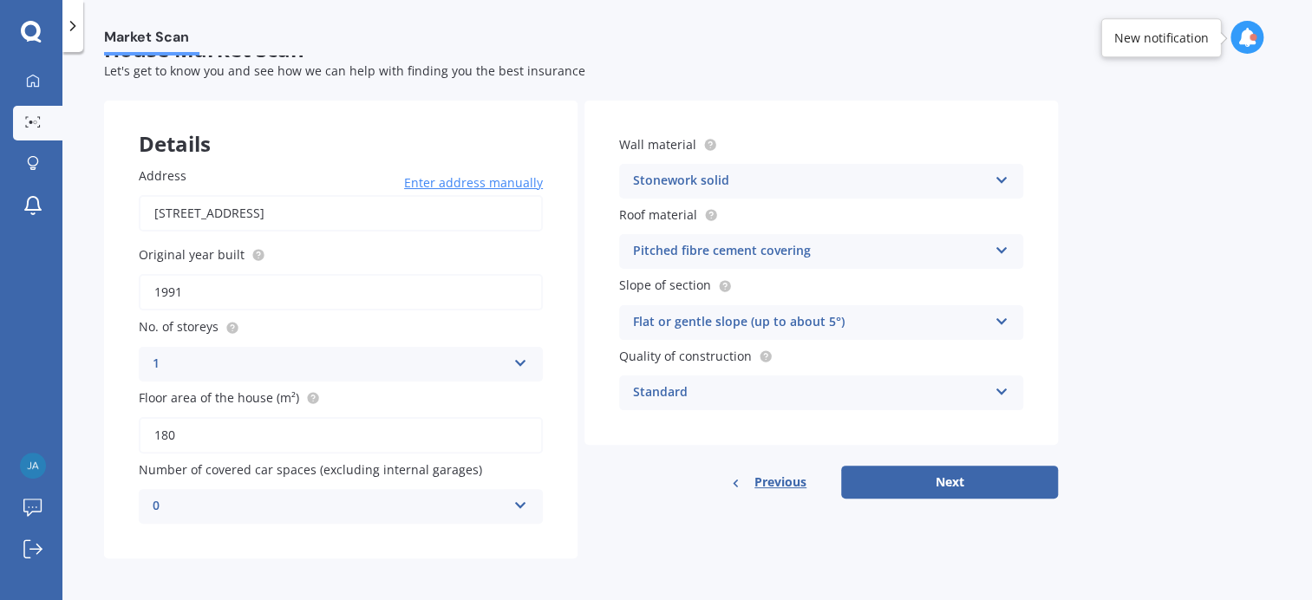
click at [1004, 245] on icon at bounding box center [1001, 247] width 15 height 12
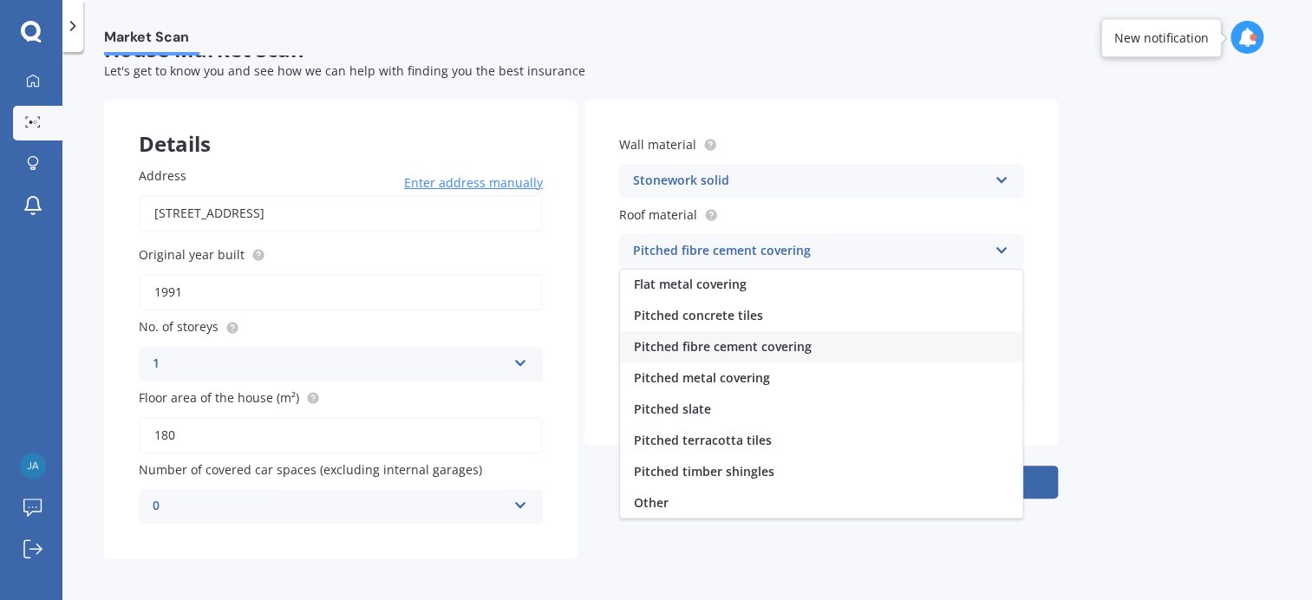
click at [736, 304] on div "Pitched concrete tiles" at bounding box center [821, 315] width 403 height 31
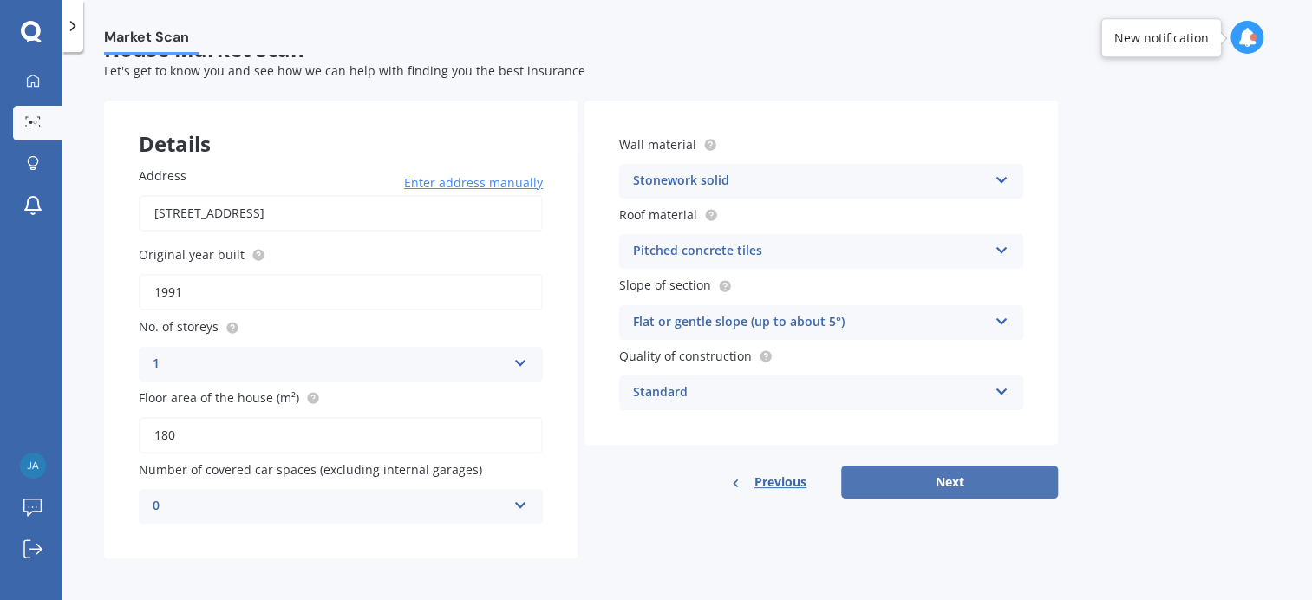
click at [948, 475] on button "Next" at bounding box center [949, 482] width 217 height 33
select select "17"
select select "03"
select select "1967"
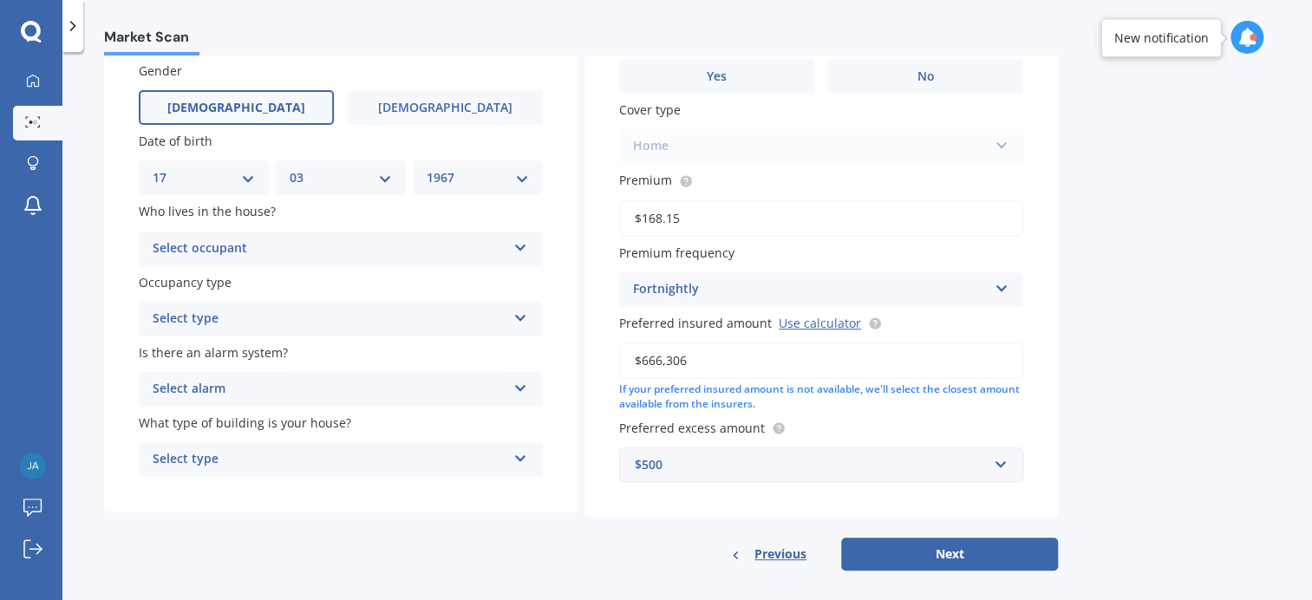
scroll to position [157, 0]
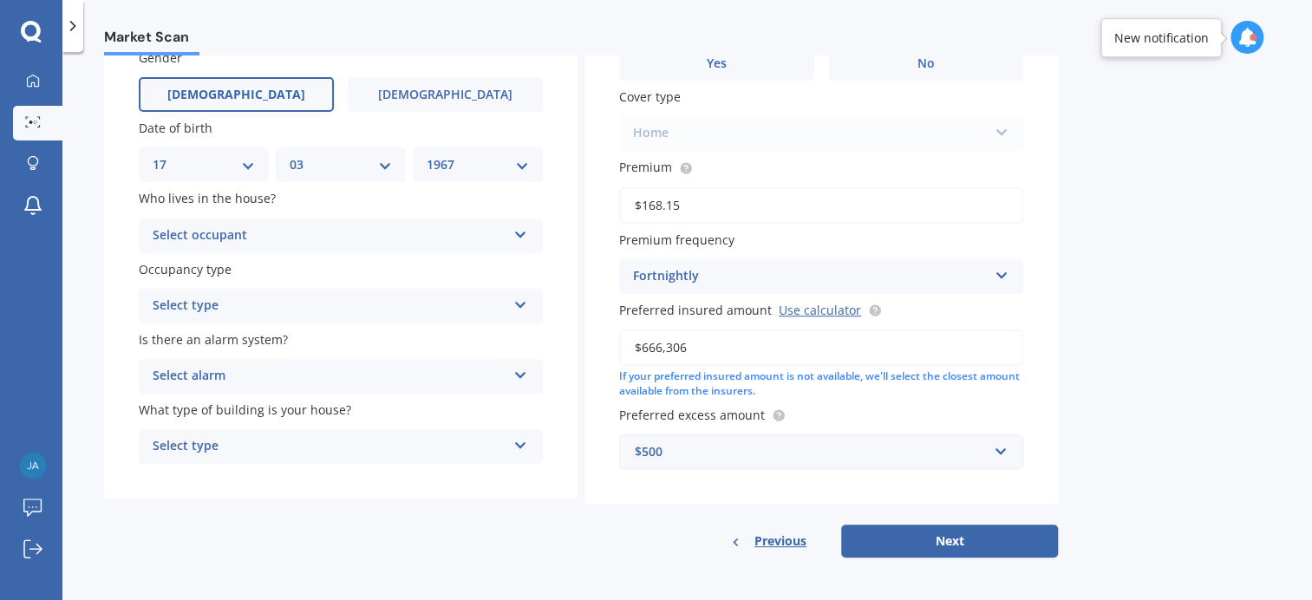
click at [955, 536] on button "Next" at bounding box center [949, 541] width 217 height 33
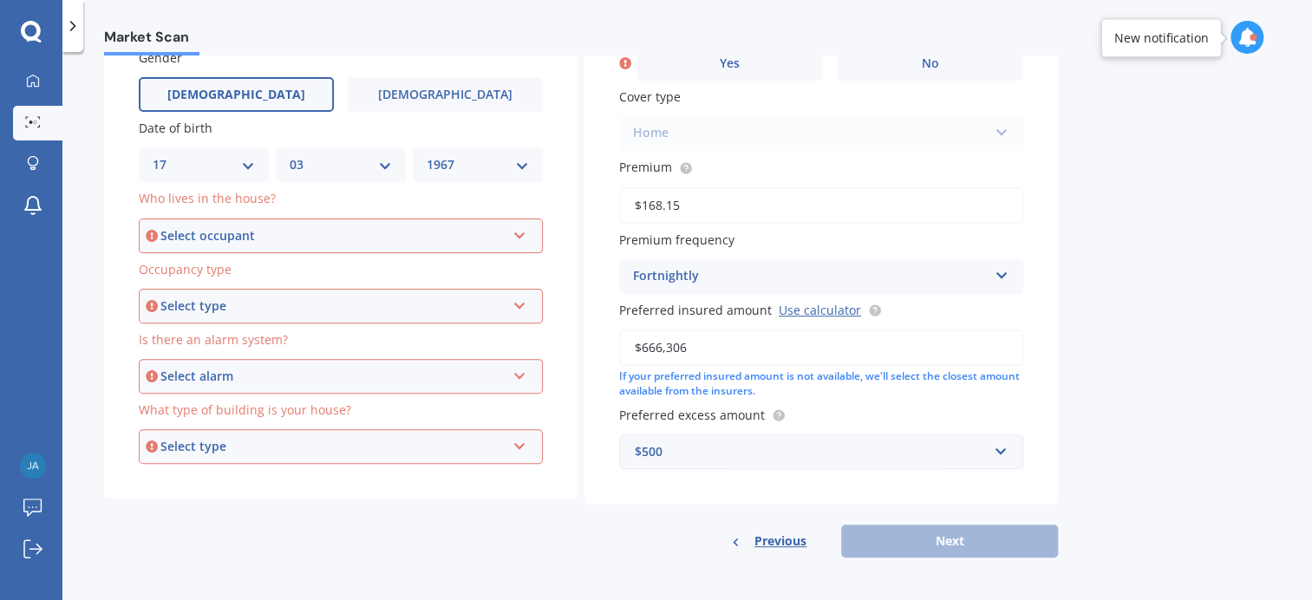
click at [520, 226] on icon at bounding box center [520, 232] width 15 height 12
click at [469, 277] on div "Owner" at bounding box center [341, 268] width 401 height 31
click at [461, 314] on div "Select type" at bounding box center [332, 306] width 345 height 19
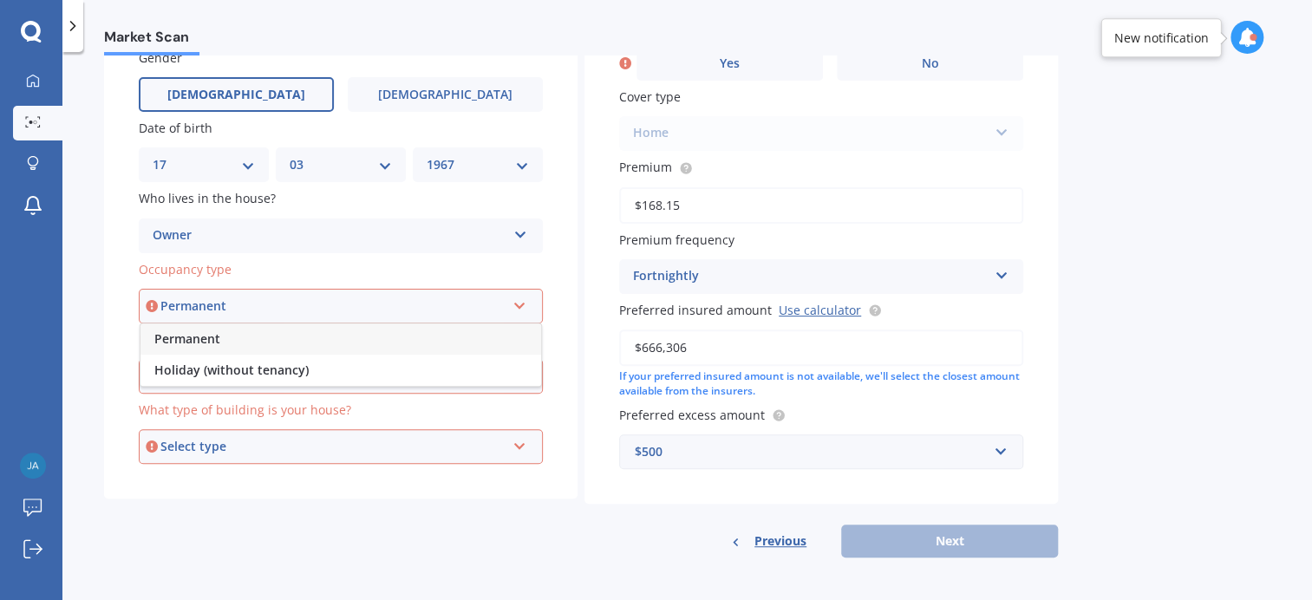
click at [462, 343] on div "Permanent" at bounding box center [341, 339] width 401 height 31
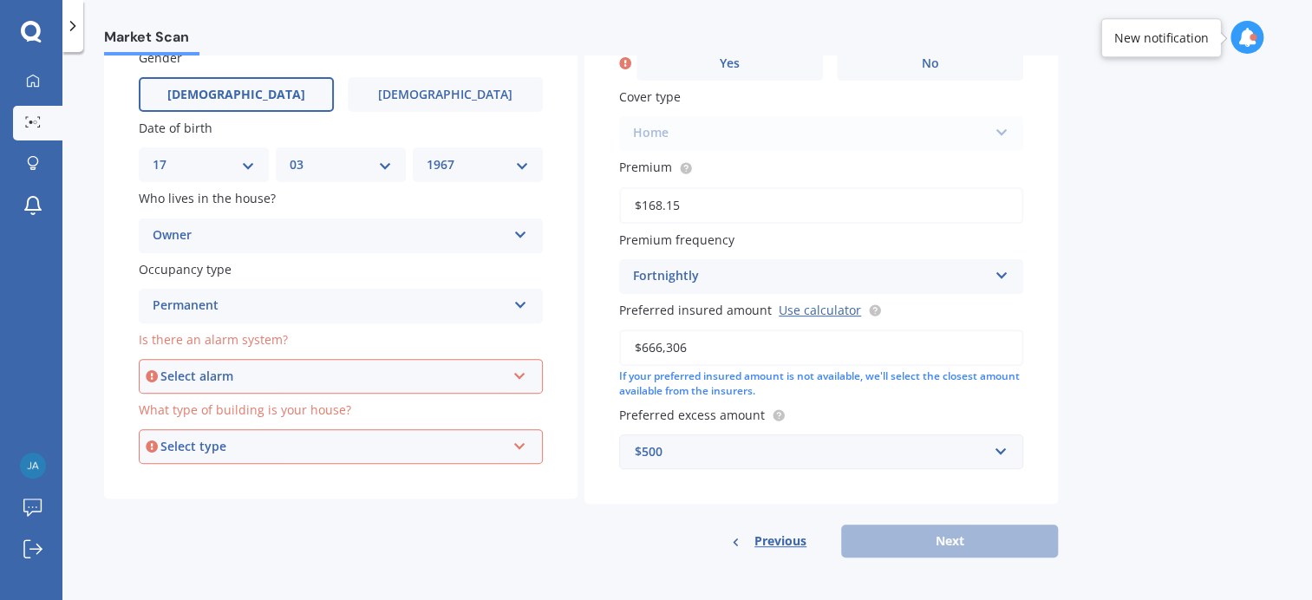
click at [456, 374] on div "Select alarm" at bounding box center [332, 376] width 345 height 19
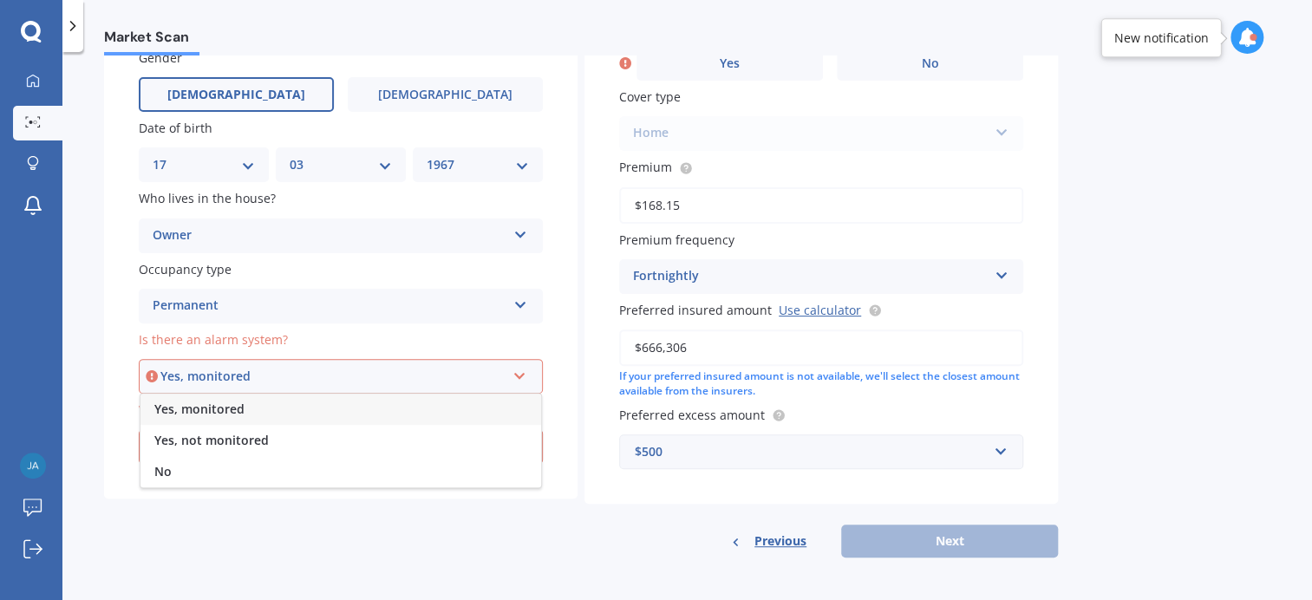
click at [439, 473] on div "No" at bounding box center [341, 471] width 401 height 31
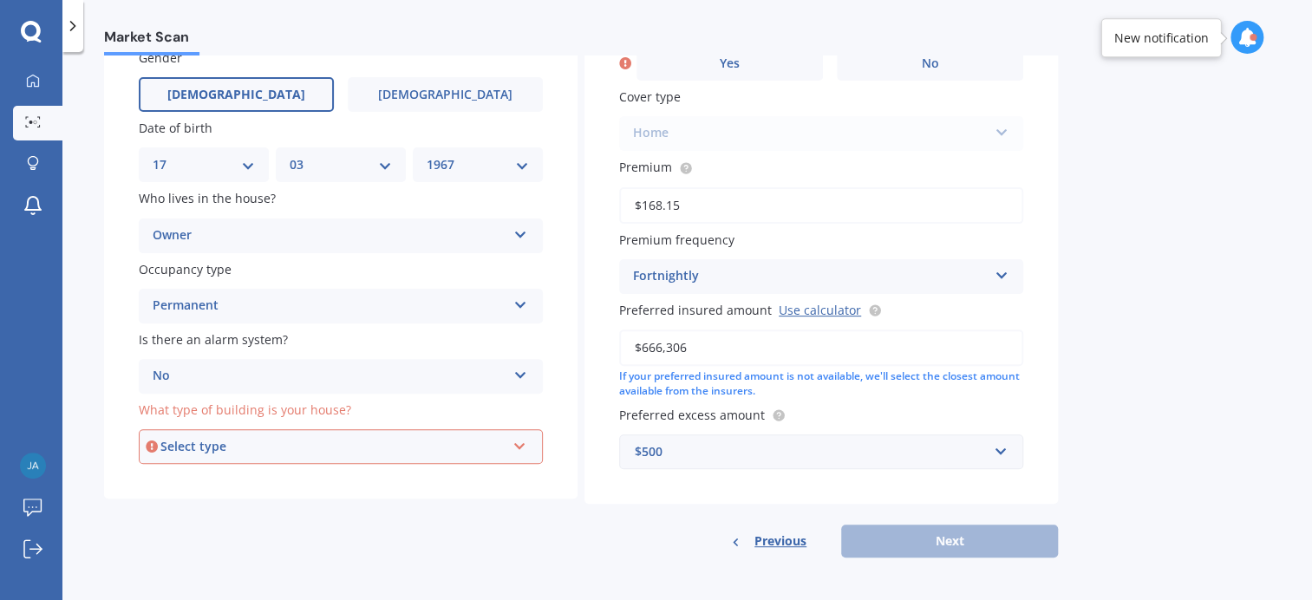
click at [445, 437] on div "Select type" at bounding box center [332, 446] width 345 height 19
click at [212, 476] on span "Freestanding" at bounding box center [192, 479] width 77 height 16
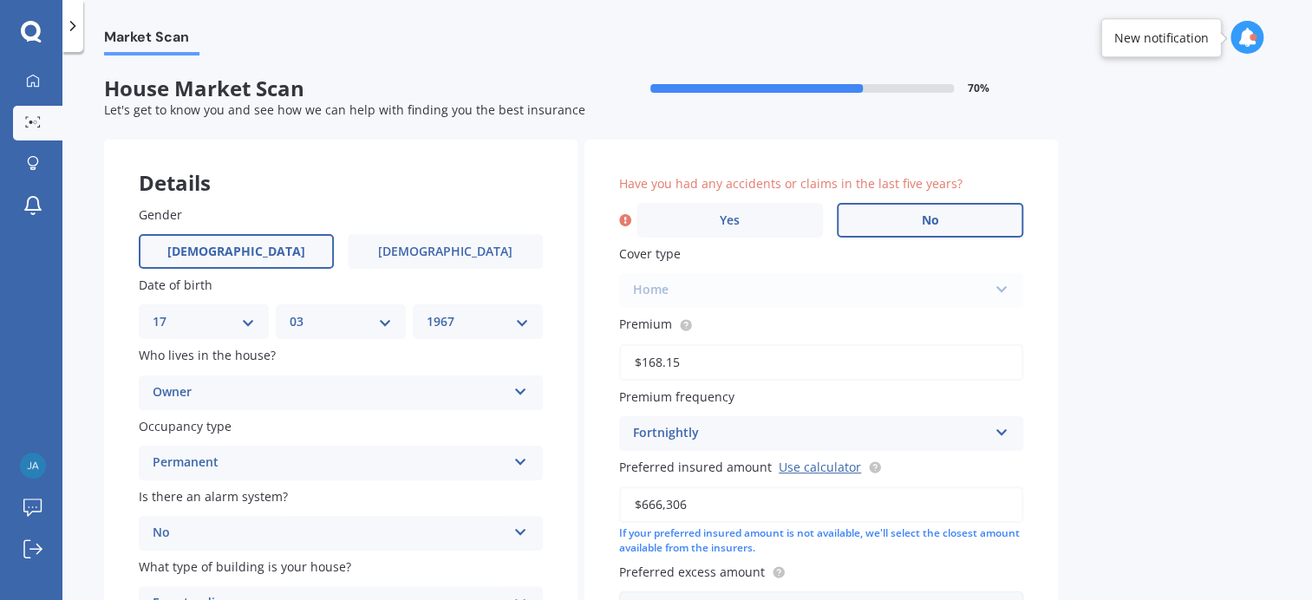
click at [920, 217] on label "No" at bounding box center [930, 220] width 187 height 35
click at [0, 0] on input "No" at bounding box center [0, 0] width 0 height 0
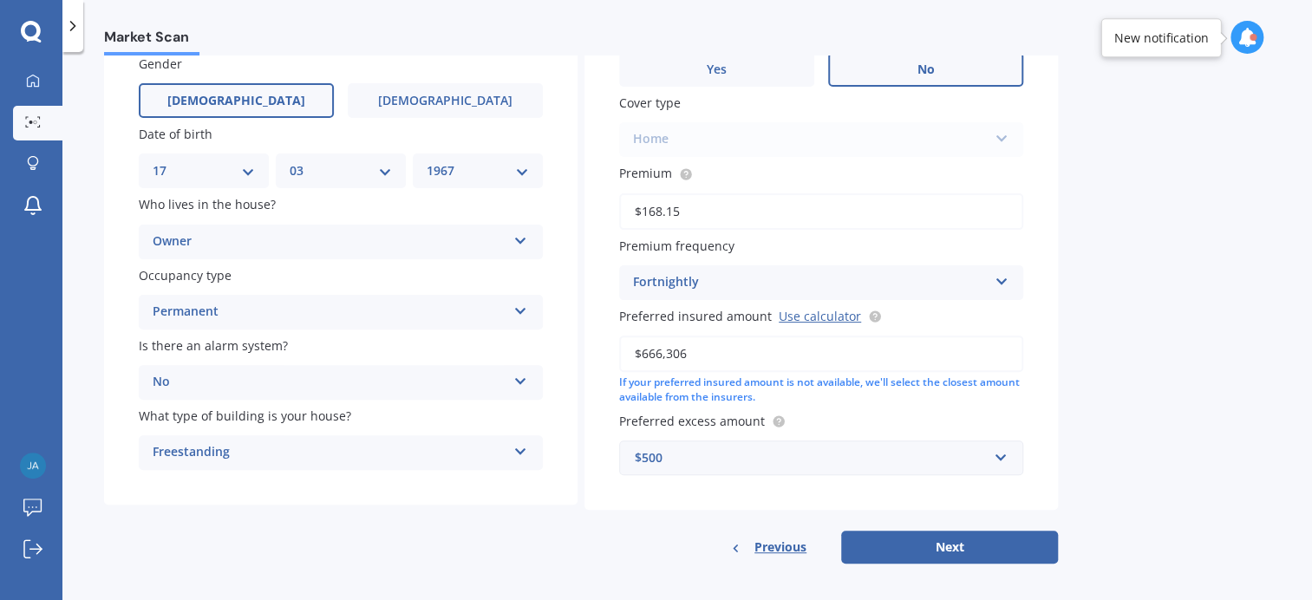
scroll to position [157, 0]
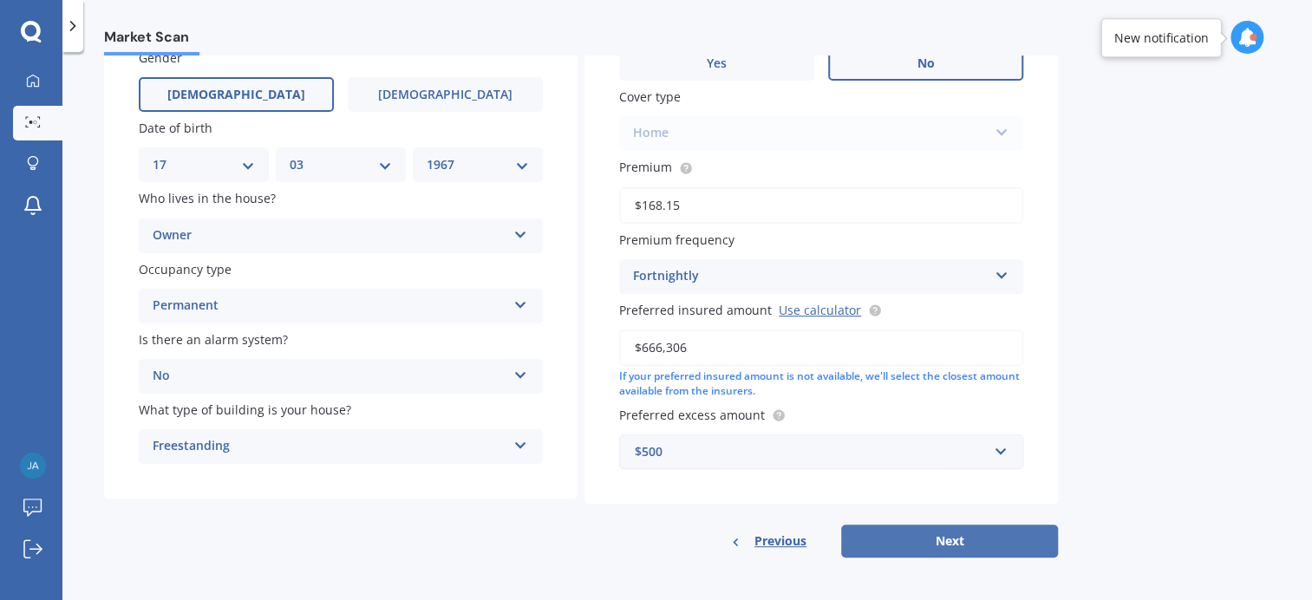
click at [960, 545] on button "Next" at bounding box center [949, 541] width 217 height 33
select select "17"
select select "03"
select select "1967"
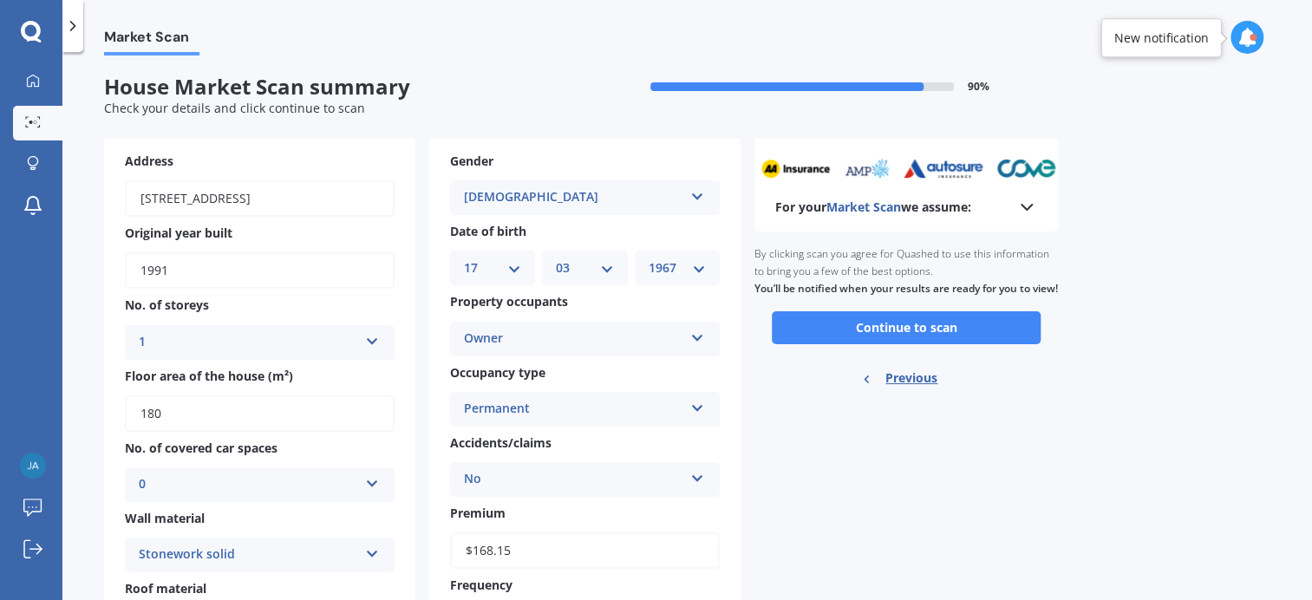
scroll to position [0, 0]
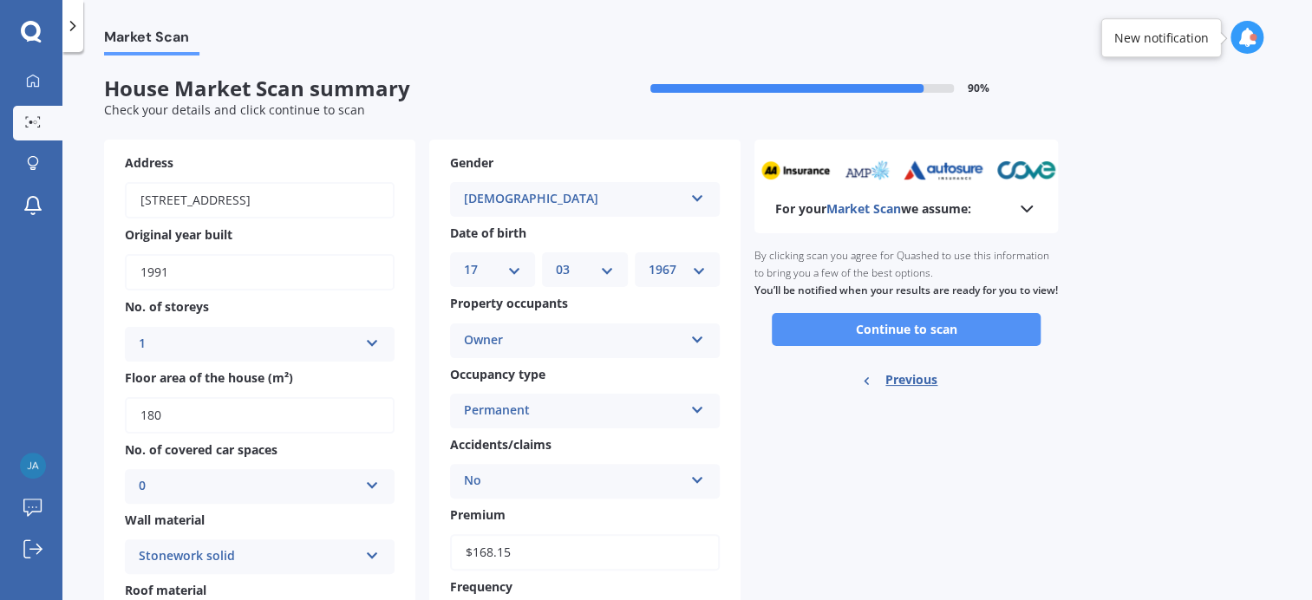
click at [926, 343] on button "Continue to scan" at bounding box center [906, 329] width 269 height 33
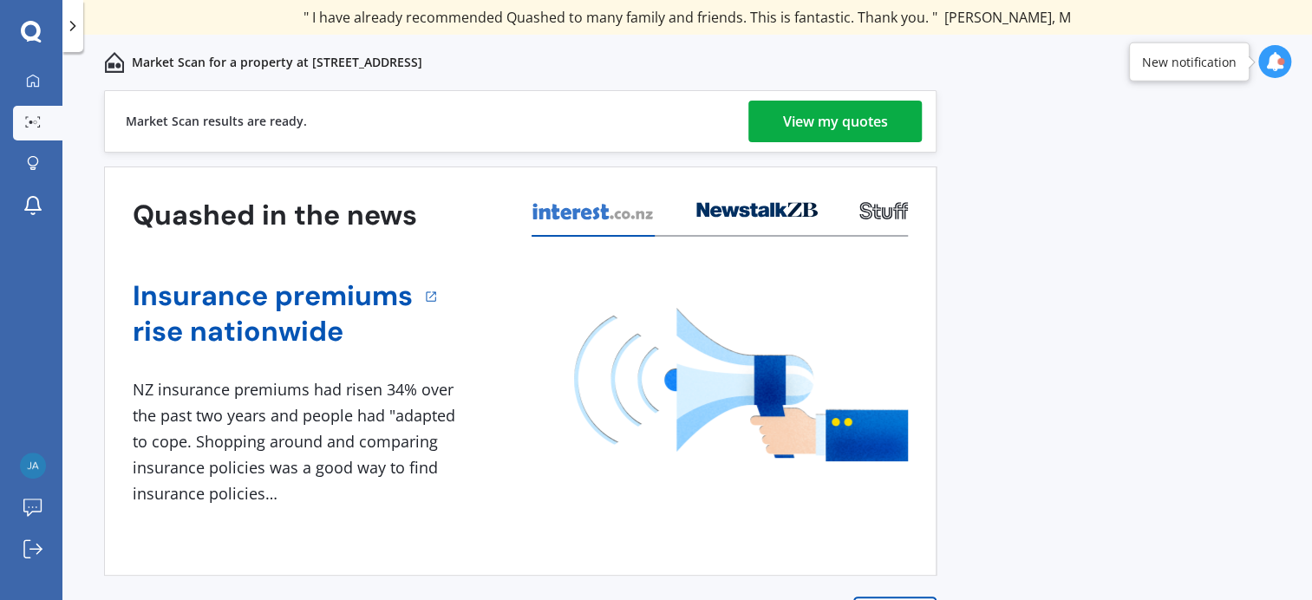
click at [813, 141] on div "View my quotes" at bounding box center [835, 122] width 105 height 42
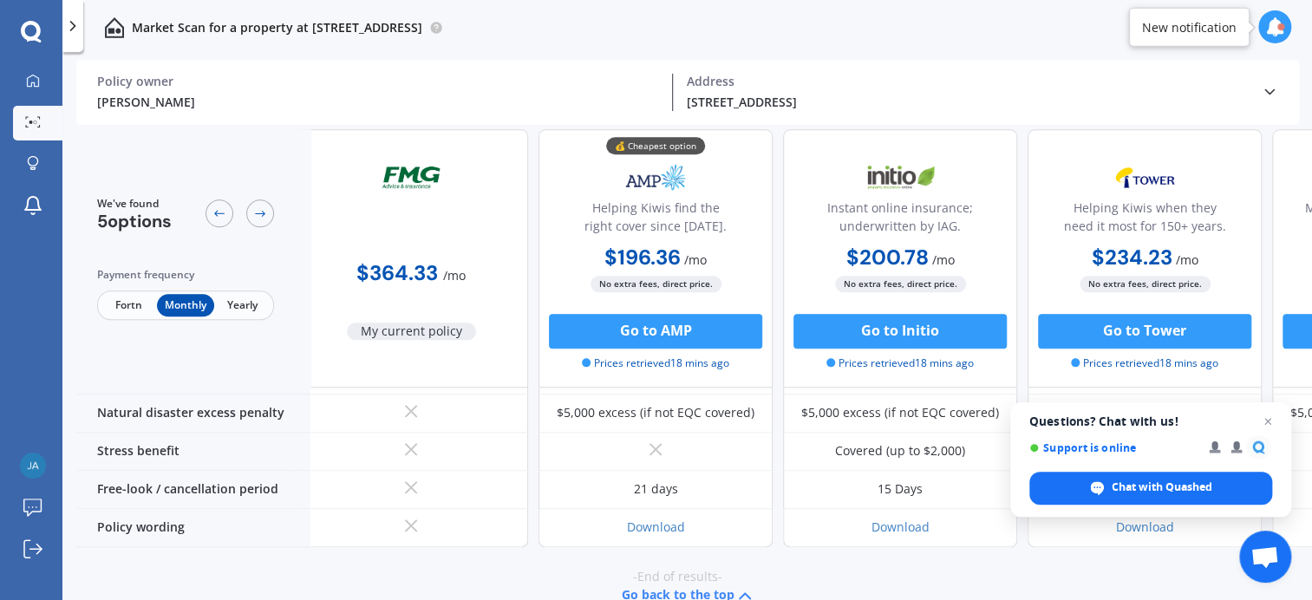
scroll to position [920, 219]
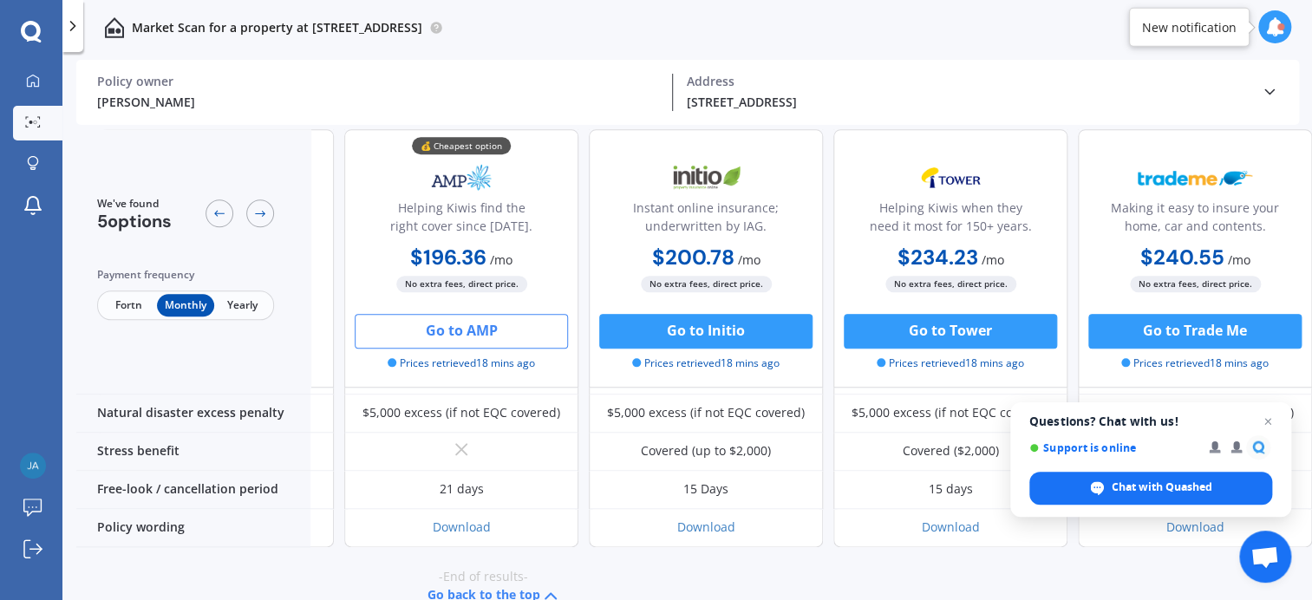
click at [496, 343] on button "Go to AMP" at bounding box center [461, 331] width 213 height 35
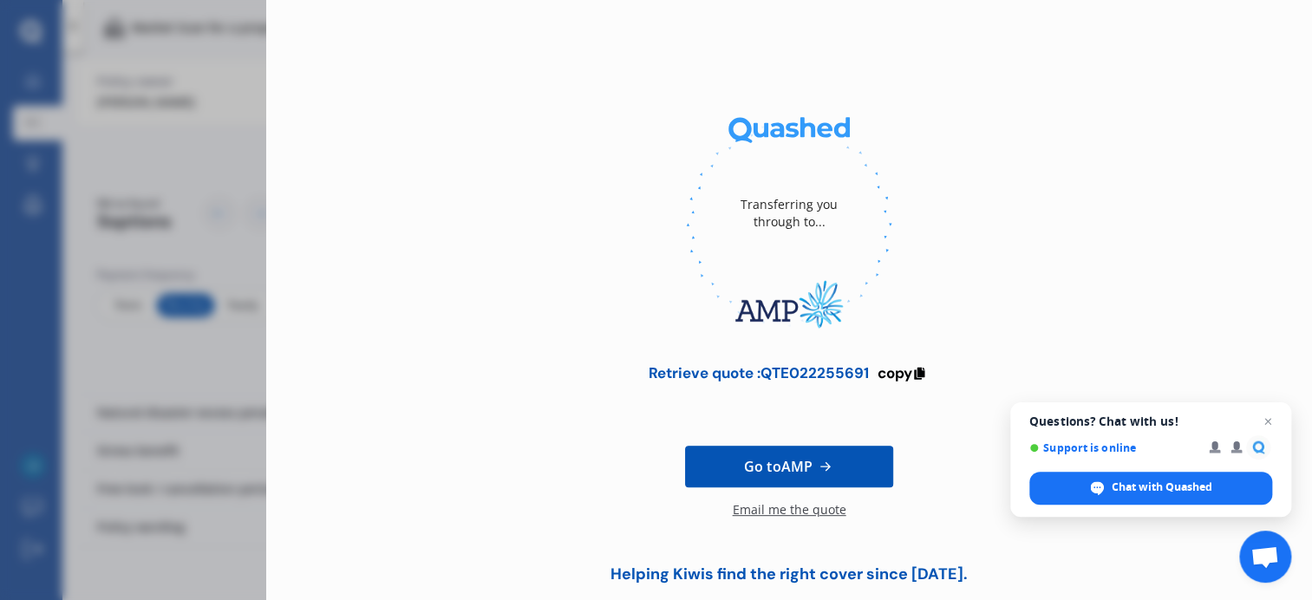
scroll to position [0, 0]
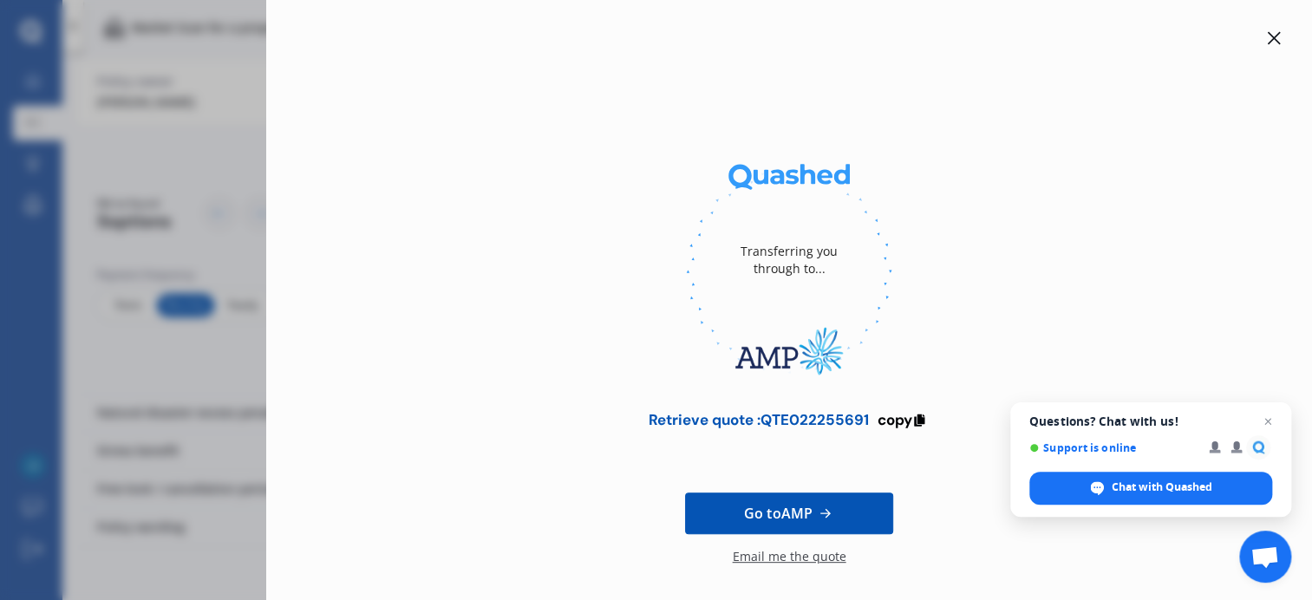
click at [784, 507] on span "Go to AMP" at bounding box center [778, 513] width 69 height 21
click at [1267, 31] on icon at bounding box center [1274, 38] width 14 height 14
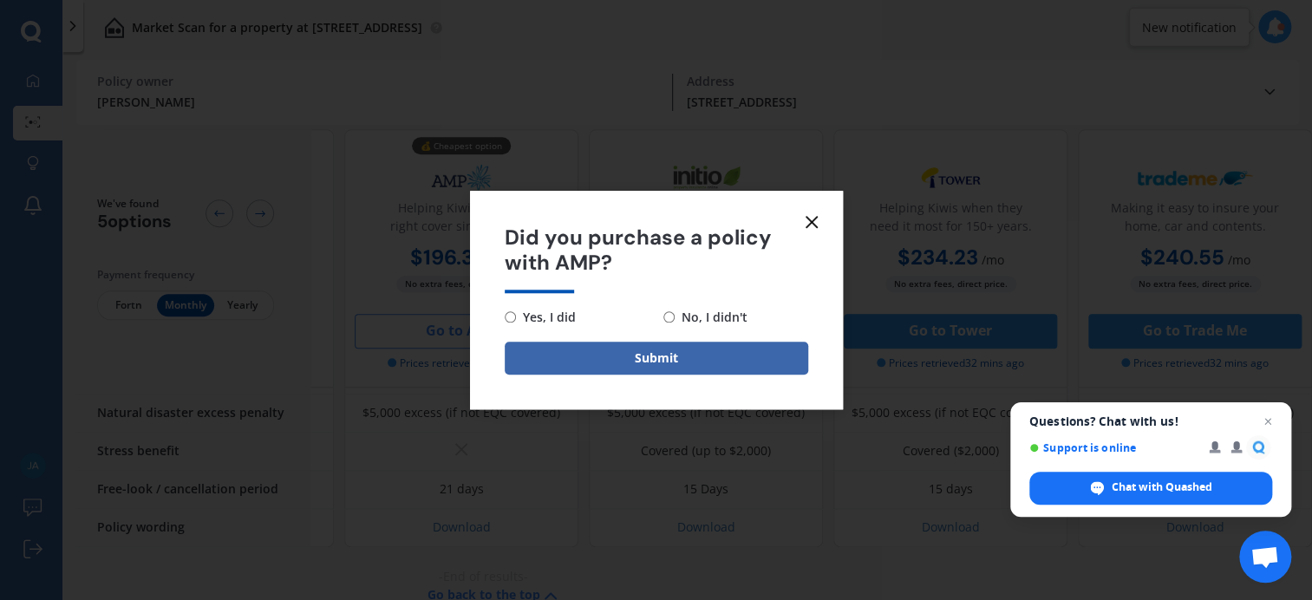
click at [1164, 190] on div "Did you purchase a policy with AMP? Yes, I did No, I didn't Submit" at bounding box center [656, 300] width 1312 height 600
click at [1273, 412] on span "Open chat" at bounding box center [1268, 421] width 21 height 21
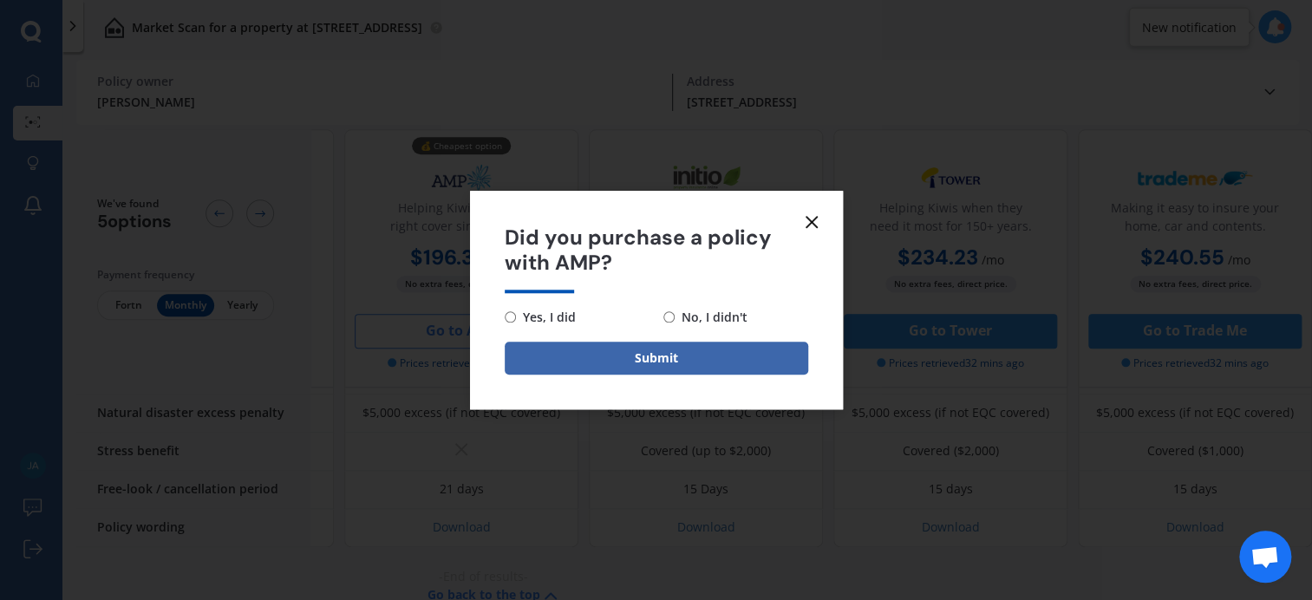
click at [805, 217] on icon at bounding box center [812, 222] width 21 height 21
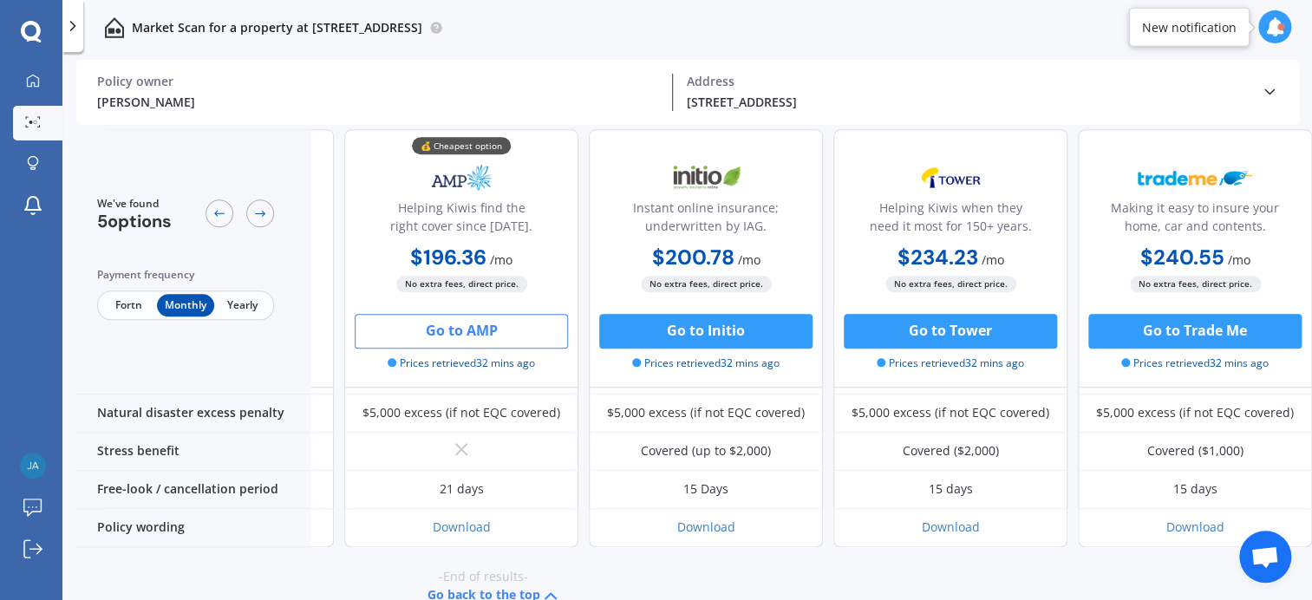
drag, startPoint x: 1060, startPoint y: 591, endPoint x: 612, endPoint y: 588, distance: 447.6
click at [612, 588] on div "-End of results- Go back to the top" at bounding box center [484, 587] width 1236 height 80
drag, startPoint x: 612, startPoint y: 588, endPoint x: 593, endPoint y: 598, distance: 21.3
click at [586, 589] on div "-End of results- Go back to the top" at bounding box center [484, 587] width 1236 height 80
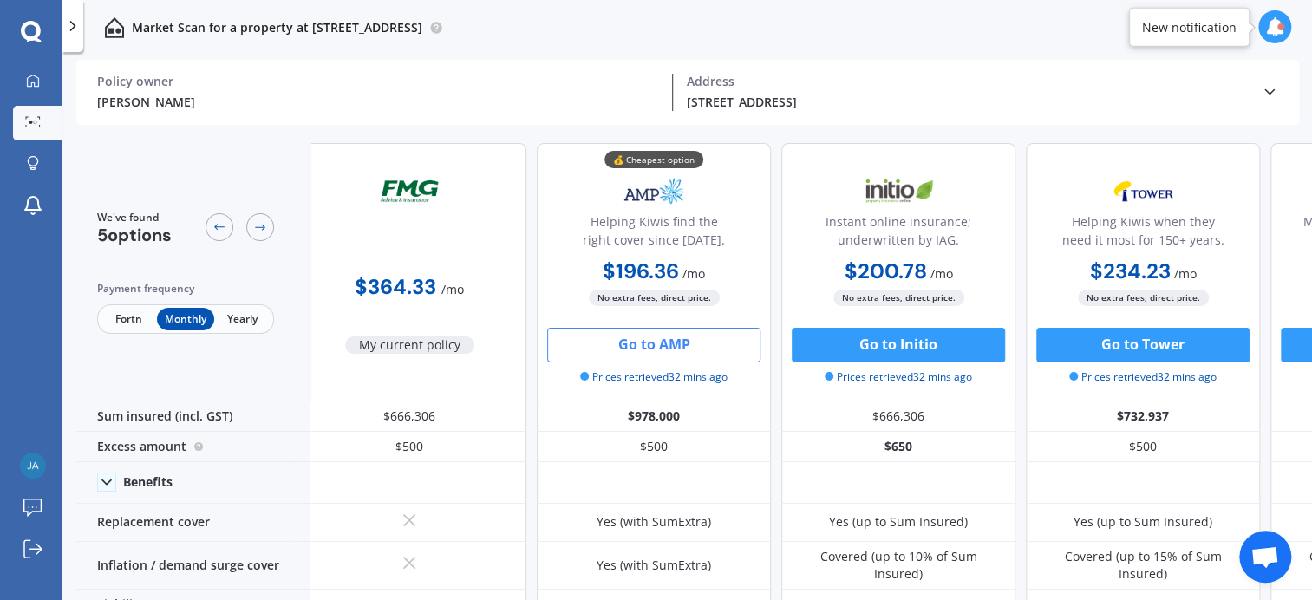
scroll to position [0, 219]
